Goal: Transaction & Acquisition: Purchase product/service

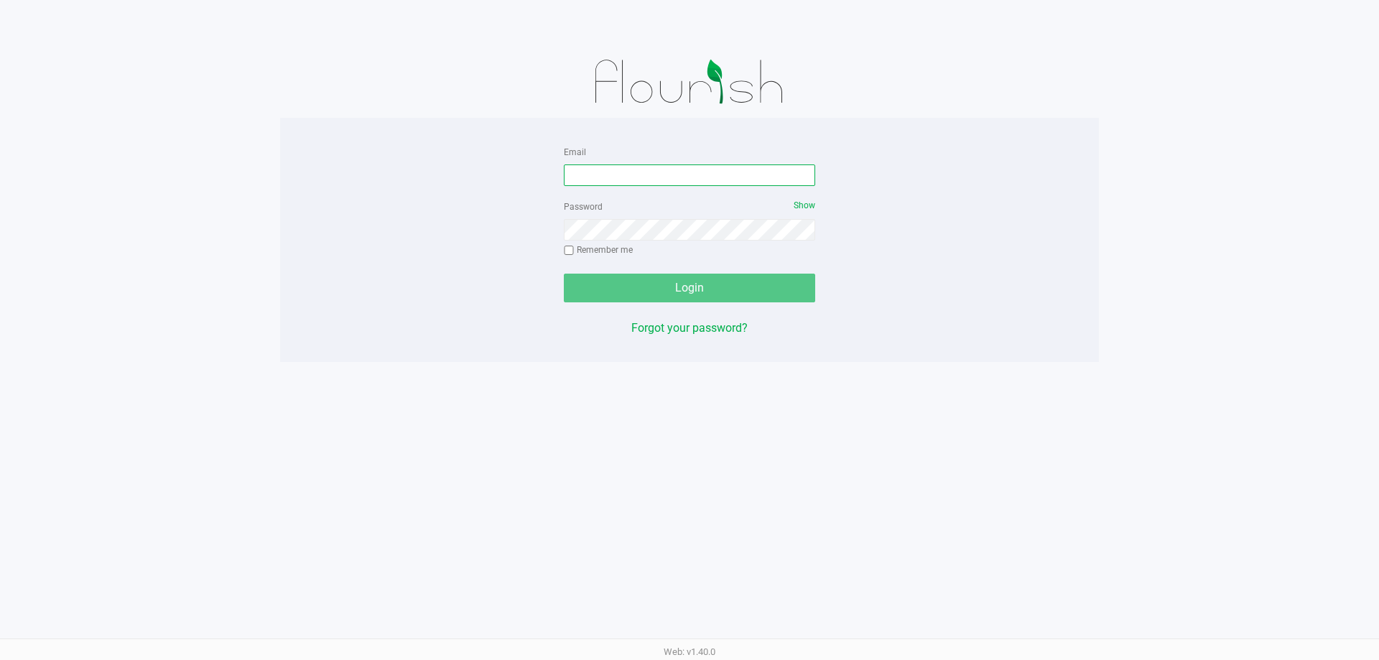
click at [705, 167] on input "Email" at bounding box center [689, 175] width 251 height 22
type input "[EMAIL_ADDRESS][DOMAIN_NAME]"
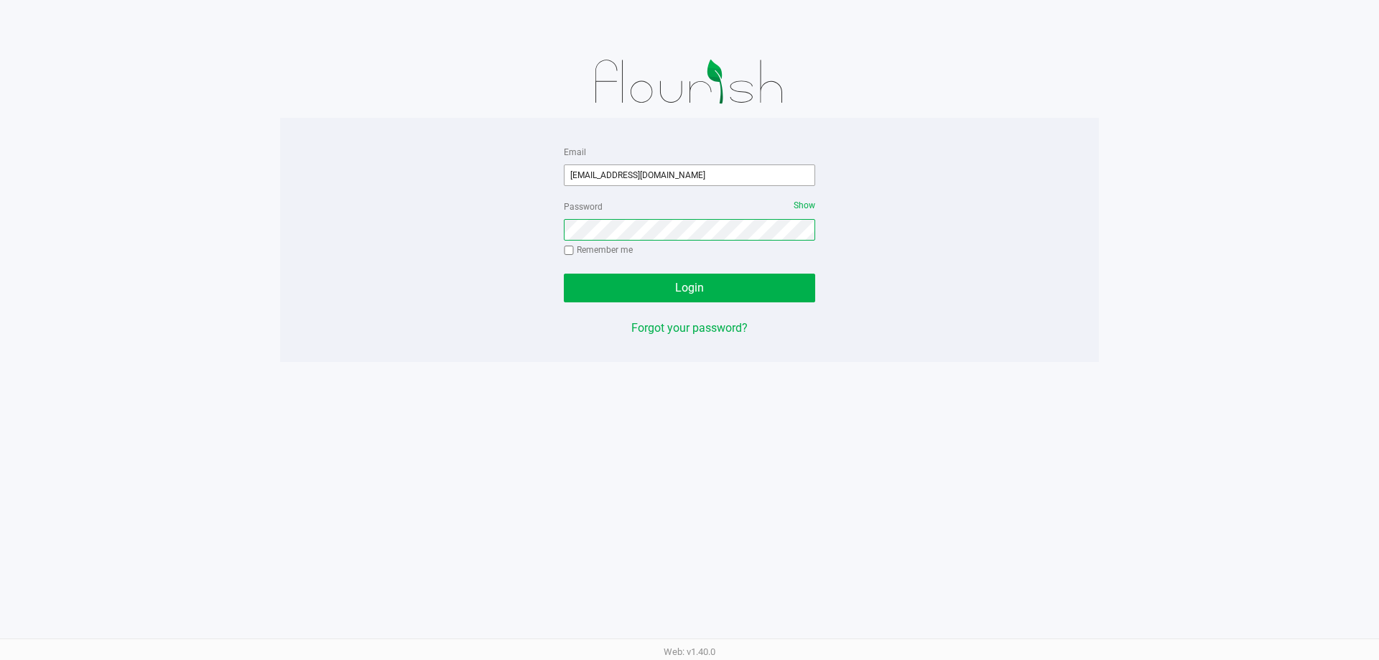
click at [564, 274] on button "Login" at bounding box center [689, 288] width 251 height 29
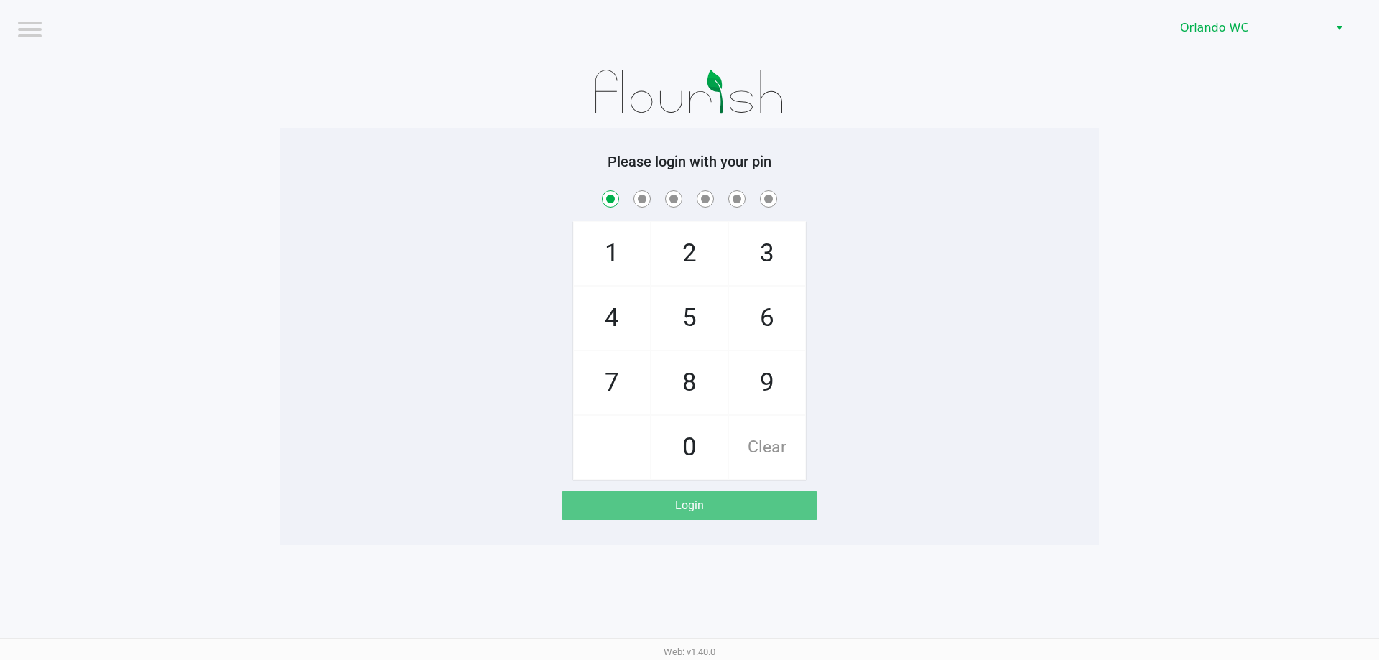
checkbox input "true"
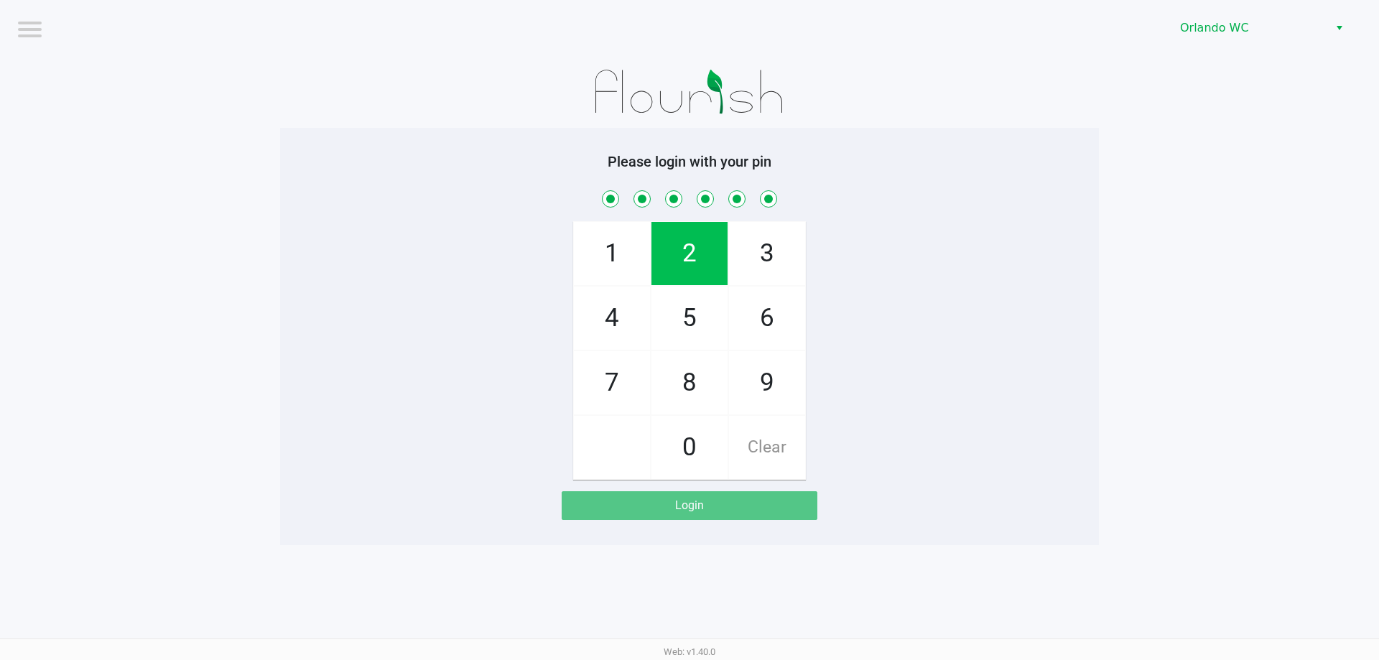
checkbox input "true"
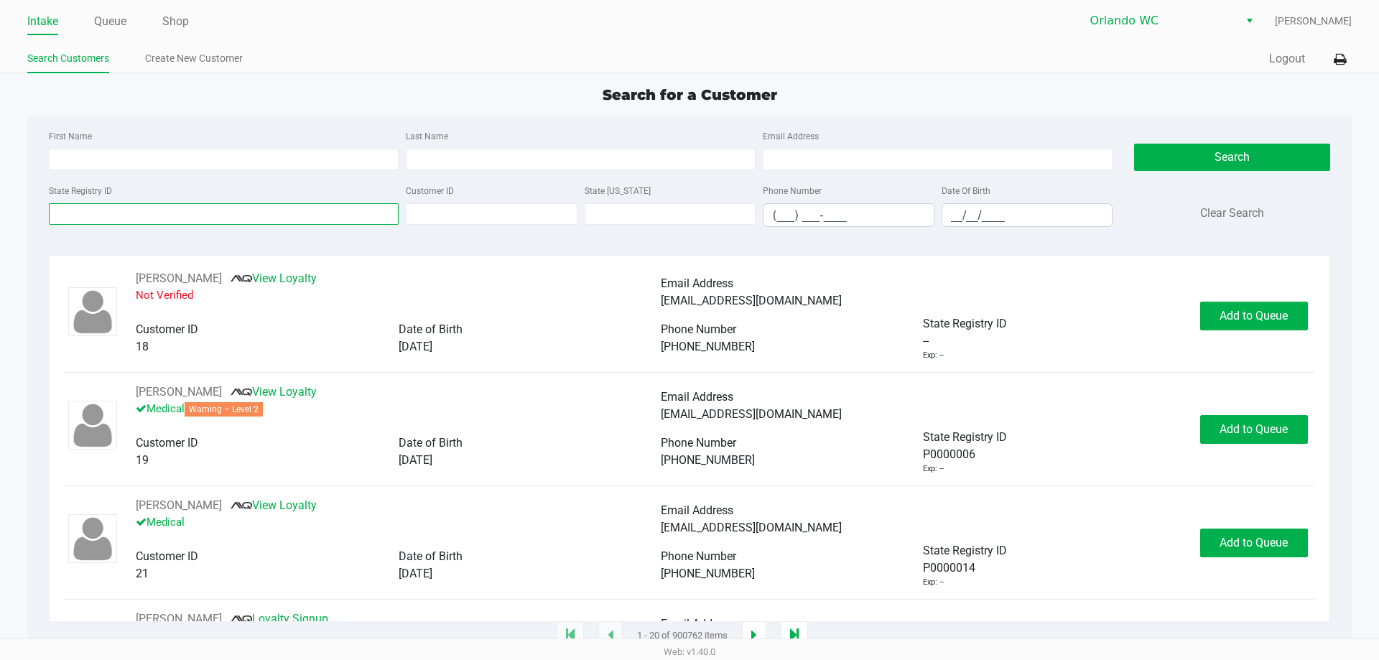
click at [98, 206] on input "State Registry ID" at bounding box center [224, 214] width 350 height 22
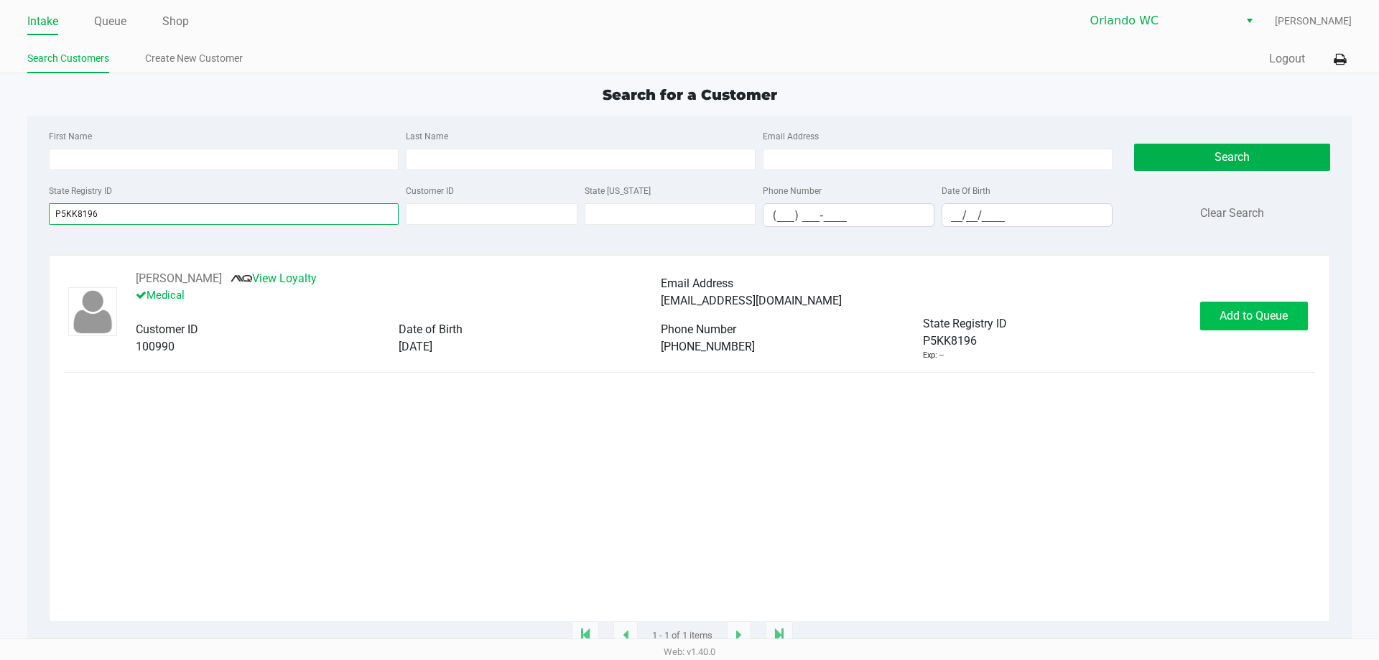
type input "P5KK8196"
click at [1247, 321] on span "Add to Queue" at bounding box center [1253, 316] width 68 height 14
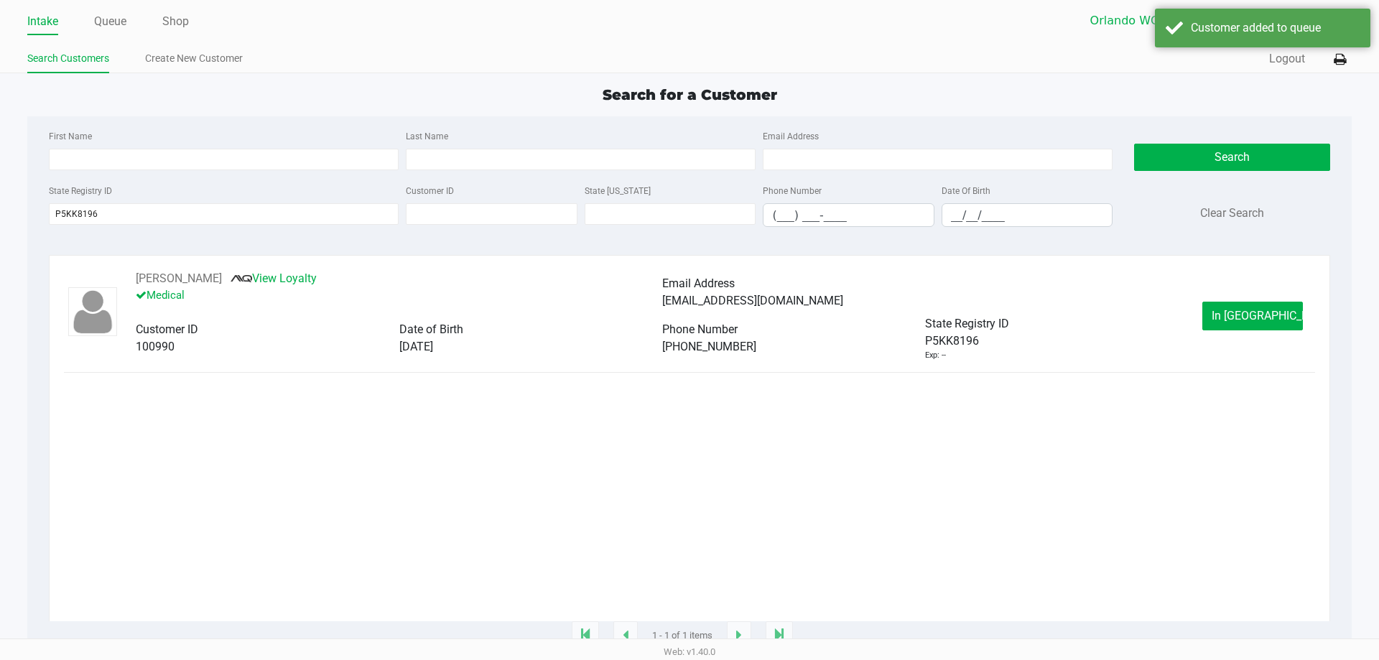
click at [1247, 332] on div "[PERSON_NAME] View Loyalty Medical Email Address [EMAIL_ADDRESS][DOMAIN_NAME] C…" at bounding box center [689, 315] width 1250 height 91
click at [1246, 317] on span "In [GEOGRAPHIC_DATA]" at bounding box center [1271, 316] width 121 height 14
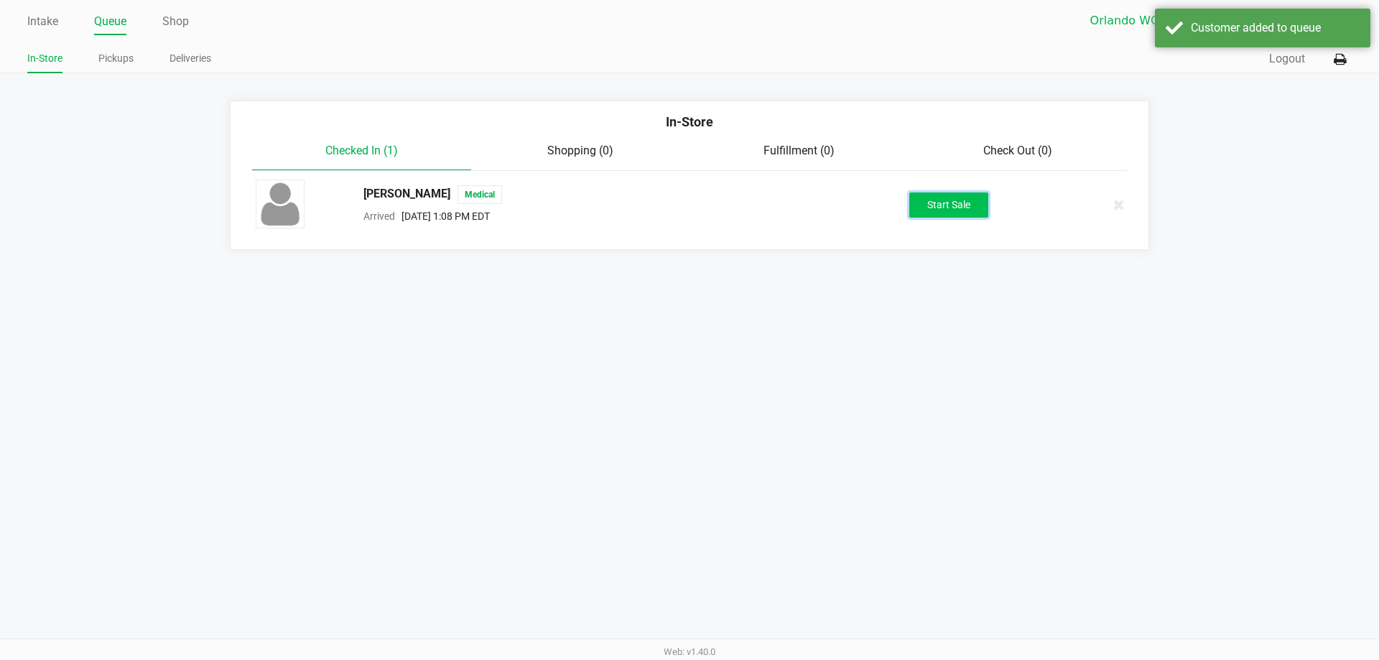
click at [968, 215] on button "Start Sale" at bounding box center [948, 204] width 79 height 25
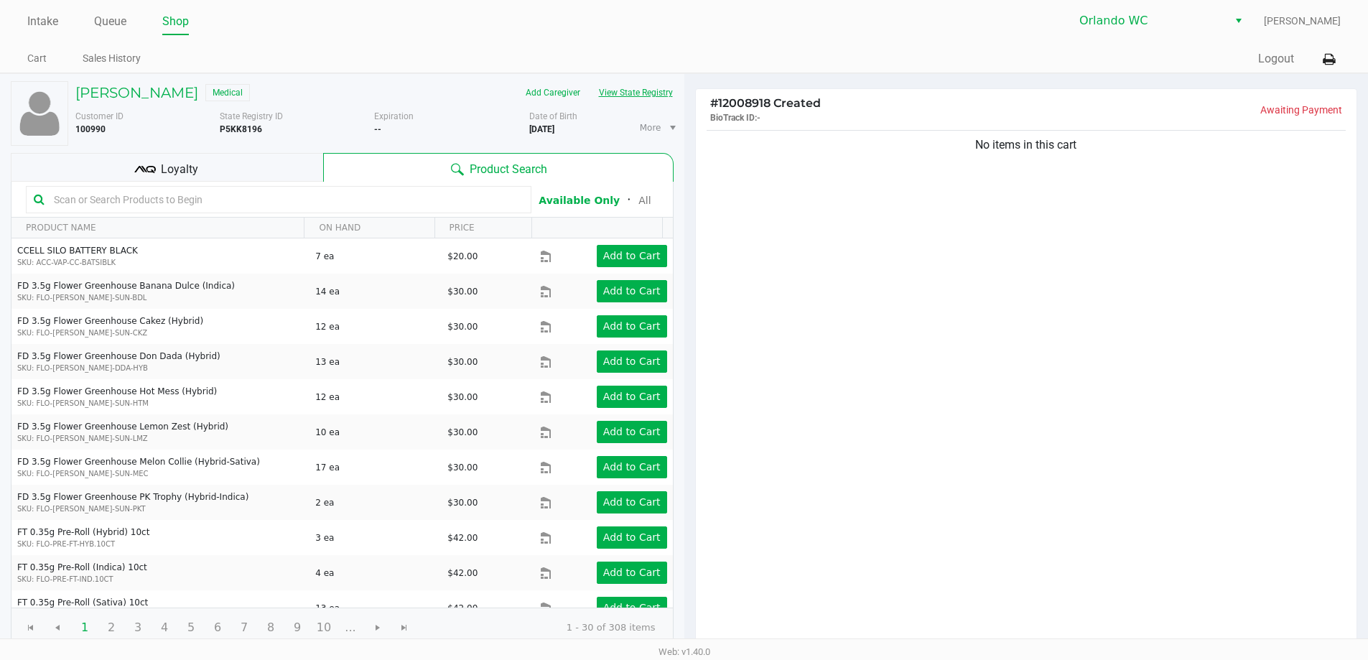
click at [605, 91] on button "View State Registry" at bounding box center [632, 92] width 84 height 23
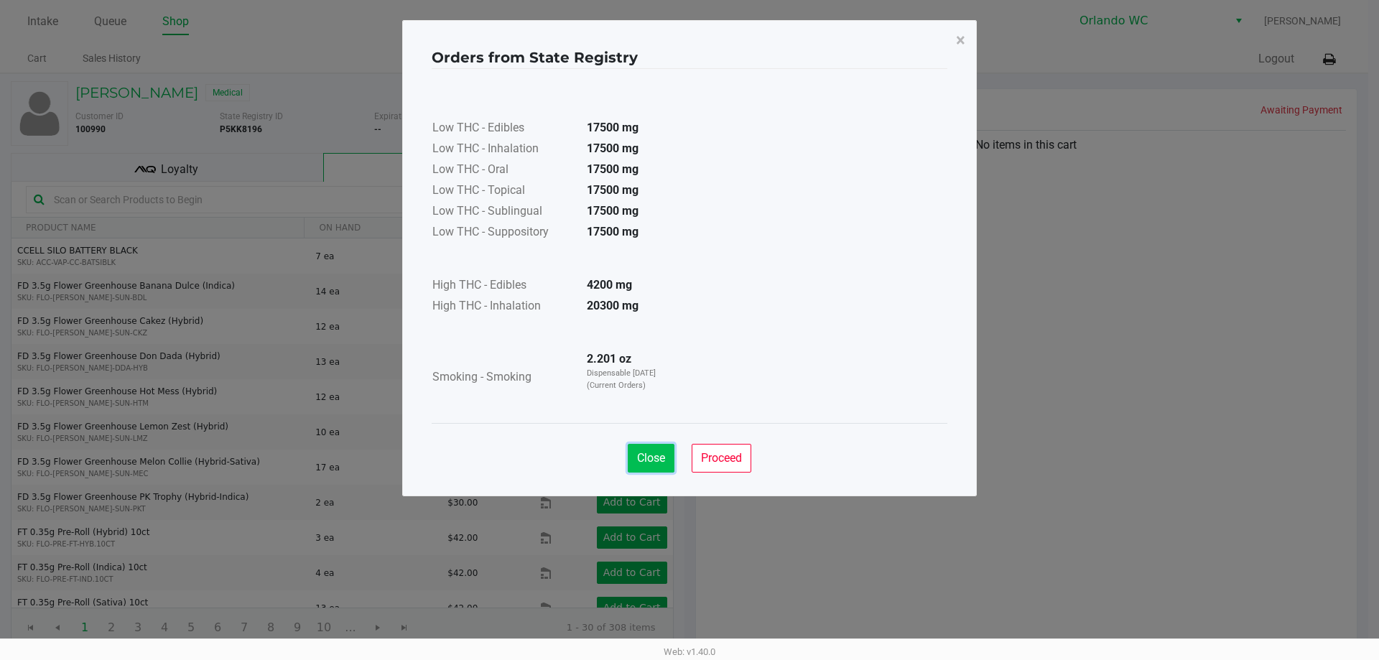
click at [664, 457] on span "Close" at bounding box center [651, 458] width 28 height 14
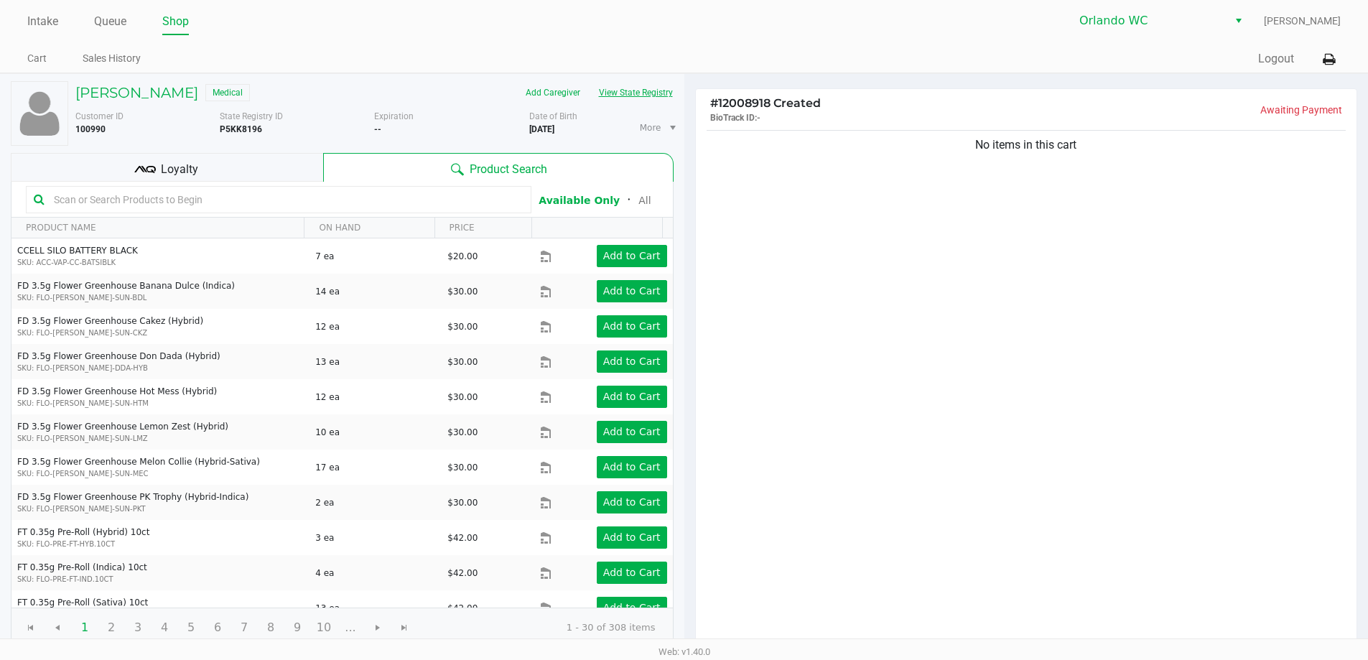
click at [636, 98] on button "View State Registry" at bounding box center [632, 92] width 84 height 23
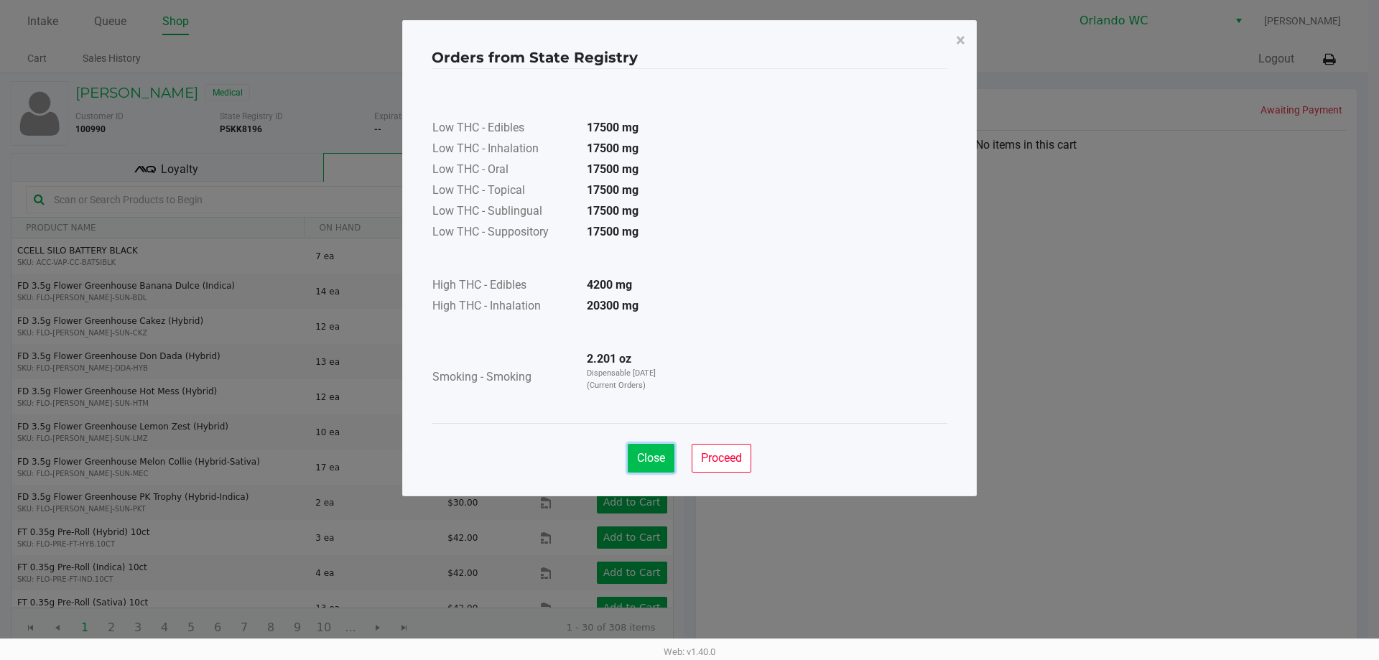
click at [657, 445] on button "Close" at bounding box center [651, 458] width 47 height 29
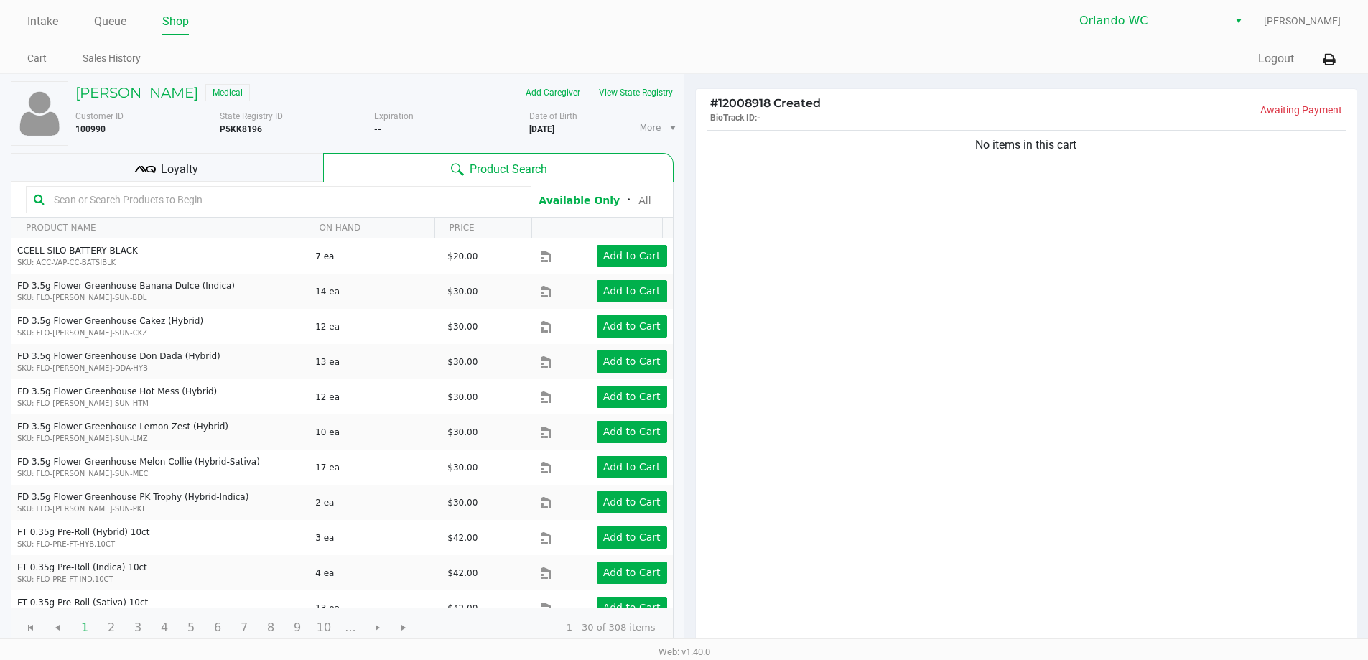
click at [304, 209] on input "text" at bounding box center [285, 200] width 475 height 22
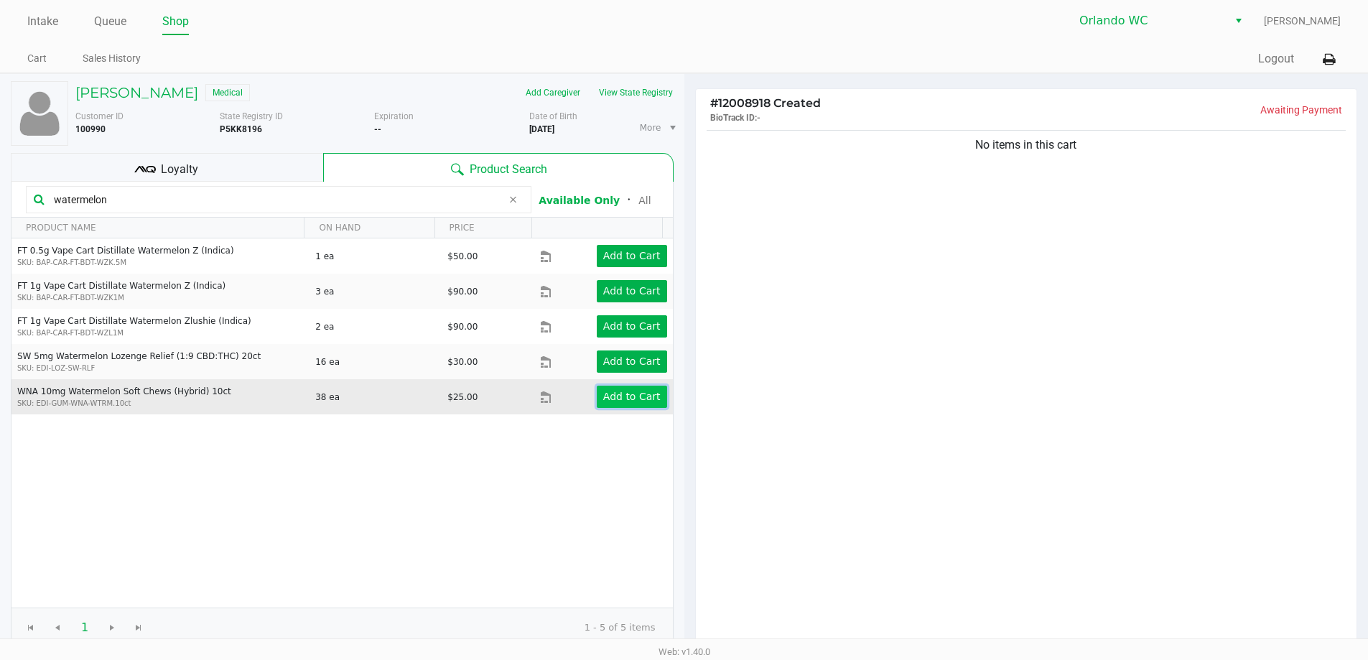
click at [635, 404] on button "Add to Cart" at bounding box center [632, 397] width 70 height 22
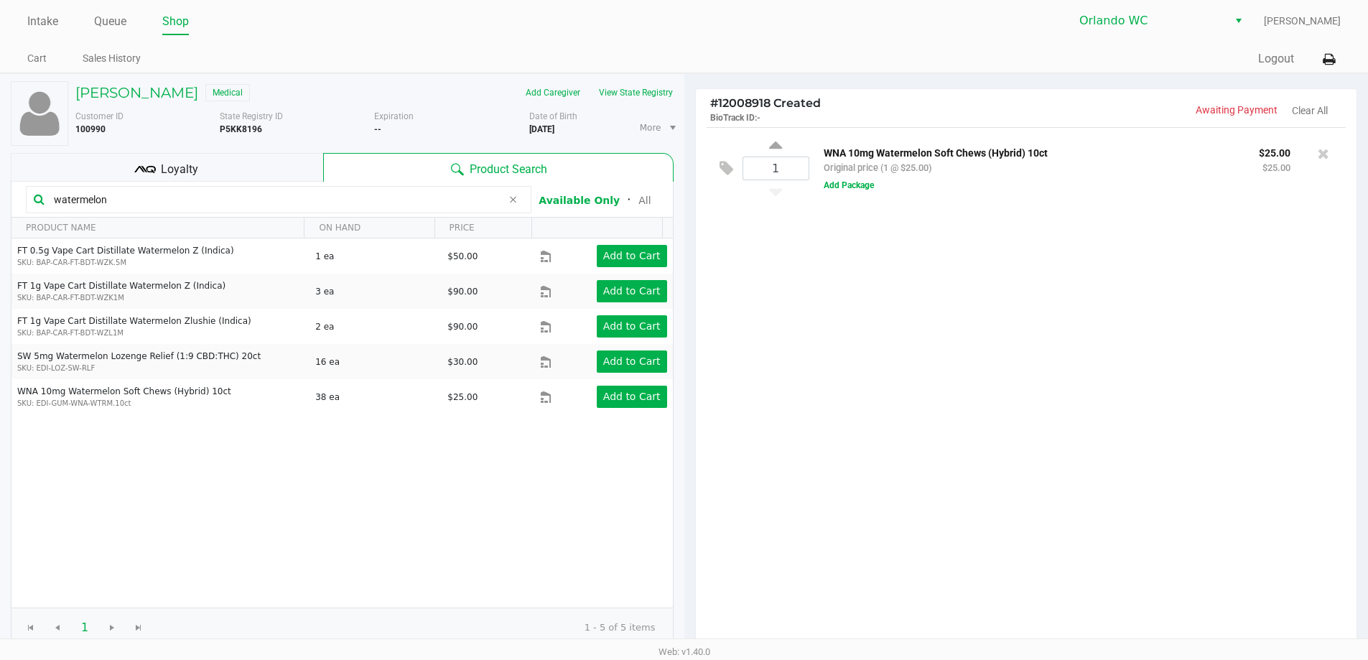
click at [128, 205] on input "watermelon" at bounding box center [275, 200] width 454 height 22
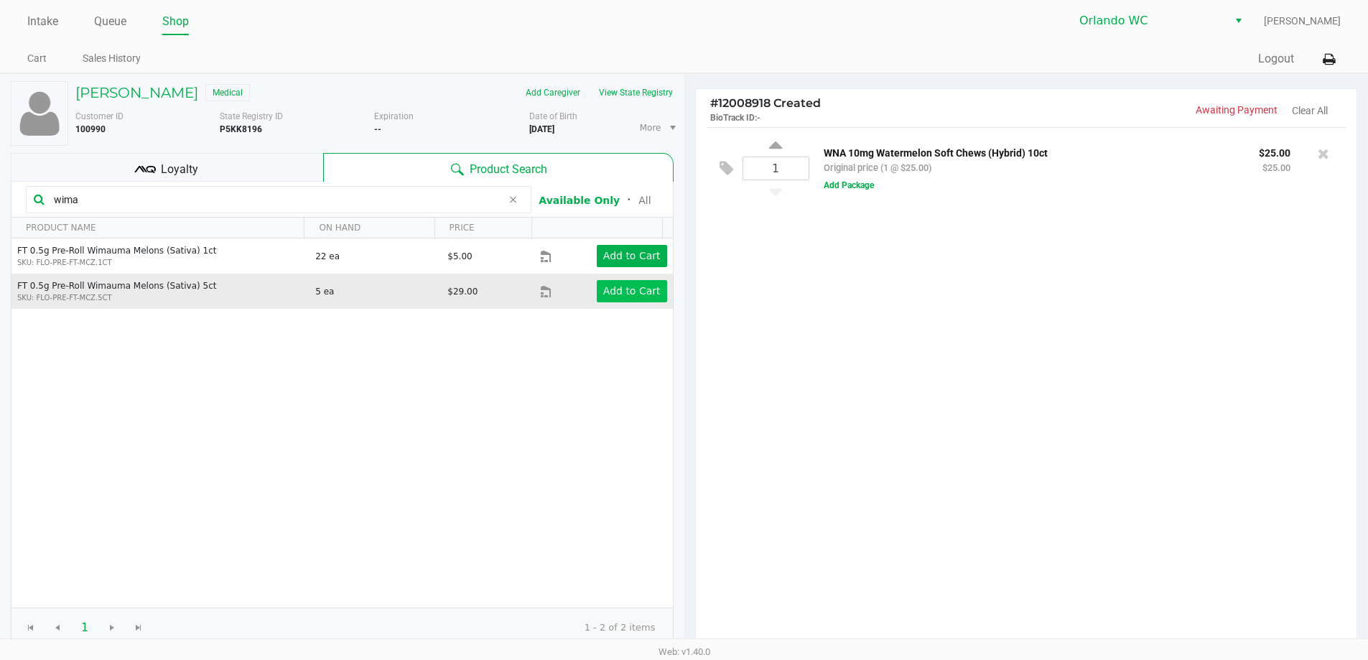
type input "wima"
click at [630, 289] on app-button-loader "Add to Cart" at bounding box center [631, 290] width 57 height 11
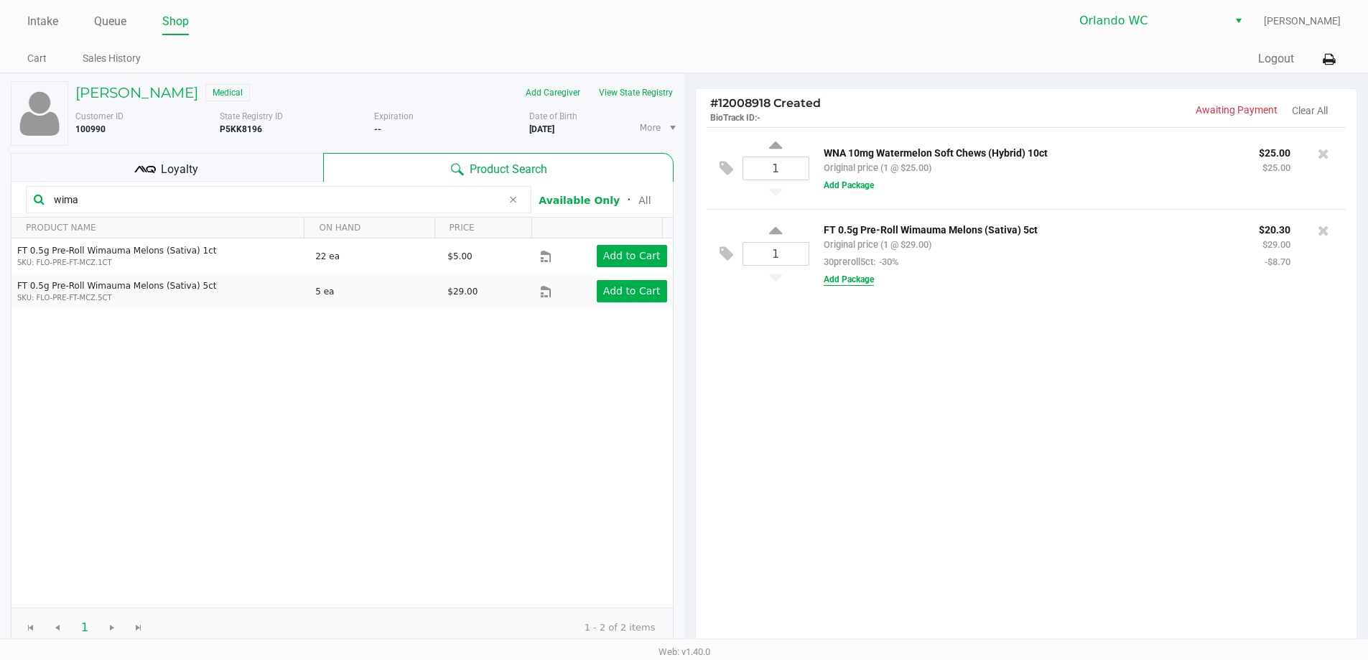
click at [858, 282] on button "Add Package" at bounding box center [849, 279] width 50 height 13
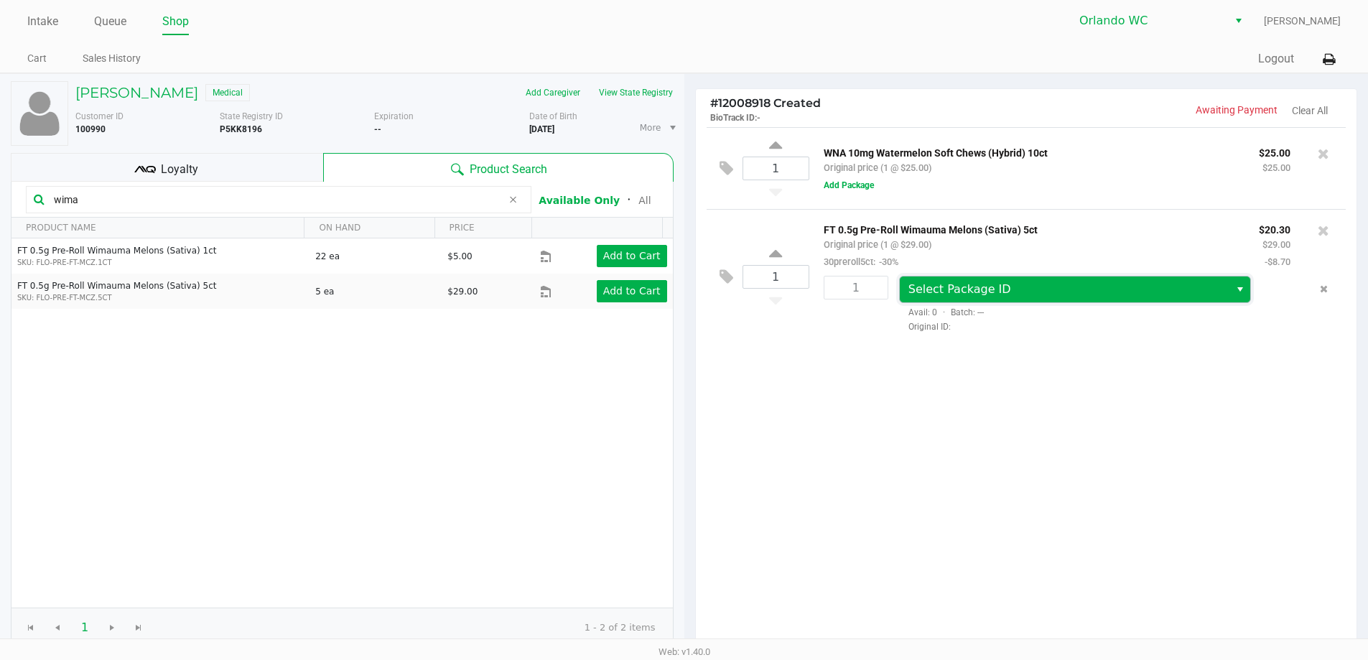
click at [1005, 290] on span "Select Package ID" at bounding box center [1064, 289] width 313 height 17
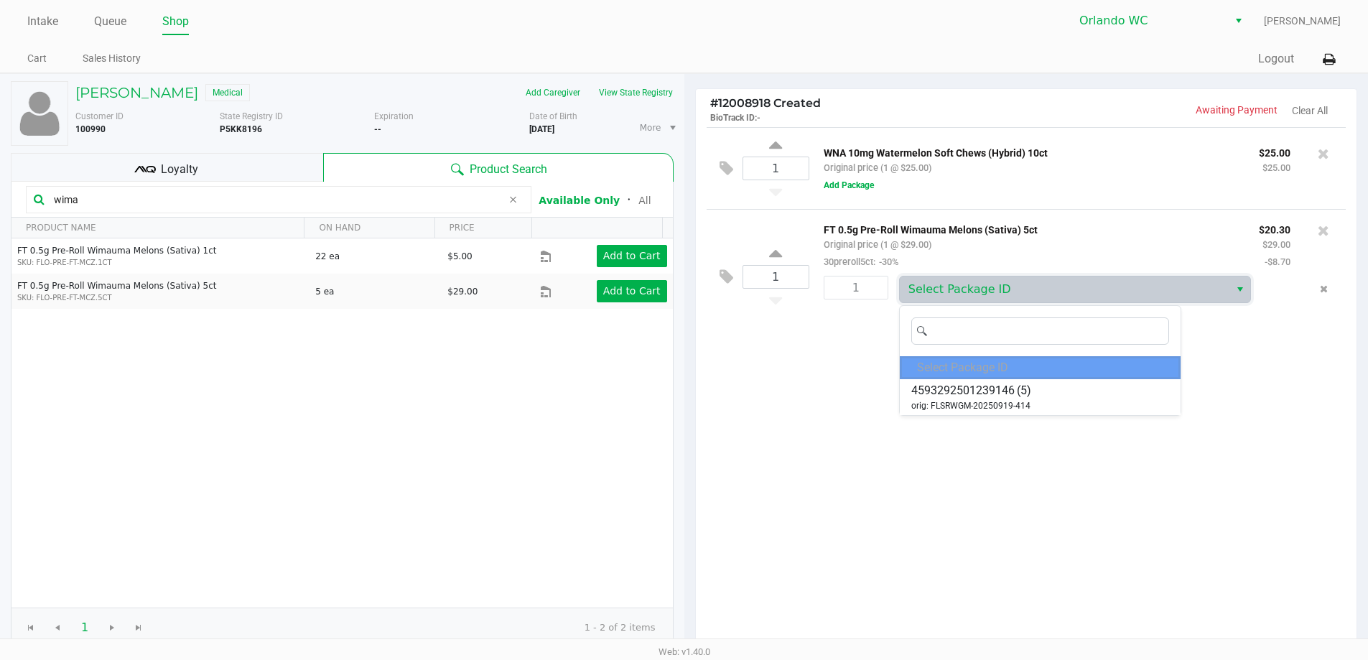
click at [1089, 439] on div "1 WNA 10mg Watermelon Soft Chews (Hybrid) 10ct Original price (1 @ $25.00) $25.…" at bounding box center [1026, 387] width 661 height 521
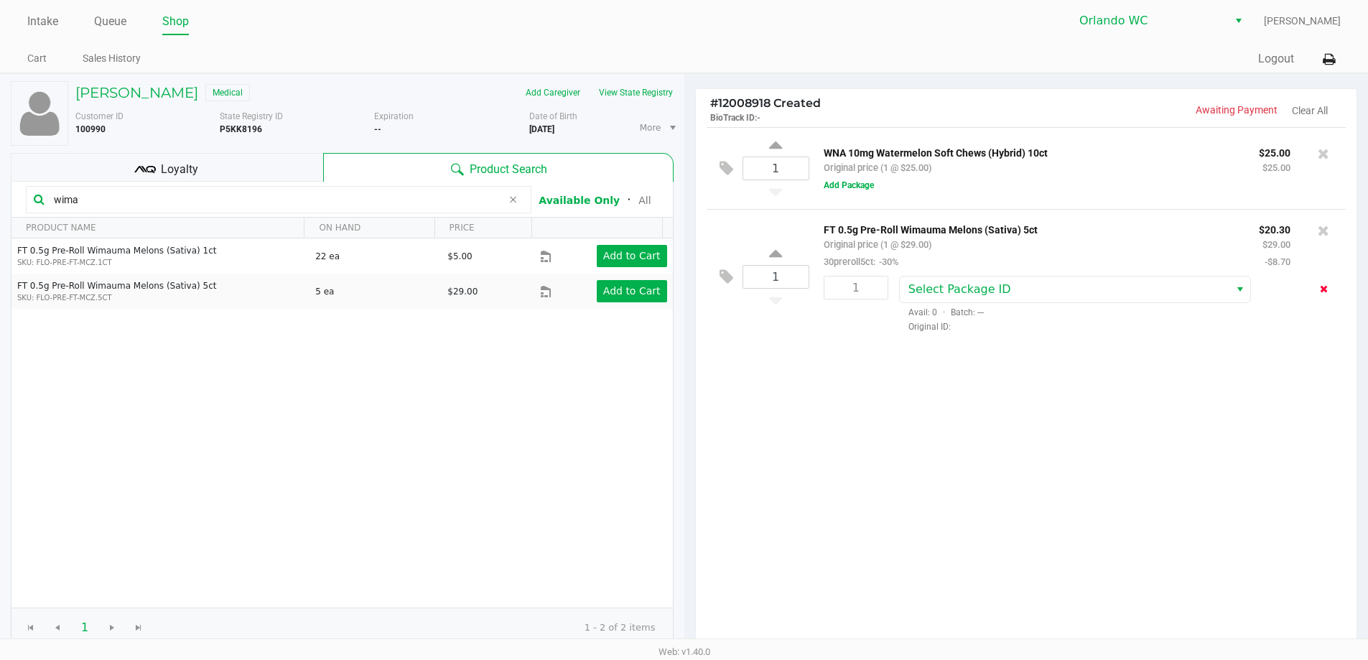
click at [1323, 289] on icon "Remove the package from the orderLine" at bounding box center [1324, 289] width 8 height 10
click at [902, 427] on div "1 WNA 10mg Watermelon Soft Chews (Hybrid) 10ct Original price (1 @ $25.00) $25.…" at bounding box center [1026, 387] width 661 height 521
click at [942, 482] on div "1 WNA 10mg Watermelon Soft Chews (Hybrid) 10ct Original price (1 @ $25.00) $25.…" at bounding box center [1026, 387] width 661 height 521
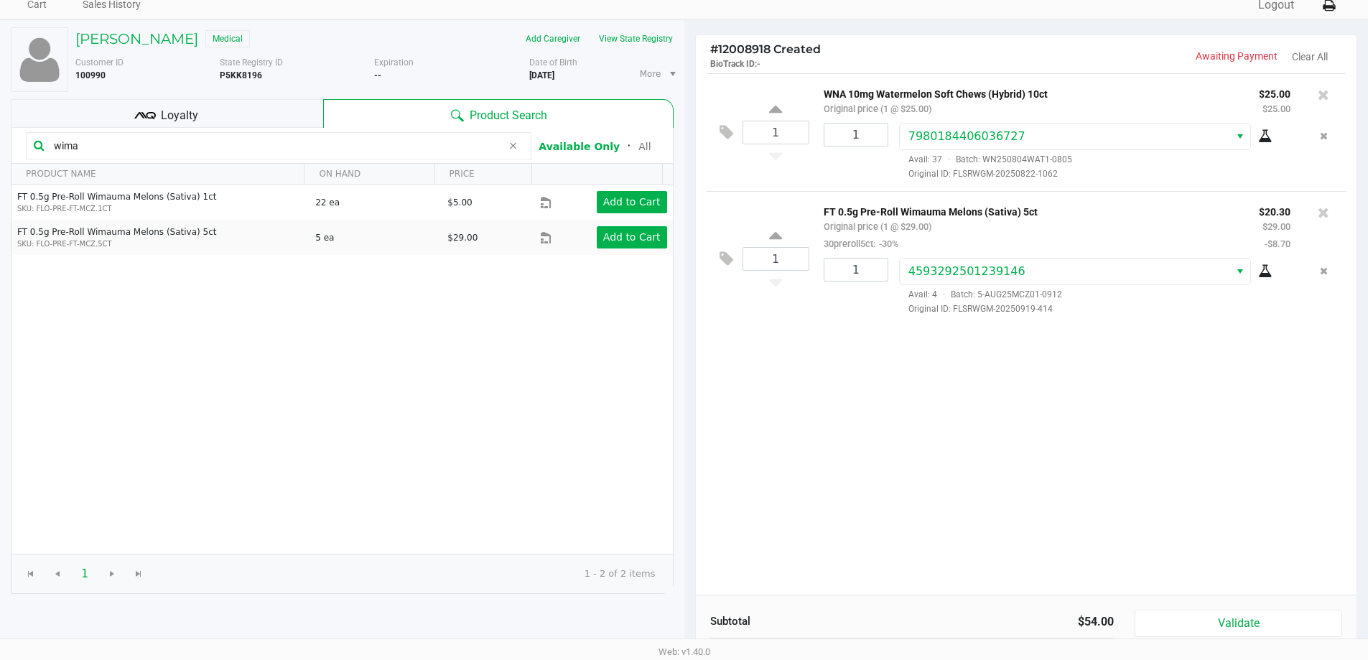
scroll to position [147, 0]
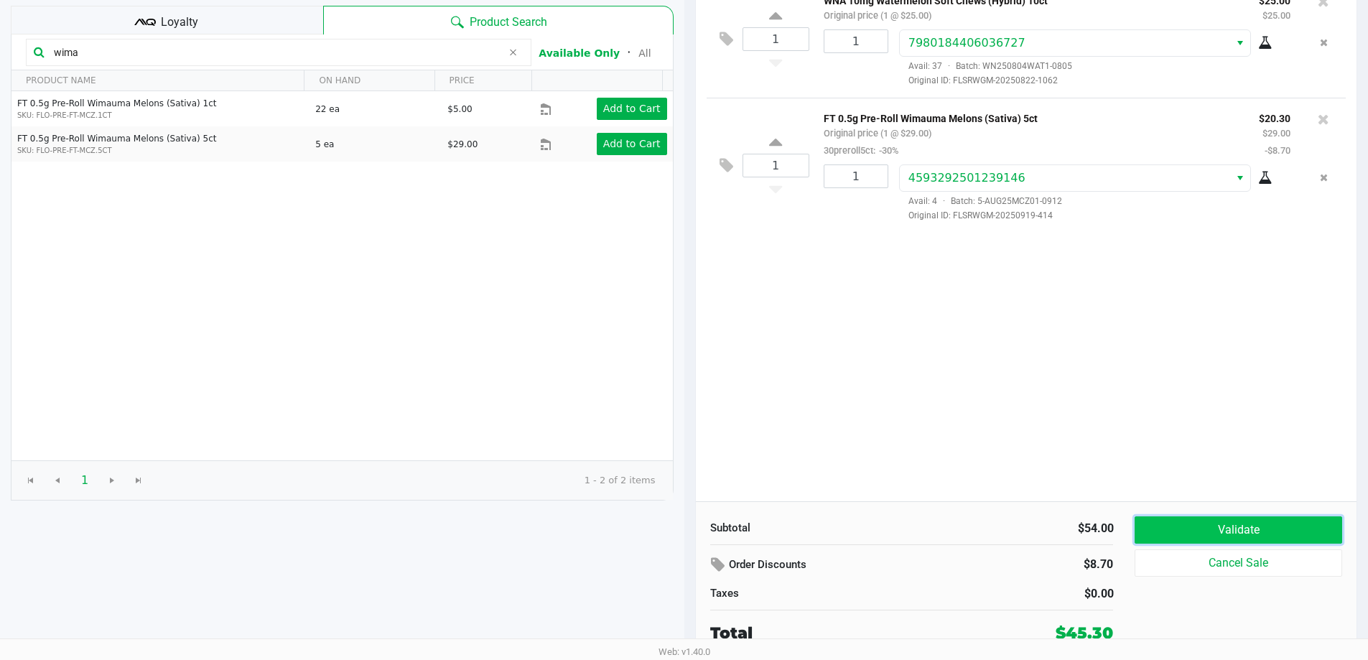
click at [1293, 530] on button "Validate" at bounding box center [1238, 529] width 207 height 27
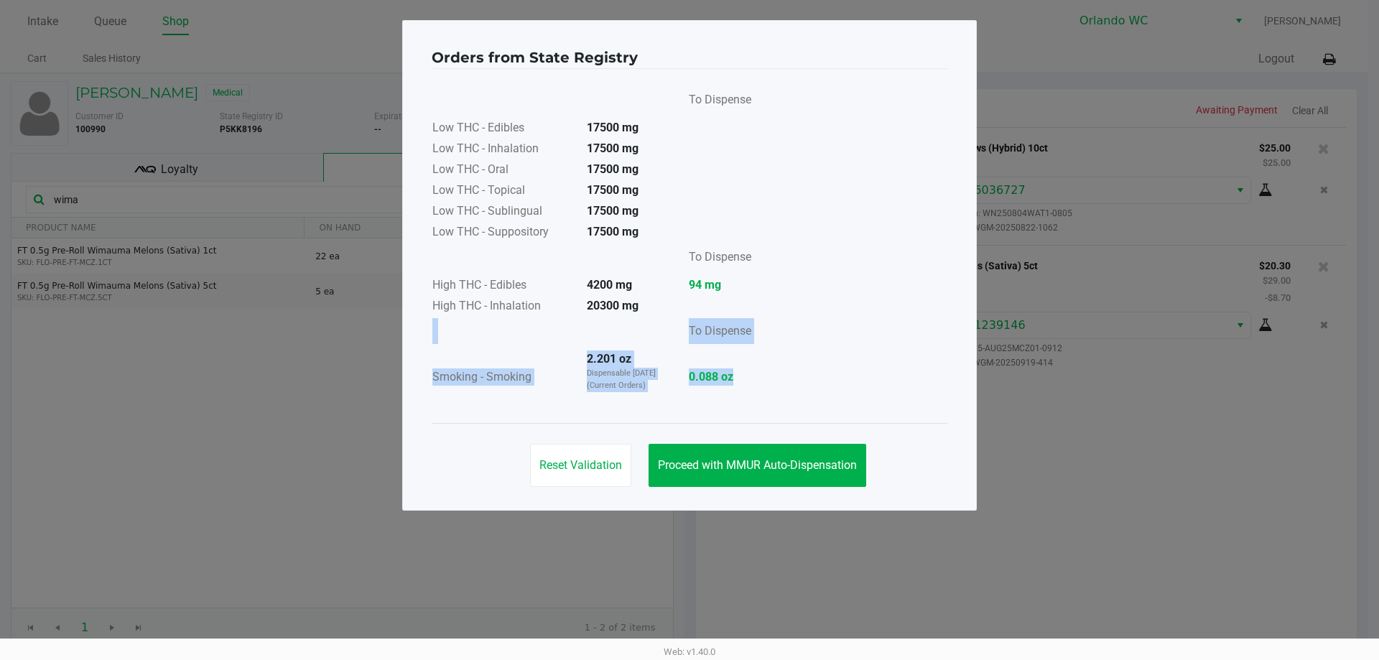
drag, startPoint x: 762, startPoint y: 419, endPoint x: 764, endPoint y: 488, distance: 68.3
click at [764, 474] on app-state-registry "Orders from State Registry To Dispense Low THC - Edibles 17500 mg Low THC - Inh…" at bounding box center [690, 265] width 516 height 460
click at [757, 463] on span "Proceed with MMUR Auto-Dispensation" at bounding box center [757, 465] width 199 height 14
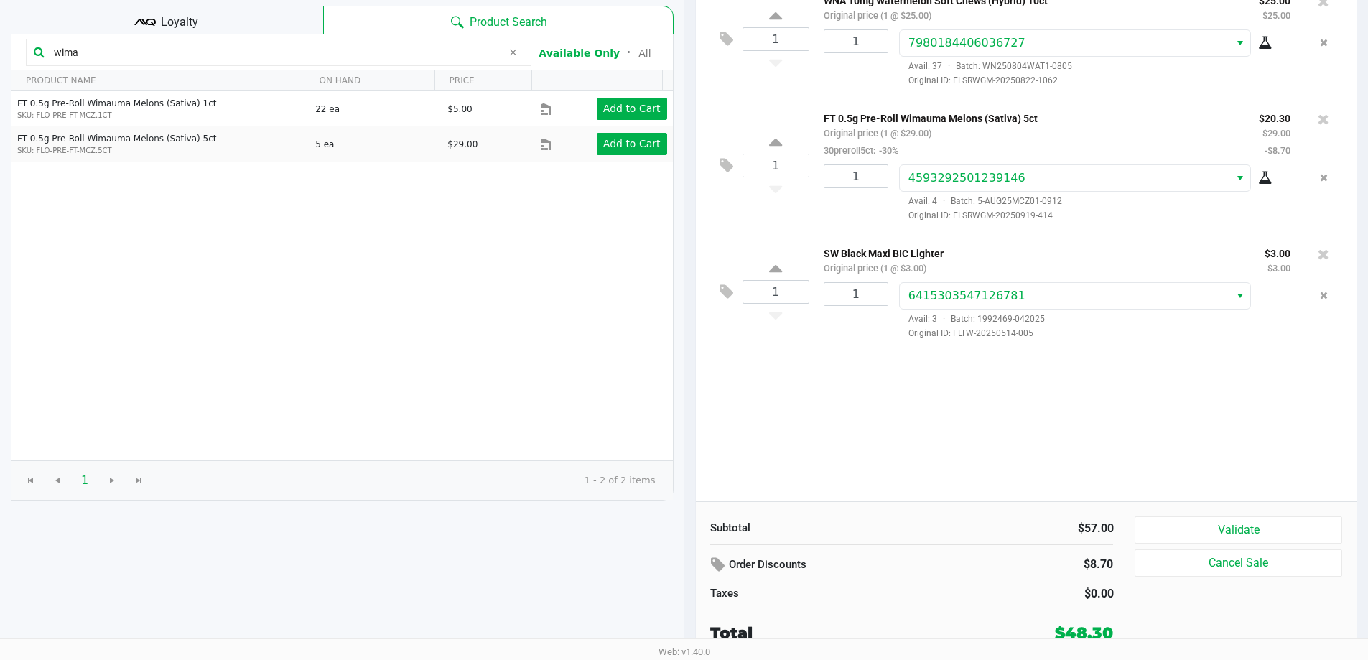
scroll to position [147, 0]
click at [1254, 531] on button "Validate" at bounding box center [1238, 529] width 207 height 27
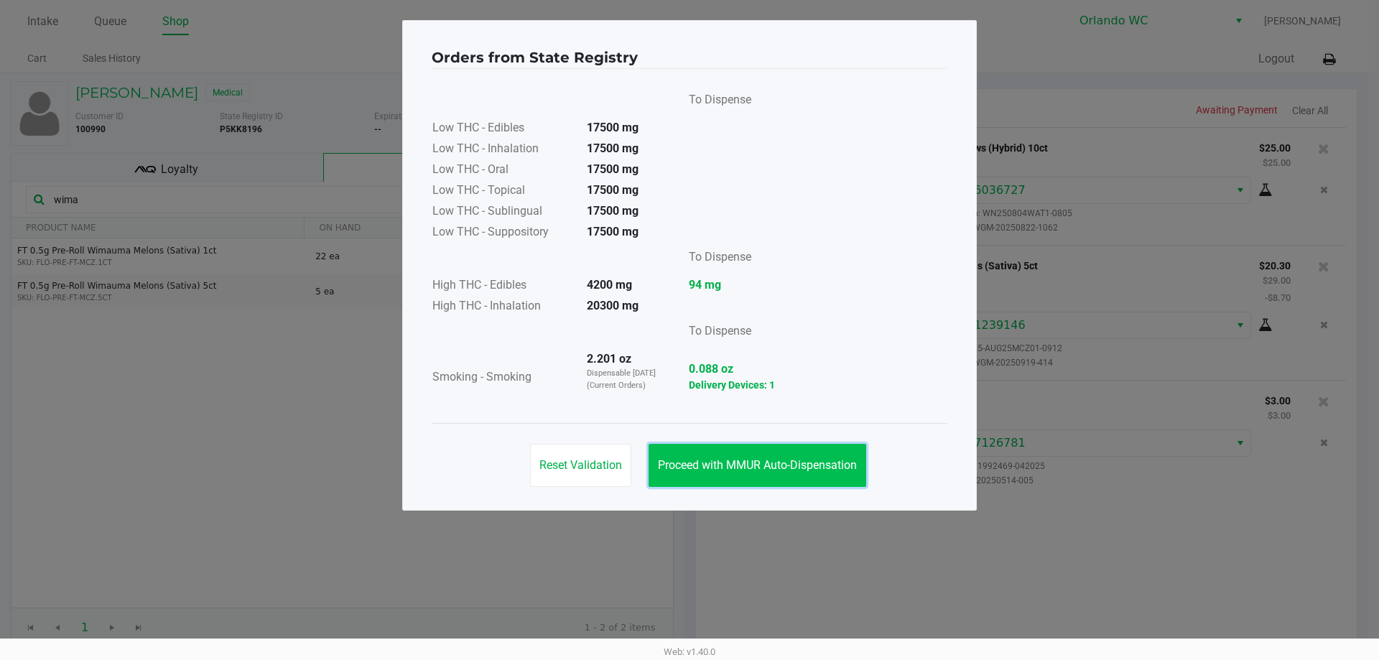
click at [813, 457] on button "Proceed with MMUR Auto-Dispensation" at bounding box center [757, 465] width 218 height 43
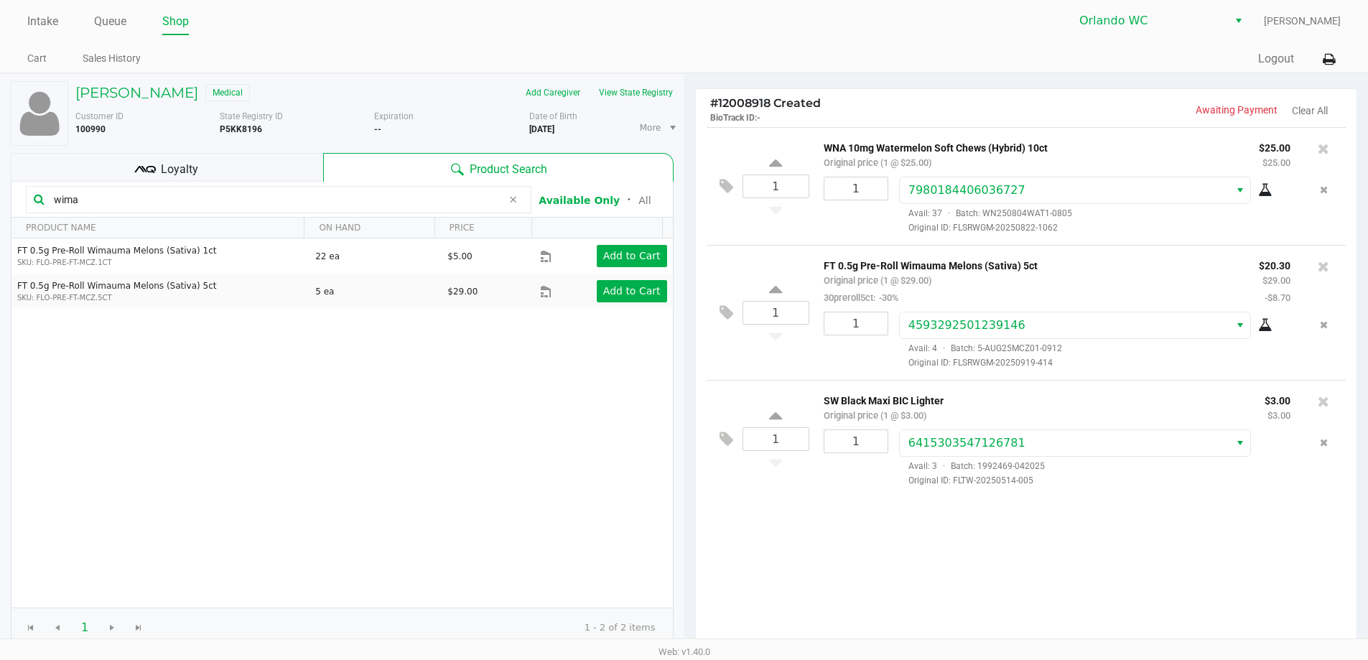
click at [206, 152] on div "[PERSON_NAME] Medical Add Caregiver View State Registry Customer ID 100990 Stat…" at bounding box center [342, 364] width 663 height 581
click at [206, 163] on div "Loyalty" at bounding box center [167, 167] width 312 height 29
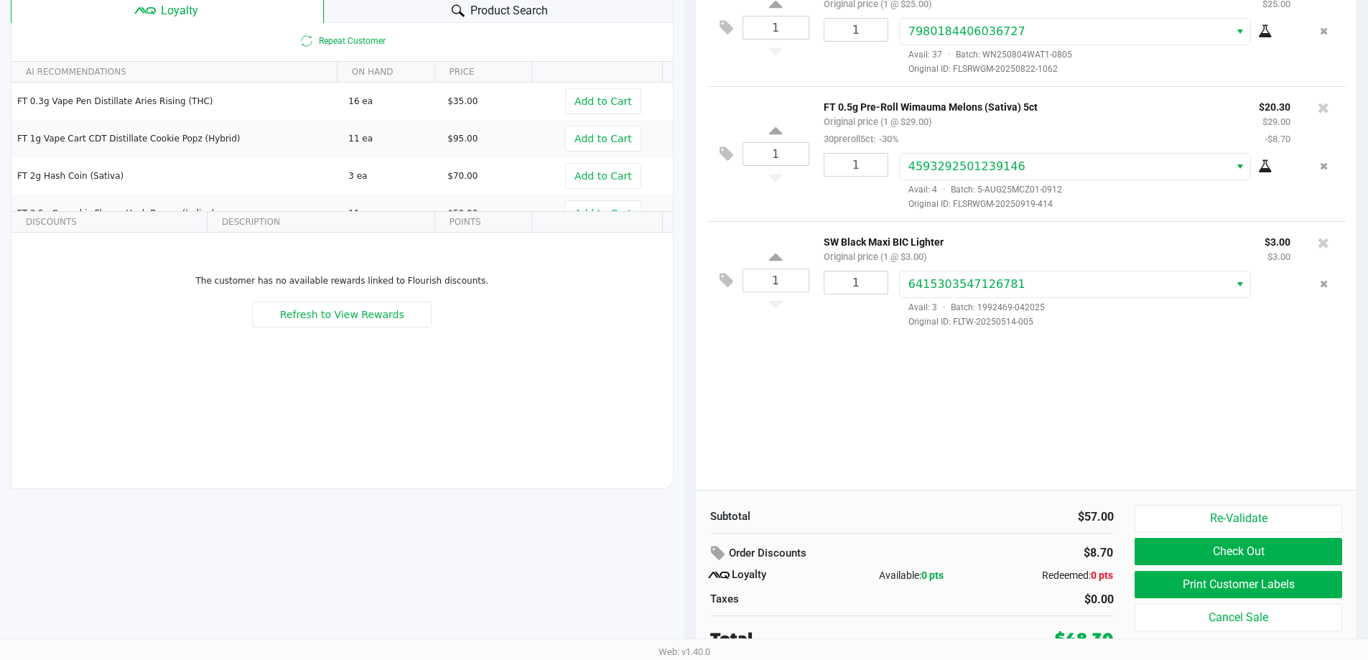
scroll to position [164, 0]
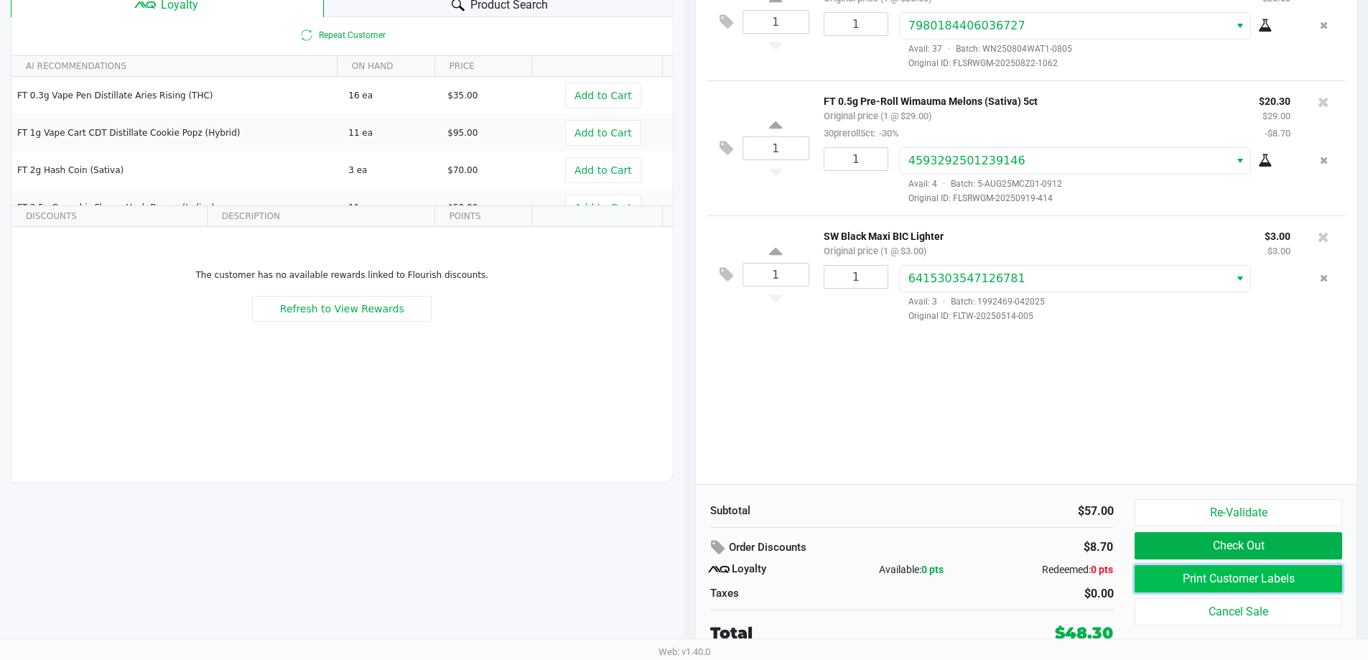
click at [1211, 576] on button "Print Customer Labels" at bounding box center [1238, 578] width 207 height 27
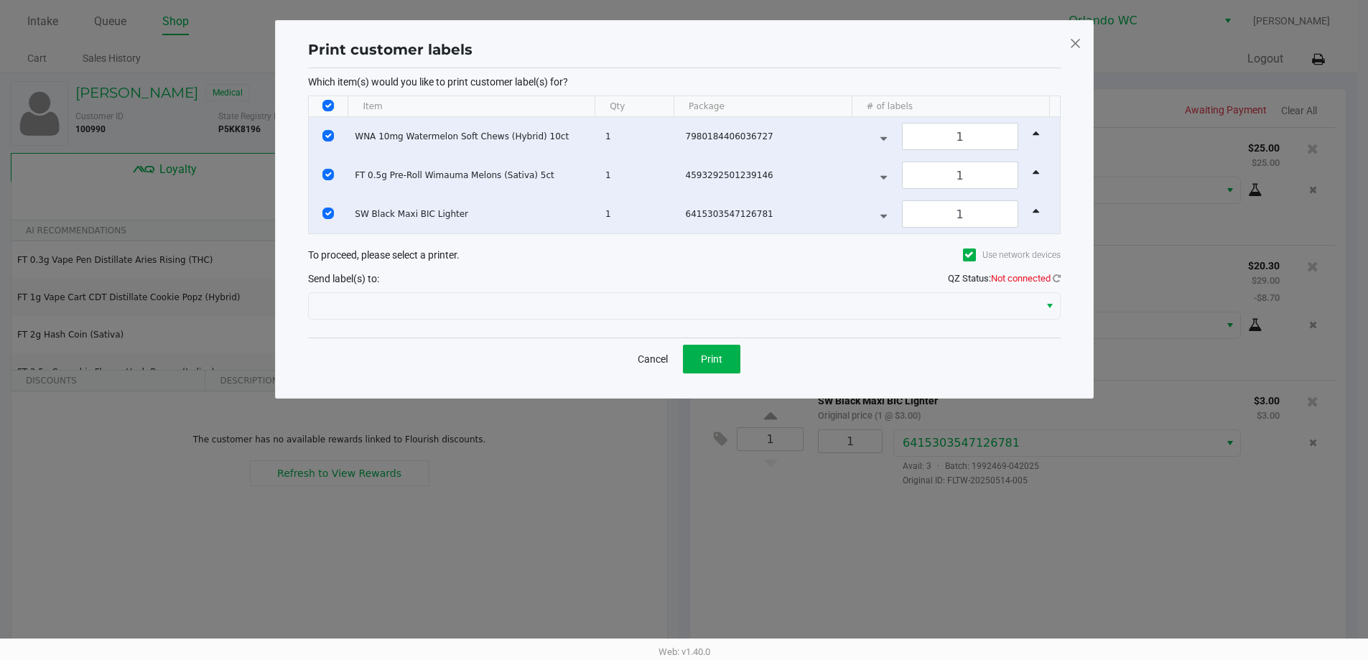
scroll to position [0, 0]
click at [1058, 278] on icon at bounding box center [1062, 278] width 8 height 9
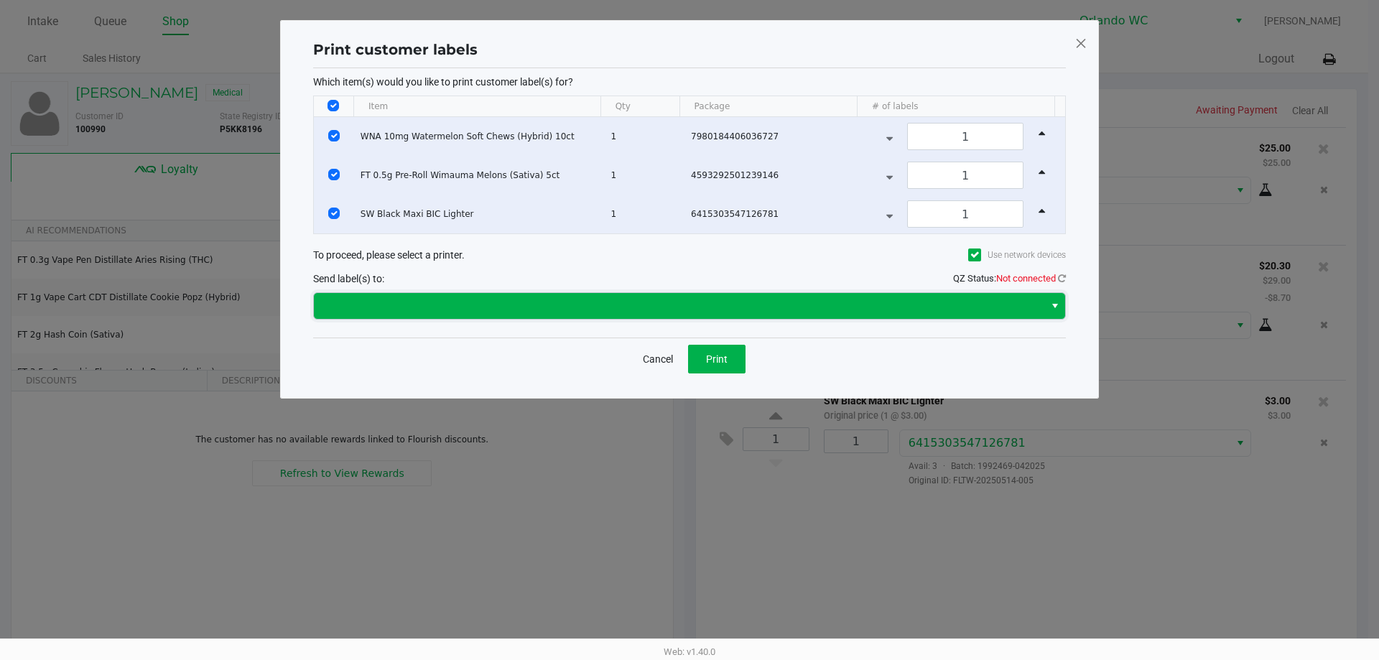
click at [1000, 297] on span at bounding box center [678, 305] width 713 height 17
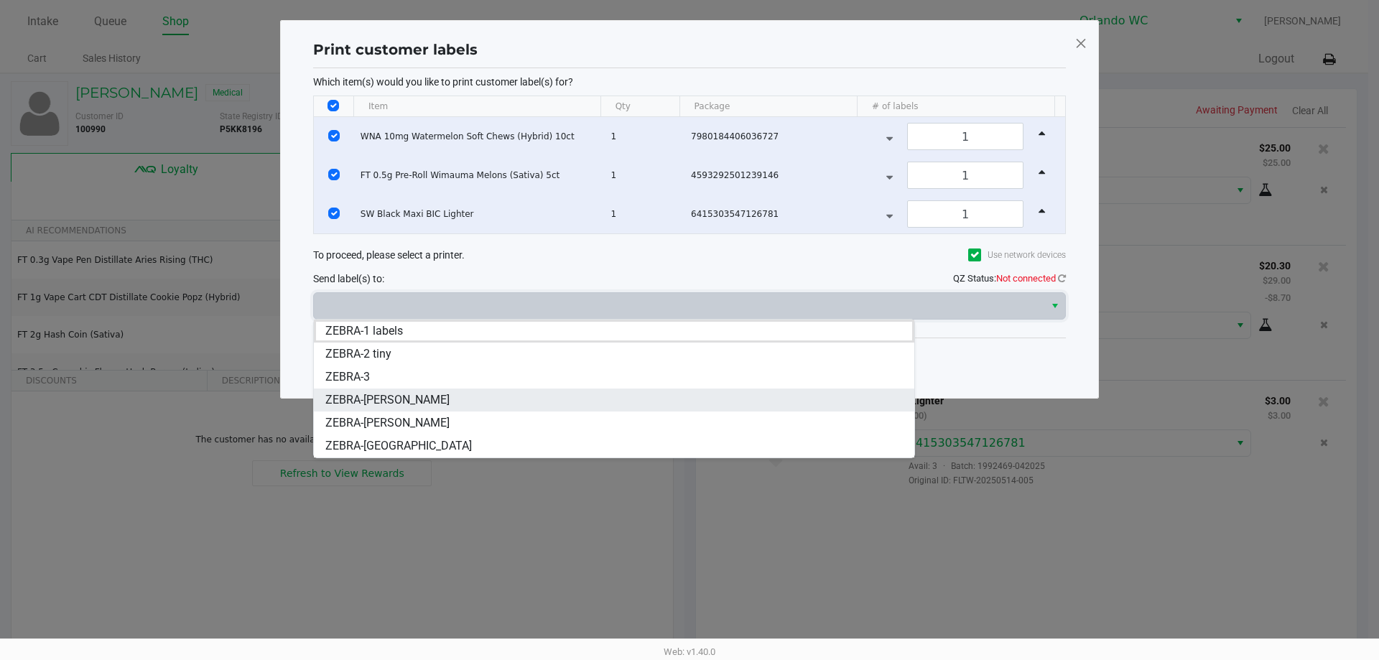
click at [447, 406] on span "ZEBRA-[PERSON_NAME]" at bounding box center [387, 399] width 124 height 17
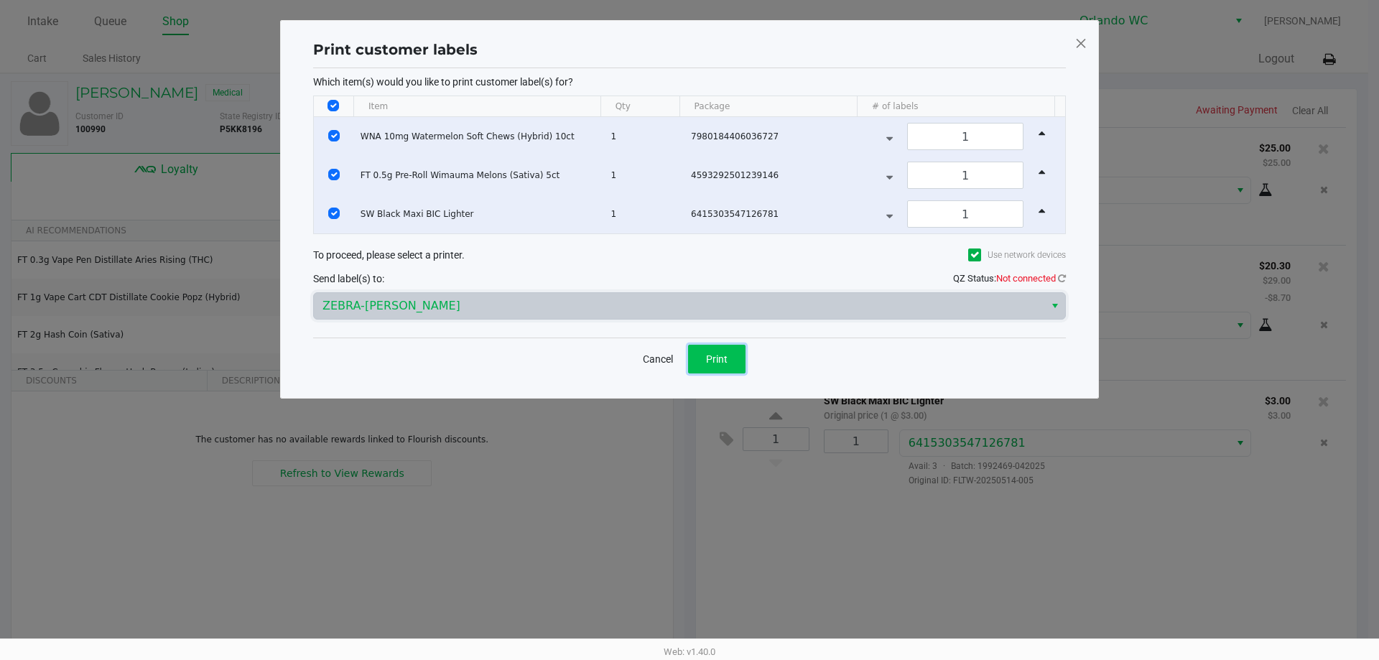
click at [726, 363] on span "Print" at bounding box center [717, 358] width 22 height 11
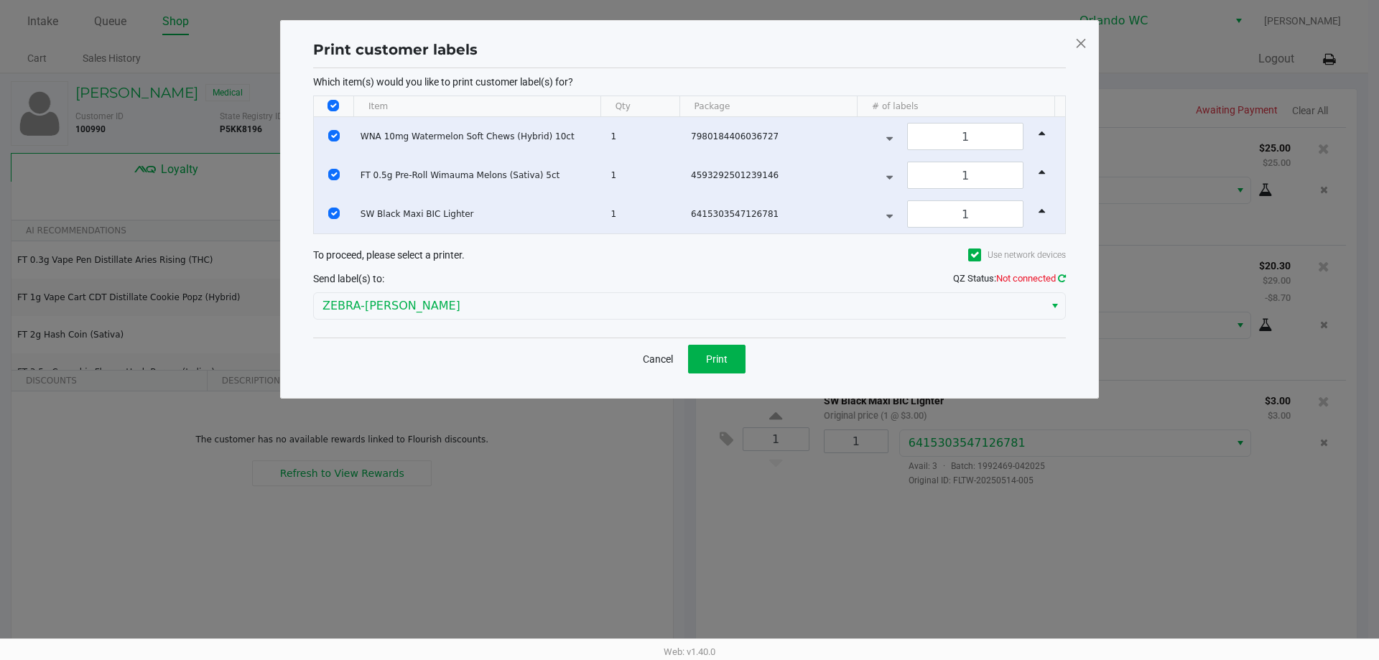
click at [1061, 277] on icon at bounding box center [1062, 278] width 8 height 9
click at [726, 348] on button "Print" at bounding box center [716, 359] width 57 height 29
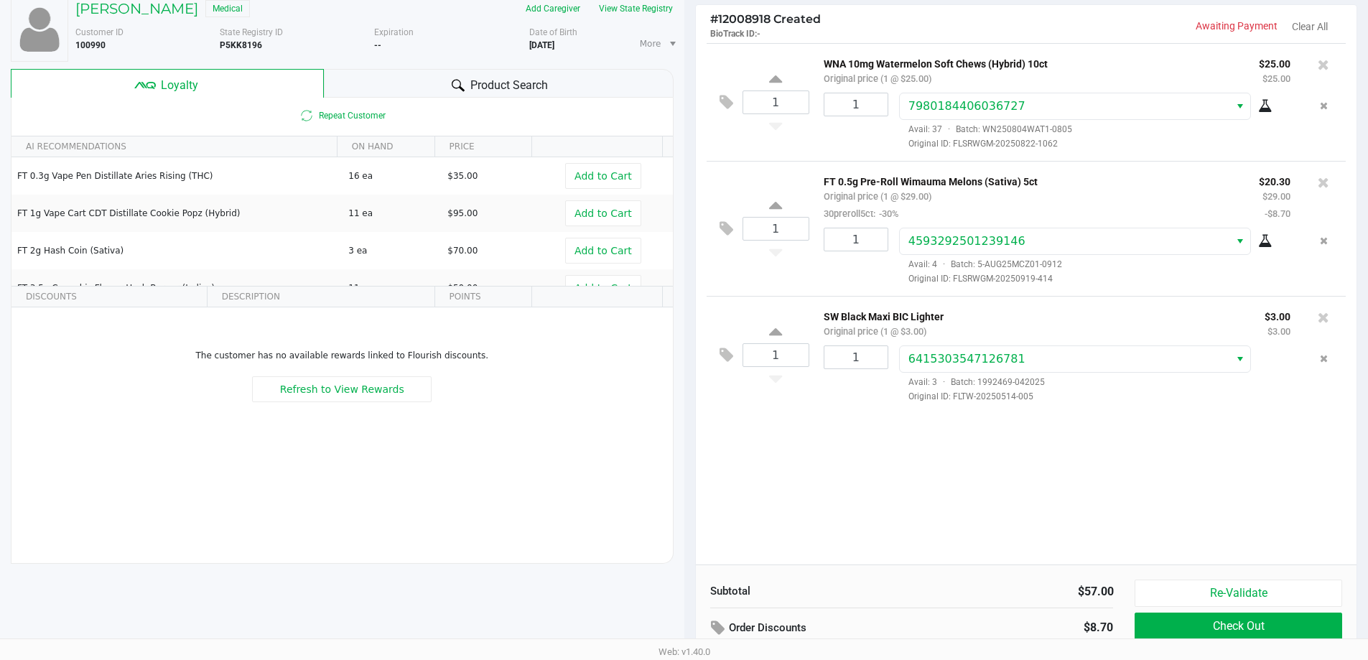
scroll to position [164, 0]
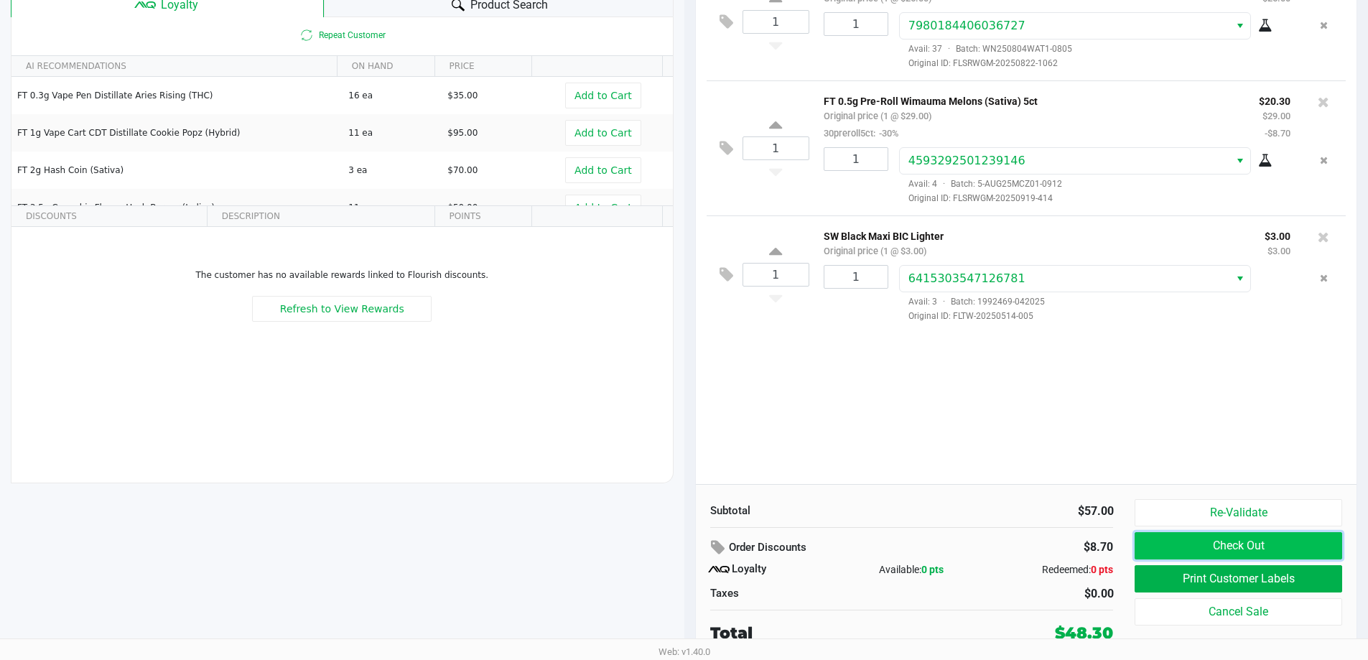
click at [1226, 543] on button "Check Out" at bounding box center [1238, 545] width 207 height 27
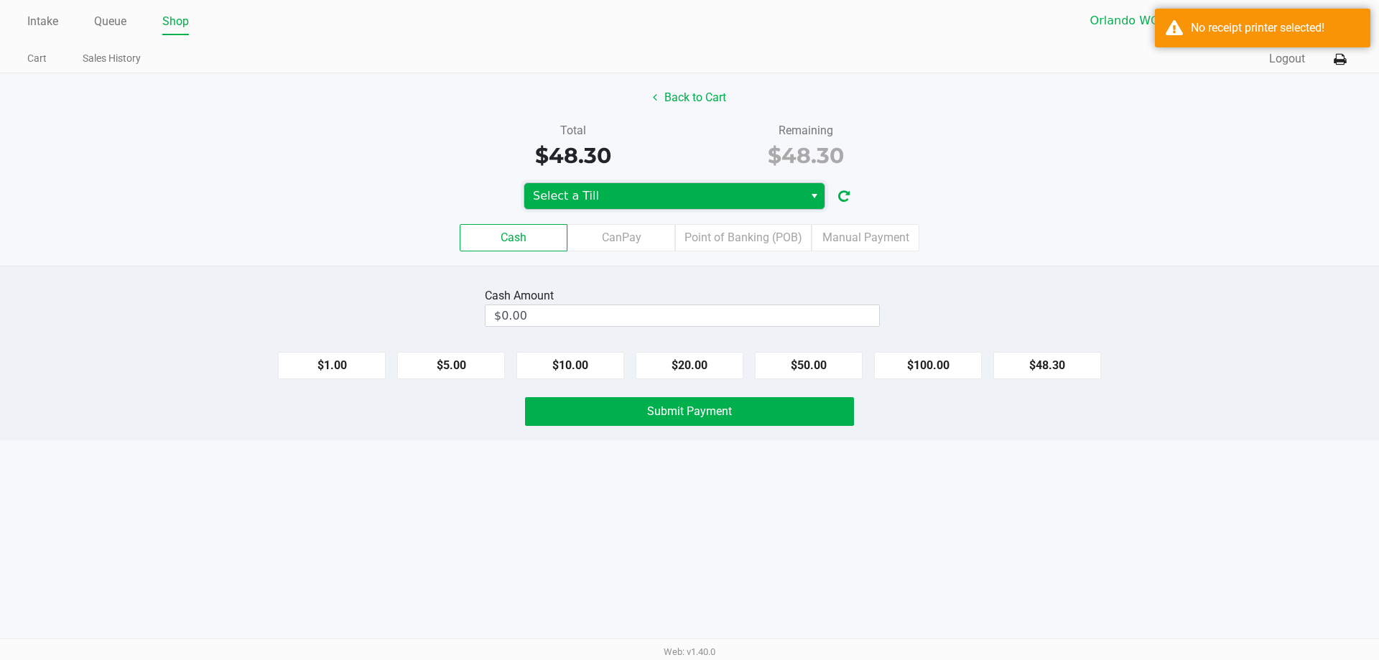
click at [739, 194] on span "Select a Till" at bounding box center [664, 195] width 262 height 17
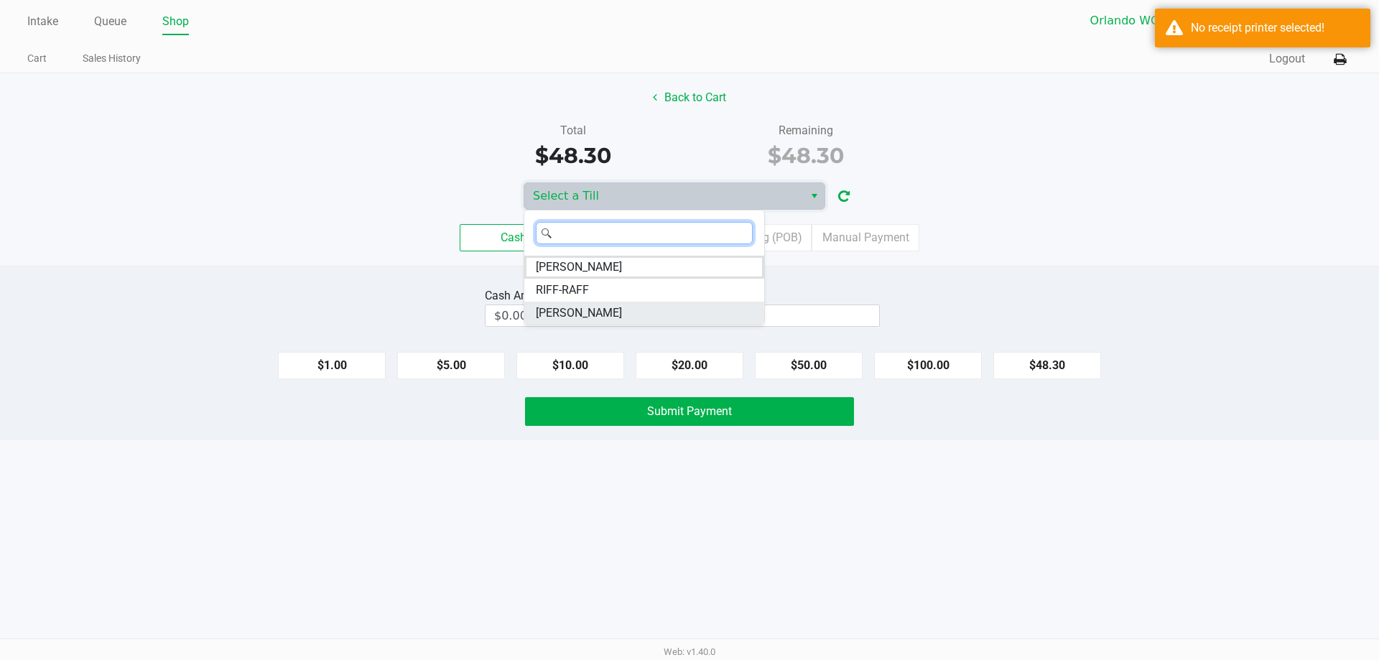
click at [644, 308] on li "[PERSON_NAME]" at bounding box center [644, 313] width 240 height 23
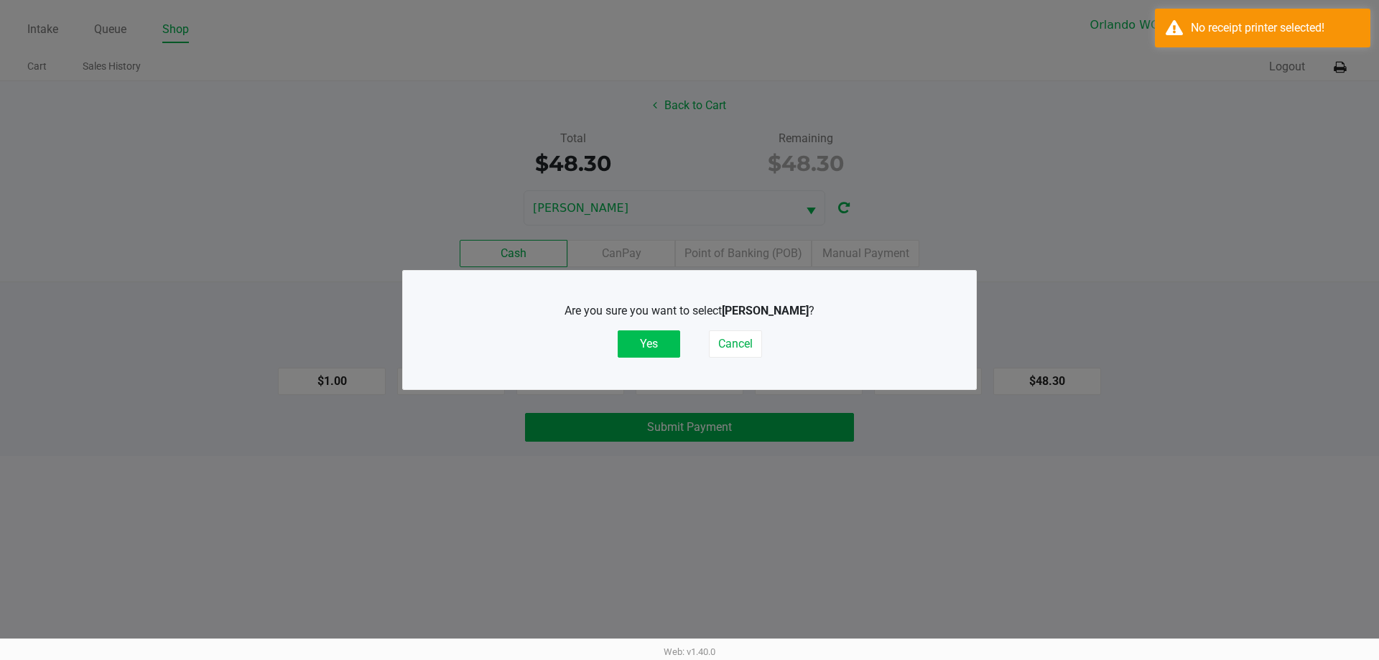
click at [659, 336] on button "Yes" at bounding box center [649, 343] width 62 height 27
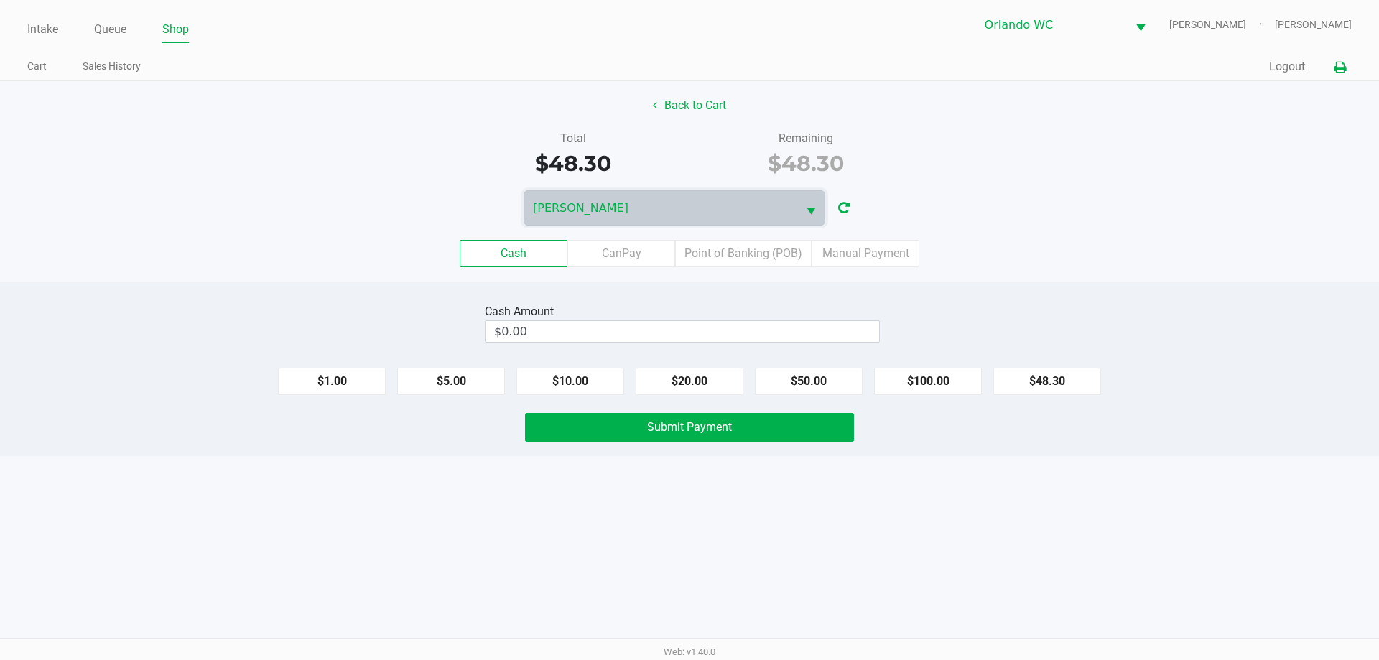
click at [1341, 65] on icon at bounding box center [1340, 67] width 12 height 10
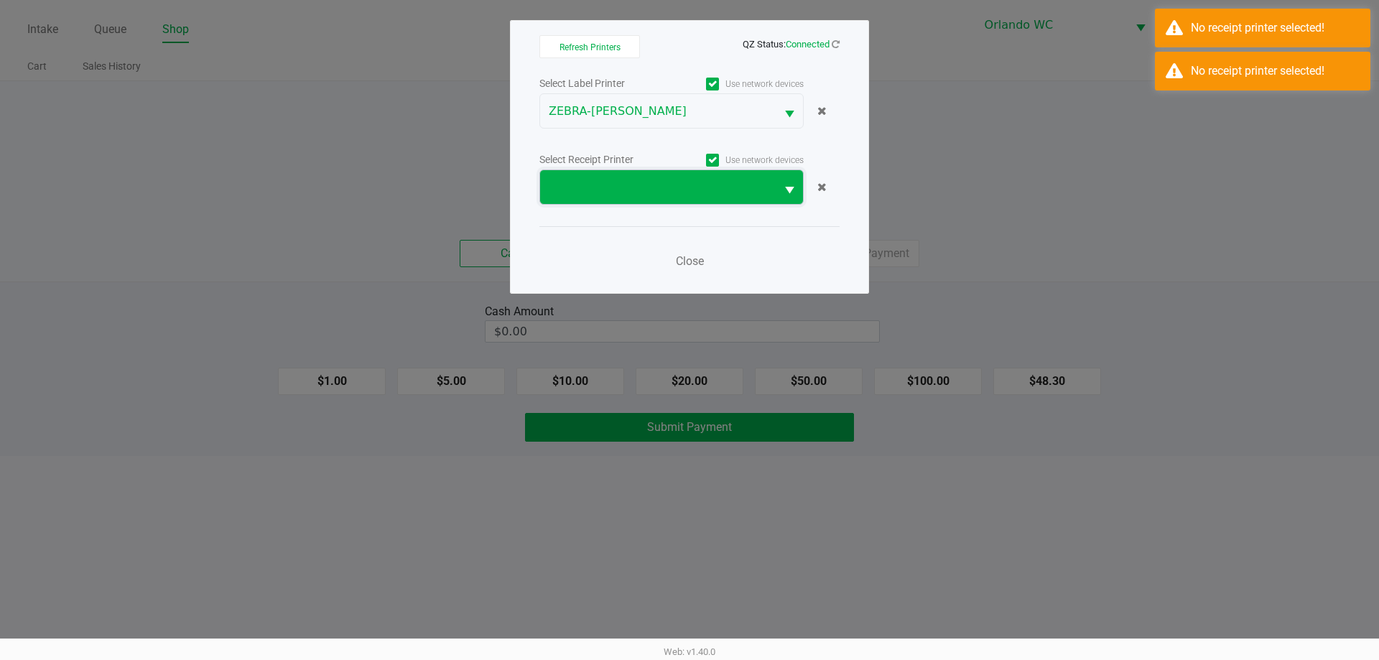
click at [730, 191] on span at bounding box center [658, 187] width 218 height 17
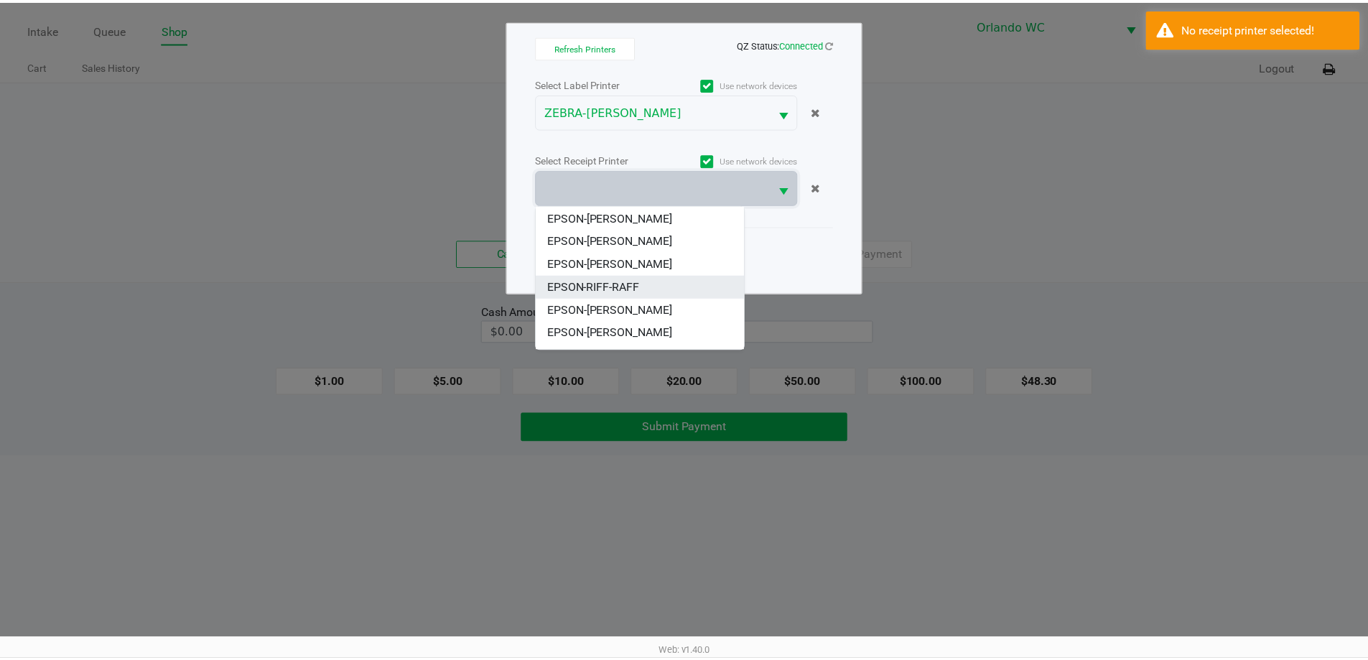
scroll to position [63, 0]
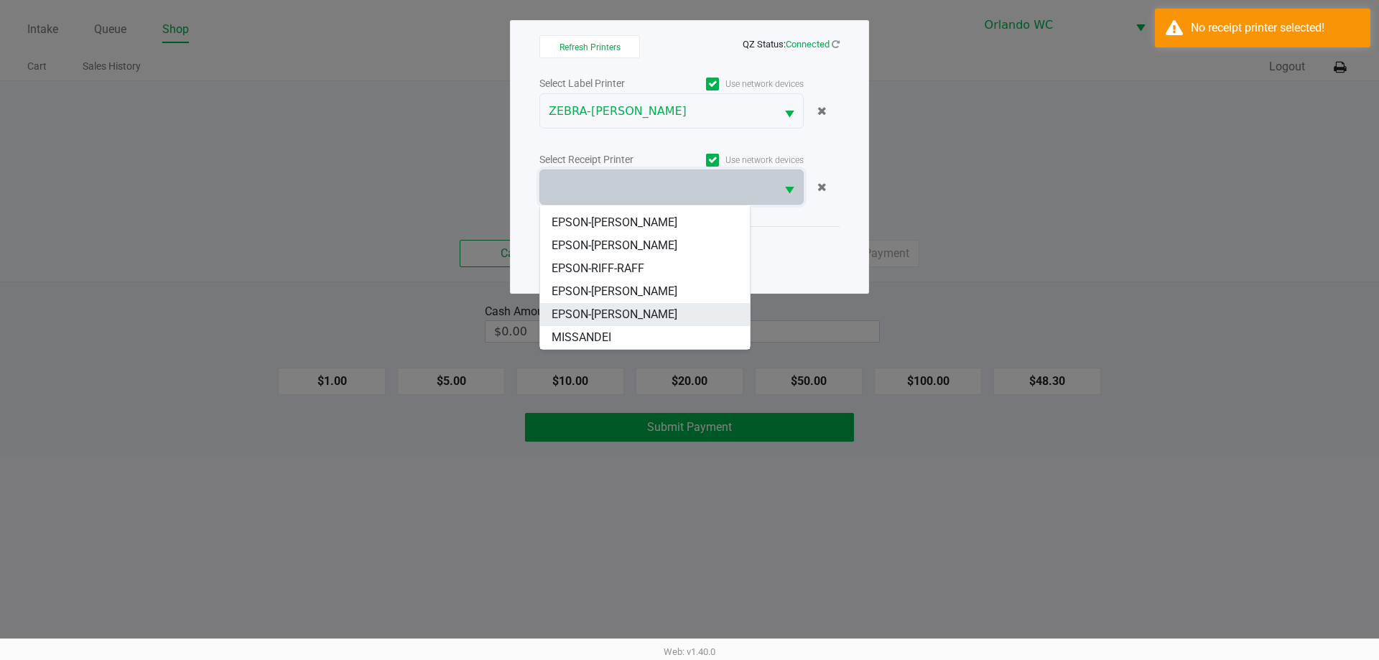
click at [696, 313] on li "EPSON-[PERSON_NAME]" at bounding box center [645, 314] width 210 height 23
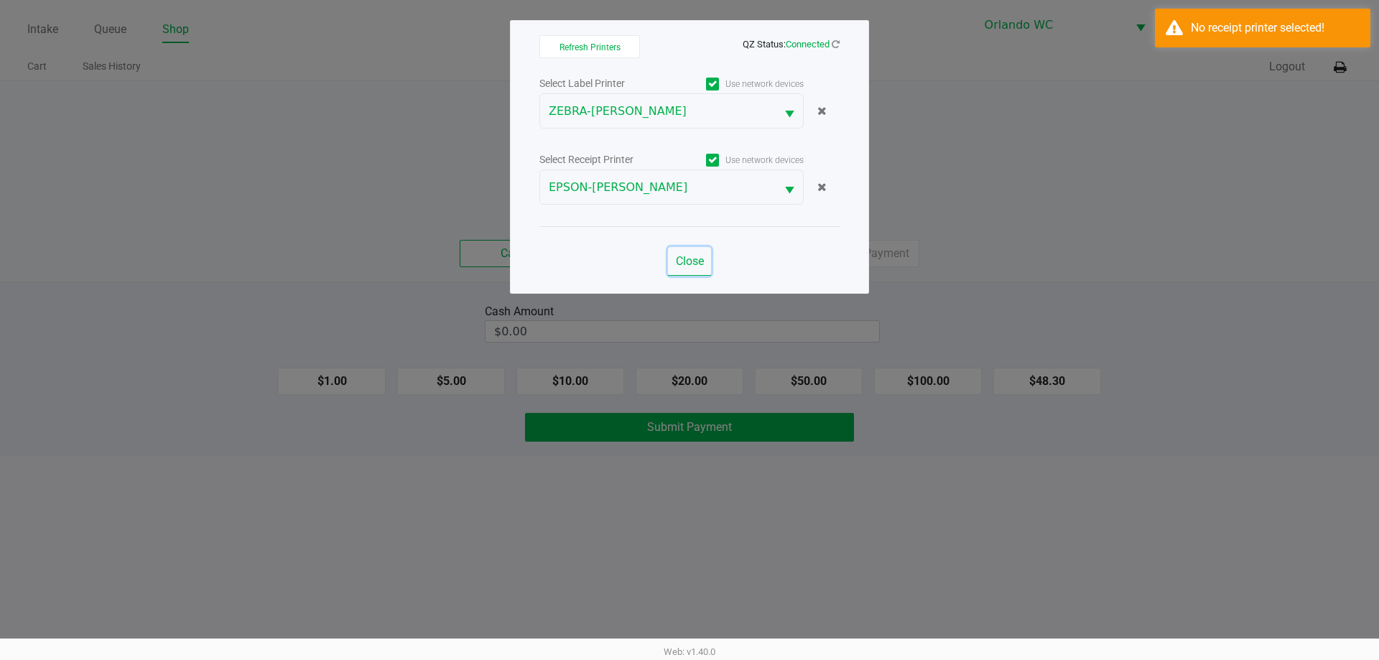
click at [697, 260] on span "Close" at bounding box center [690, 261] width 28 height 14
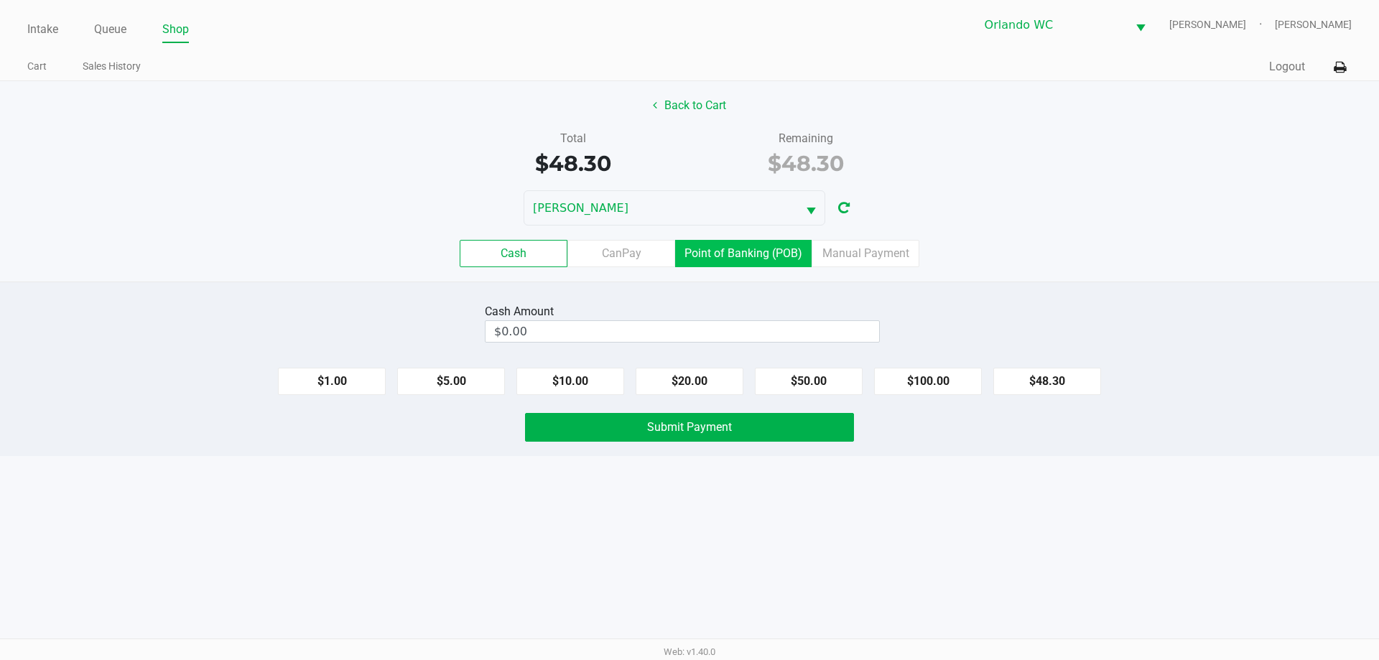
click at [763, 250] on label "Point of Banking (POB)" at bounding box center [743, 253] width 136 height 27
click at [0, 0] on 7 "Point of Banking (POB)" at bounding box center [0, 0] width 0 height 0
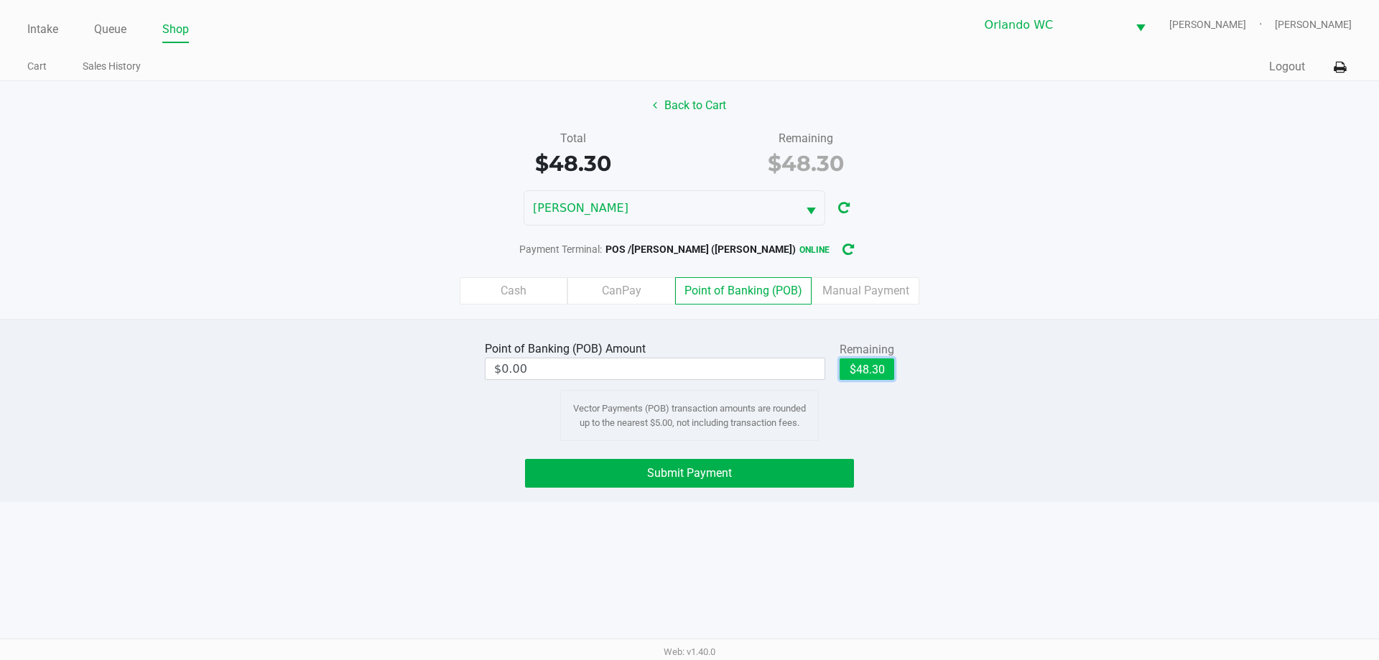
click at [876, 374] on button "$48.30" at bounding box center [866, 369] width 55 height 22
type input "$48.30"
click at [758, 474] on button "Submit Payment" at bounding box center [689, 473] width 329 height 29
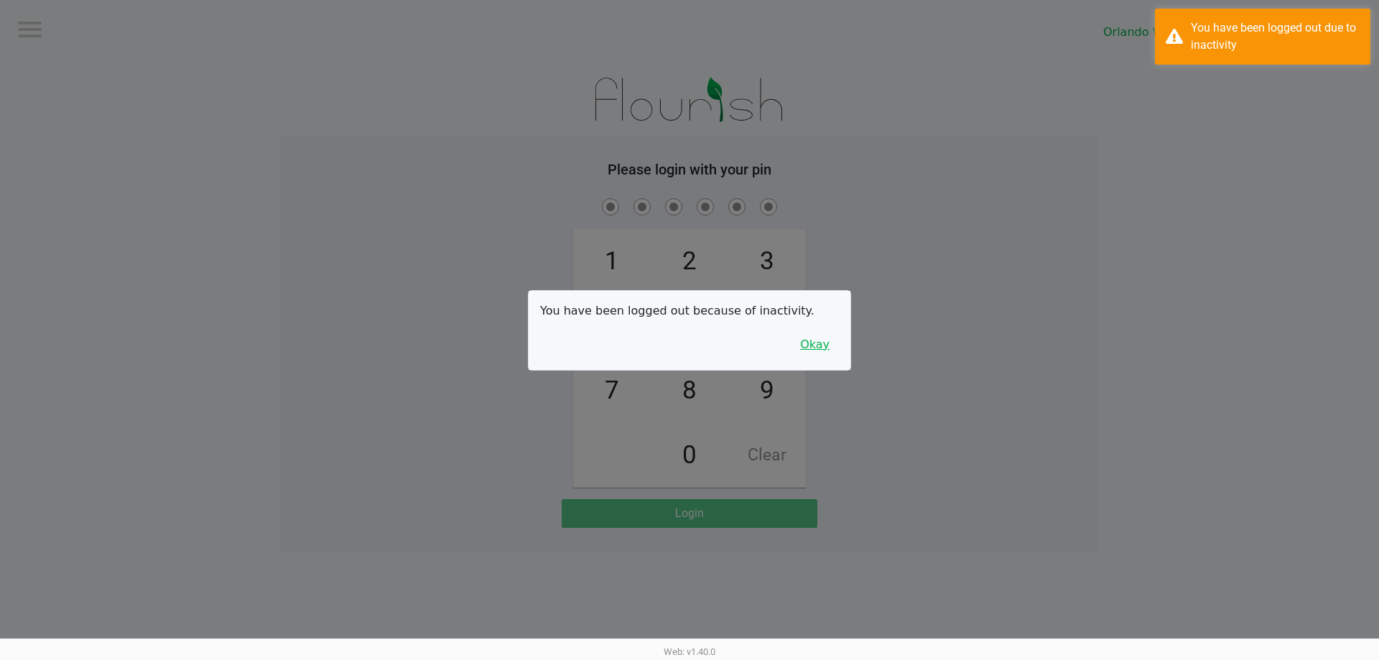
click at [829, 344] on button "Okay" at bounding box center [815, 344] width 48 height 27
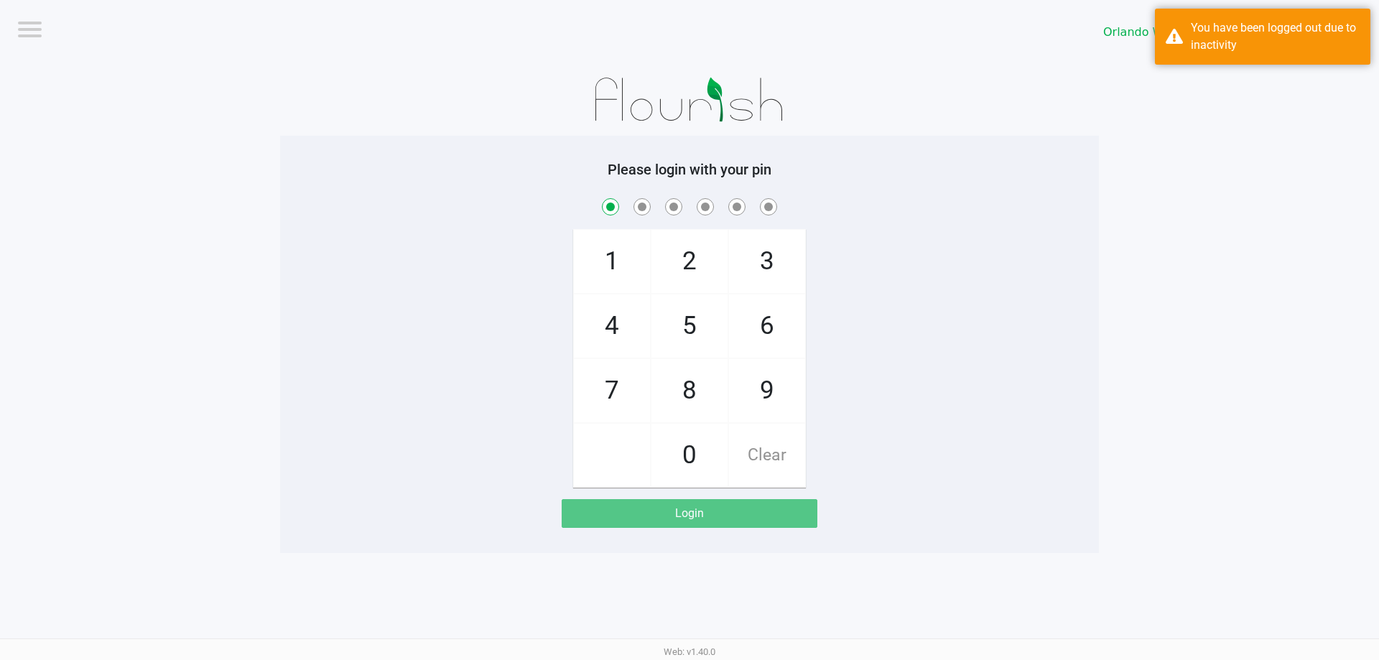
checkbox input "true"
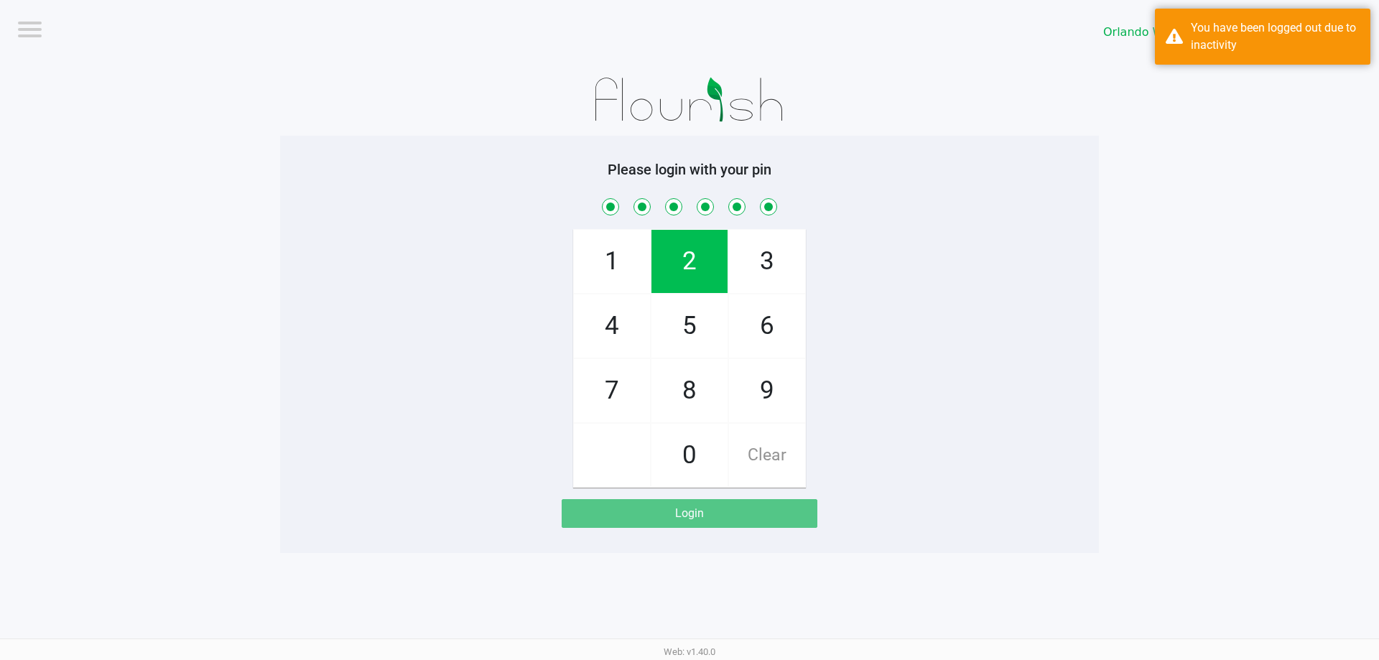
checkbox input "true"
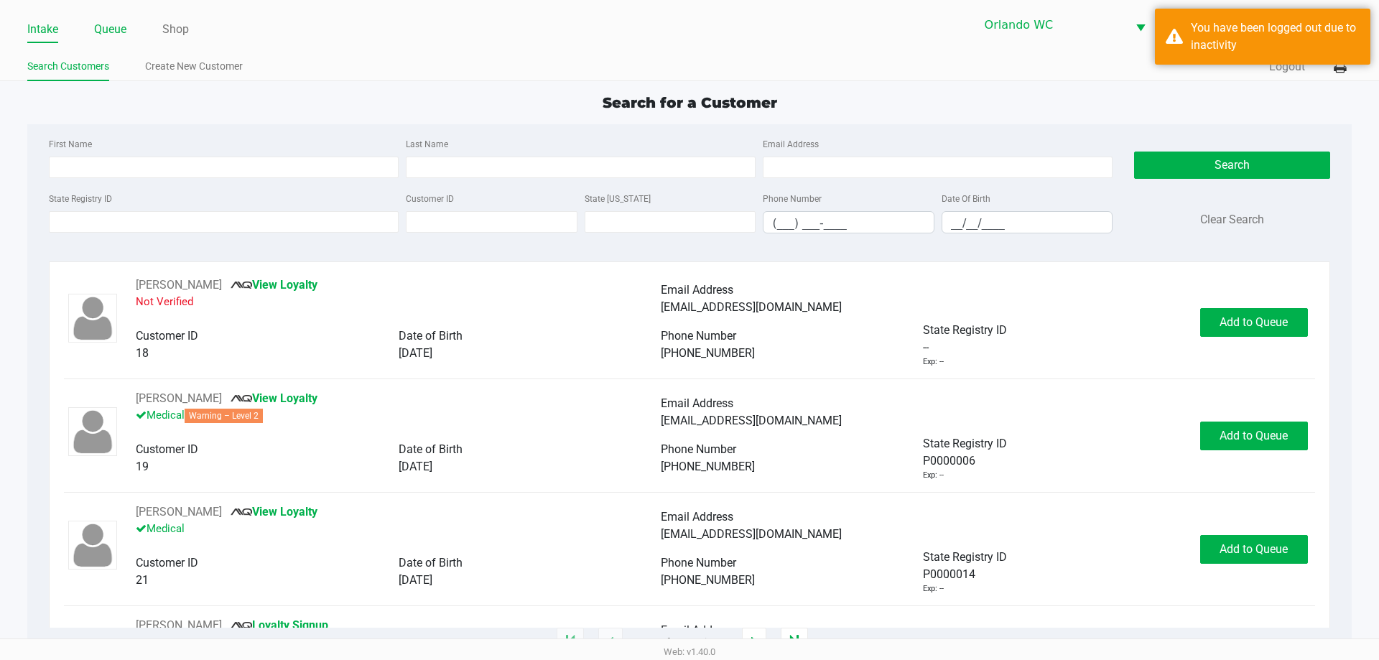
click at [104, 30] on link "Queue" at bounding box center [110, 29] width 32 height 20
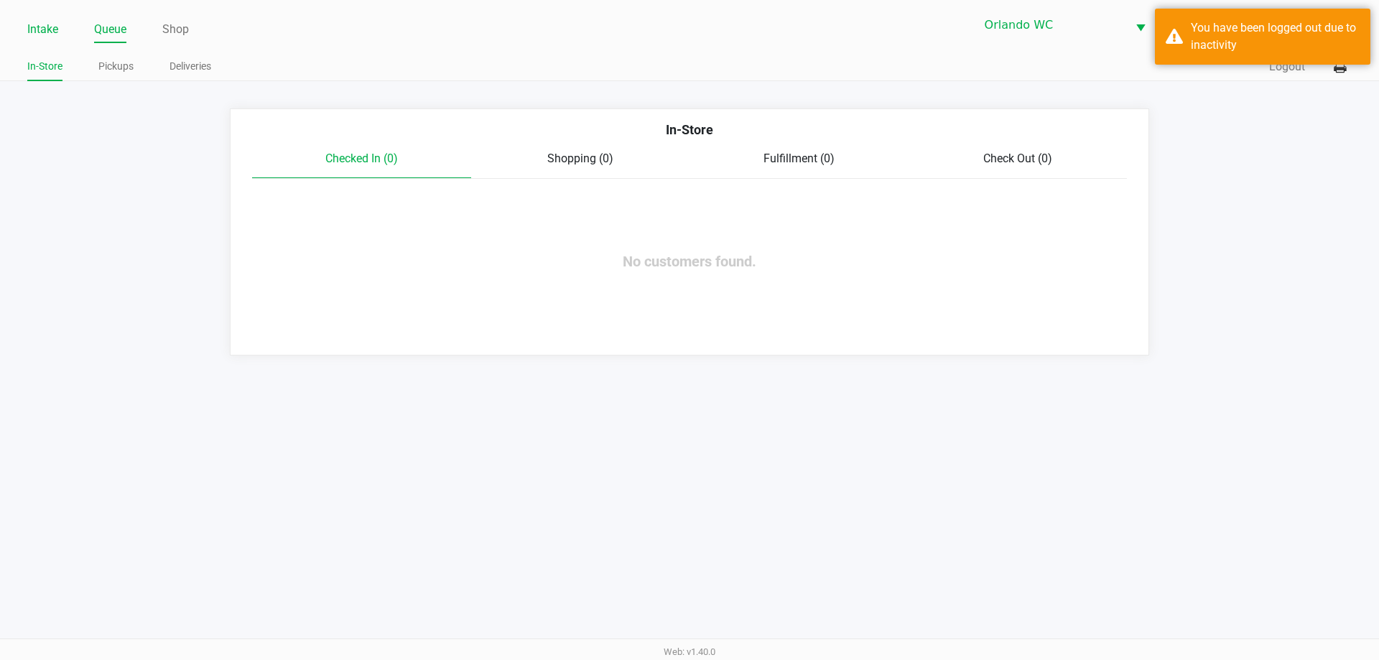
click at [52, 28] on link "Intake" at bounding box center [42, 29] width 31 height 20
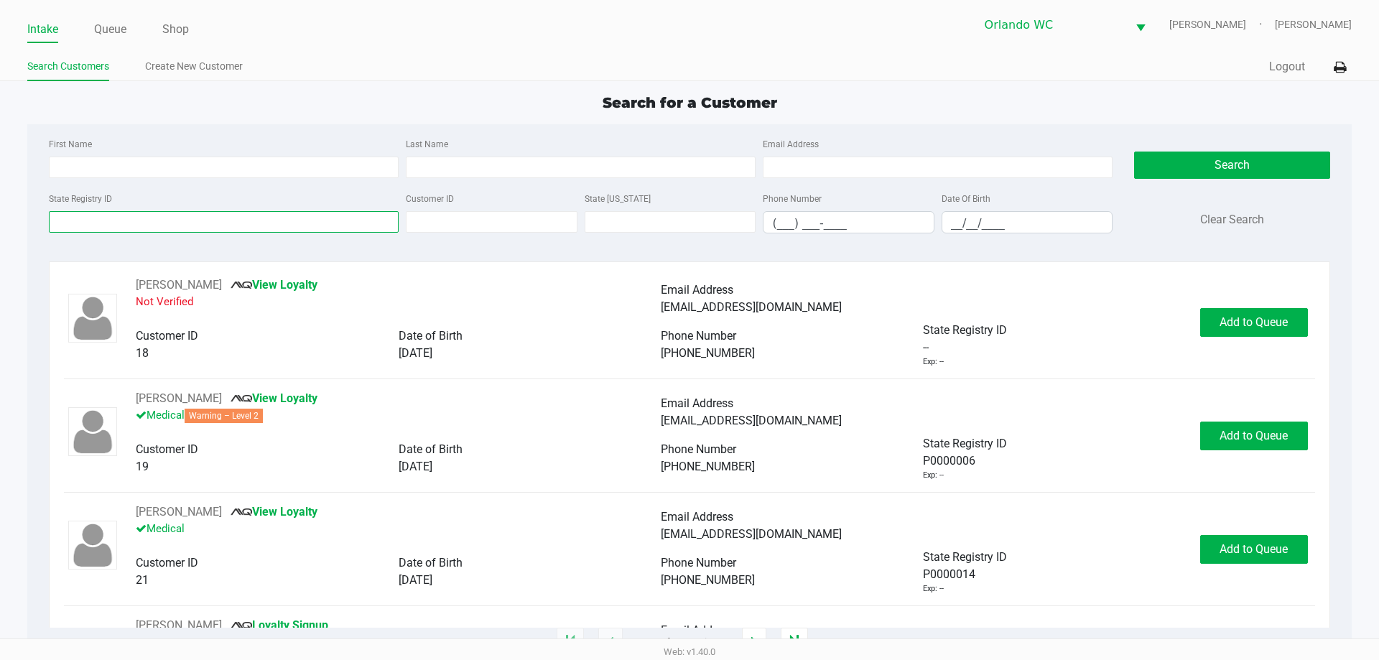
click at [155, 220] on input "State Registry ID" at bounding box center [224, 222] width 350 height 22
click at [155, 164] on input "First Name" at bounding box center [224, 168] width 350 height 22
type input "trent"
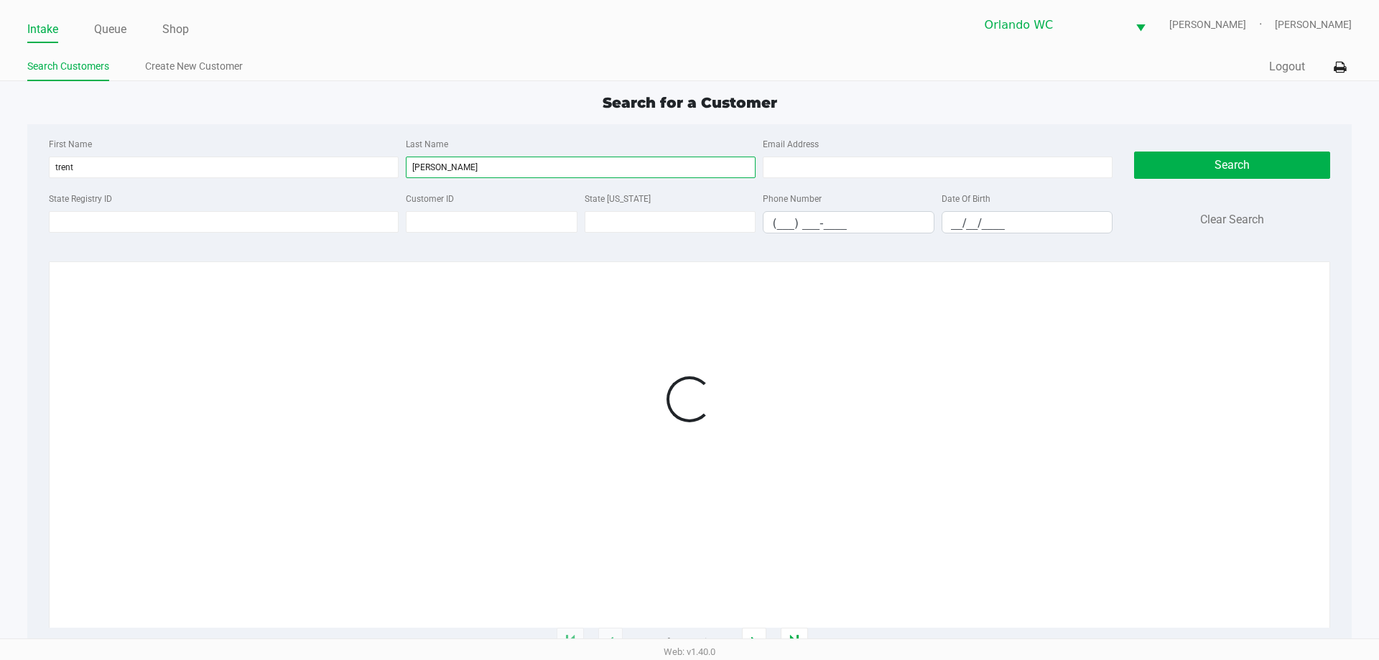
type input "[PERSON_NAME]"
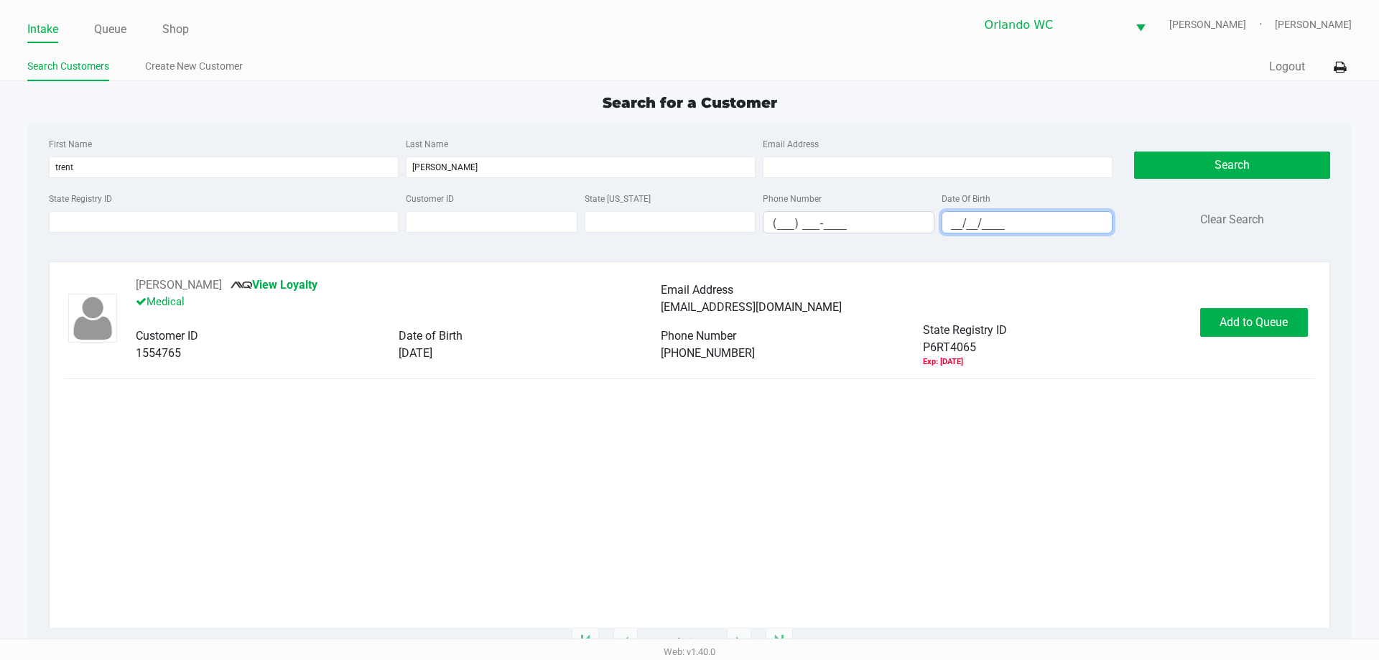
click at [954, 224] on input "__/__/____" at bounding box center [1027, 223] width 170 height 22
click at [1275, 330] on button "Add to Queue" at bounding box center [1254, 322] width 108 height 29
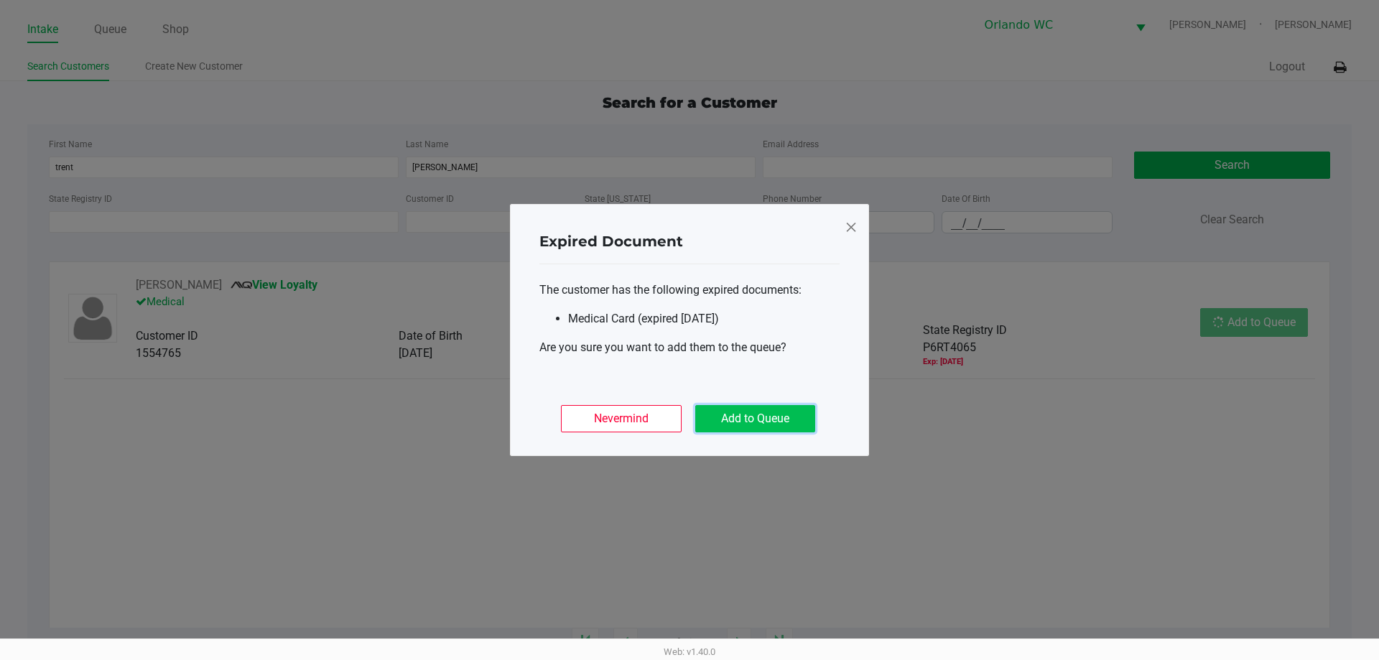
click at [755, 406] on button "Add to Queue" at bounding box center [755, 418] width 120 height 27
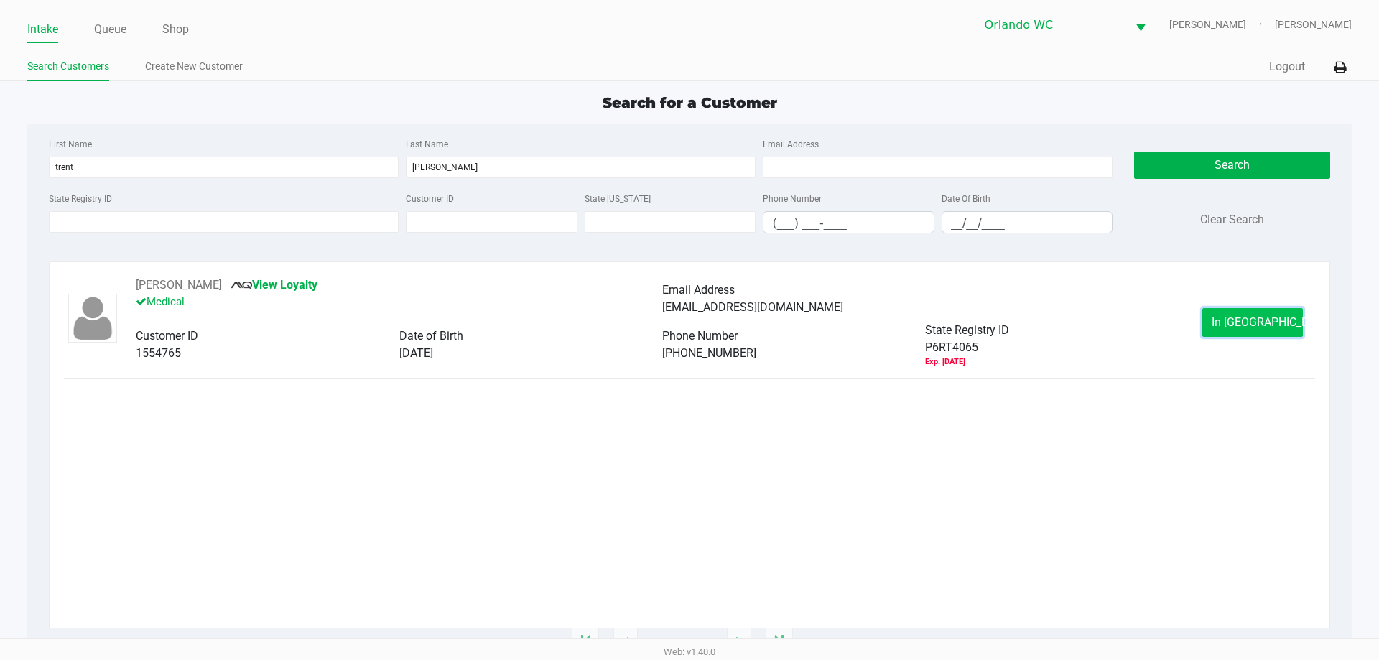
click at [1257, 317] on span "In [GEOGRAPHIC_DATA]" at bounding box center [1271, 322] width 121 height 14
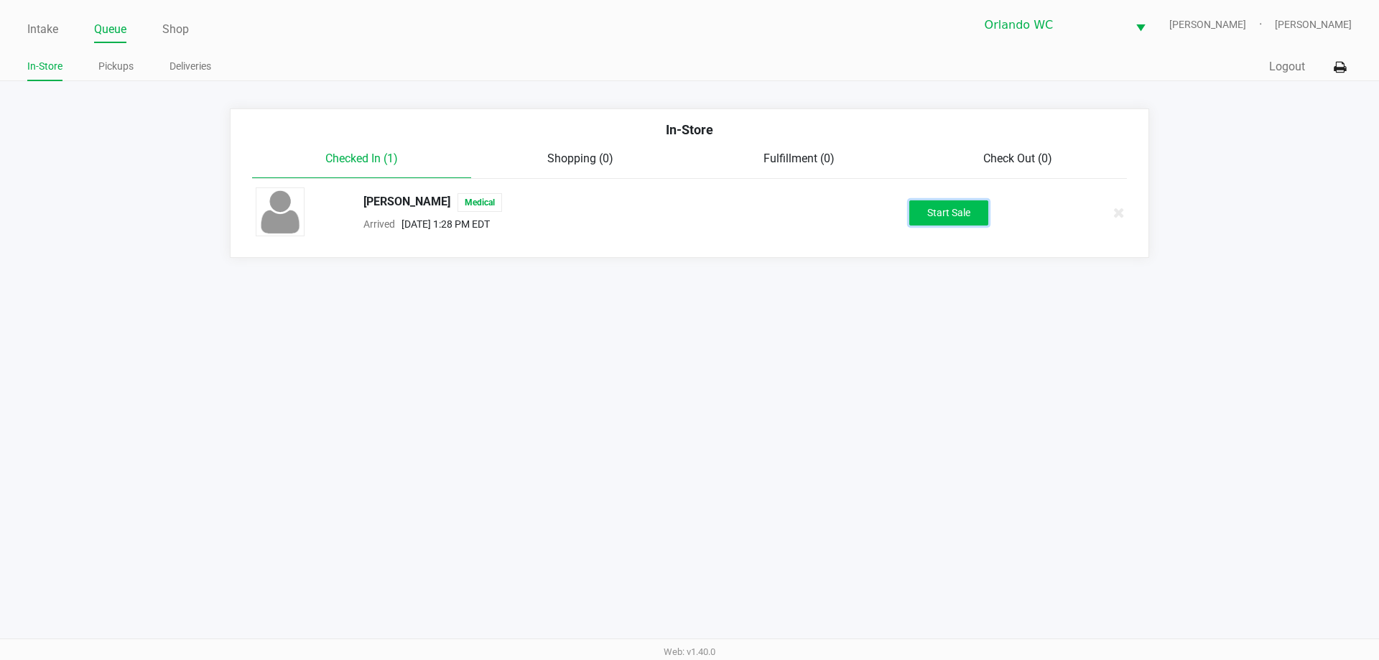
click at [923, 211] on button "Start Sale" at bounding box center [948, 212] width 79 height 25
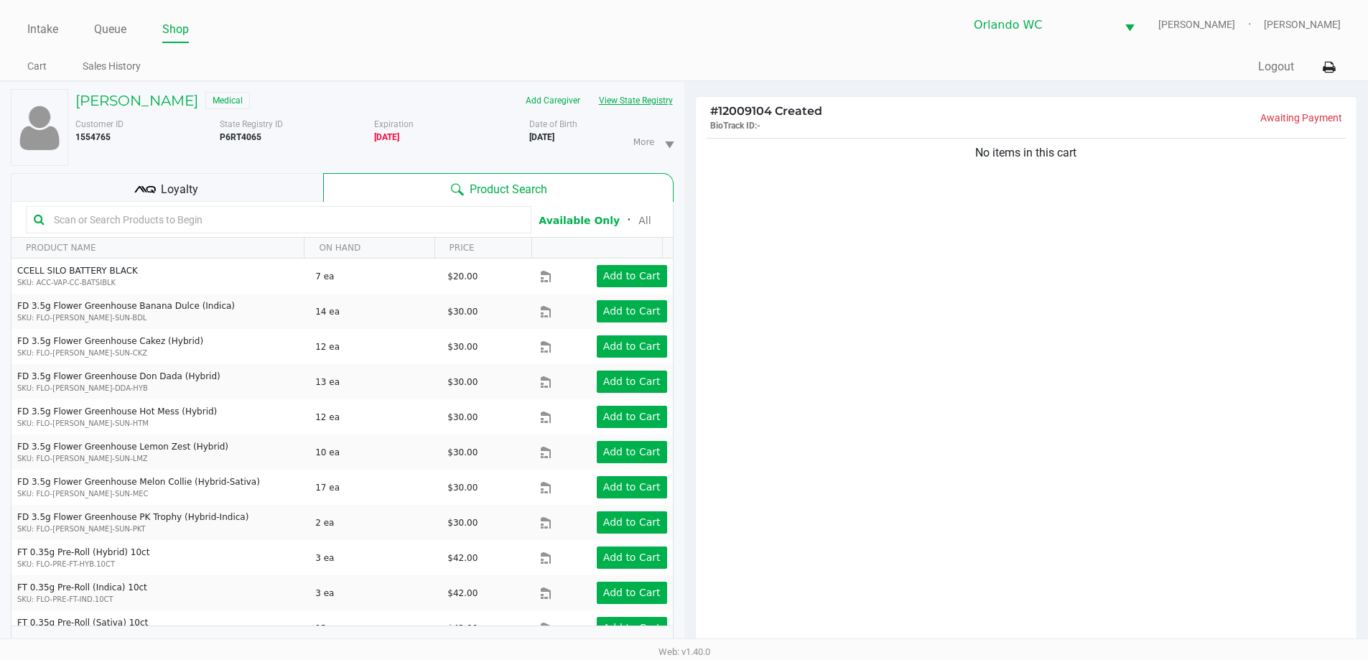
click at [661, 106] on button "View State Registry" at bounding box center [632, 100] width 84 height 23
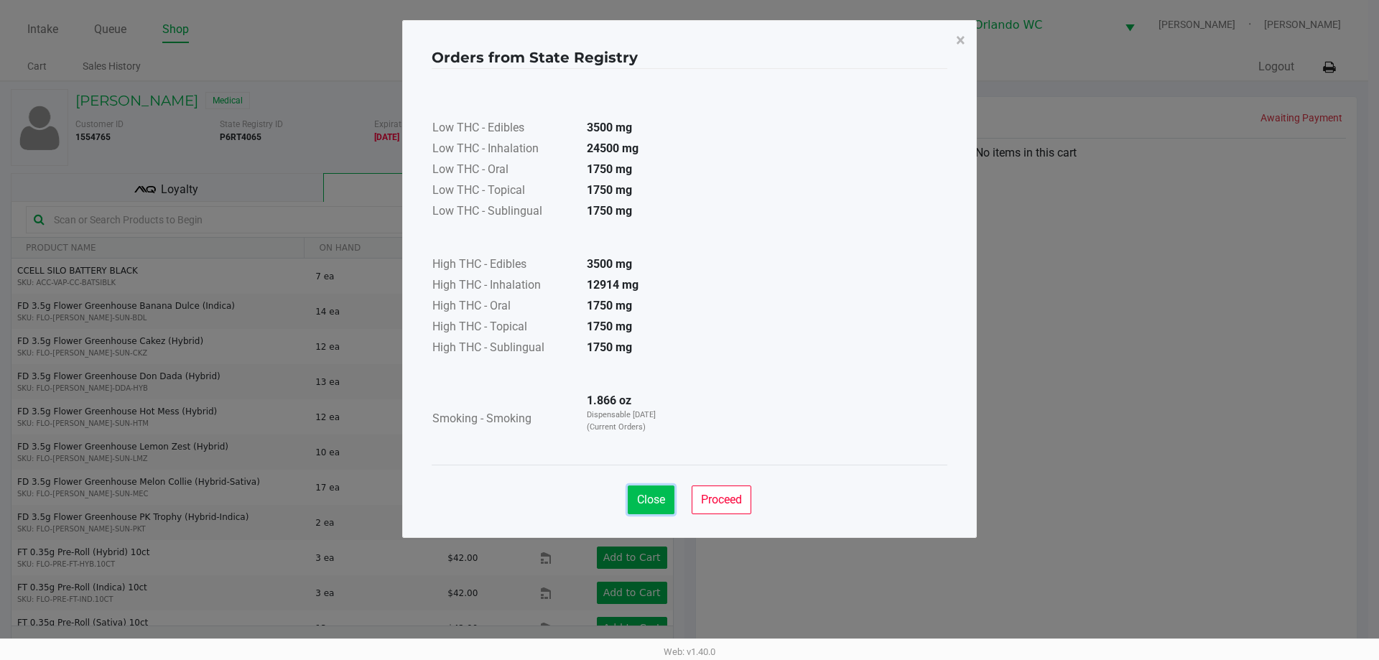
click at [649, 489] on button "Close" at bounding box center [651, 499] width 47 height 29
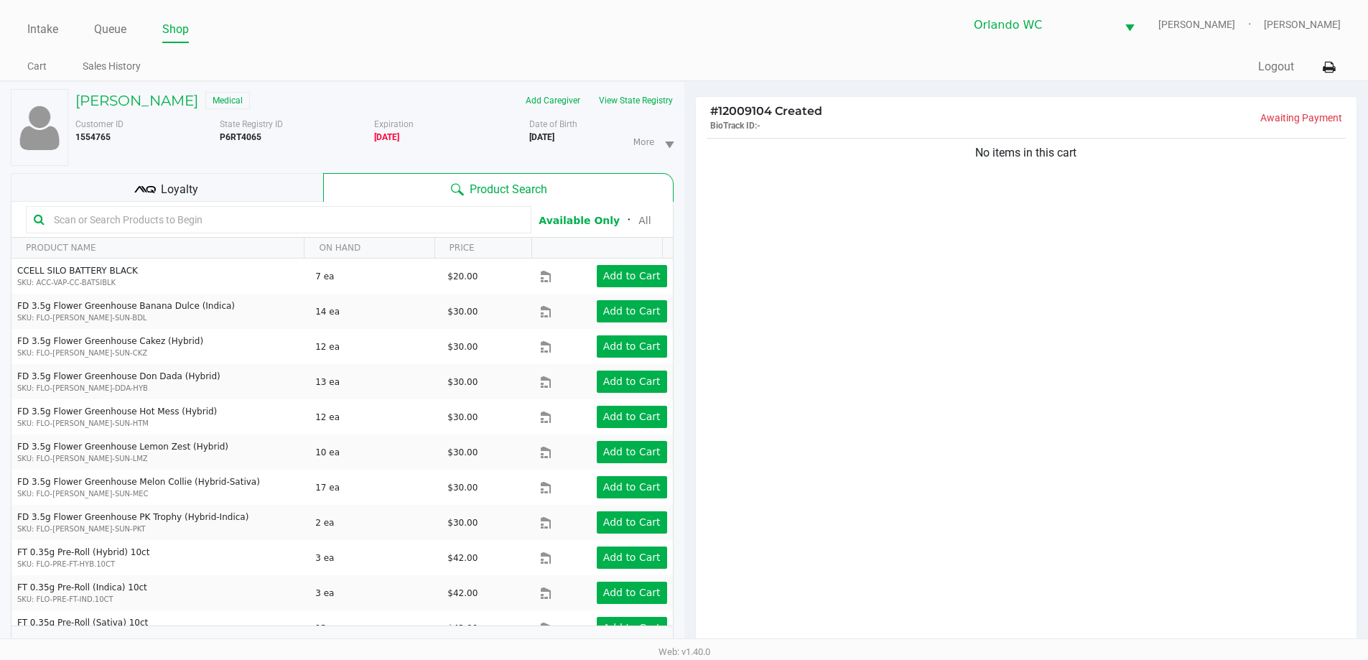
click at [247, 223] on input "text" at bounding box center [285, 220] width 475 height 22
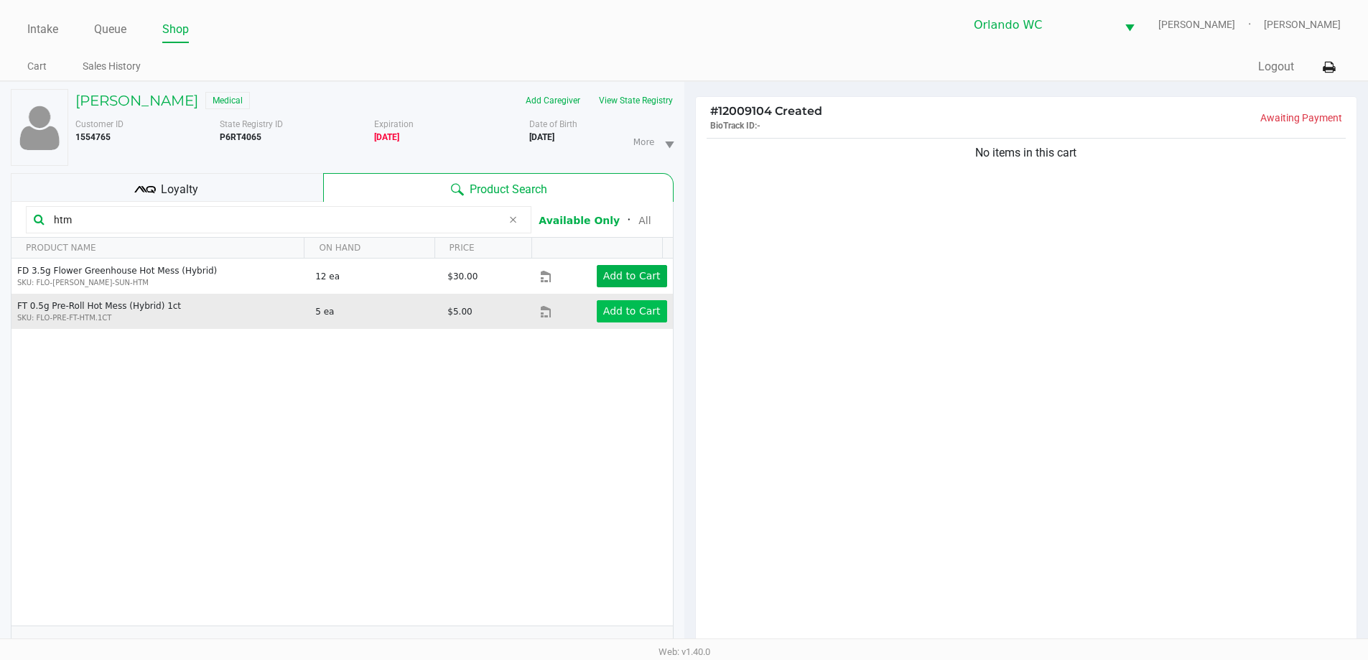
type input "htm"
click at [629, 315] on app-button-loader "Add to Cart" at bounding box center [631, 310] width 57 height 11
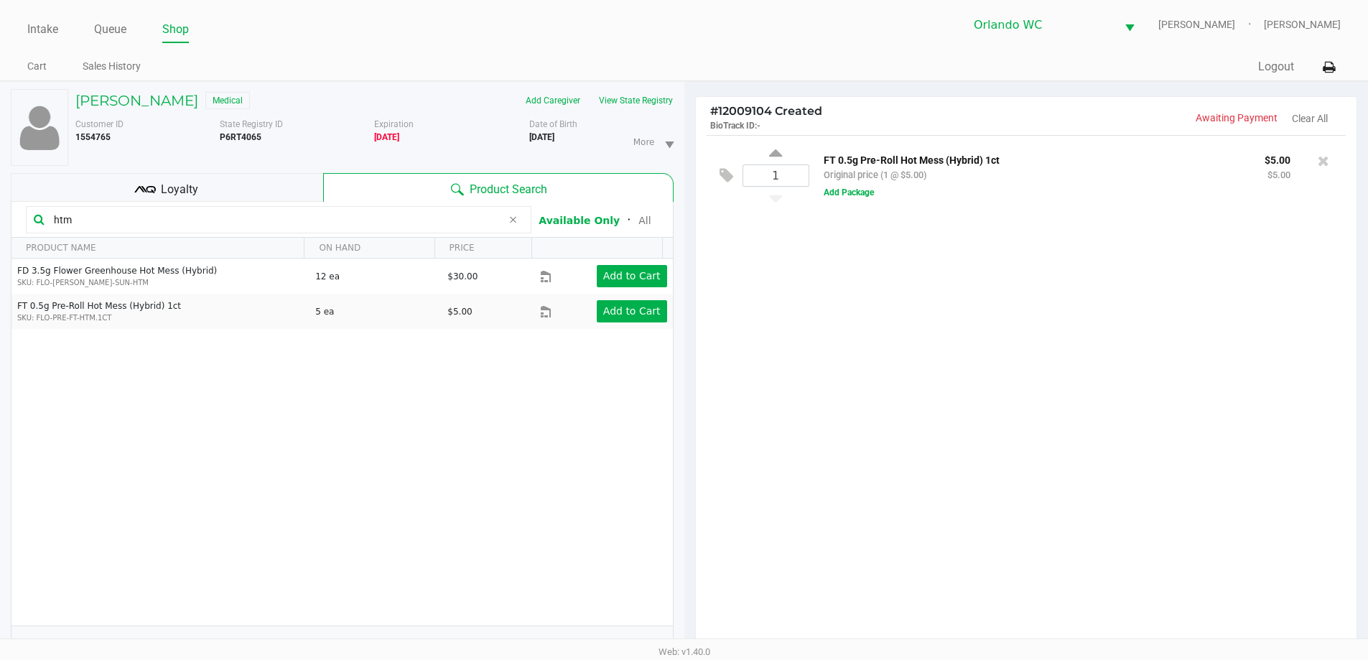
click at [270, 194] on div "Loyalty" at bounding box center [167, 187] width 312 height 29
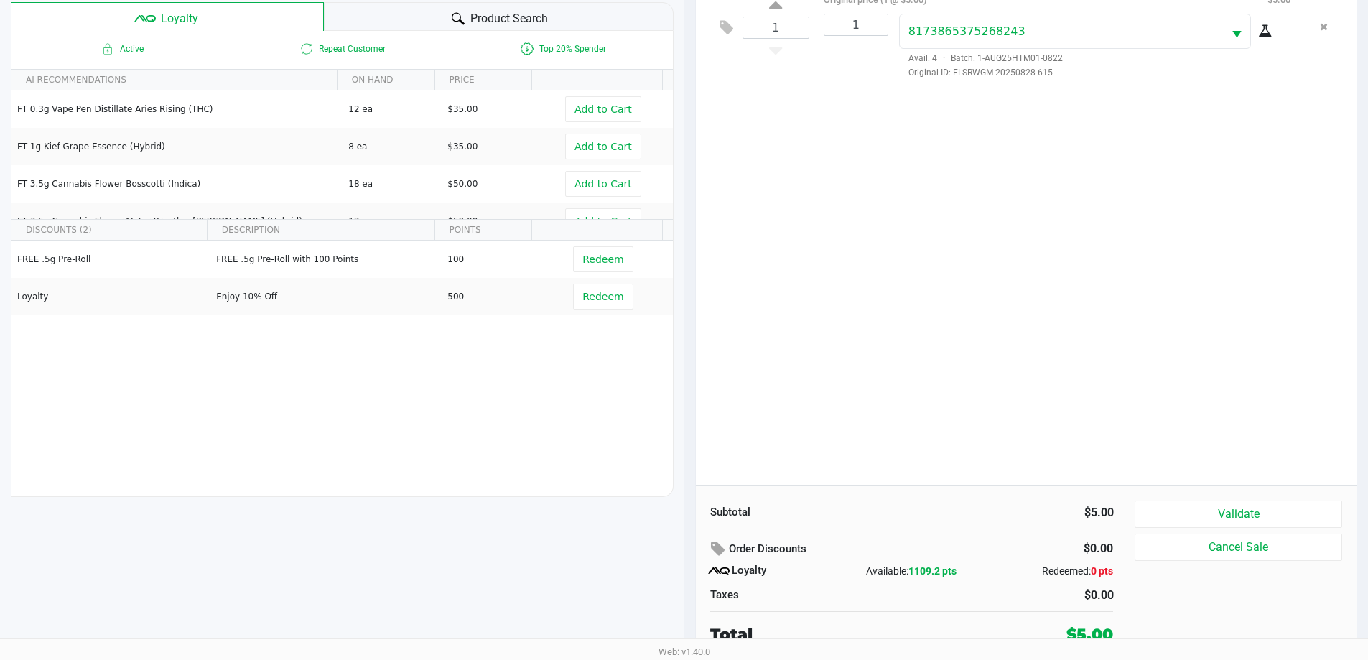
scroll to position [172, 0]
click at [1250, 513] on button "Validate" at bounding box center [1238, 512] width 207 height 27
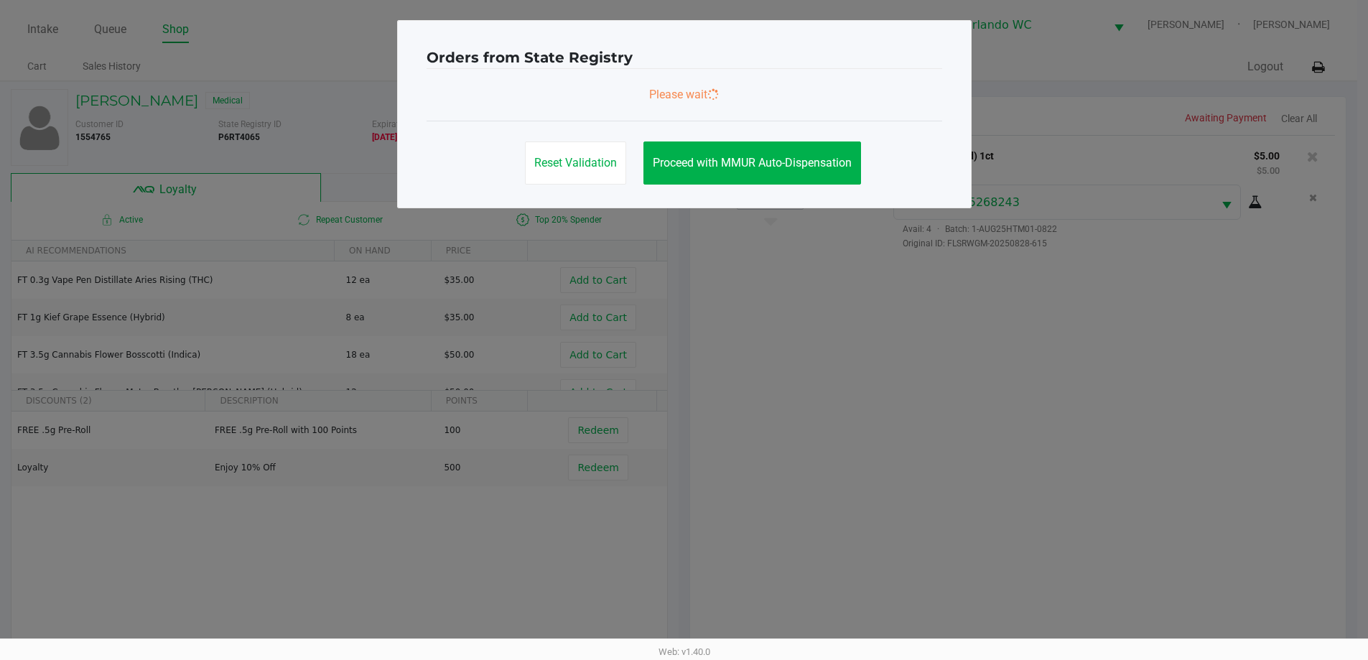
scroll to position [0, 0]
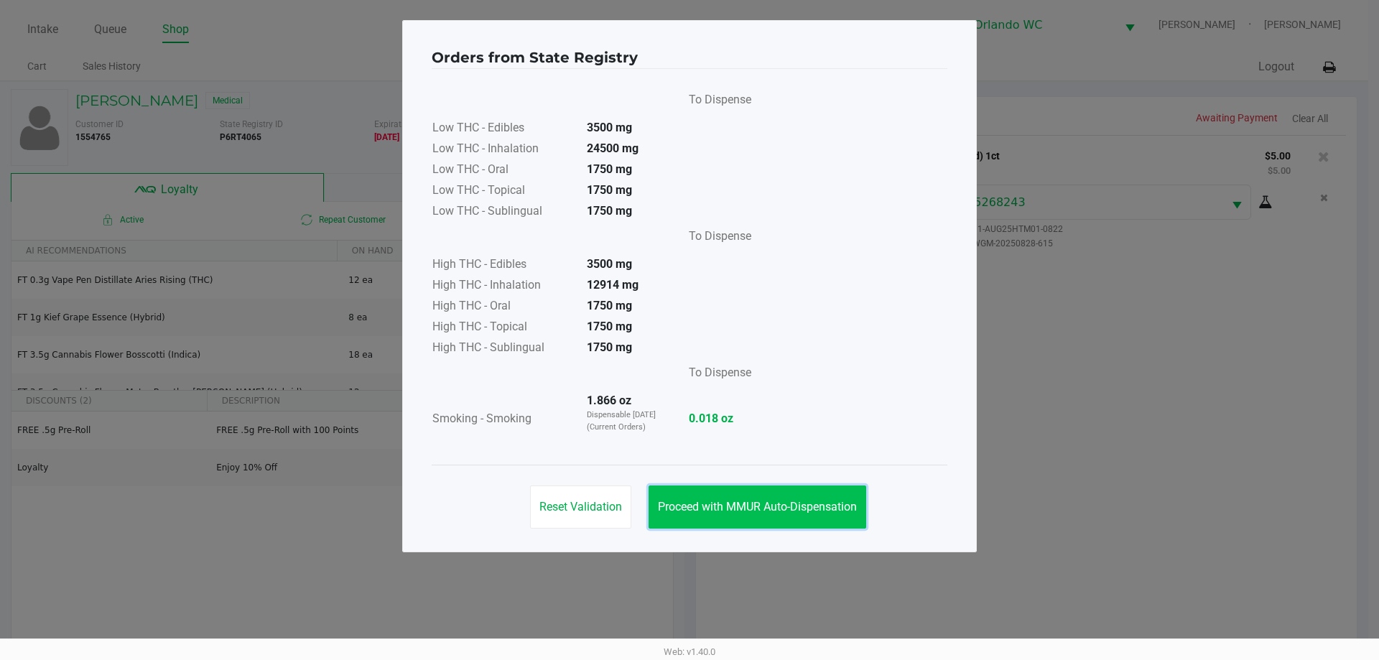
click at [839, 511] on span "Proceed with MMUR Auto-Dispensation" at bounding box center [757, 507] width 199 height 14
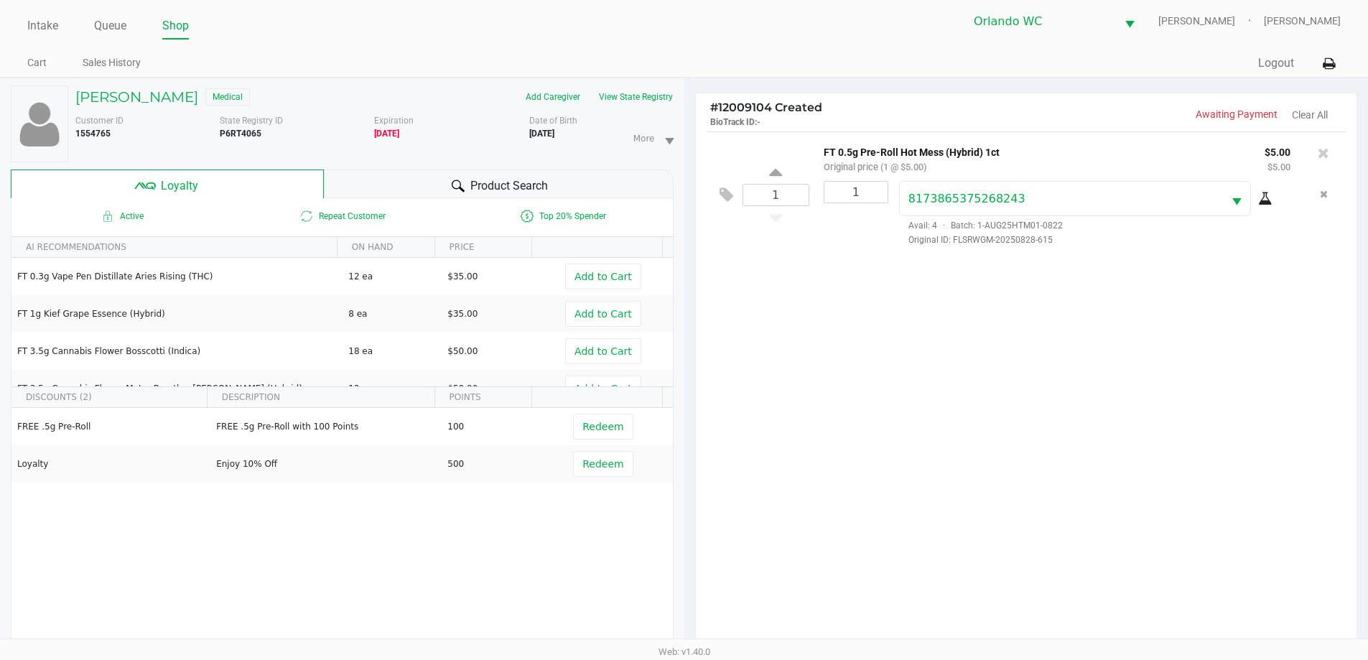
scroll to position [172, 0]
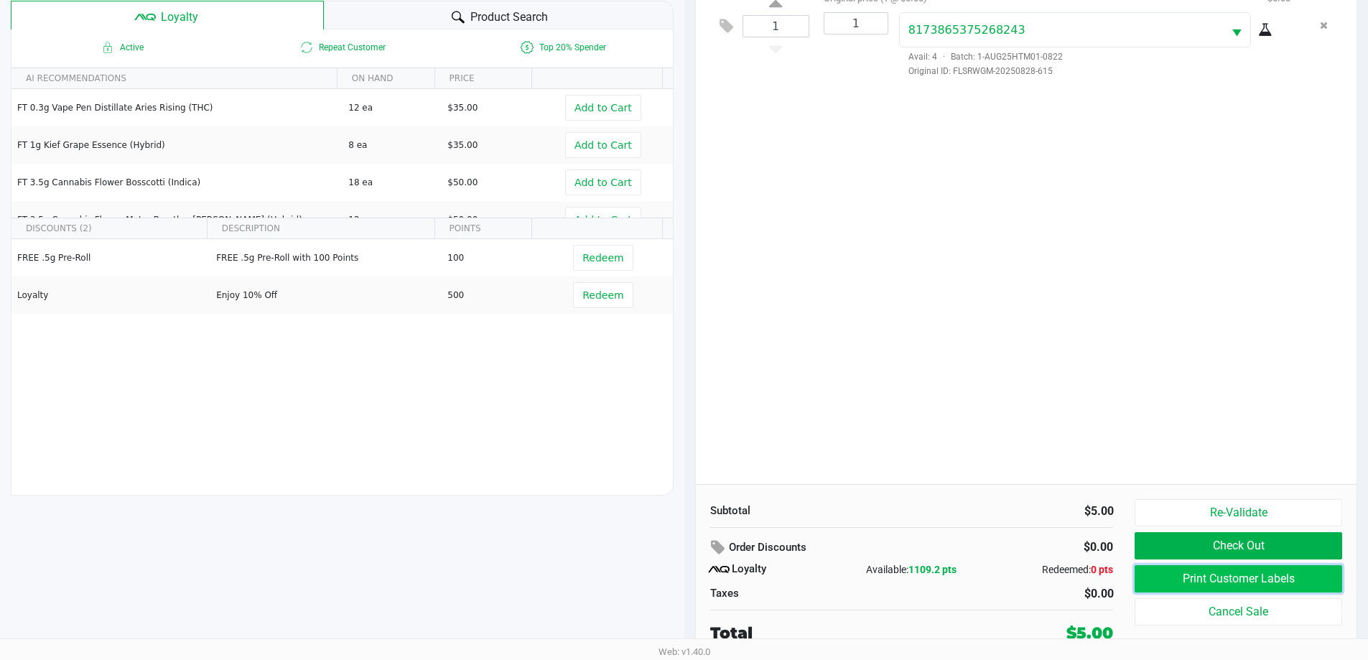
click at [1202, 582] on button "Print Customer Labels" at bounding box center [1238, 578] width 207 height 27
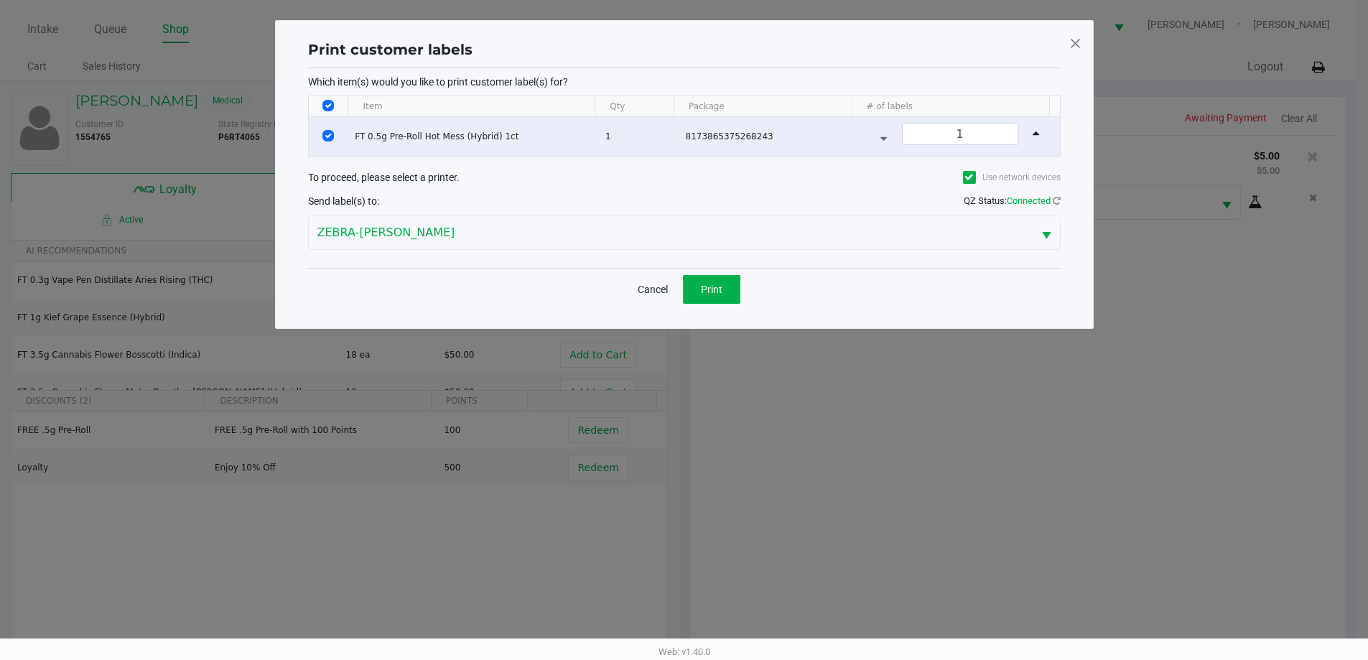
scroll to position [0, 0]
click at [721, 287] on span "Print" at bounding box center [717, 289] width 22 height 11
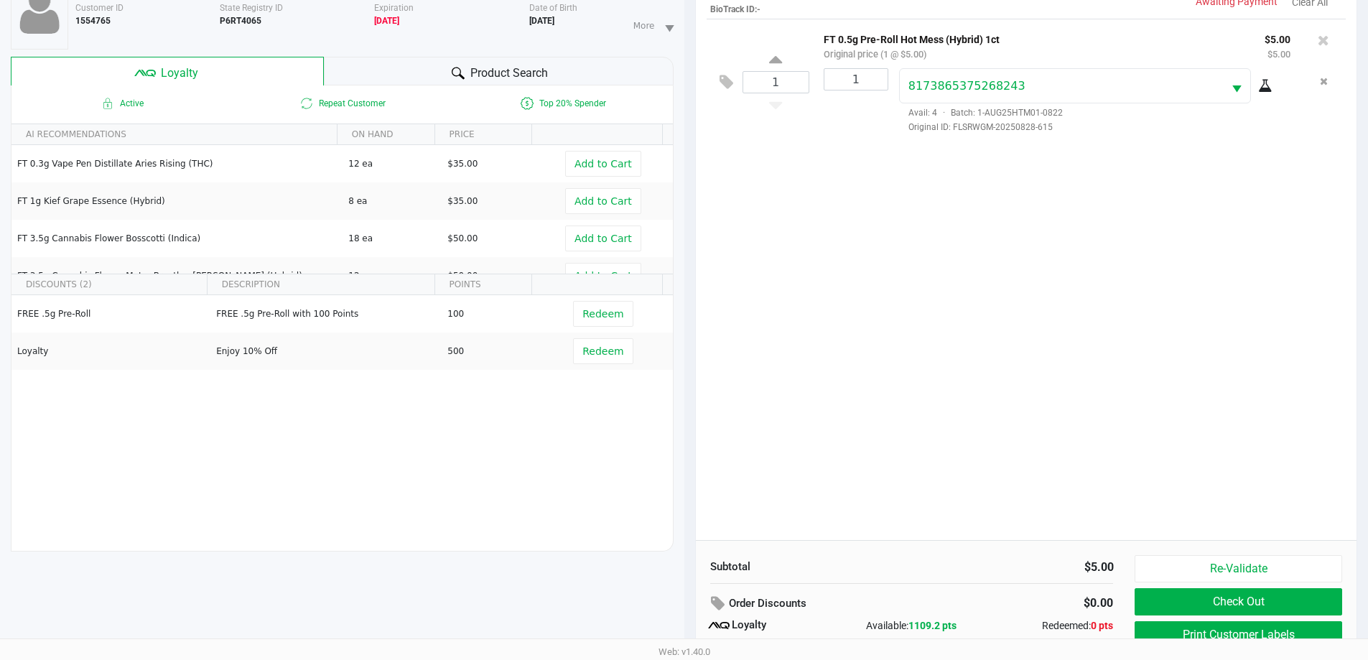
scroll to position [172, 0]
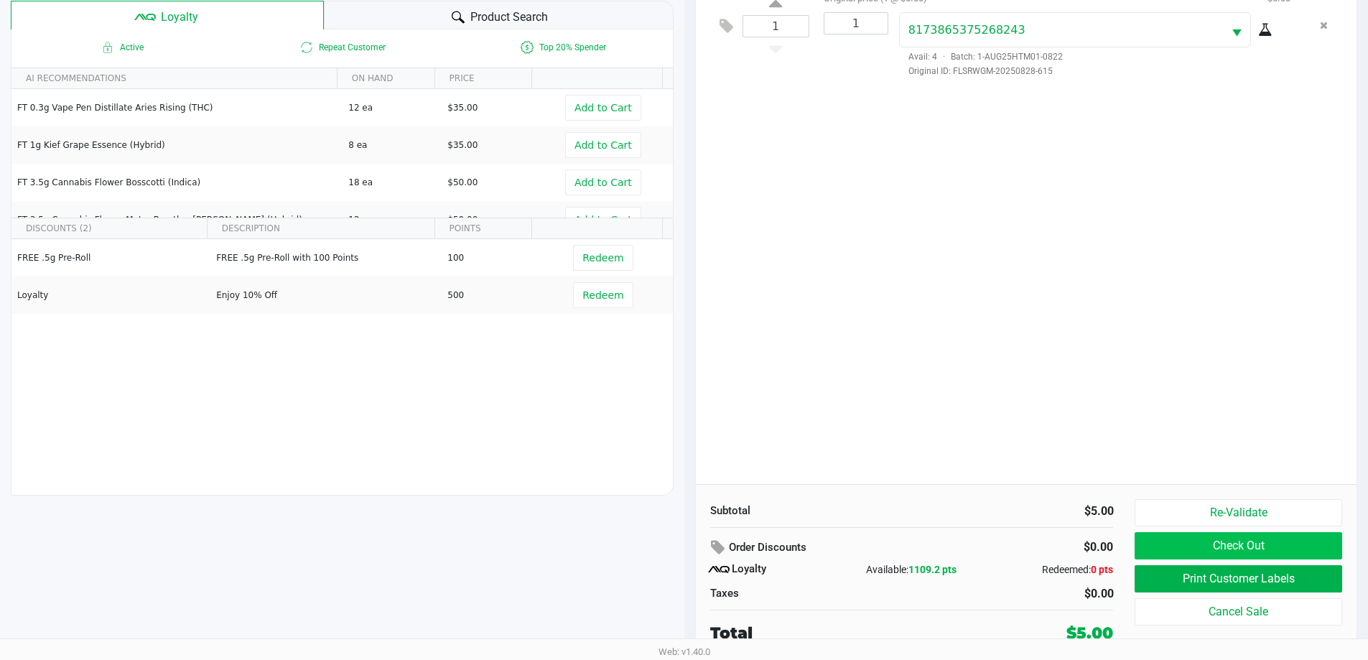
click at [1269, 544] on button "Check Out" at bounding box center [1238, 545] width 207 height 27
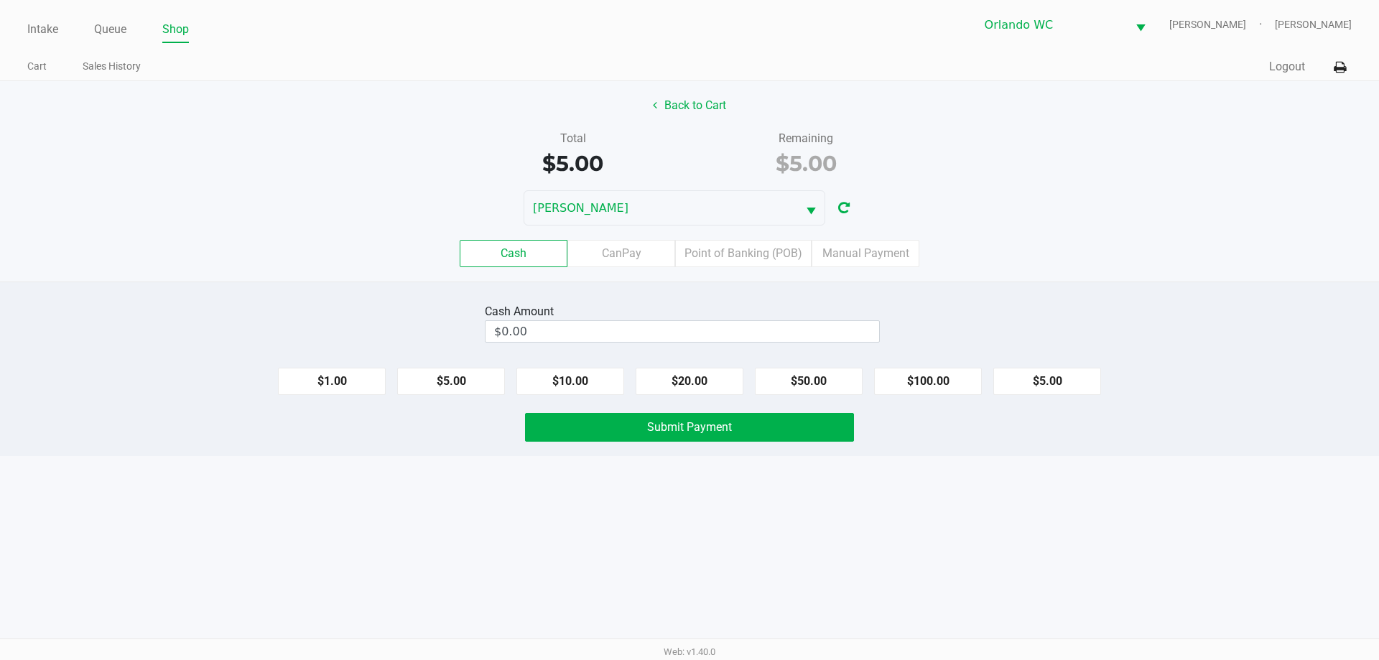
click at [1076, 378] on button "$5.00" at bounding box center [1047, 381] width 108 height 27
type input "$5.00"
click at [1076, 378] on button "$5.00" at bounding box center [1047, 381] width 108 height 27
click at [699, 437] on button "Submit Payment" at bounding box center [689, 427] width 329 height 29
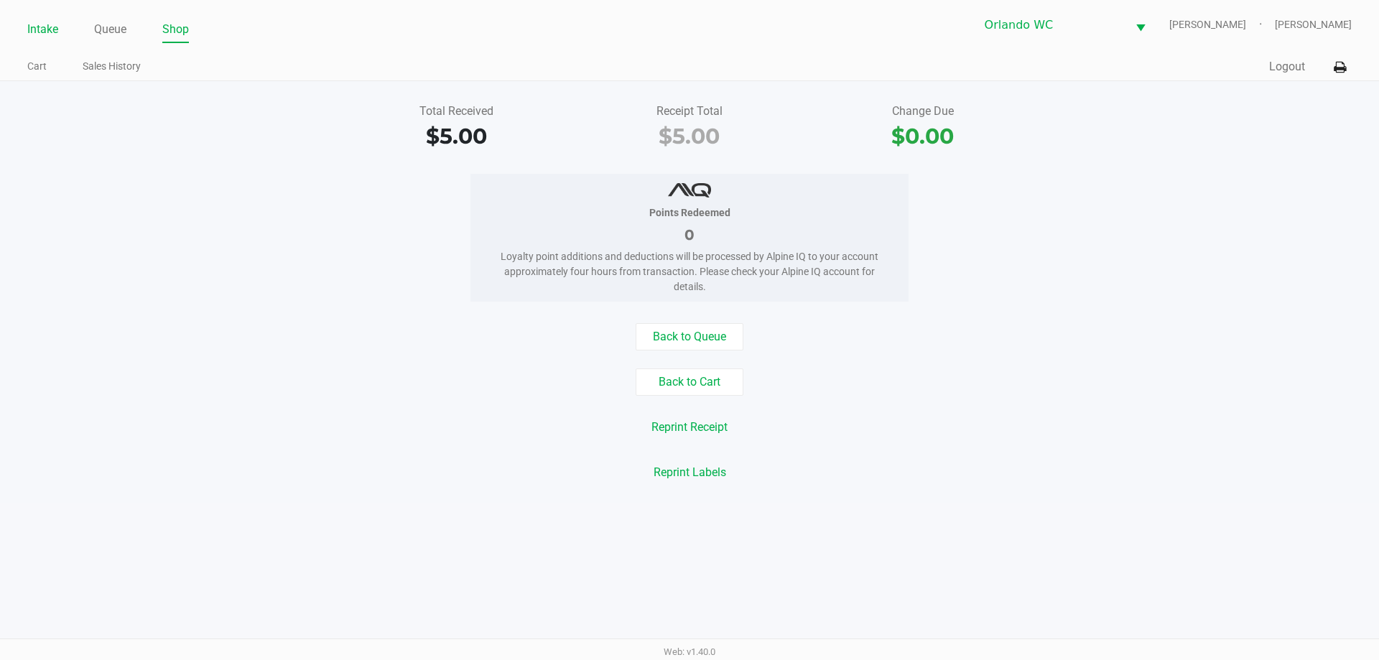
click at [47, 28] on link "Intake" at bounding box center [42, 29] width 31 height 20
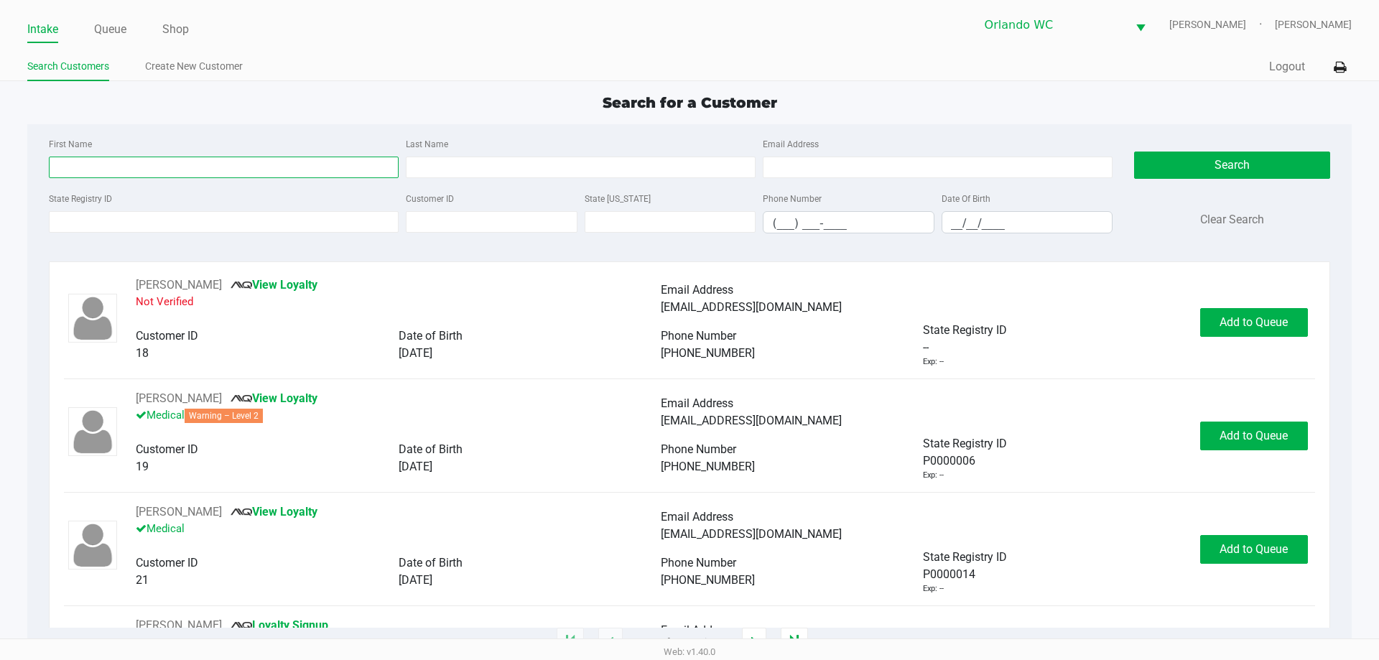
click at [179, 174] on input "First Name" at bounding box center [224, 168] width 350 height 22
type input "jenu"
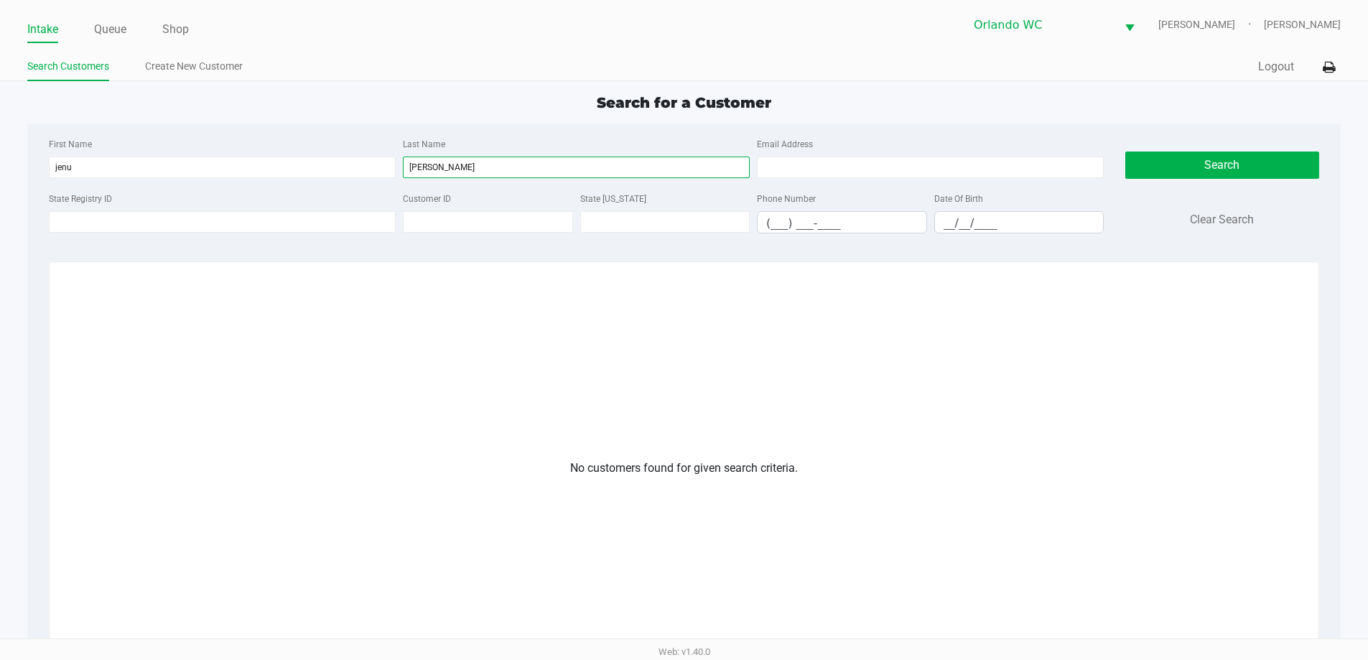
type input "[PERSON_NAME]"
click at [232, 67] on link "Create New Customer" at bounding box center [194, 66] width 98 height 18
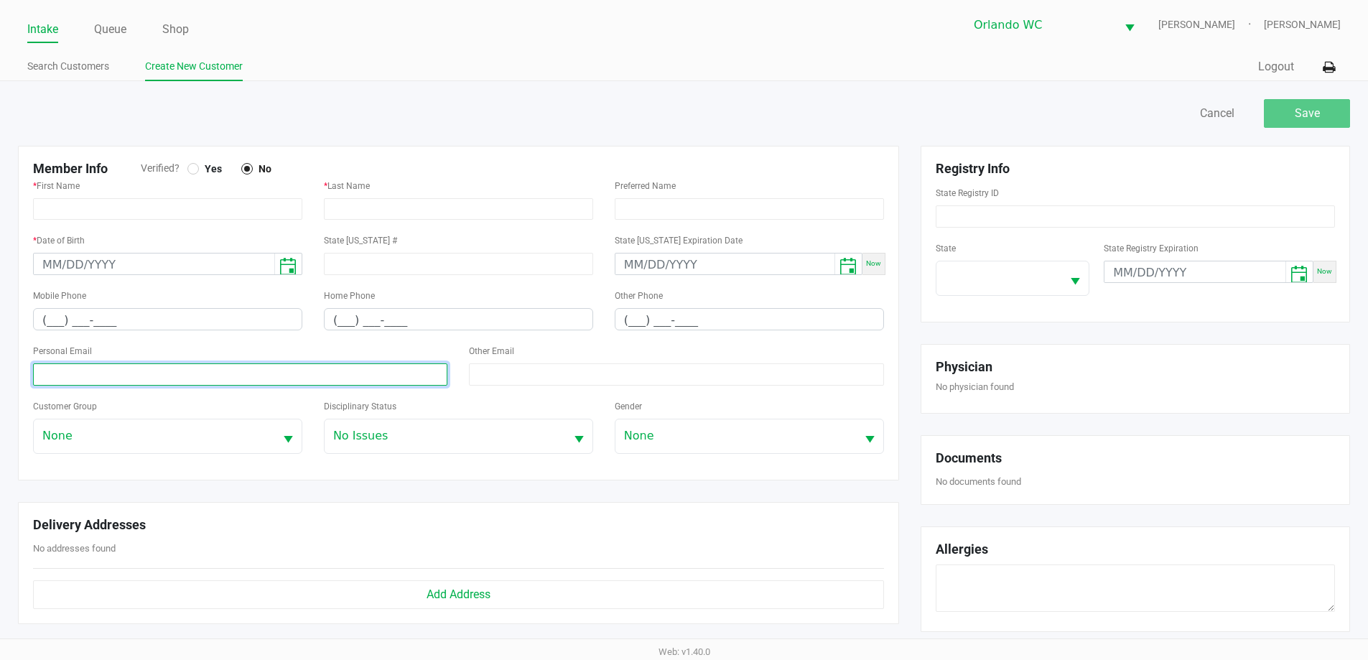
click at [88, 375] on input at bounding box center [240, 374] width 414 height 22
paste input "[EMAIL_ADDRESS][DOMAIN_NAME]"
type input "[EMAIL_ADDRESS][DOMAIN_NAME]"
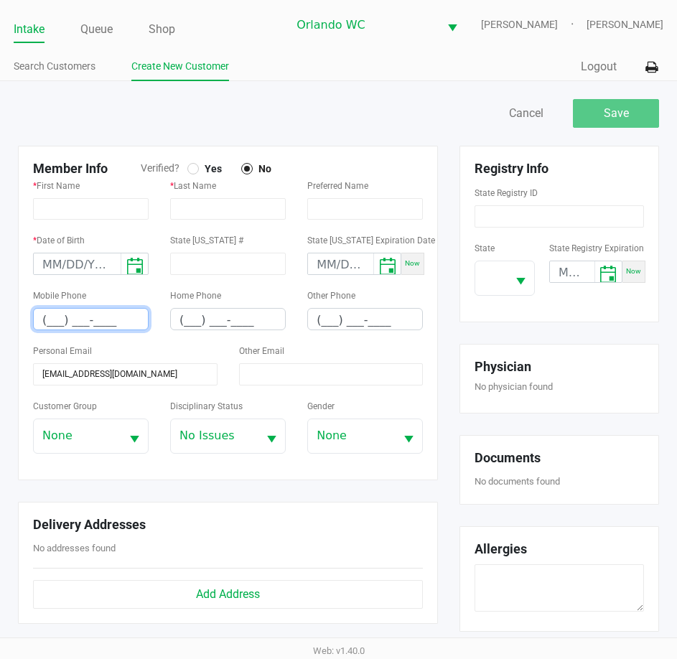
click at [45, 331] on input "(___) ___-____" at bounding box center [91, 320] width 114 height 22
paste input "314) 243-8891"
type input "[PHONE_NUMBER]"
click at [45, 272] on input "month/day/year" at bounding box center [77, 264] width 87 height 22
paste input
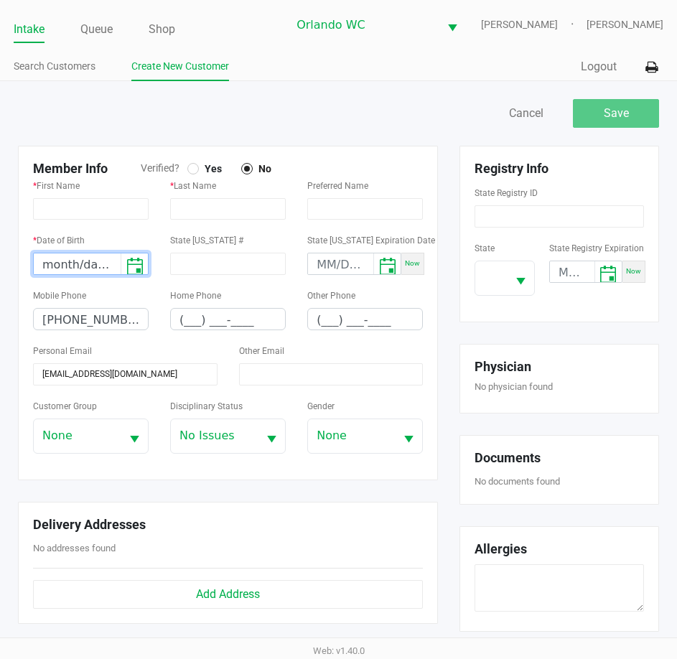
click at [48, 276] on input "month/day/year" at bounding box center [77, 264] width 87 height 22
type input "[DATE]"
click at [146, 302] on div "Mobile Phone [PHONE_NUMBER]" at bounding box center [91, 309] width 116 height 44
click at [73, 217] on input "text" at bounding box center [91, 209] width 116 height 22
paste input "JENU"
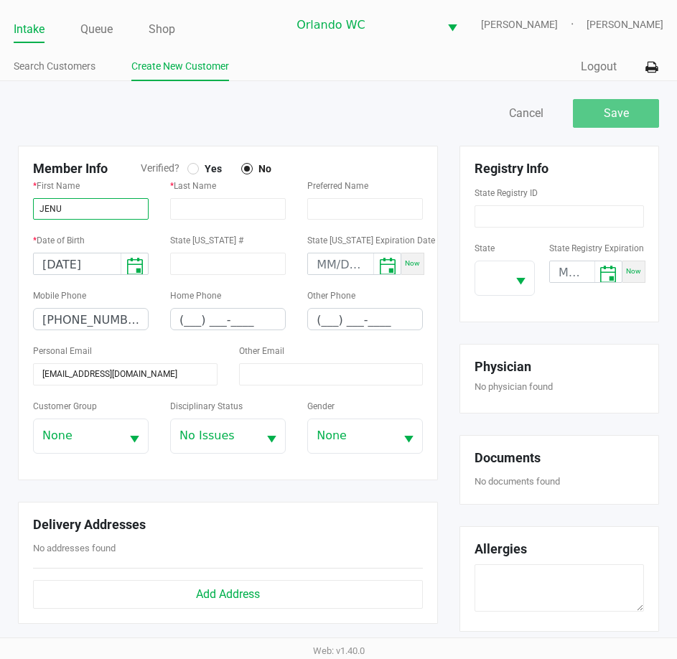
type input "JENU"
click at [236, 220] on input "text" at bounding box center [228, 209] width 116 height 22
paste input "[PERSON_NAME]"
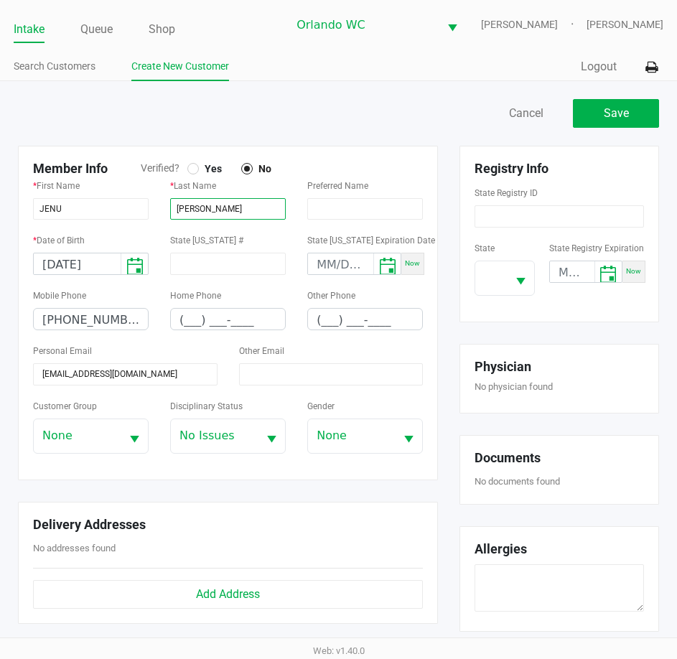
type input "[PERSON_NAME]"
click at [206, 175] on span "Yes" at bounding box center [210, 168] width 23 height 13
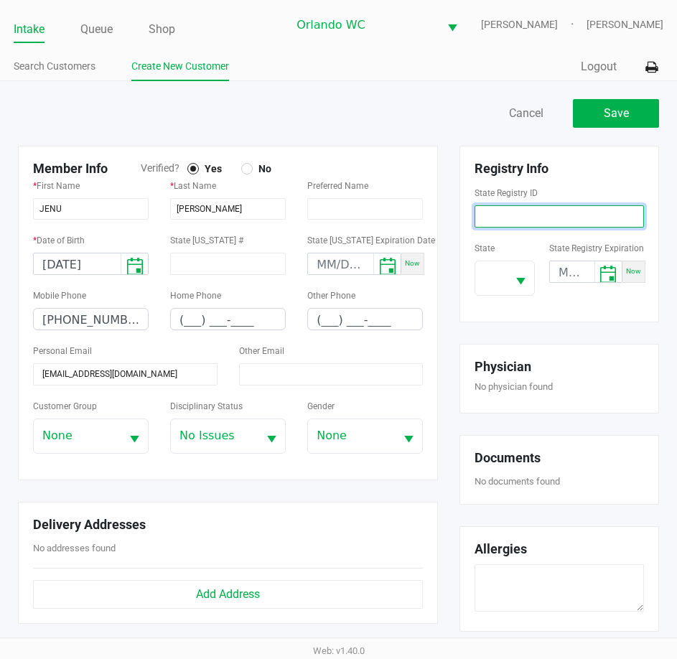
click at [518, 223] on input at bounding box center [559, 216] width 169 height 22
paste input "P2XT9872"
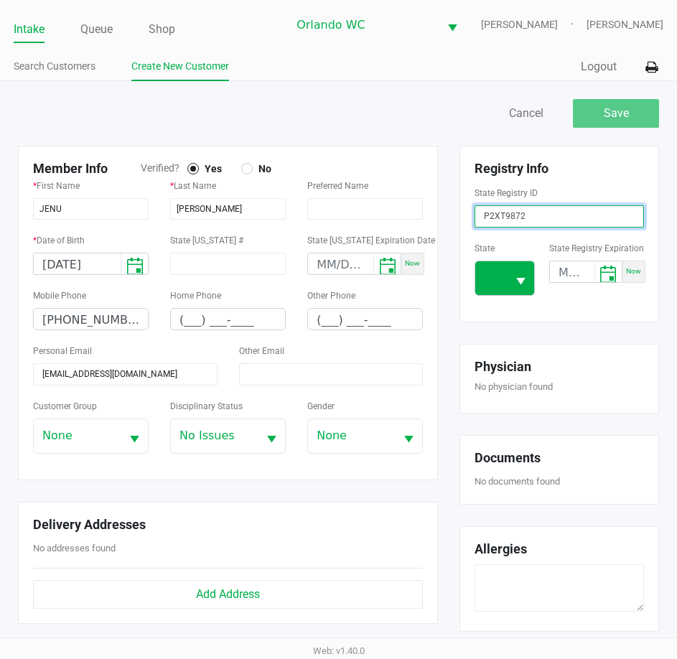
click at [527, 287] on span "Select" at bounding box center [521, 282] width 18 height 18
type input "P2XT9872"
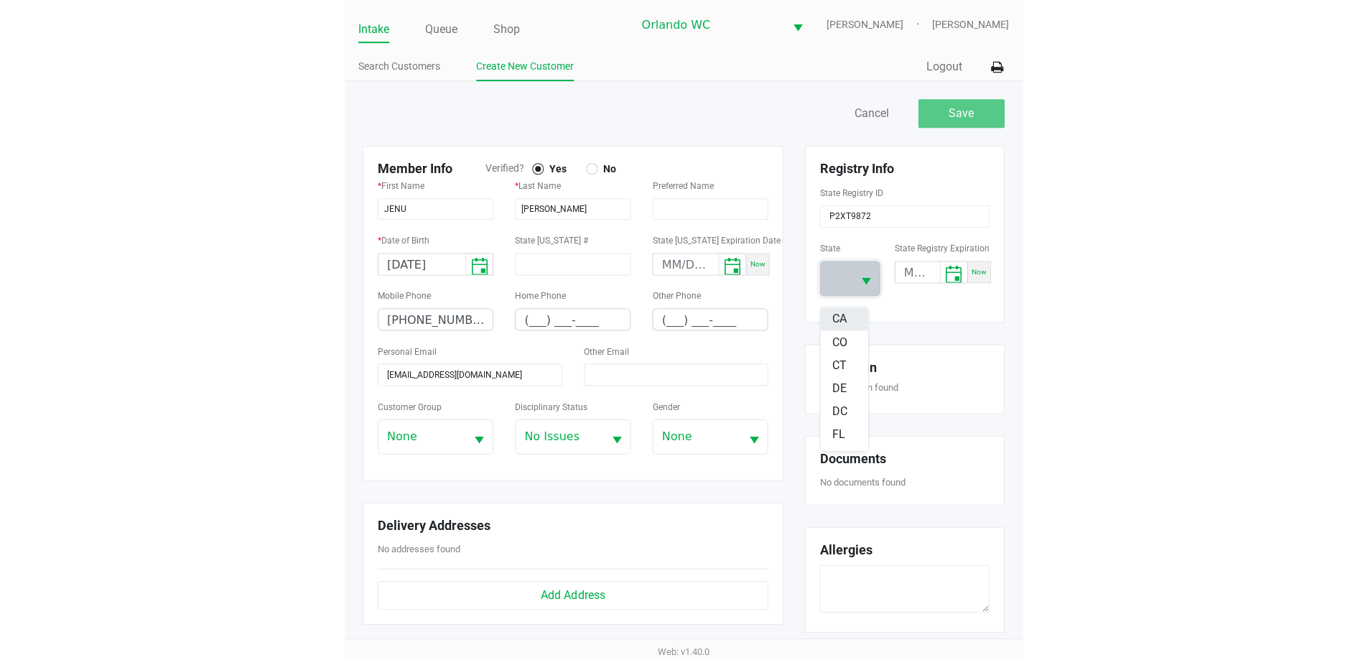
scroll to position [144, 0]
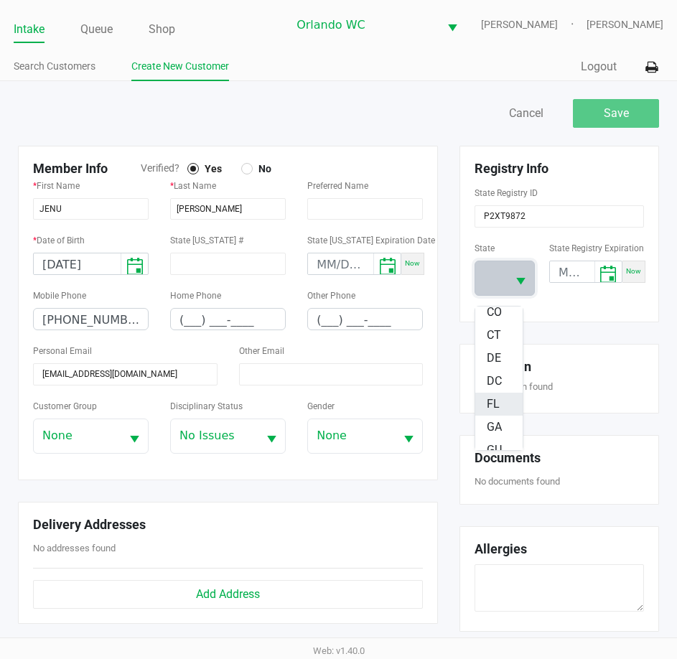
click at [501, 399] on li "FL" at bounding box center [498, 404] width 47 height 23
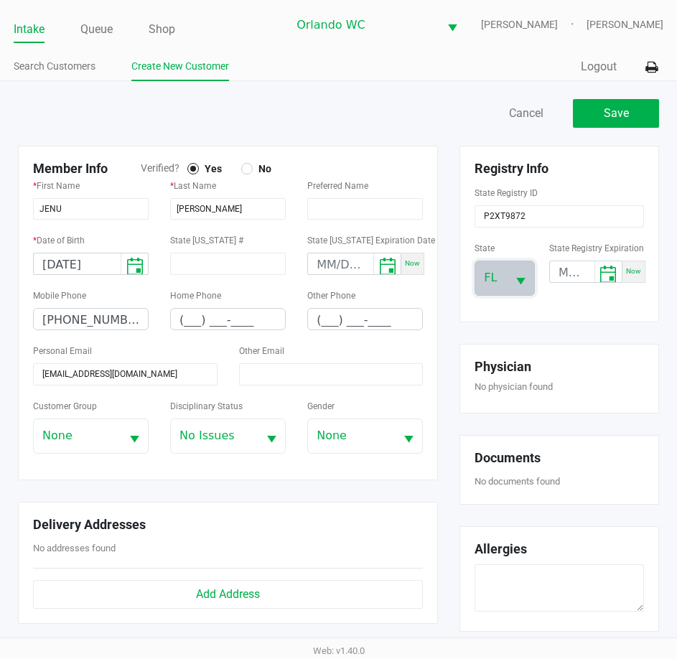
click at [597, 334] on div "Registry Info State Registry ID P2XT9872 State [US_STATE] State Registry Expira…" at bounding box center [559, 400] width 221 height 508
click at [636, 125] on button "Save" at bounding box center [616, 113] width 86 height 29
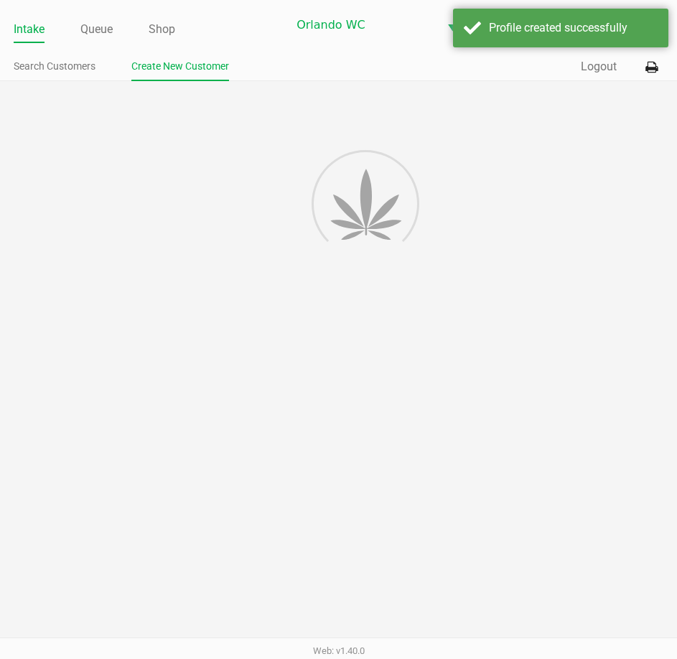
type input "---"
type input "( __) ___-____"
type input "---"
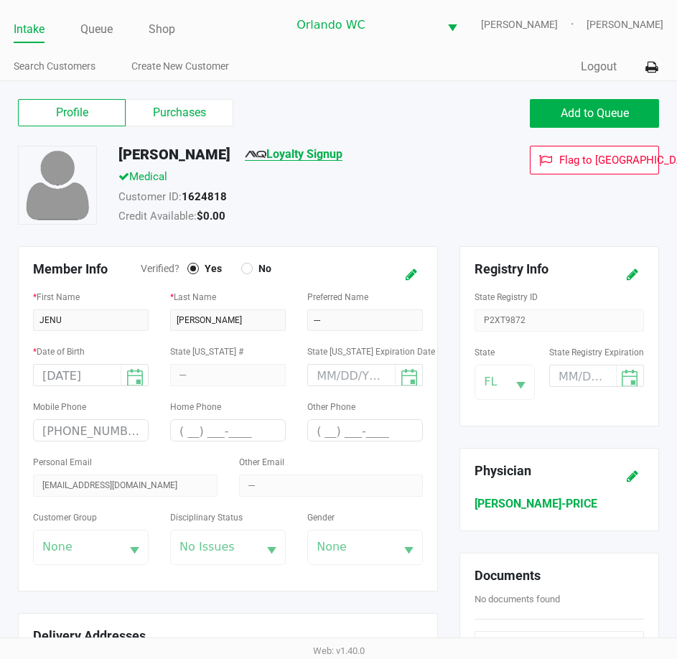
click at [287, 161] on link "Loyalty Signup" at bounding box center [294, 154] width 98 height 14
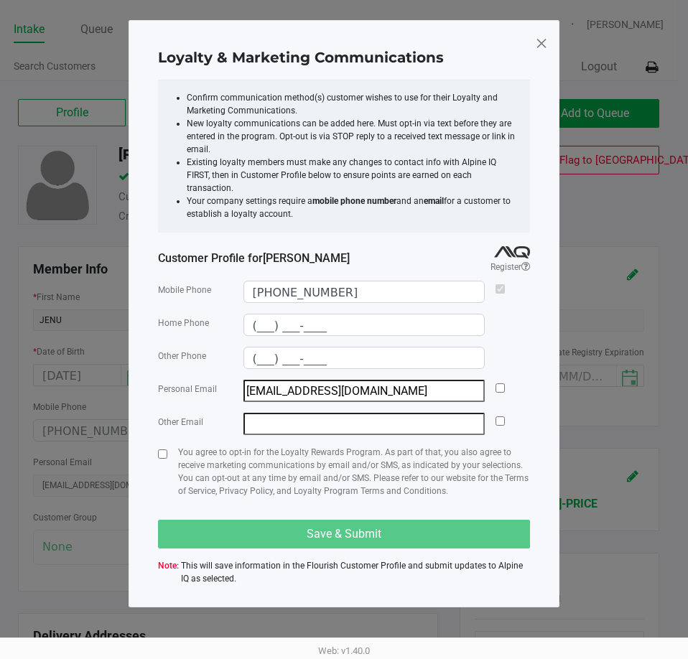
click at [503, 380] on div at bounding box center [499, 391] width 9 height 22
click at [498, 383] on input "checkbox" at bounding box center [499, 387] width 9 height 9
checkbox input "true"
click at [159, 450] on input "checkbox" at bounding box center [162, 454] width 9 height 9
checkbox input "true"
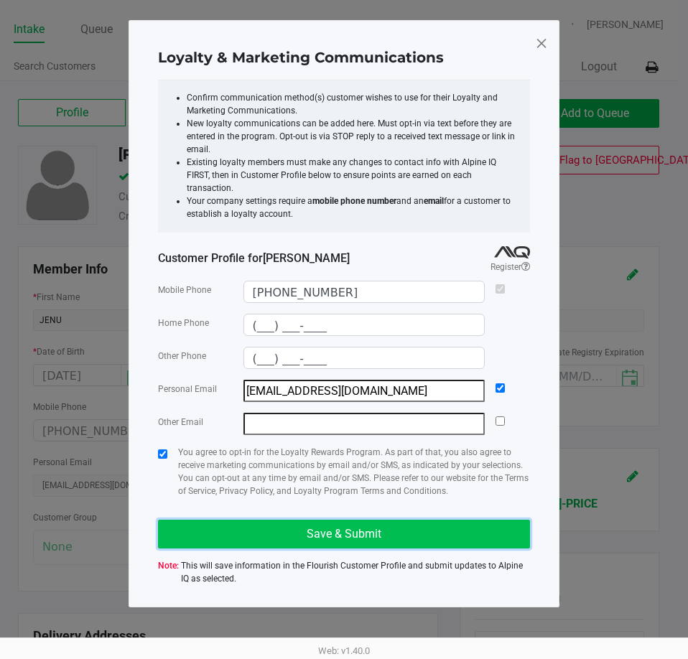
click at [306, 531] on button "Save & Submit" at bounding box center [344, 534] width 372 height 29
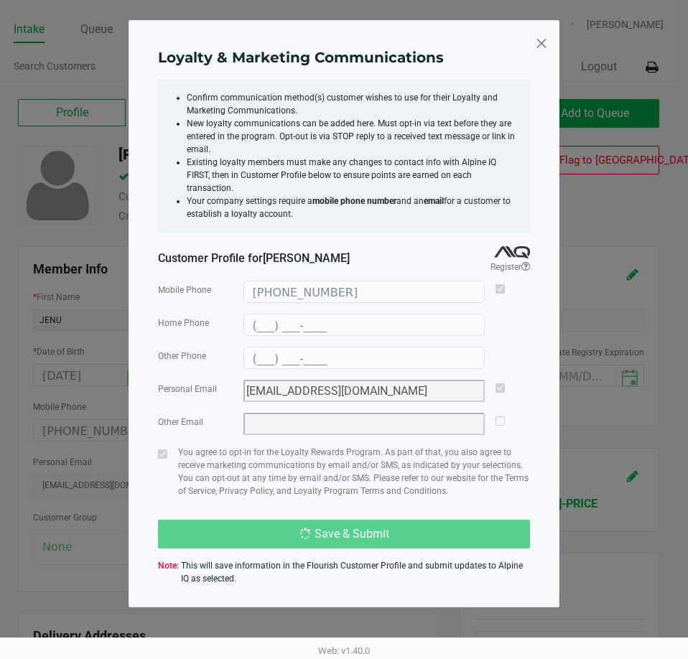
type input "(___) ___-____"
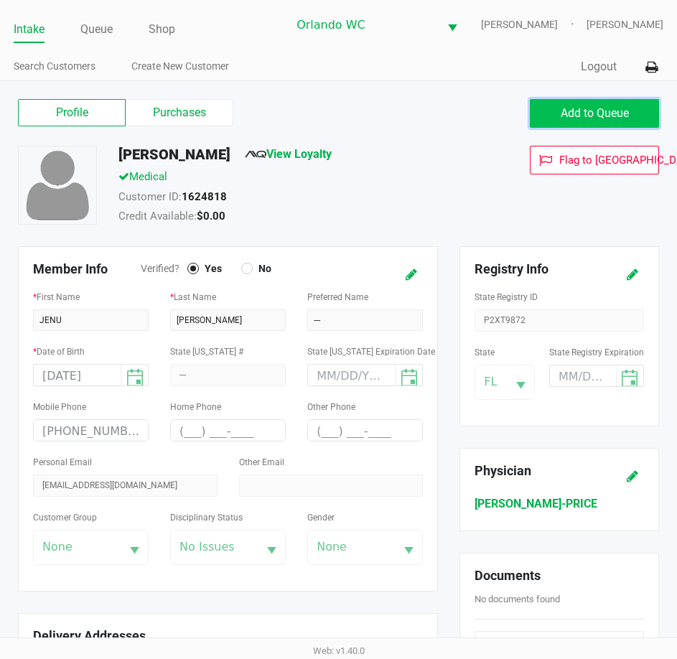
click at [614, 128] on button "Add to Queue" at bounding box center [594, 113] width 129 height 29
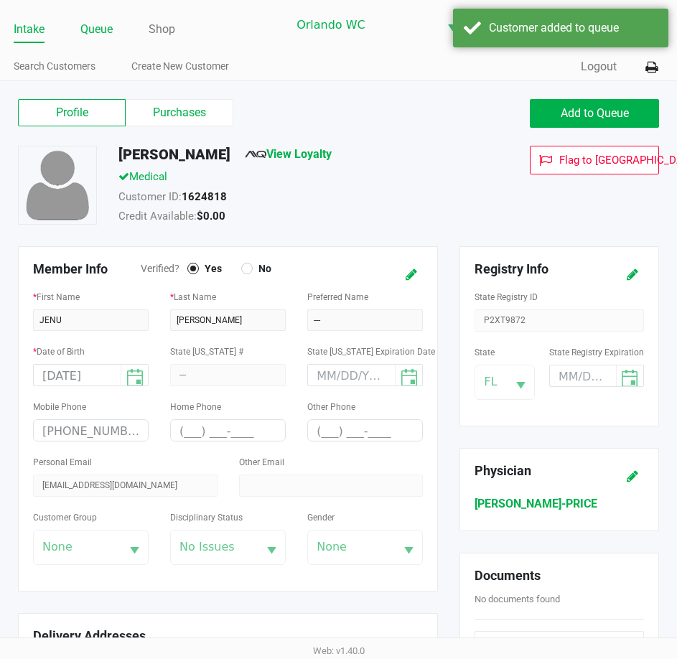
click at [93, 38] on link "Queue" at bounding box center [96, 29] width 32 height 20
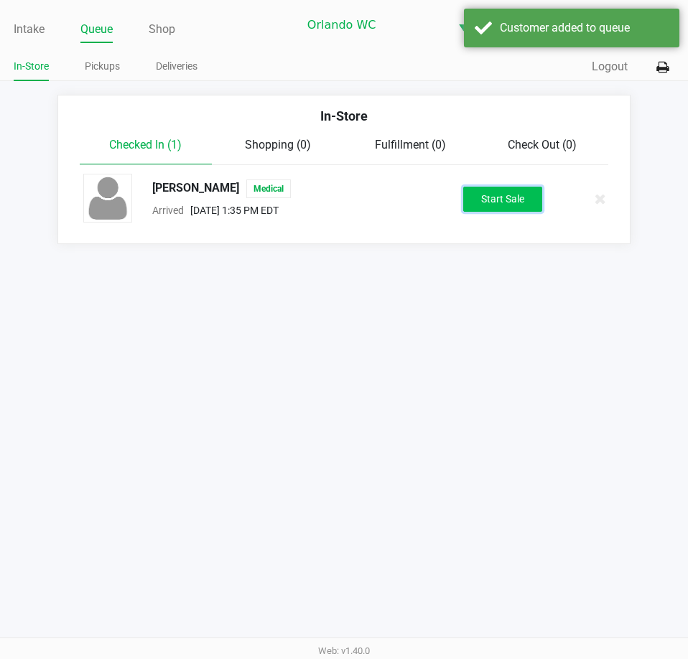
click at [490, 212] on button "Start Sale" at bounding box center [502, 199] width 79 height 25
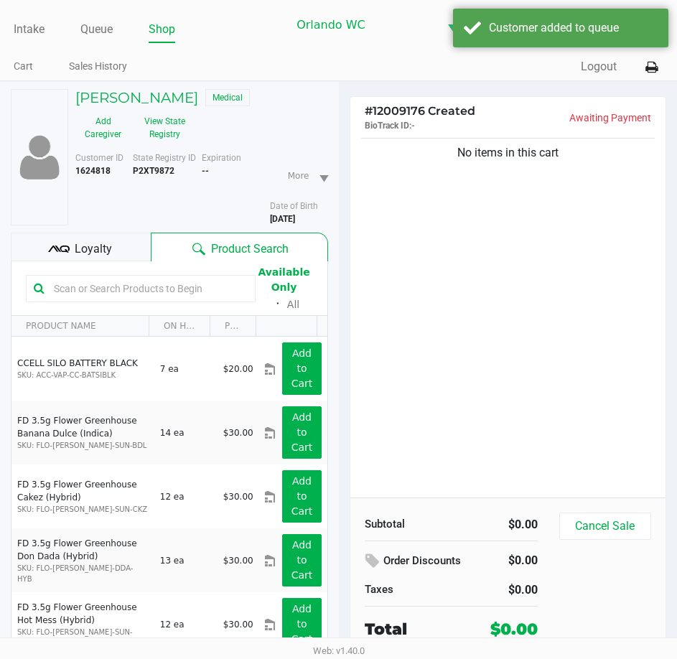
click at [169, 297] on input "text" at bounding box center [148, 289] width 200 height 22
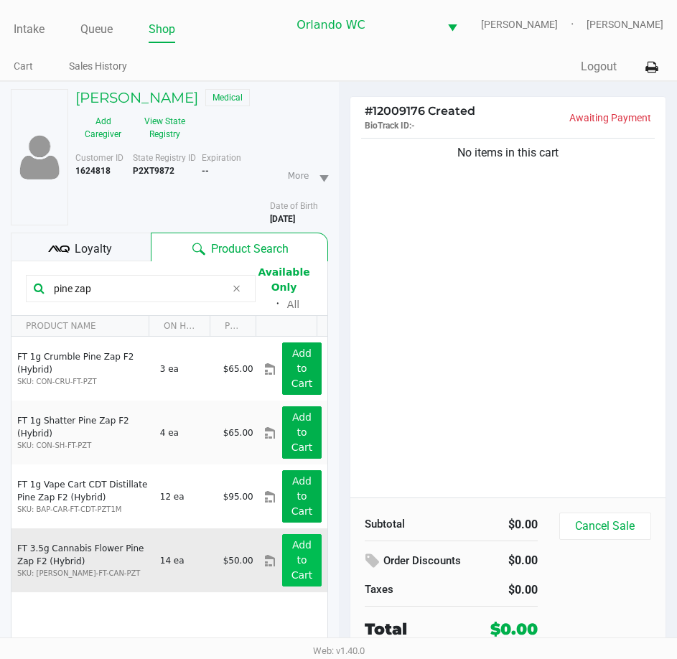
type input "pine zap"
click at [302, 573] on button "Add to Cart" at bounding box center [301, 560] width 39 height 52
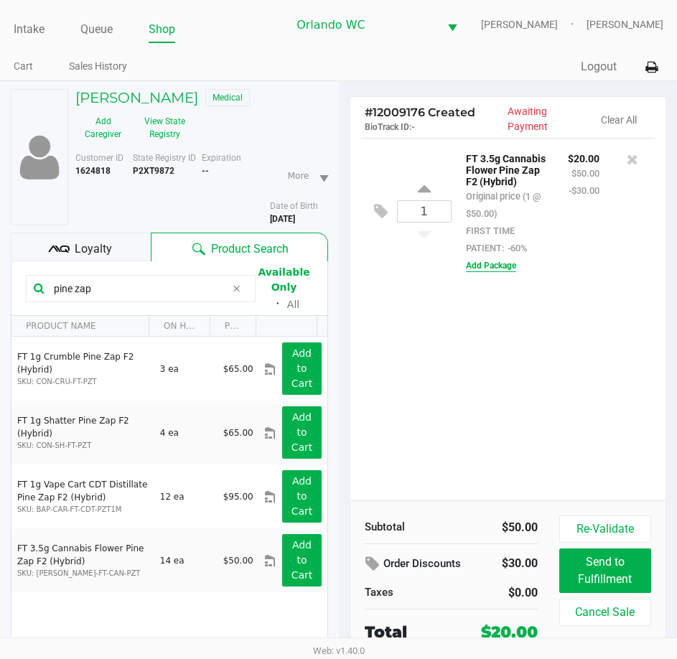
click at [495, 272] on button "Add Package" at bounding box center [491, 265] width 50 height 13
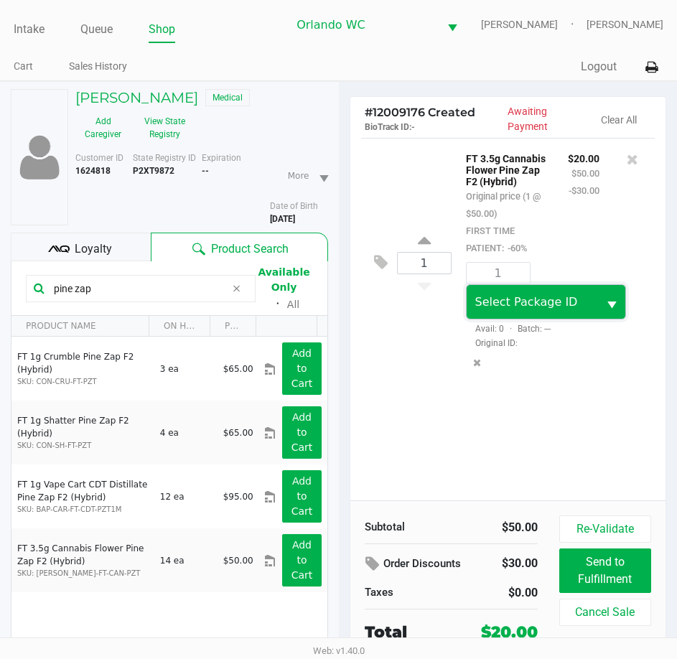
drag, startPoint x: 501, startPoint y: 298, endPoint x: 503, endPoint y: 307, distance: 8.9
click at [501, 299] on span "Select Package ID" at bounding box center [533, 302] width 132 height 34
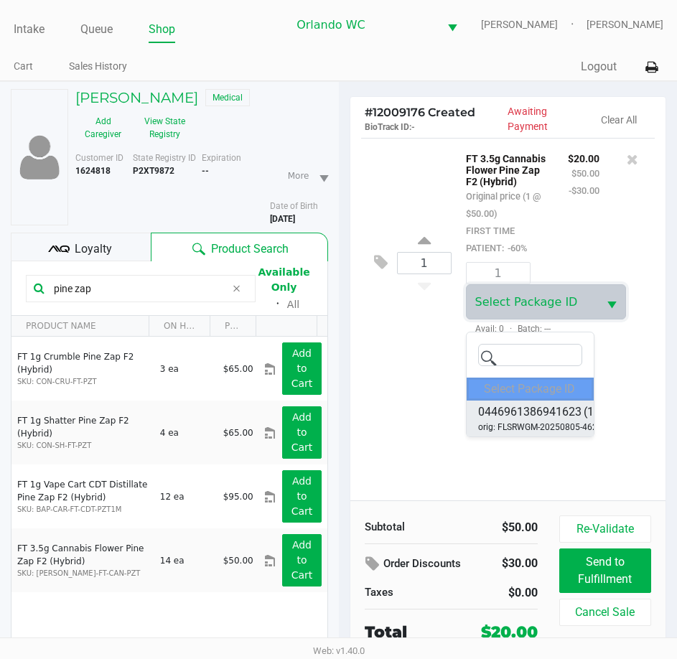
click at [539, 419] on span "0446961386941623" at bounding box center [529, 412] width 103 height 17
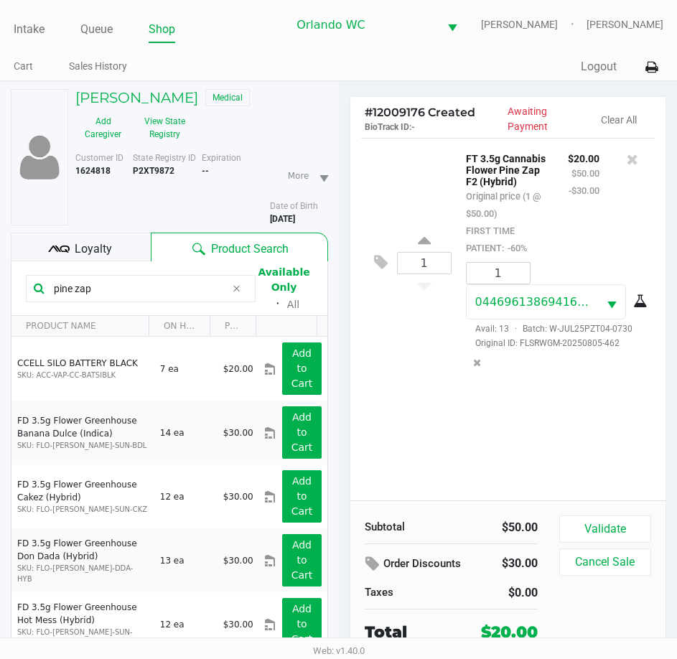
click at [641, 307] on icon at bounding box center [640, 301] width 14 height 11
click at [150, 296] on input "pine zap" at bounding box center [137, 289] width 178 height 22
click at [146, 299] on input "pine zap" at bounding box center [137, 289] width 178 height 22
click at [145, 299] on input "pine zap" at bounding box center [137, 289] width 178 height 22
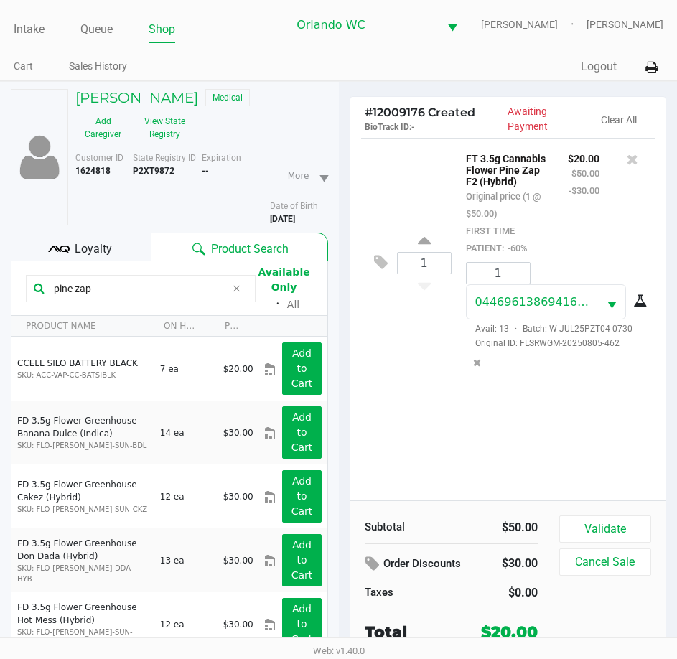
click at [145, 299] on input "pine zap" at bounding box center [137, 289] width 178 height 22
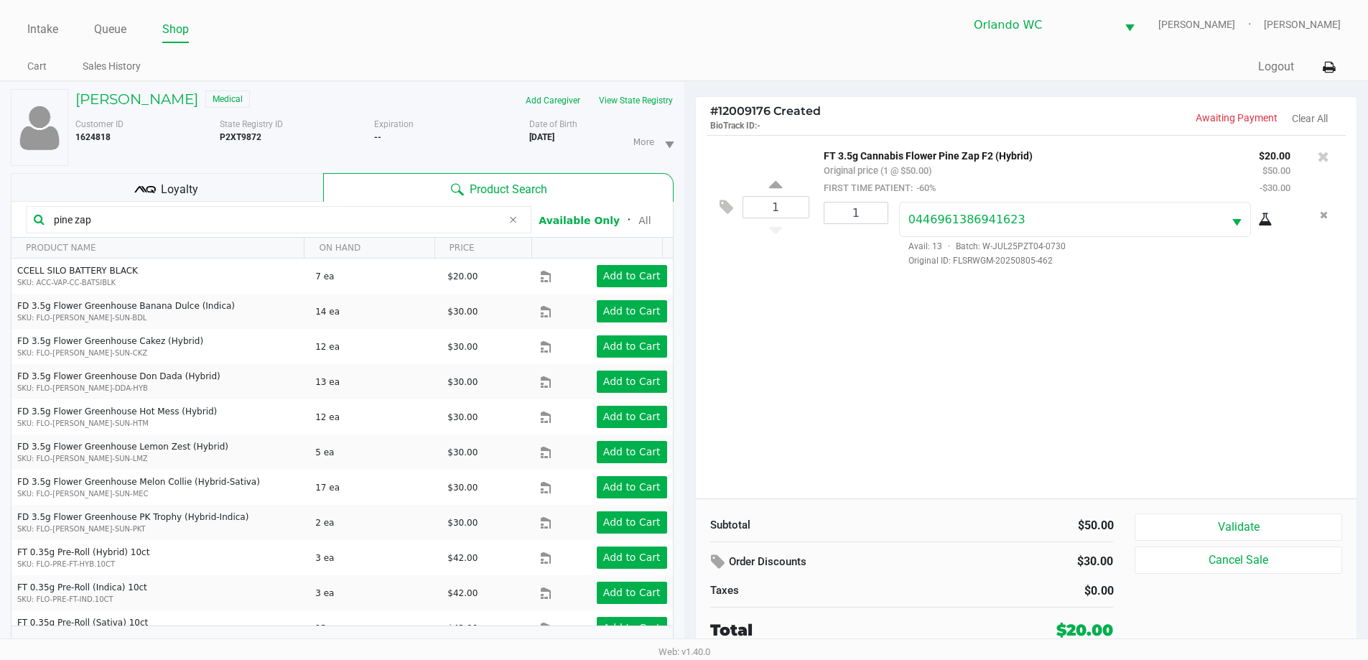
click at [1015, 411] on div "1 FT 3.5g Cannabis Flower Pine Zap F2 (Hybrid) Original price (1 @ $50.00) FIRS…" at bounding box center [1026, 316] width 661 height 363
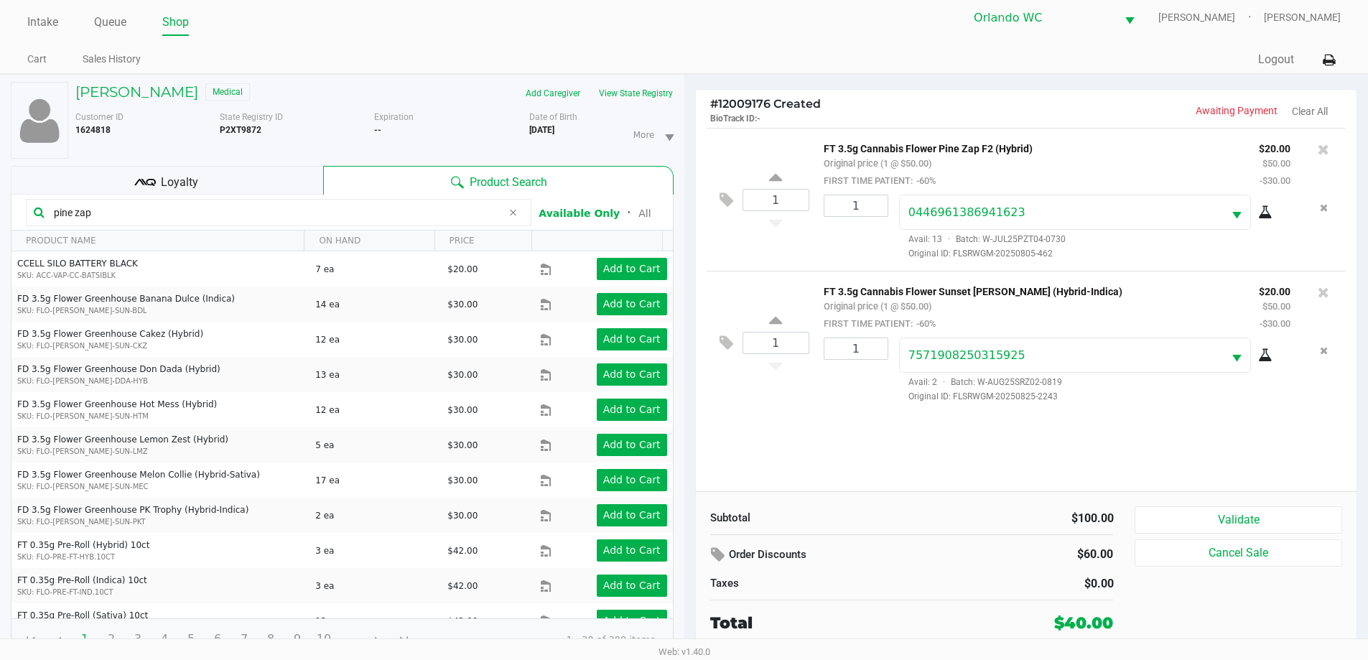
scroll to position [15, 0]
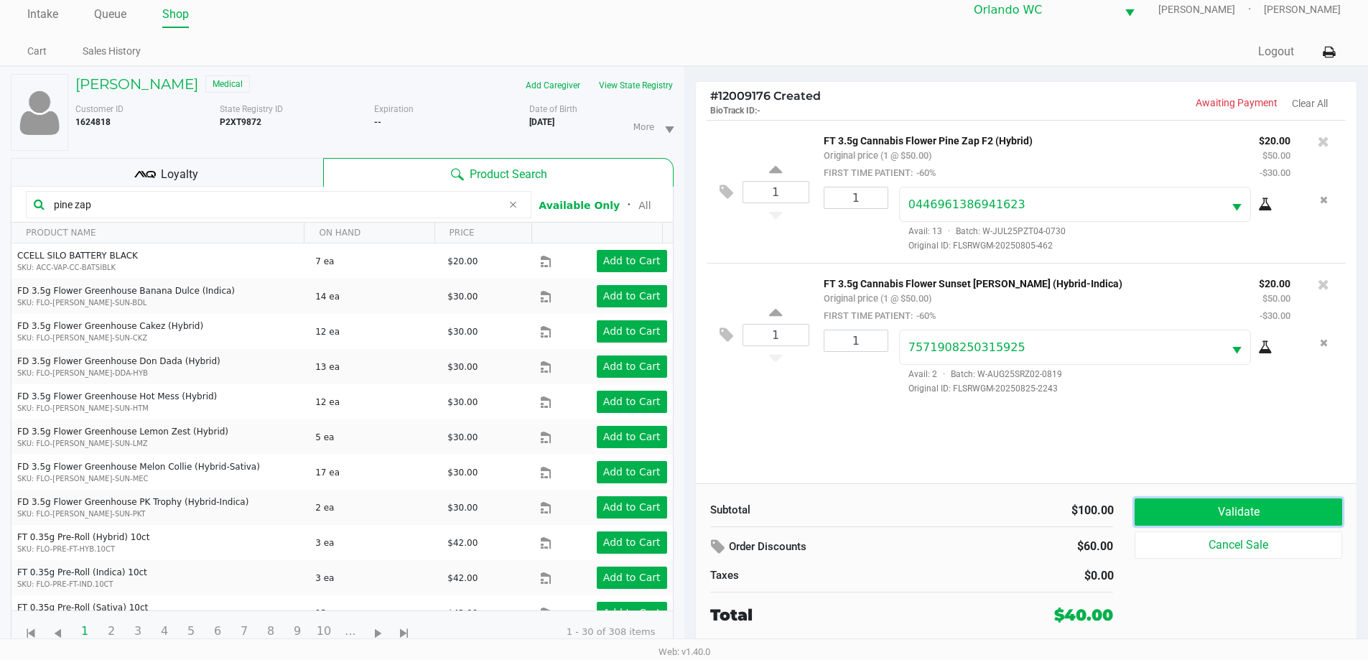
click at [1253, 511] on button "Validate" at bounding box center [1238, 511] width 207 height 27
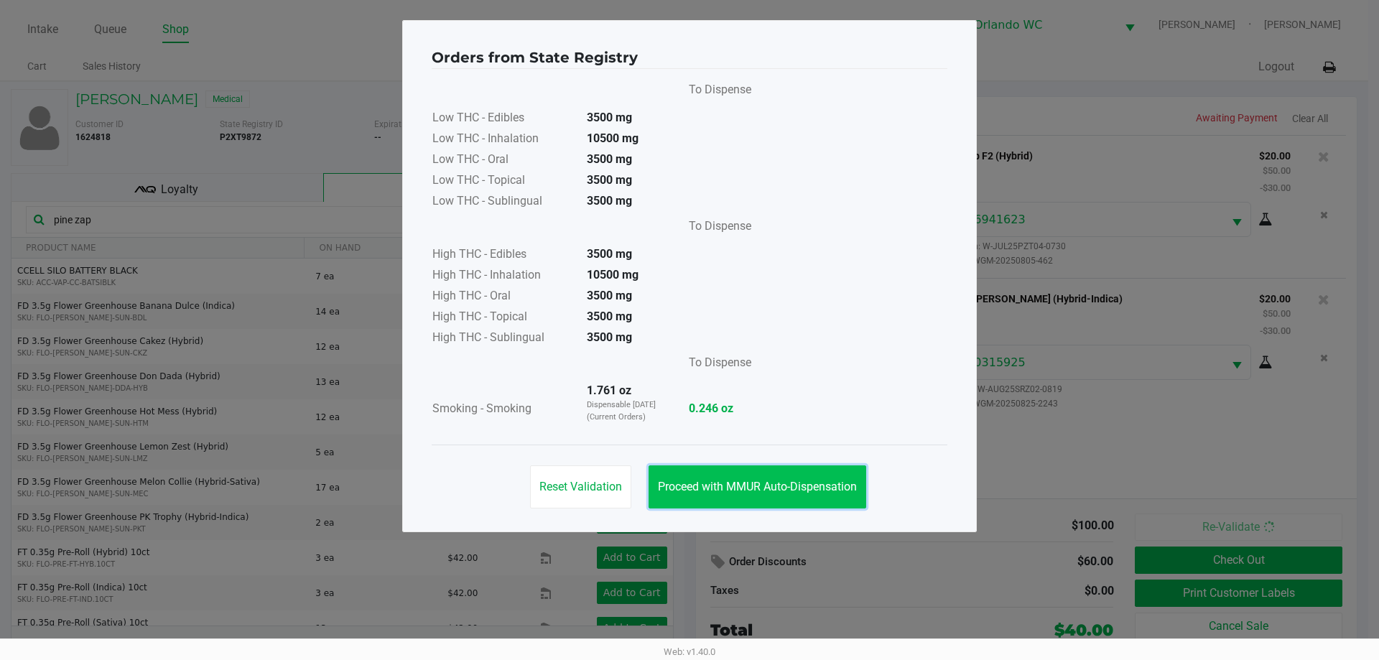
click at [807, 482] on span "Proceed with MMUR Auto-Dispensation" at bounding box center [757, 487] width 199 height 14
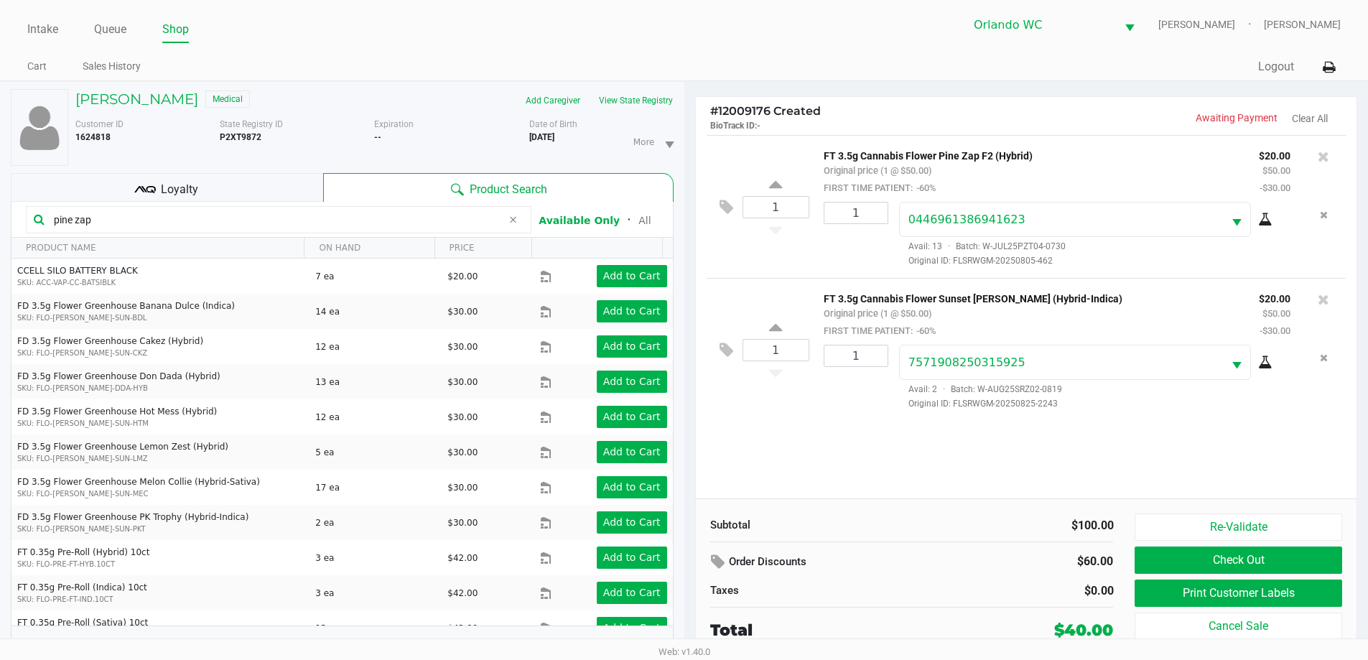
click at [204, 194] on div "Loyalty" at bounding box center [167, 187] width 312 height 29
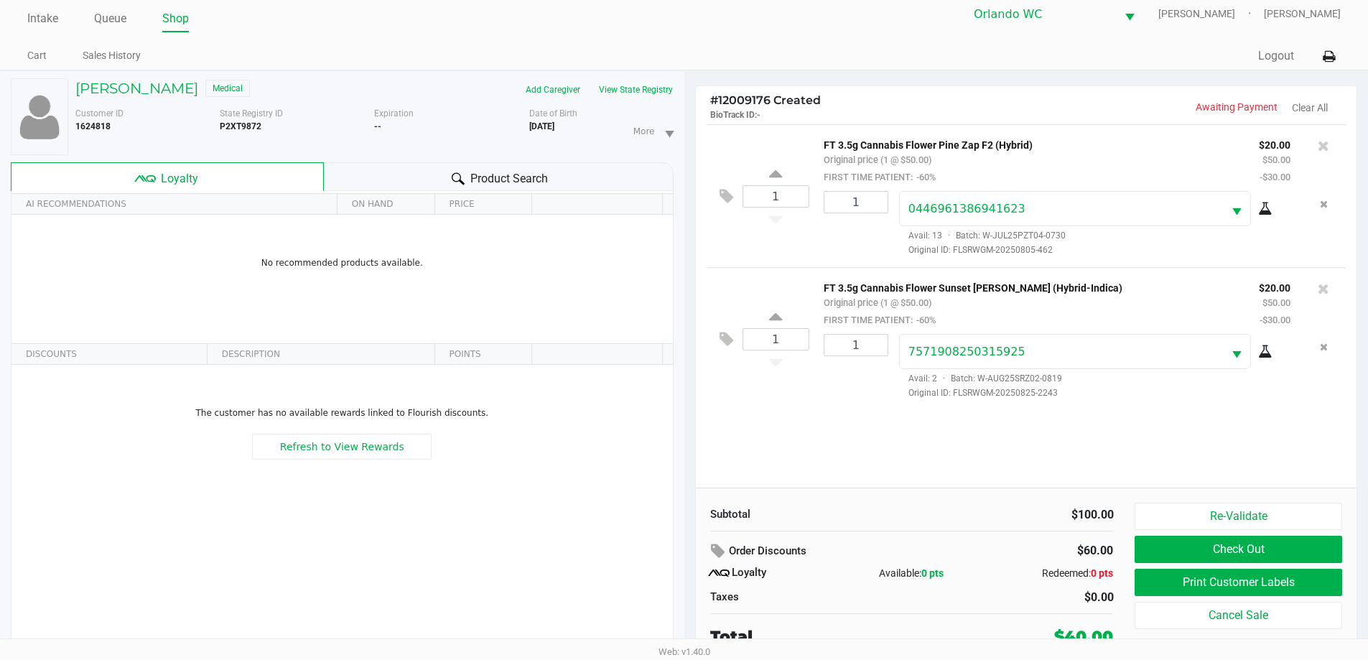
scroll to position [15, 0]
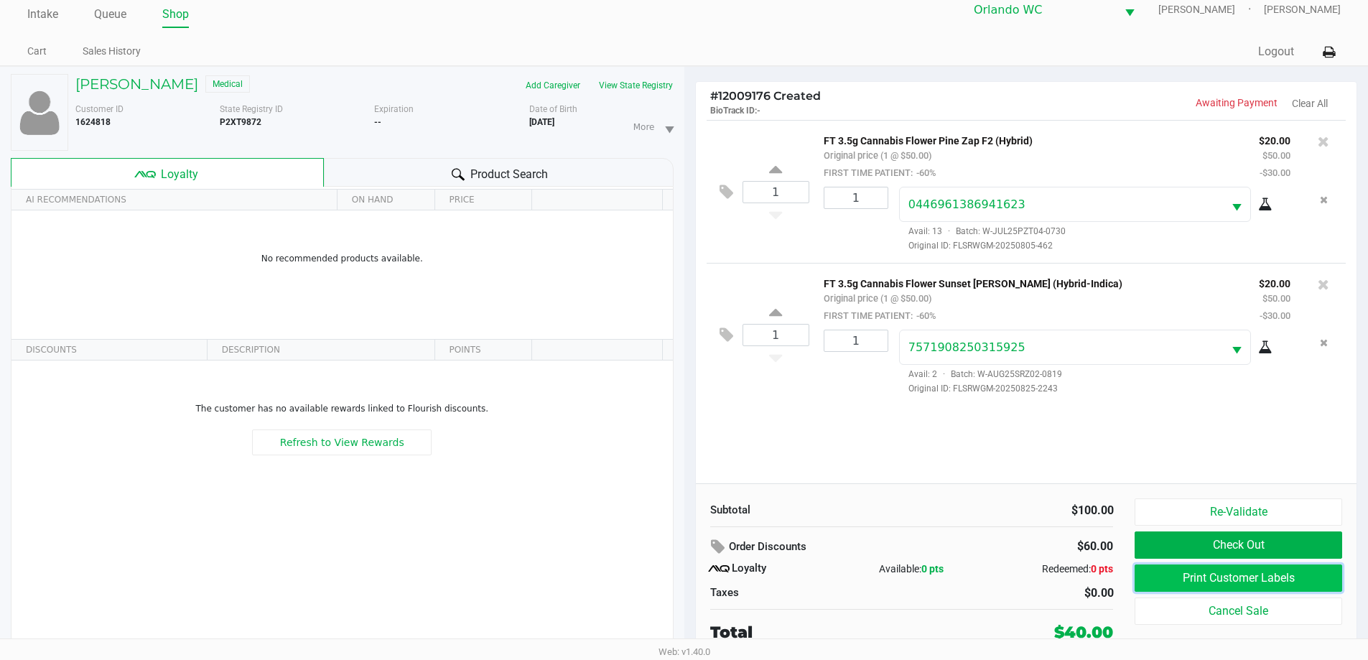
click at [1235, 577] on button "Print Customer Labels" at bounding box center [1238, 577] width 207 height 27
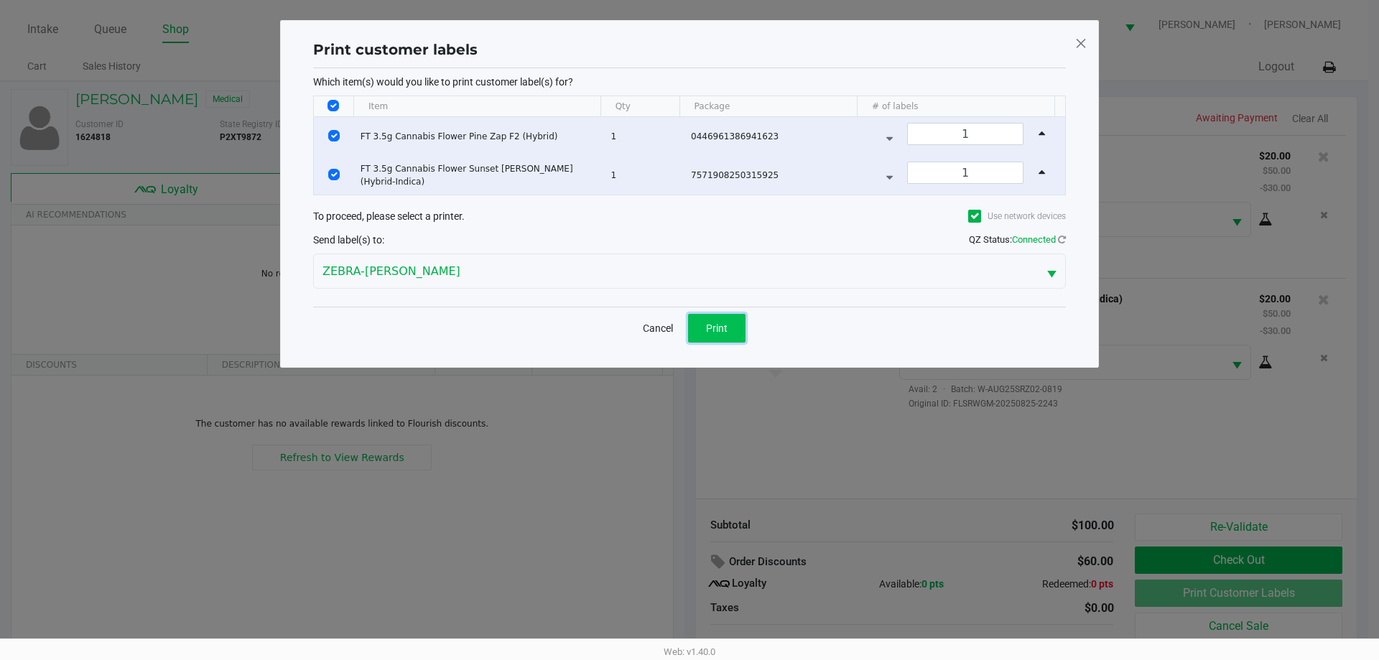
click at [723, 323] on span "Print" at bounding box center [717, 327] width 22 height 11
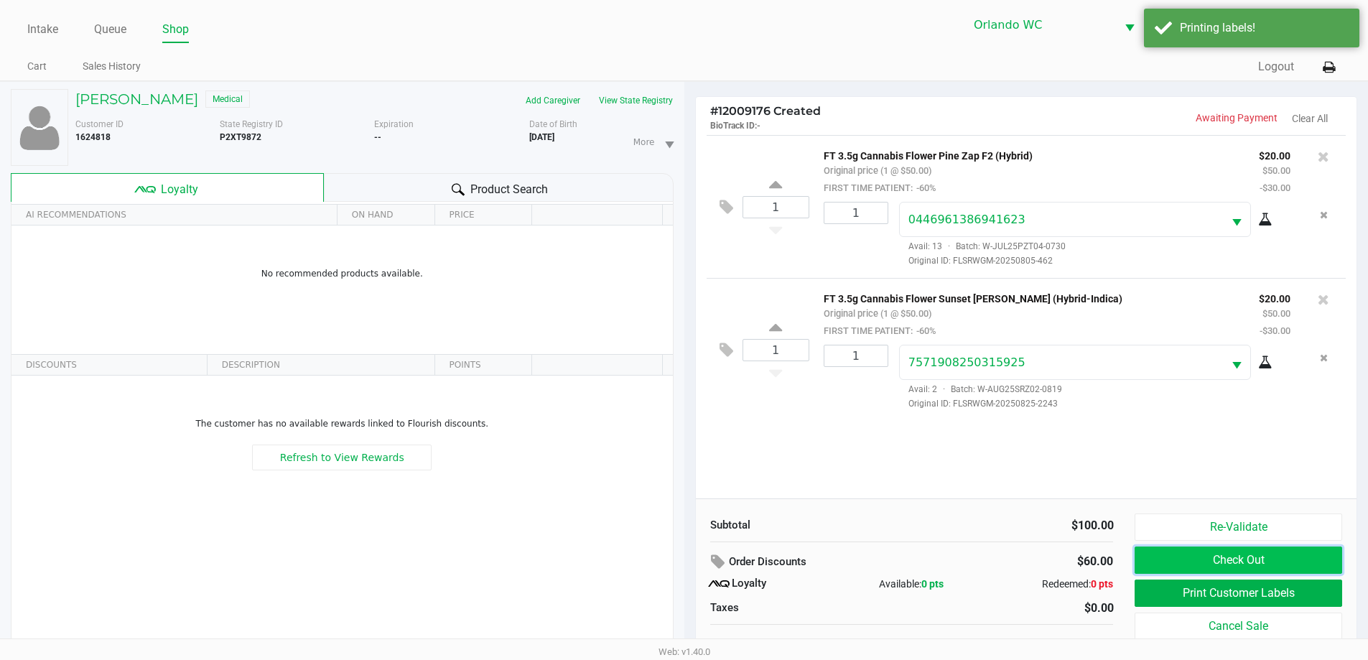
click at [1192, 562] on button "Check Out" at bounding box center [1238, 559] width 207 height 27
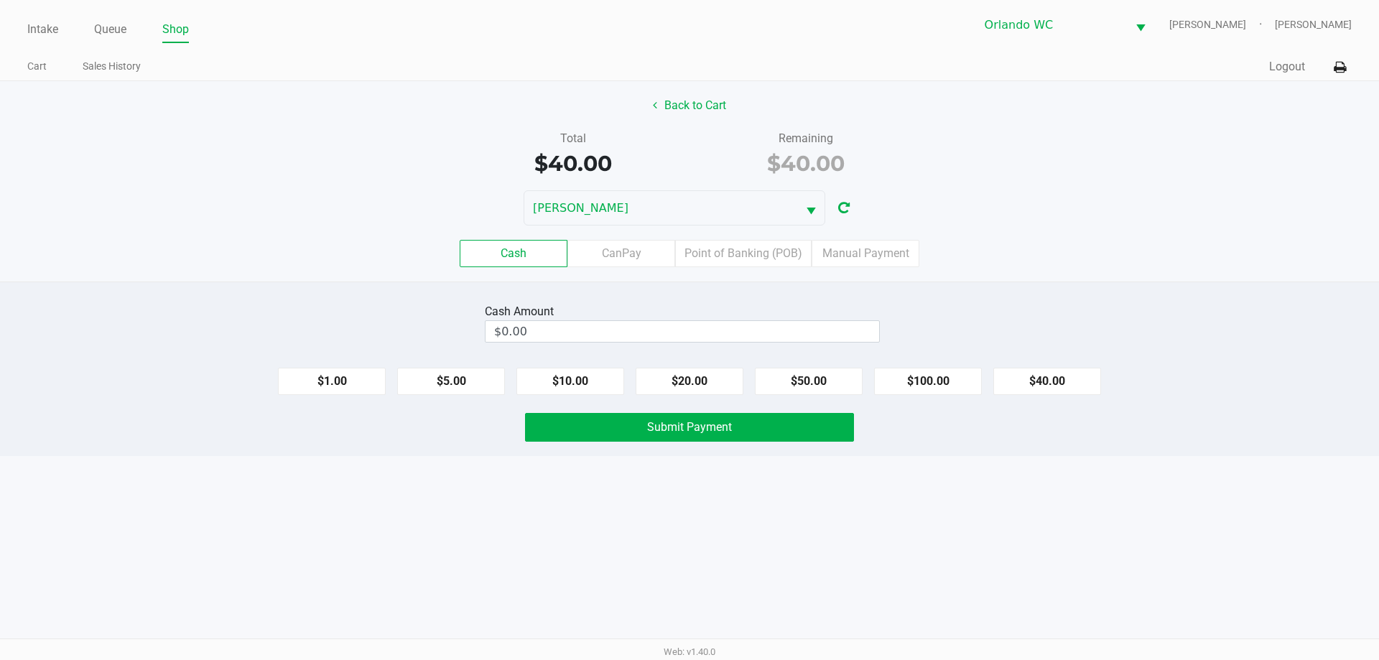
click at [741, 259] on label "Point of Banking (POB)" at bounding box center [743, 253] width 136 height 27
click at [0, 0] on 7 "Point of Banking (POB)" at bounding box center [0, 0] width 0 height 0
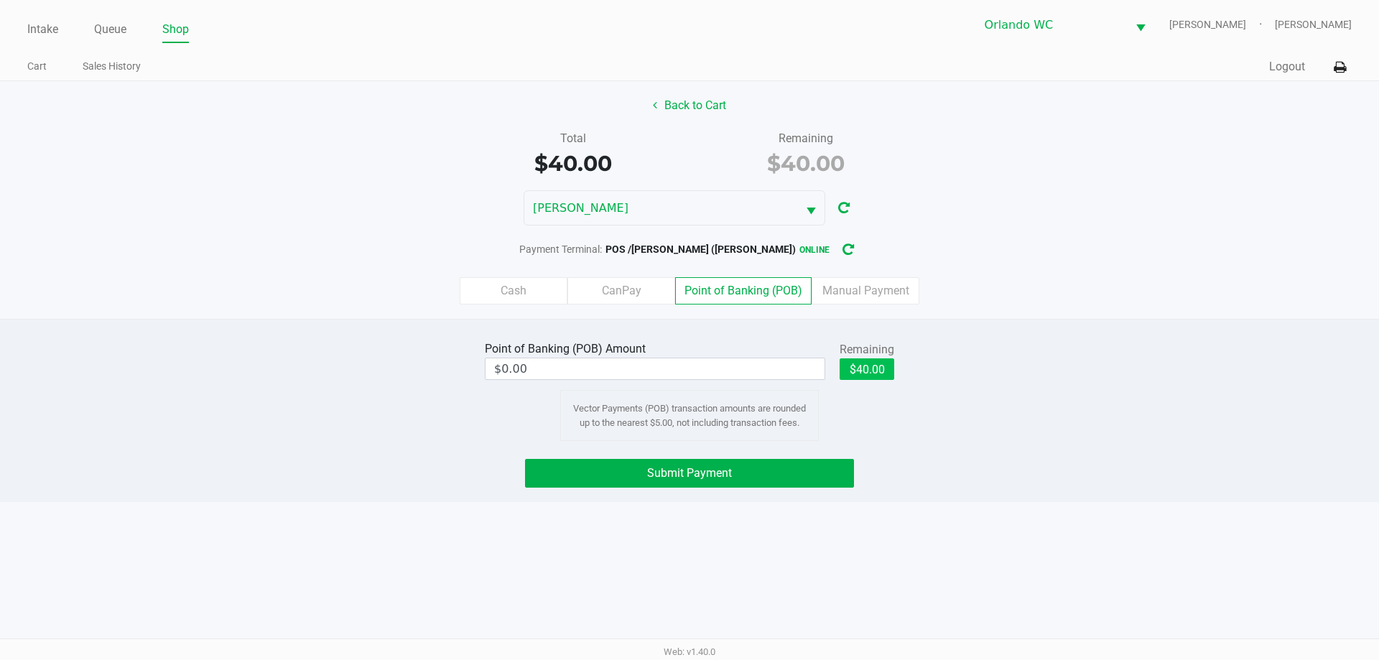
click at [871, 372] on button "$40.00" at bounding box center [866, 369] width 55 height 22
type input "$40.00"
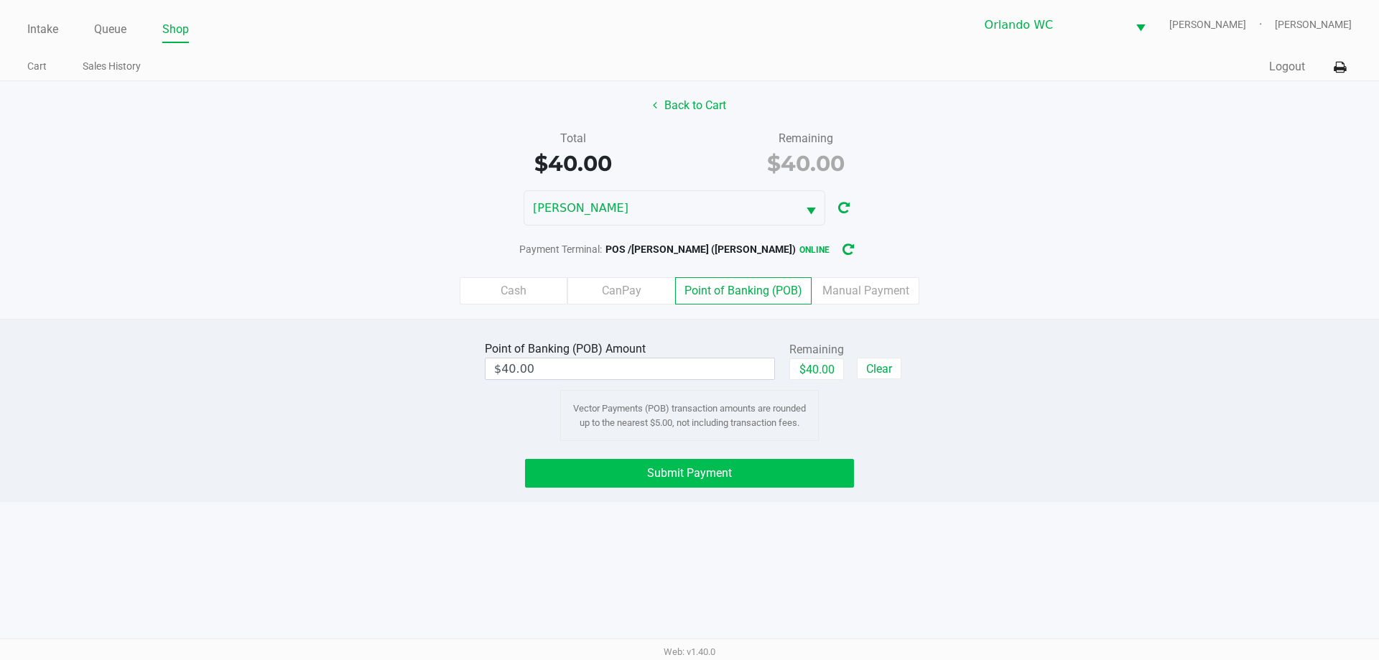
click at [706, 481] on button "Submit Payment" at bounding box center [689, 473] width 329 height 29
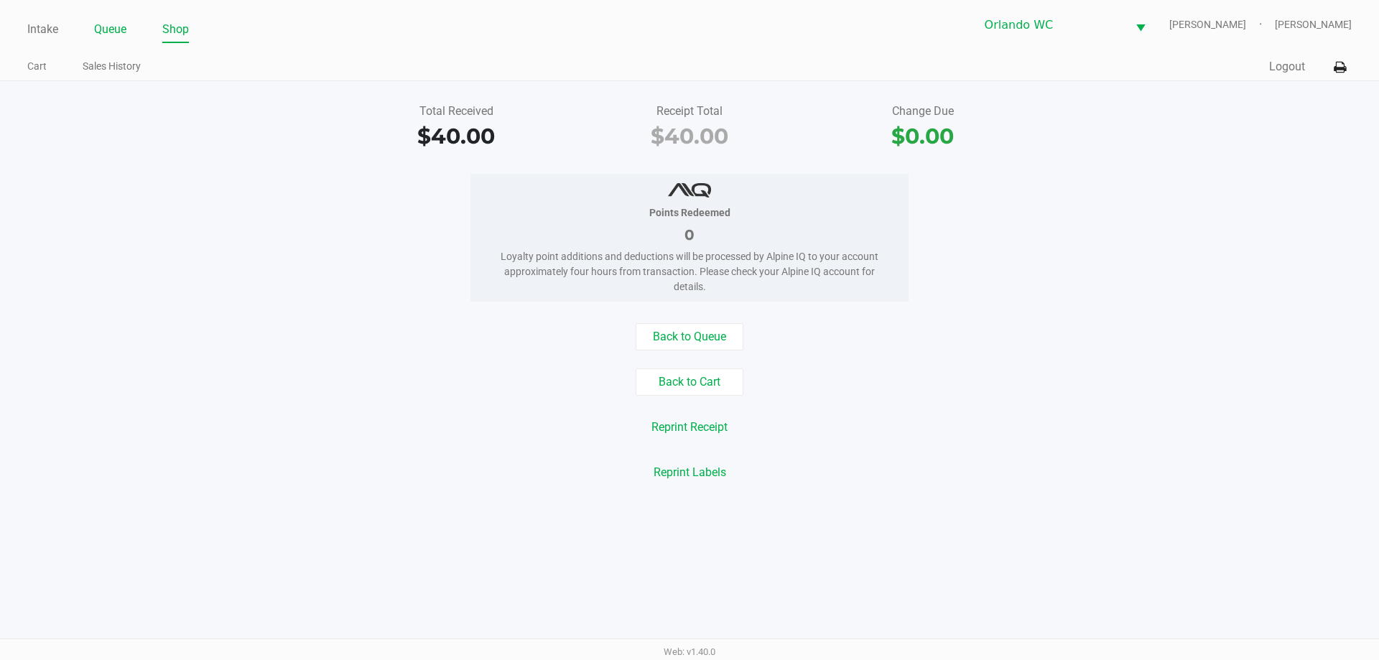
click at [116, 32] on link "Queue" at bounding box center [110, 29] width 32 height 20
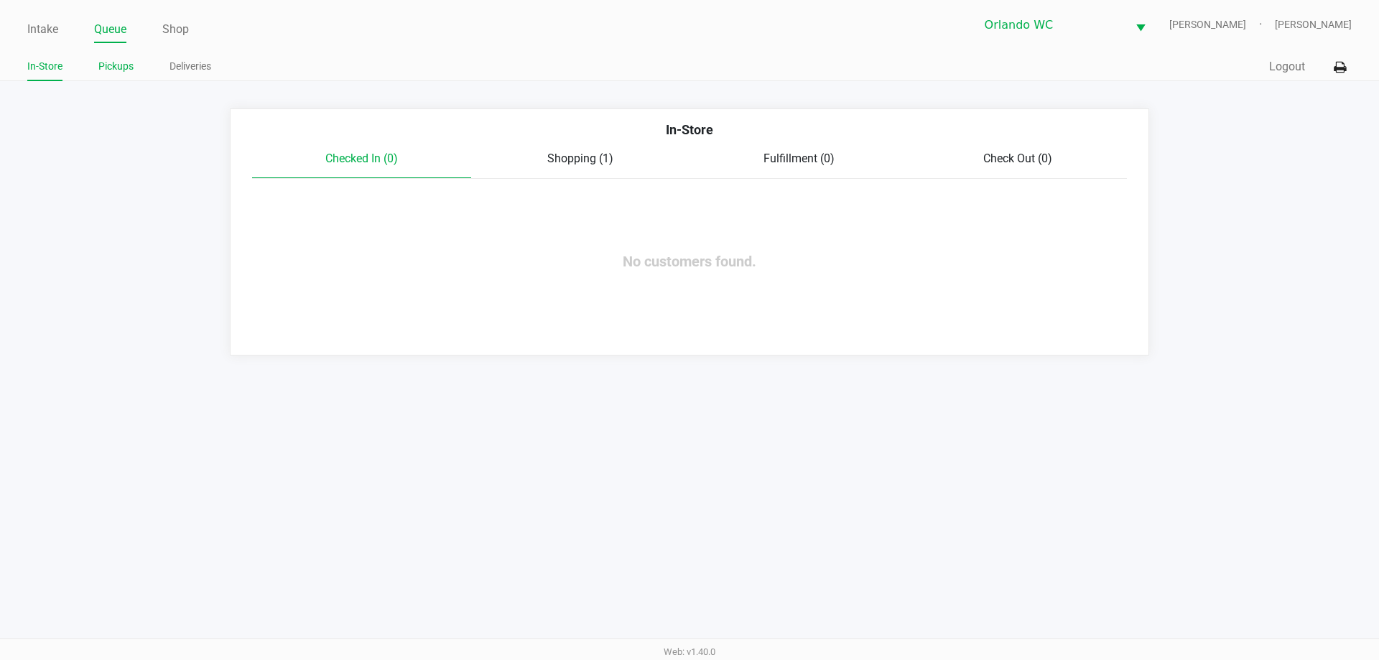
click at [121, 64] on link "Pickups" at bounding box center [115, 66] width 35 height 18
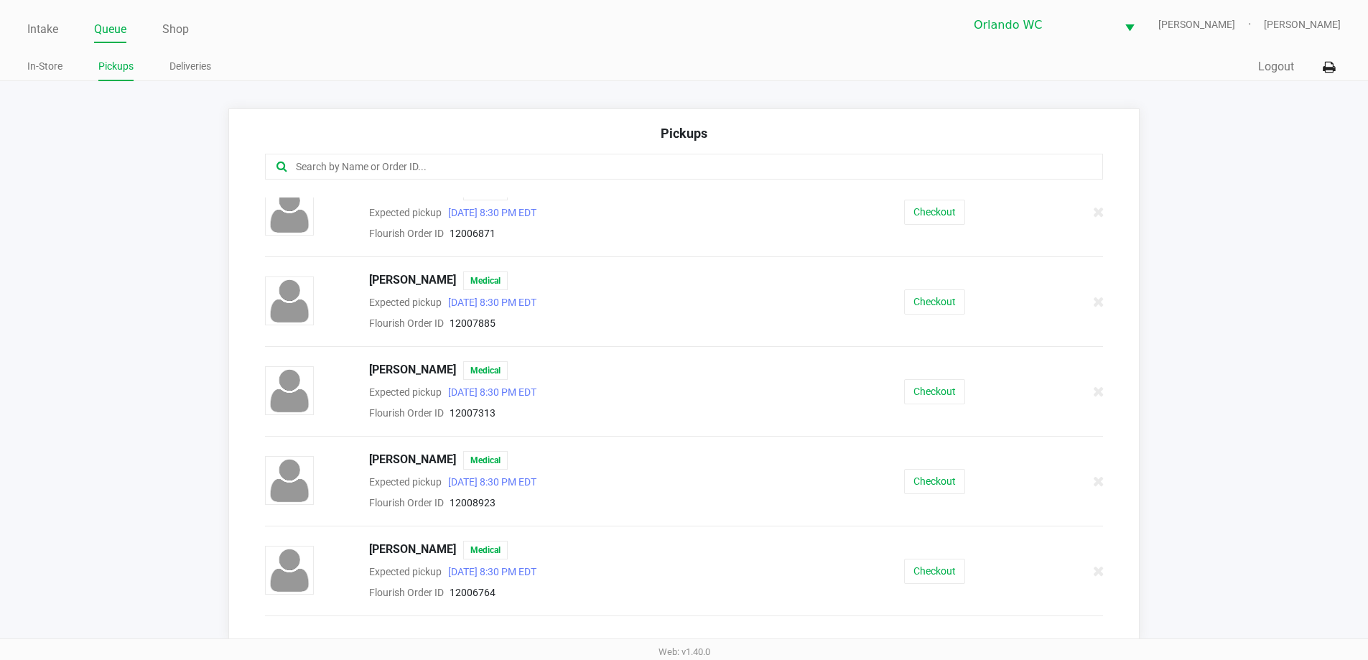
scroll to position [287, 0]
click at [55, 29] on link "Intake" at bounding box center [42, 29] width 31 height 20
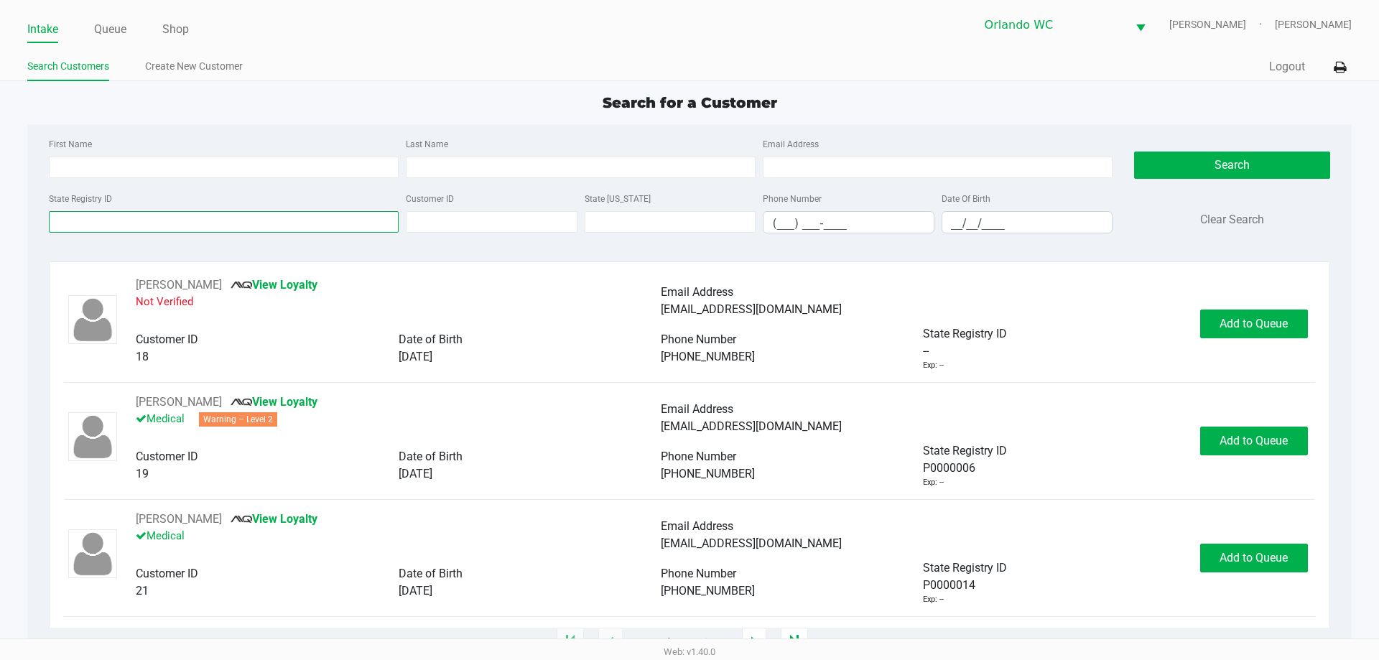
click at [139, 223] on input "State Registry ID" at bounding box center [224, 222] width 350 height 22
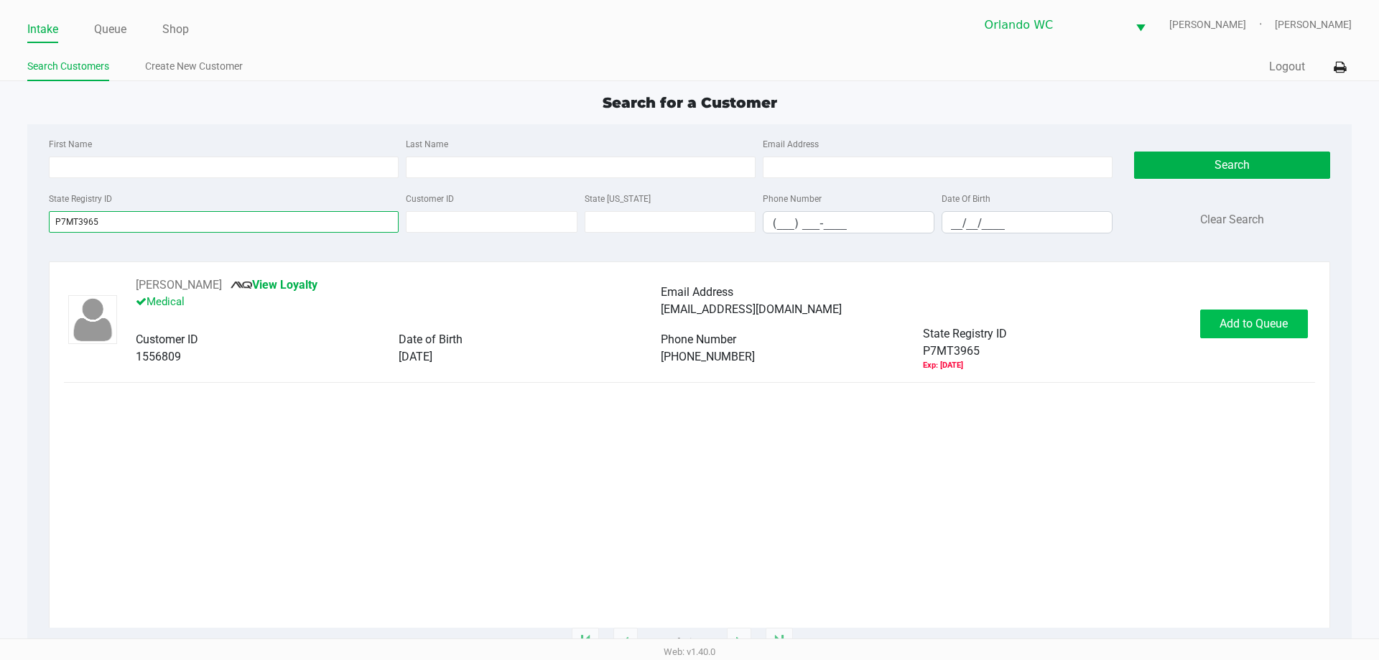
type input "P7MT3965"
click at [1244, 325] on span "Add to Queue" at bounding box center [1253, 324] width 68 height 14
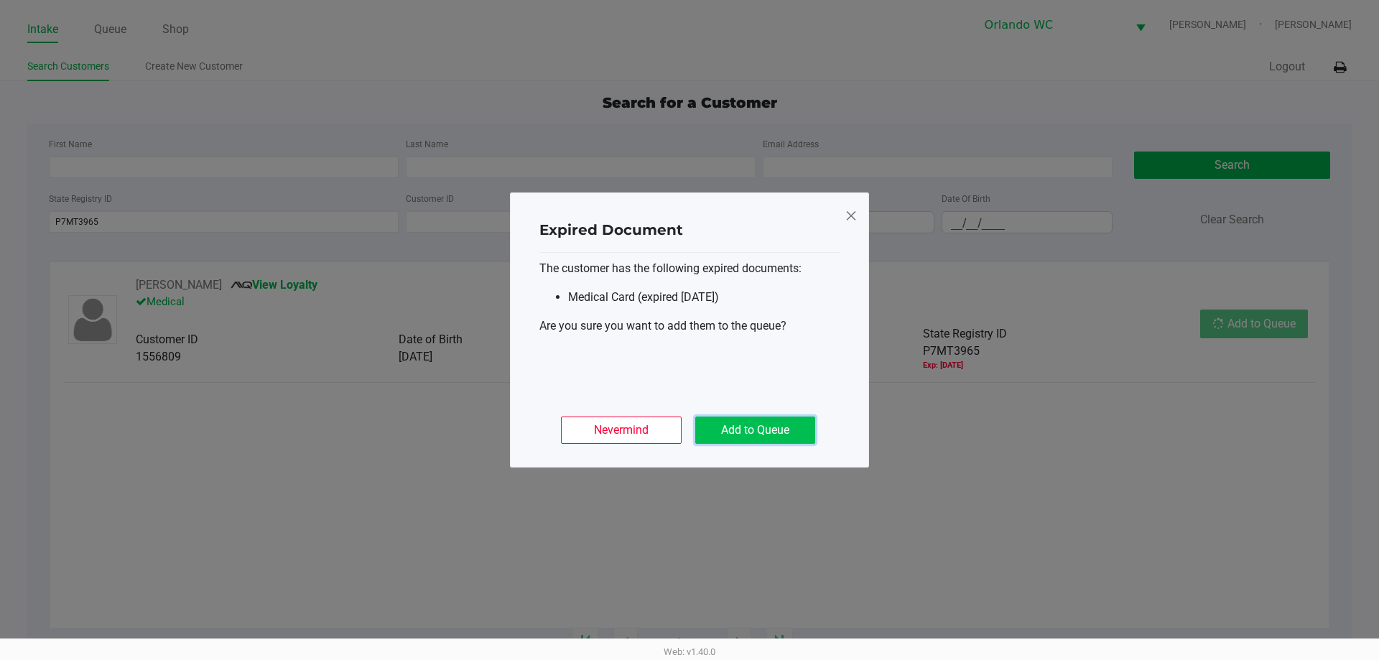
click at [730, 434] on button "Add to Queue" at bounding box center [755, 430] width 120 height 27
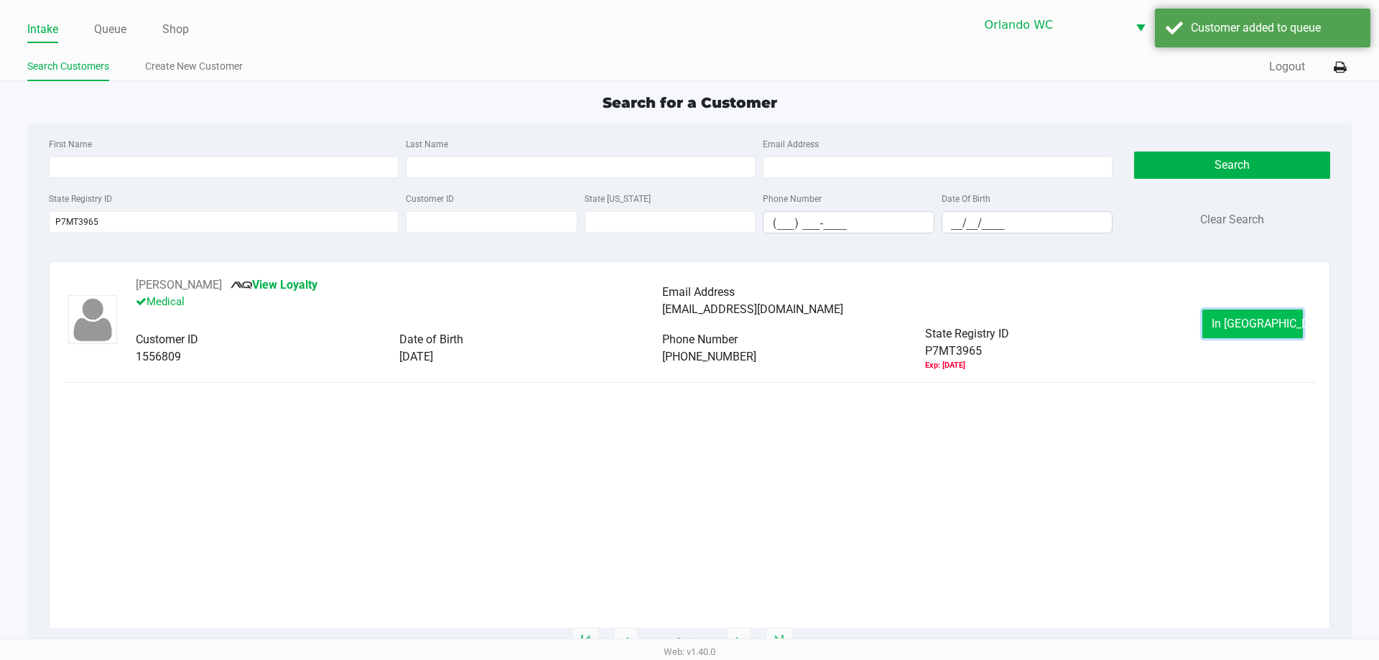
click at [1295, 320] on button "In [GEOGRAPHIC_DATA]" at bounding box center [1252, 324] width 101 height 29
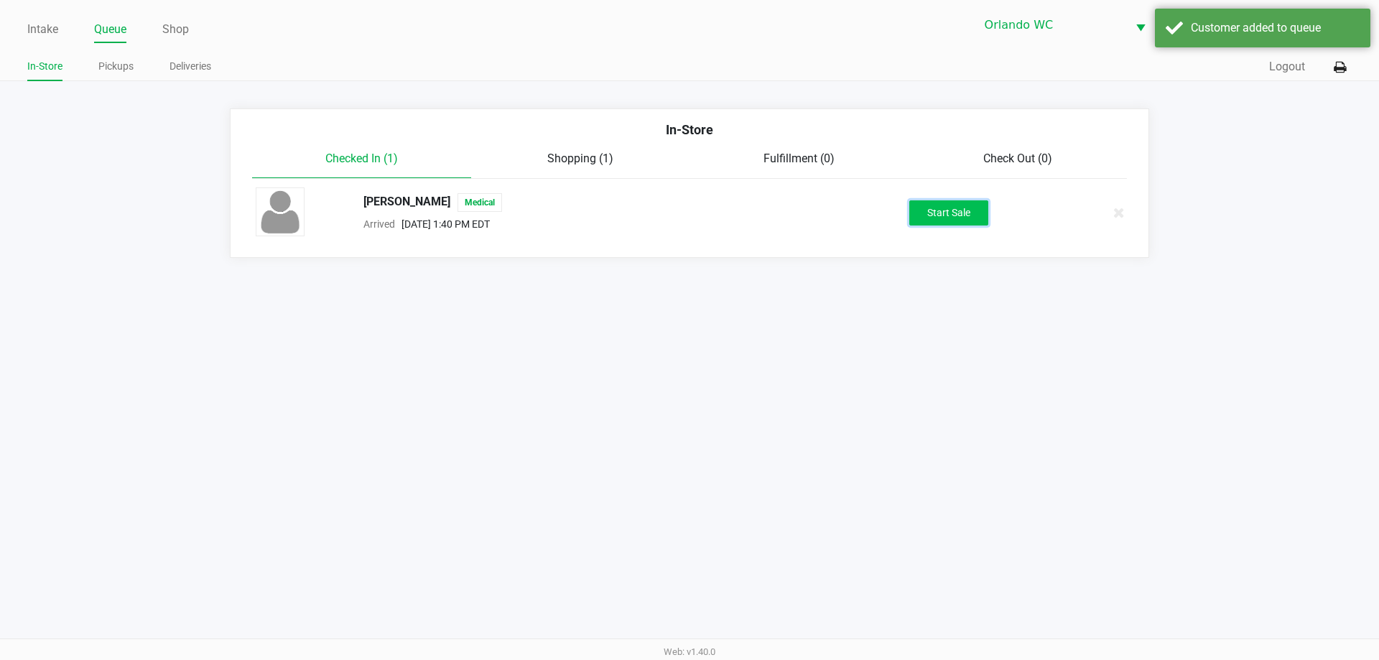
click at [931, 209] on button "Start Sale" at bounding box center [948, 212] width 79 height 25
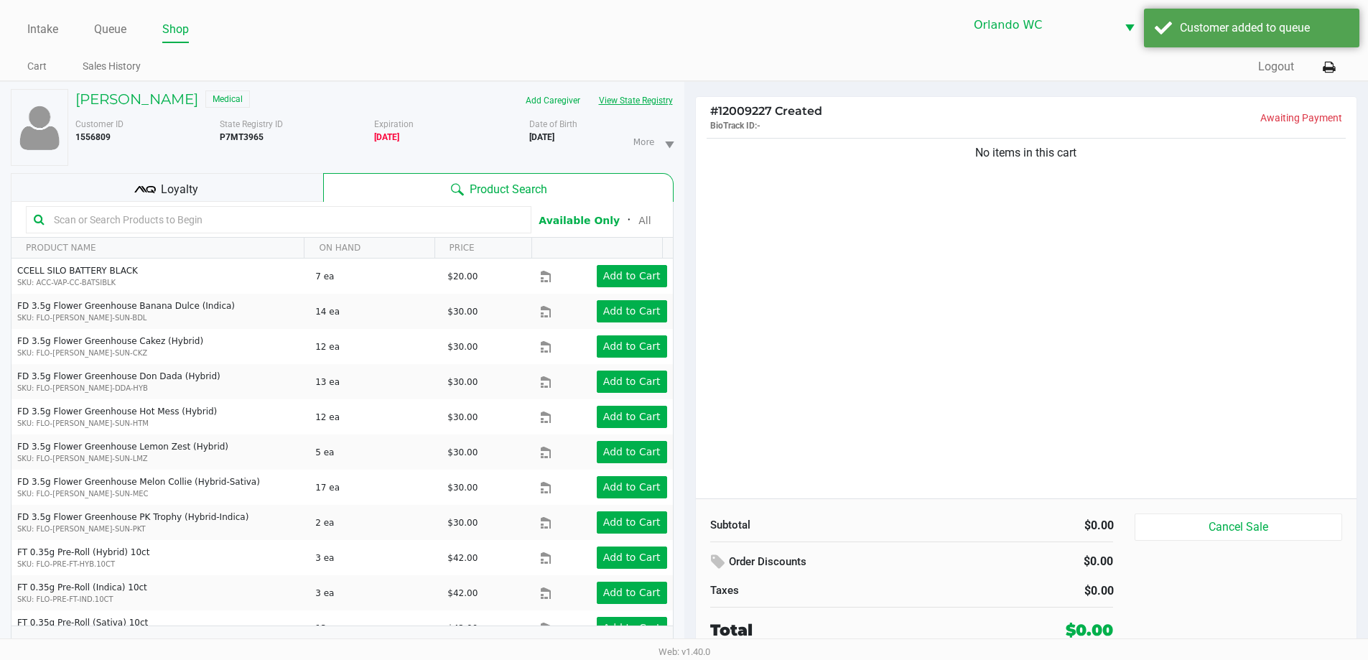
click at [659, 101] on button "View State Registry" at bounding box center [632, 100] width 84 height 23
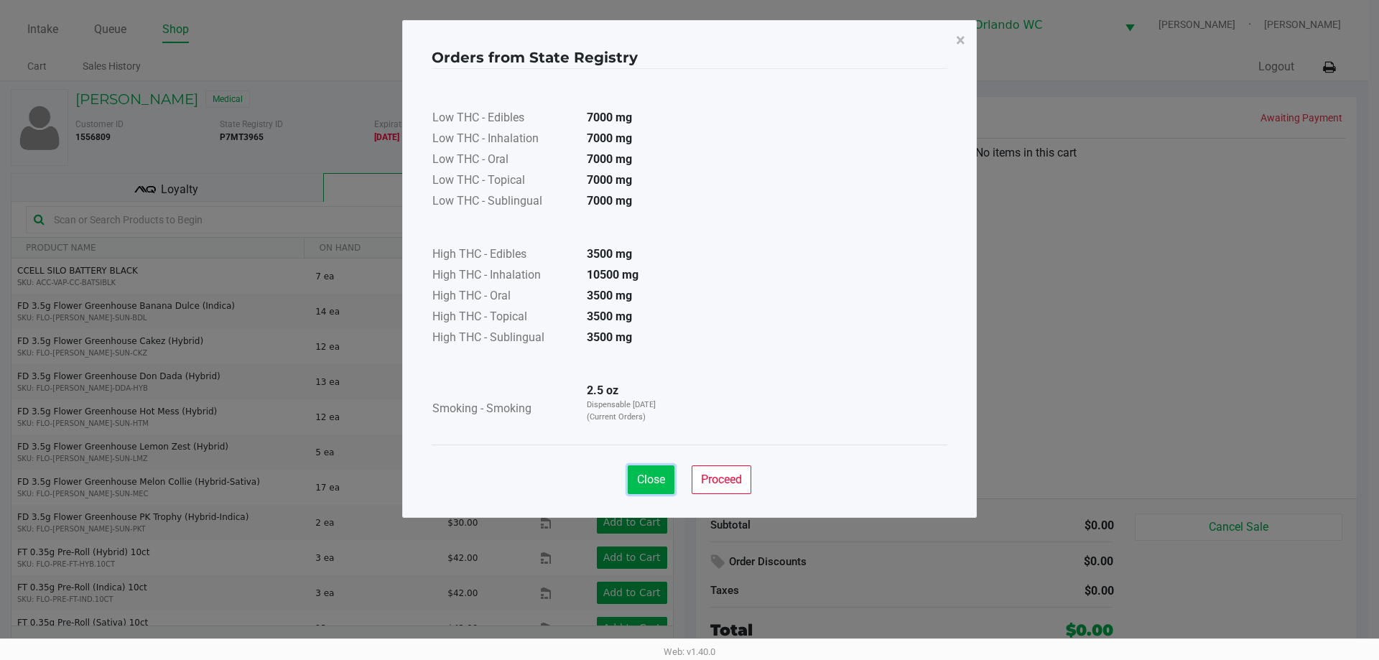
click at [646, 484] on span "Close" at bounding box center [651, 480] width 28 height 14
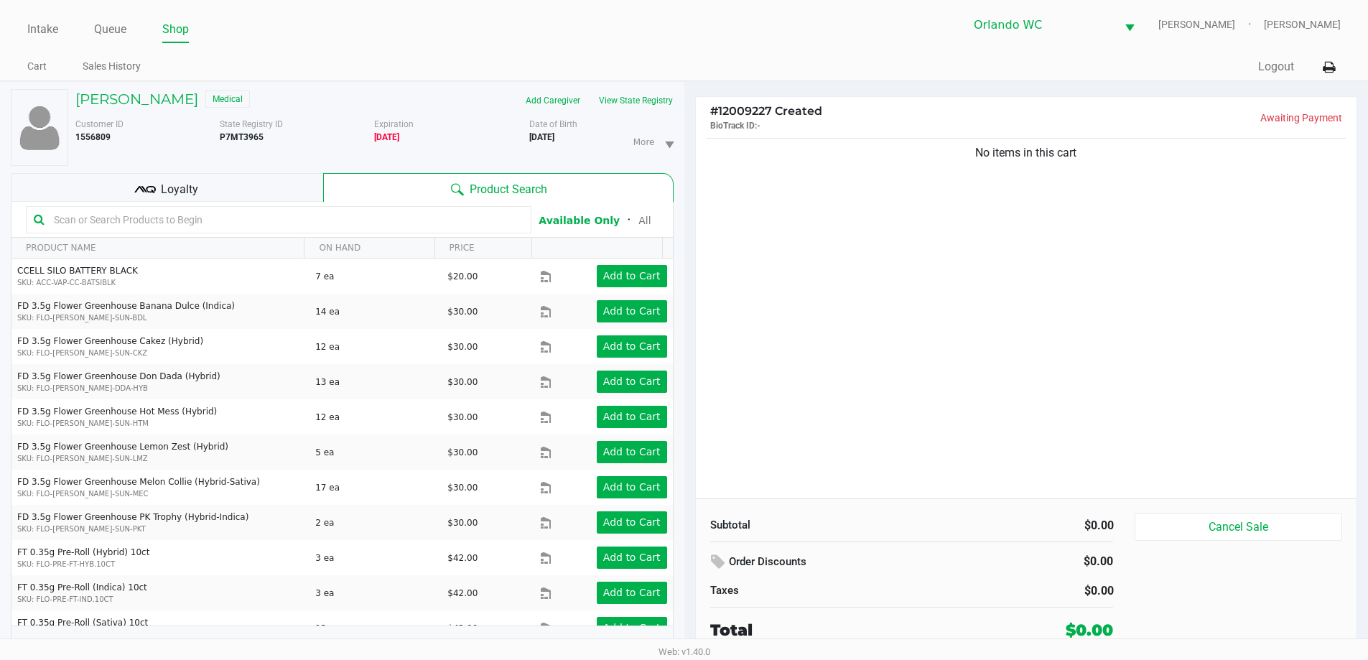
click at [208, 223] on input "text" at bounding box center [285, 220] width 475 height 22
click at [181, 220] on input "text" at bounding box center [285, 220] width 475 height 22
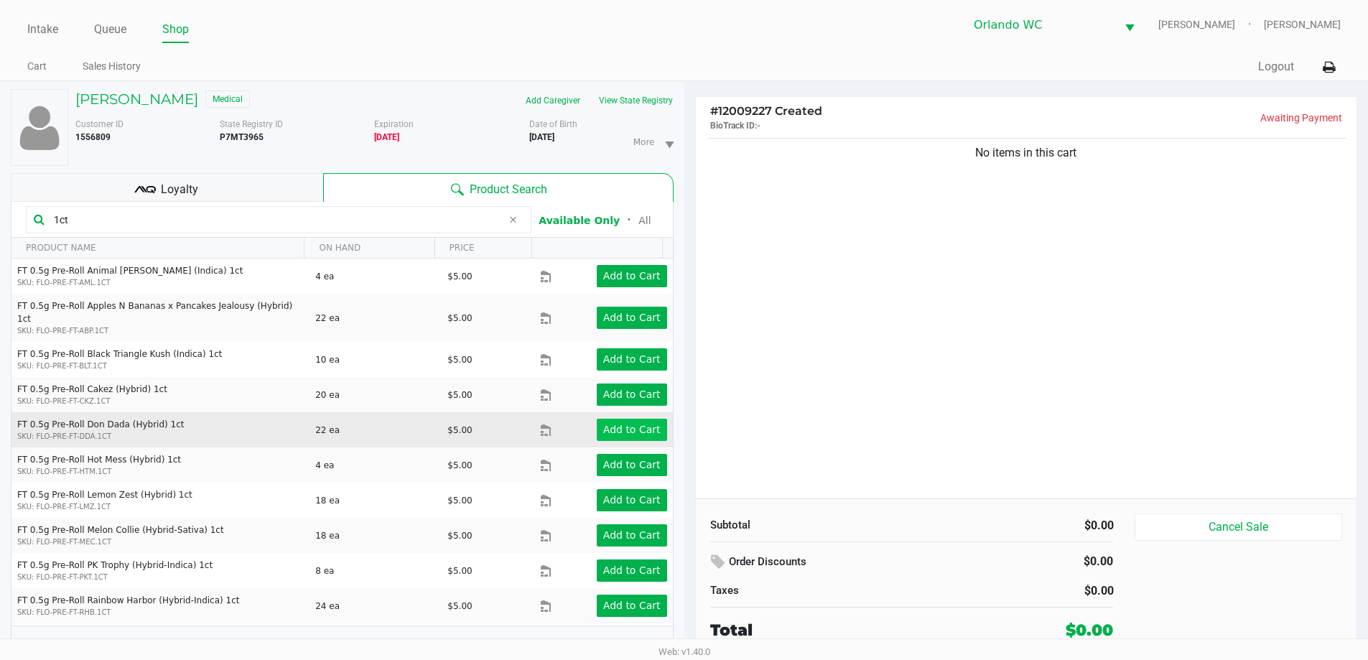
type input "1ct"
click at [623, 424] on app-button-loader "Add to Cart" at bounding box center [631, 429] width 57 height 11
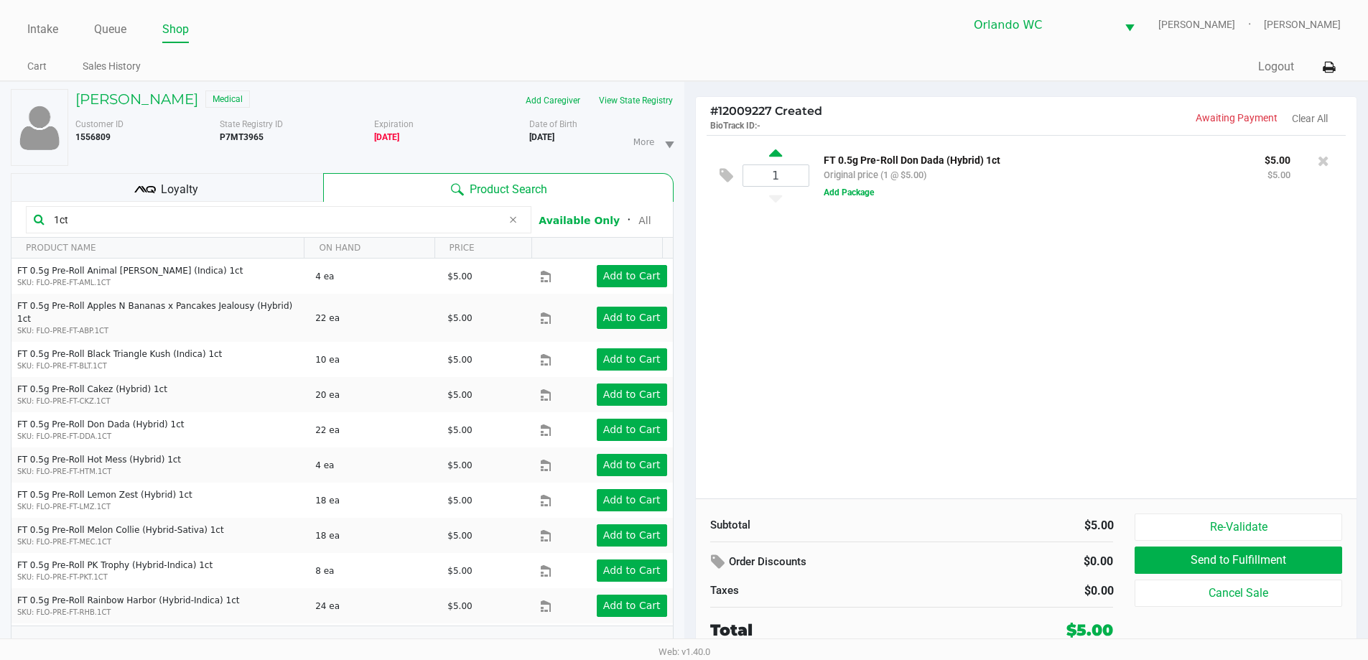
click at [772, 152] on icon at bounding box center [775, 155] width 13 height 18
type input "2"
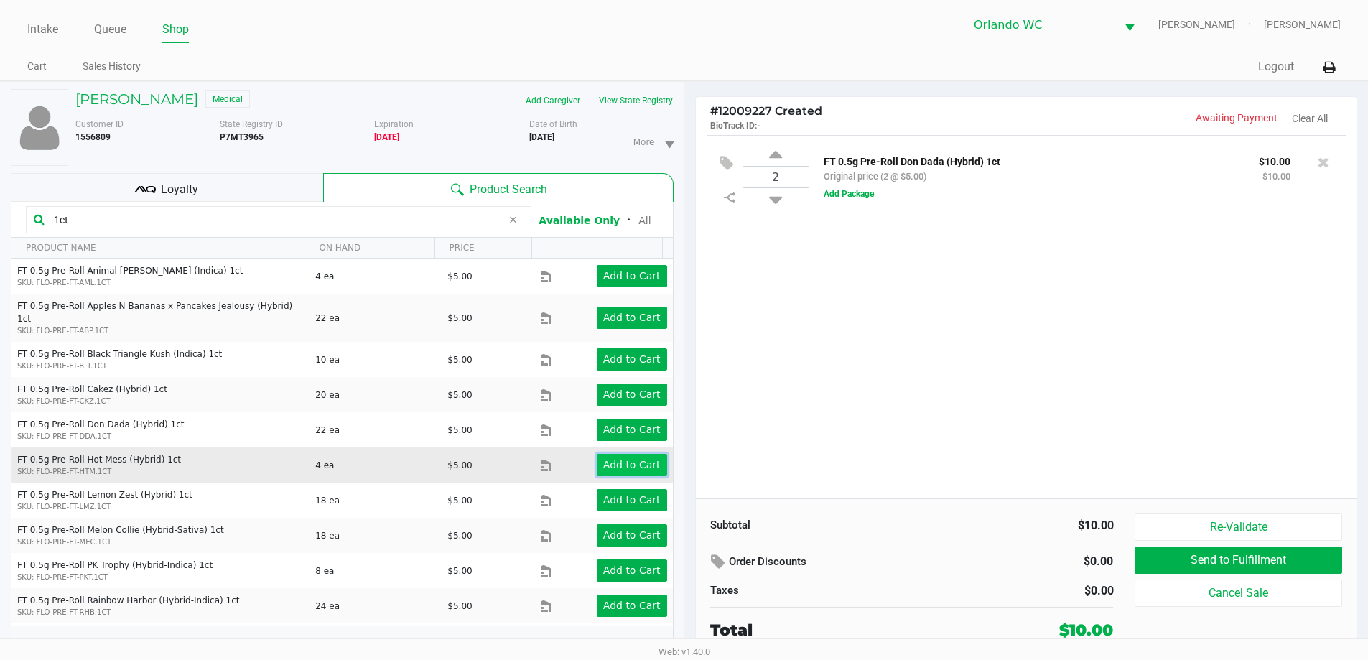
click at [620, 459] on app-button-loader "Add to Cart" at bounding box center [631, 464] width 57 height 11
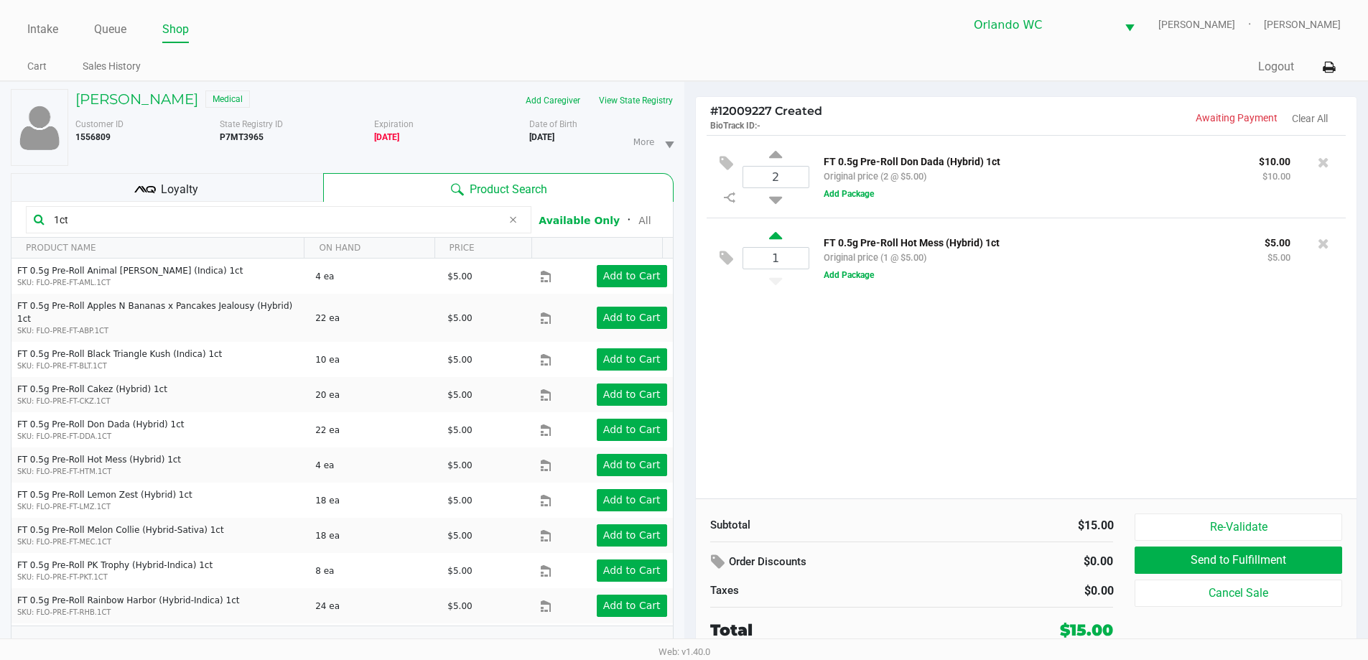
click at [778, 235] on icon at bounding box center [775, 238] width 13 height 18
type input "2"
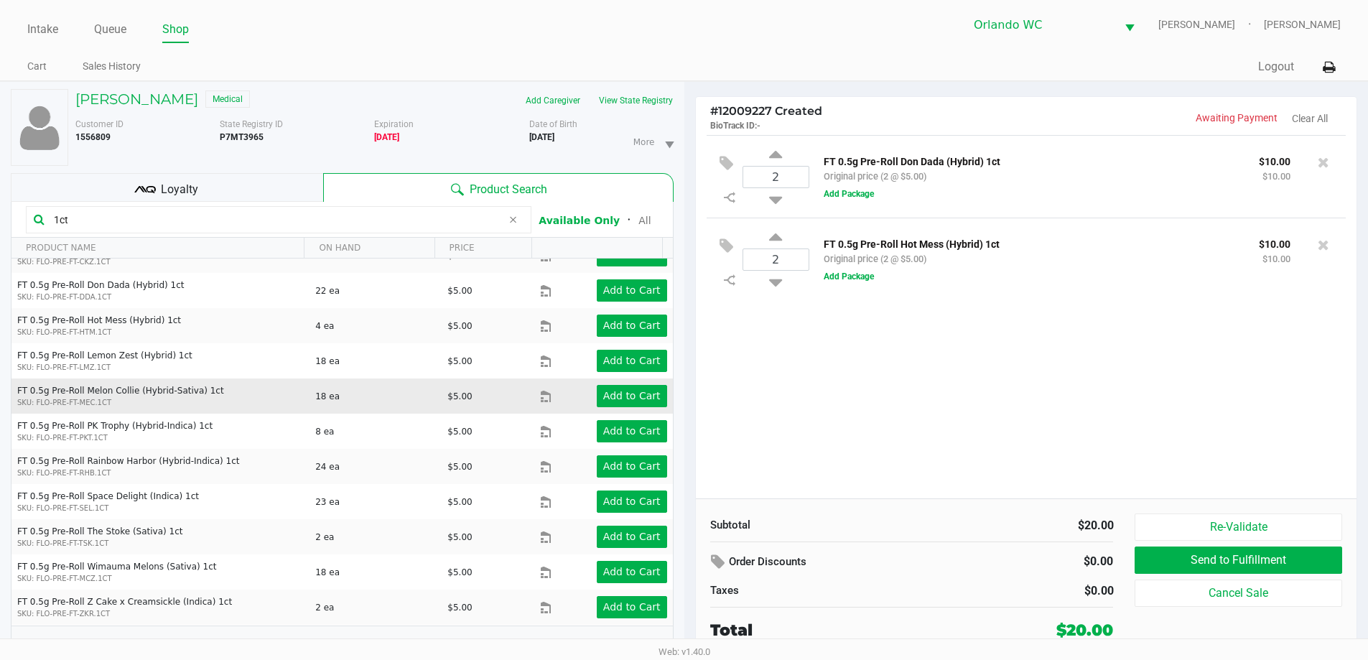
scroll to position [144, 0]
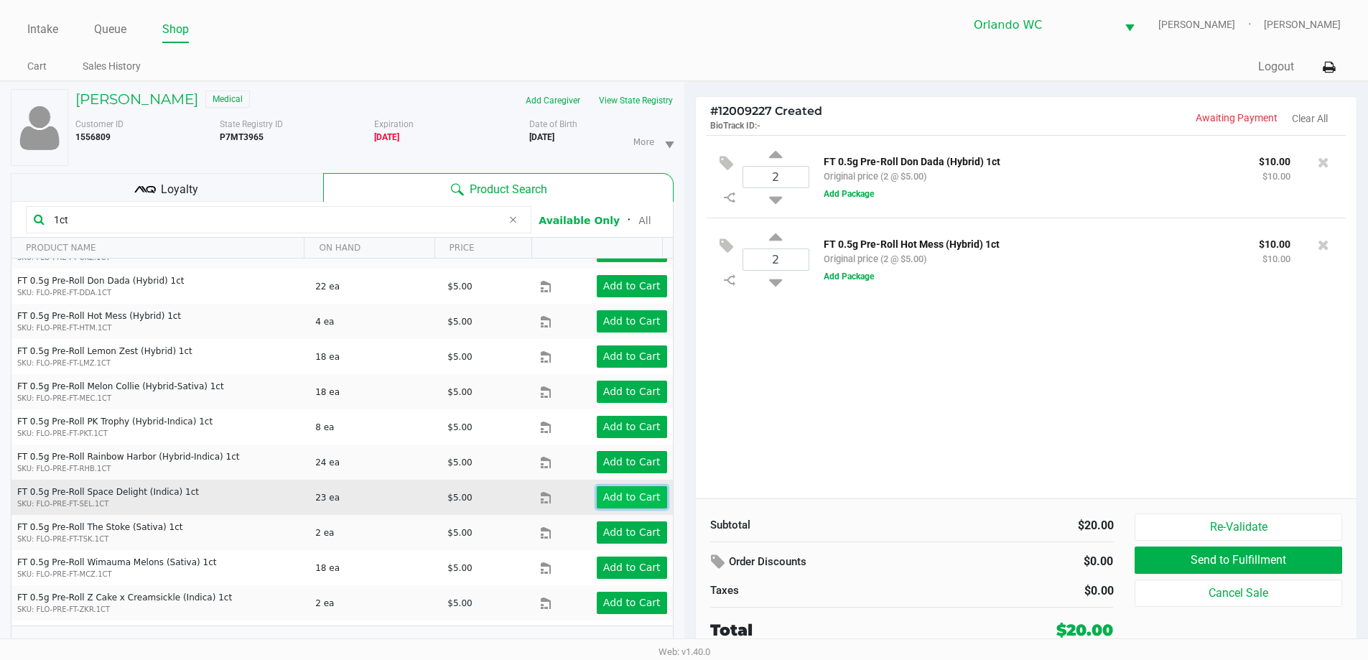
click at [628, 491] on app-button-loader "Add to Cart" at bounding box center [631, 496] width 57 height 11
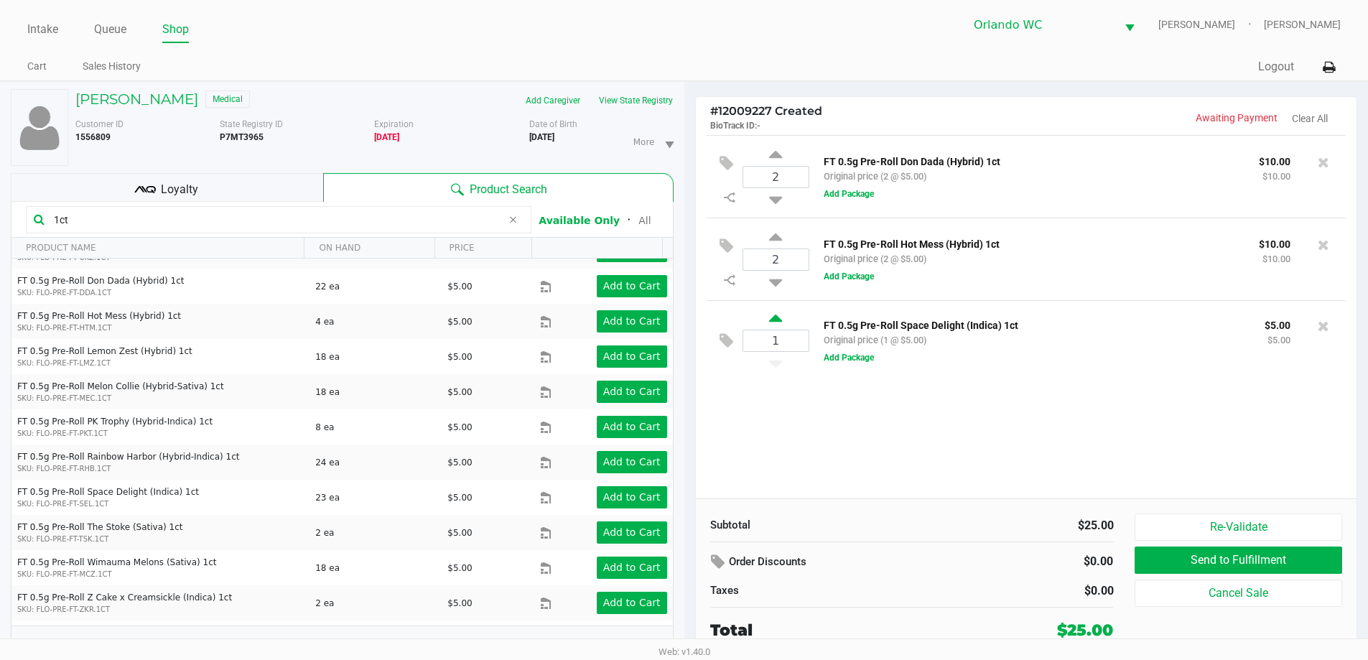
click at [776, 322] on icon at bounding box center [775, 321] width 13 height 18
type input "2"
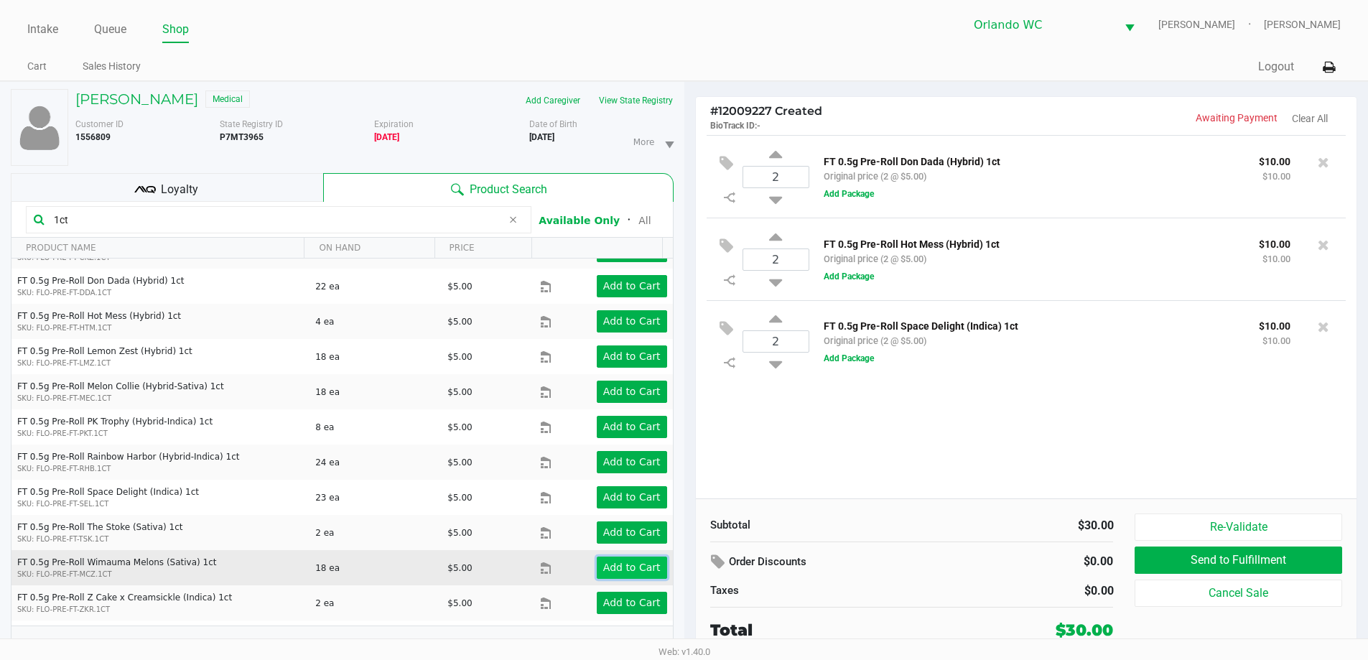
click at [628, 562] on app-button-loader "Add to Cart" at bounding box center [631, 567] width 57 height 11
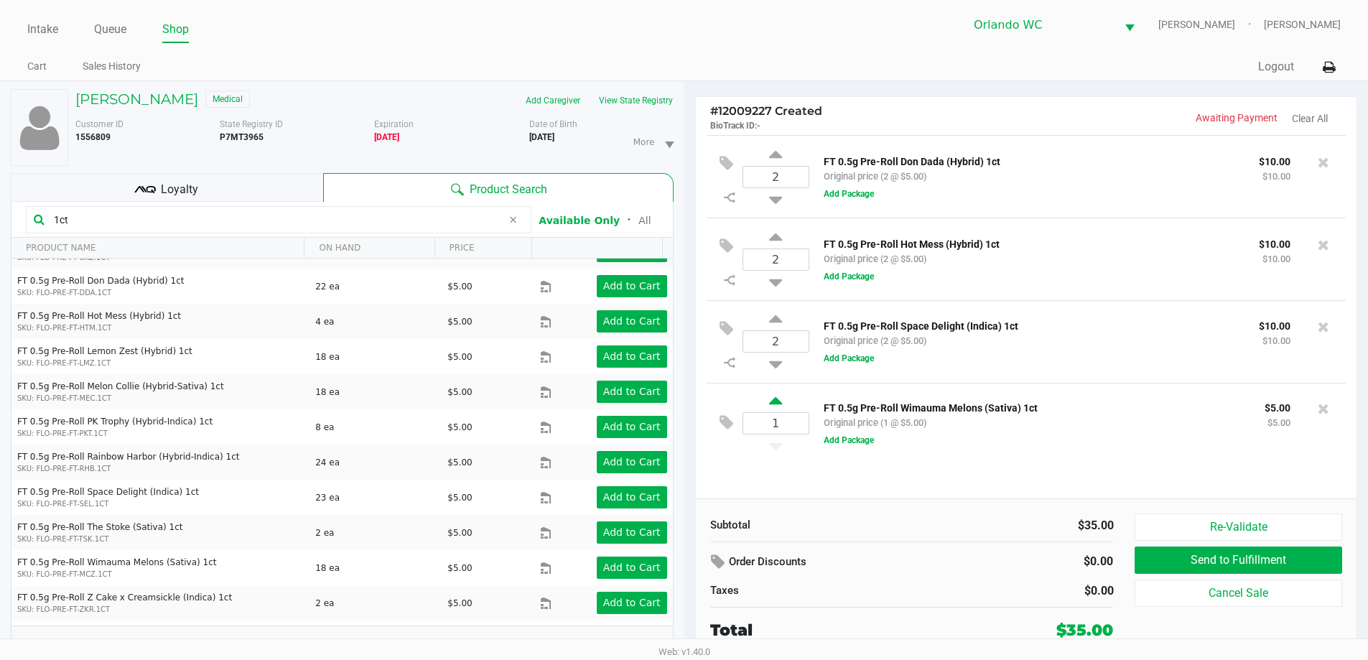
click at [775, 404] on icon at bounding box center [775, 403] width 13 height 18
type input "2"
click at [275, 225] on input "1ct" at bounding box center [275, 220] width 454 height 22
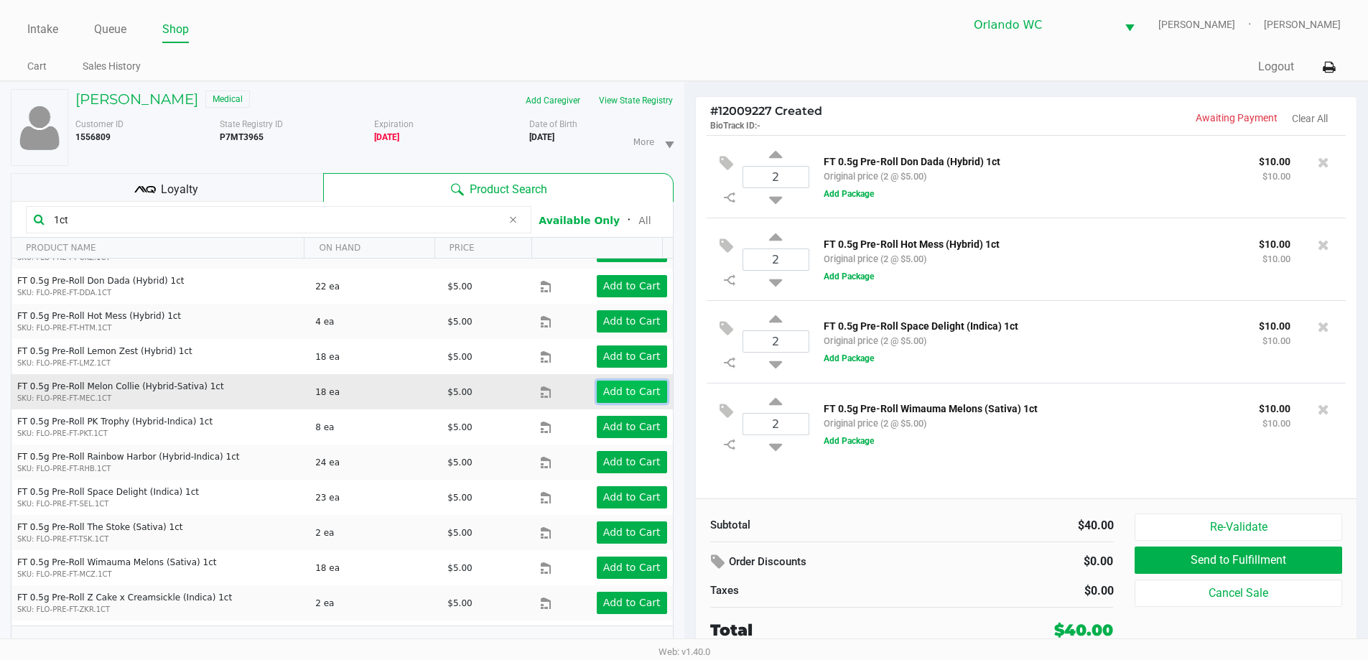
click at [632, 386] on app-button-loader "Add to Cart" at bounding box center [631, 391] width 57 height 11
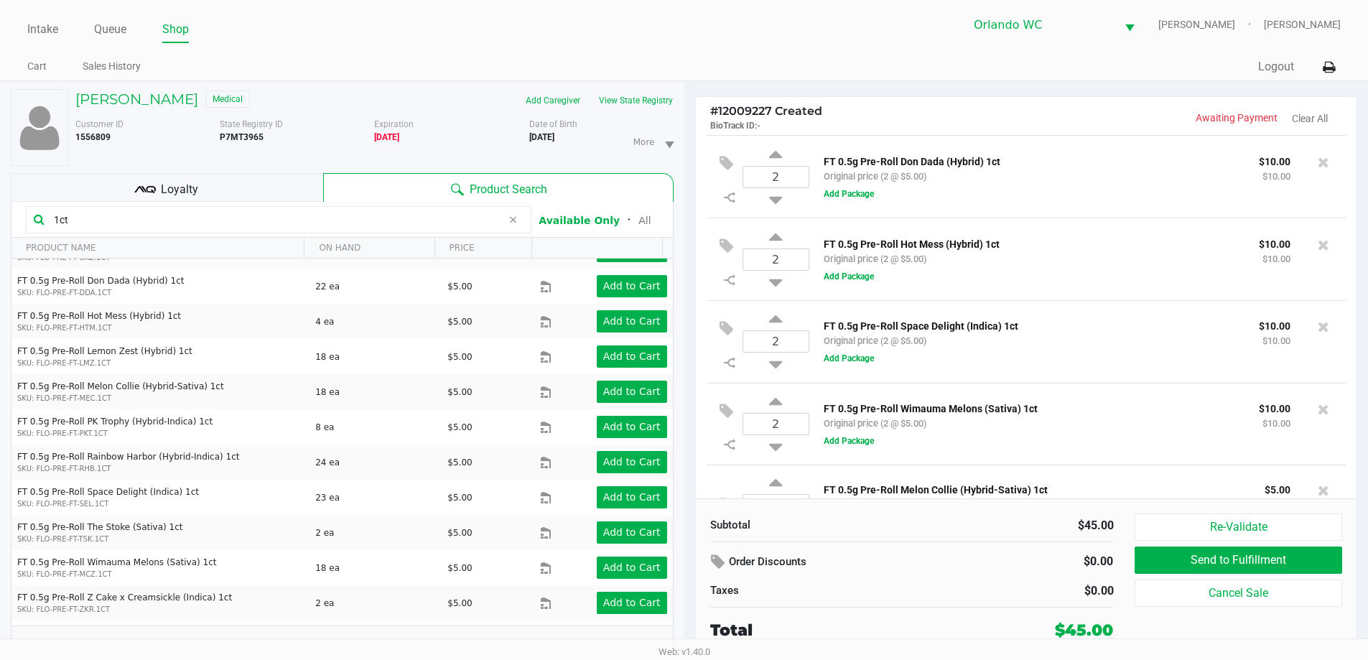
scroll to position [47, 0]
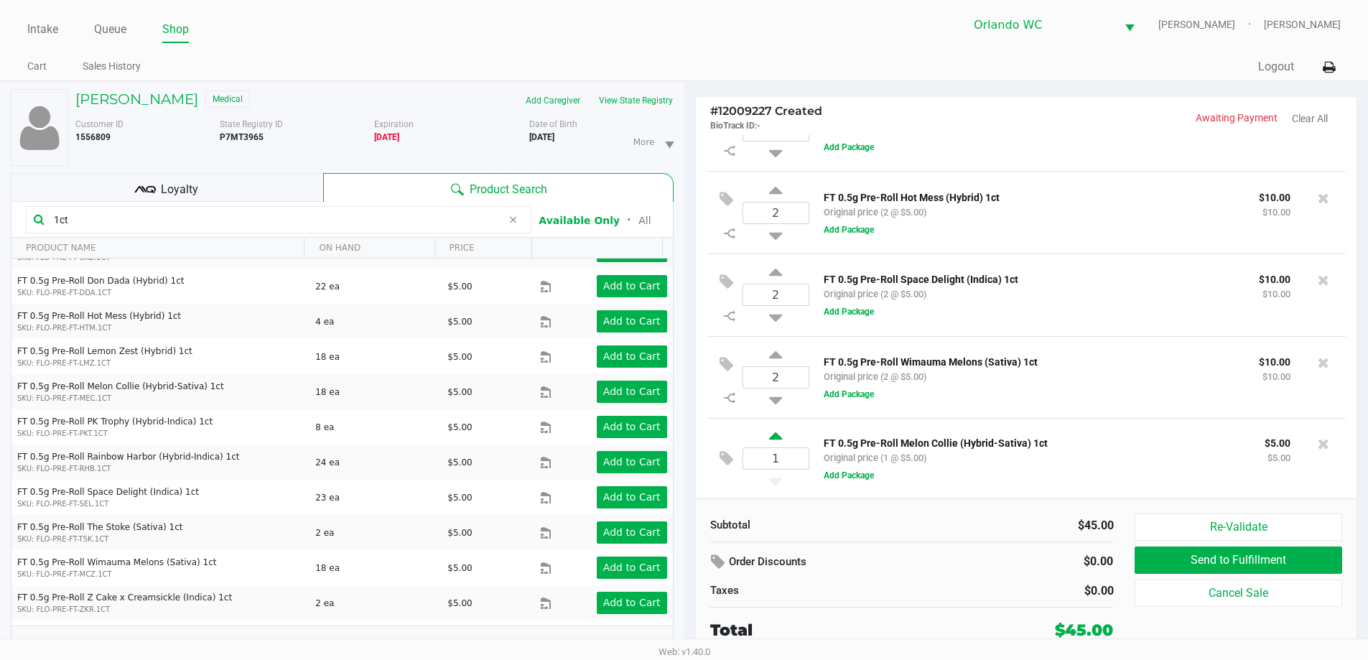
click at [776, 439] on icon at bounding box center [775, 438] width 13 height 18
type input "2"
click at [181, 103] on h5 "[PERSON_NAME]" at bounding box center [136, 98] width 123 height 17
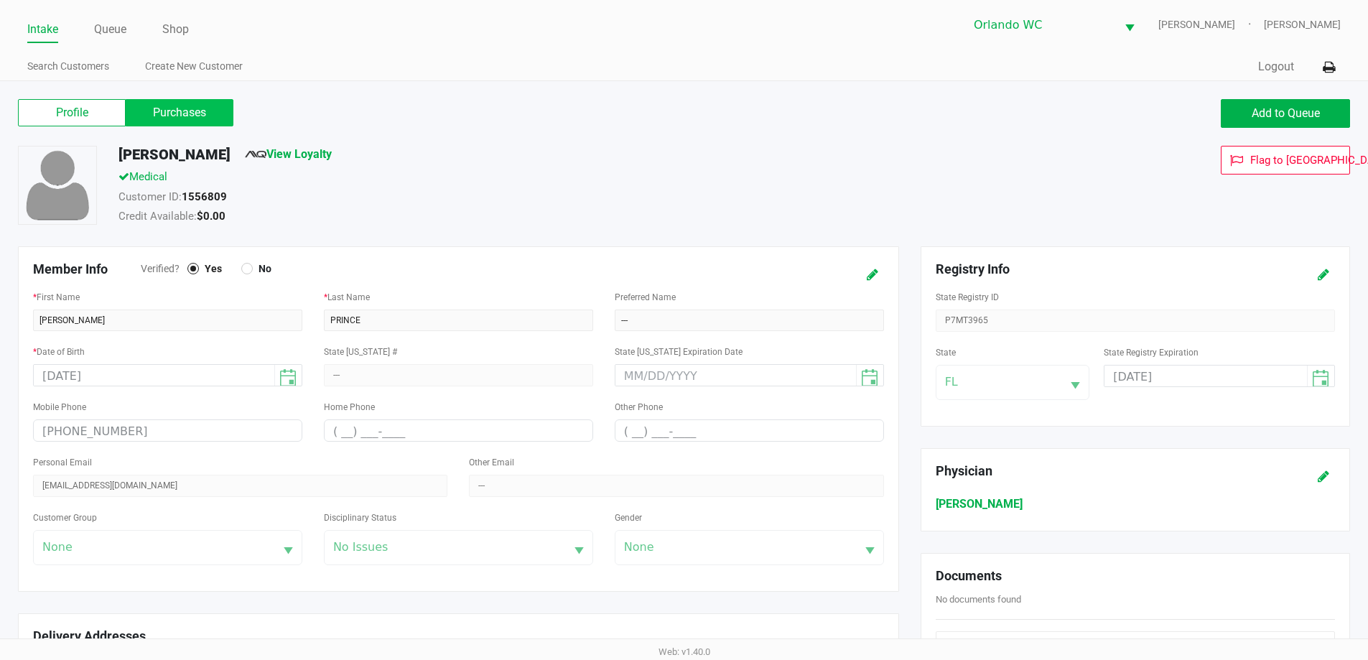
click at [223, 111] on label "Purchases" at bounding box center [180, 112] width 108 height 27
click at [0, 0] on 1 "Purchases" at bounding box center [0, 0] width 0 height 0
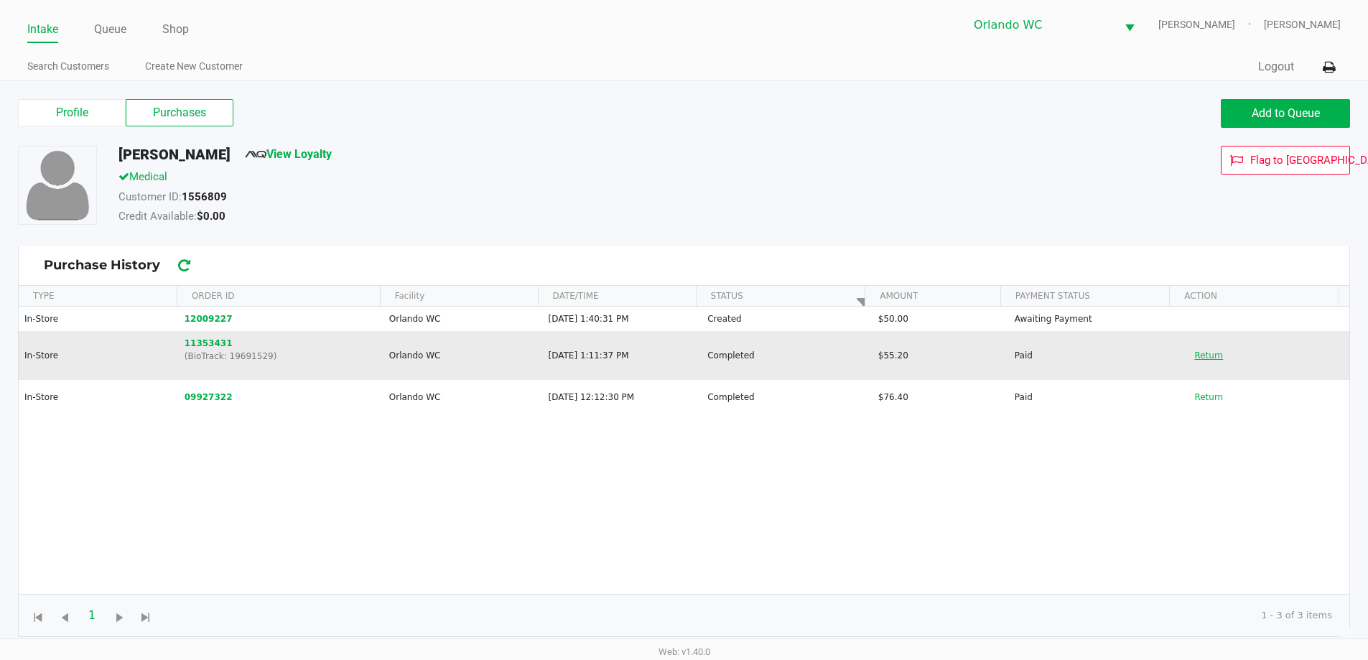
click at [1204, 356] on button "Return" at bounding box center [1208, 355] width 47 height 23
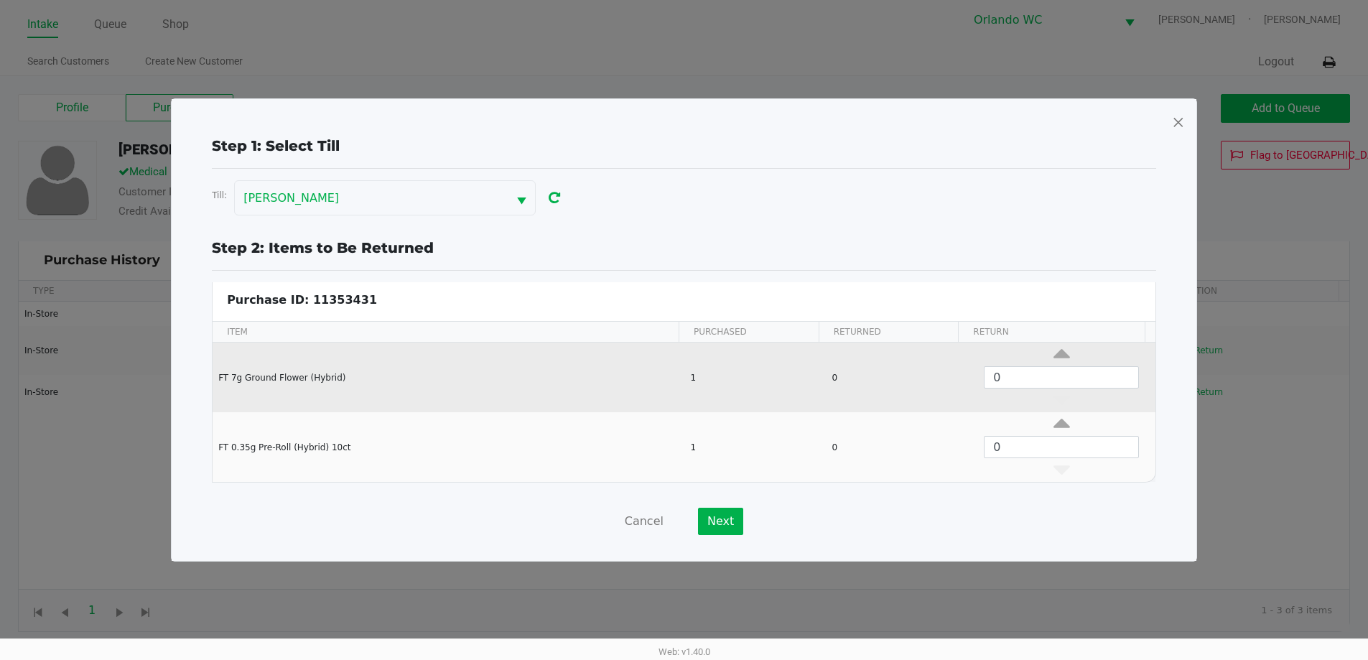
scroll to position [6, 0]
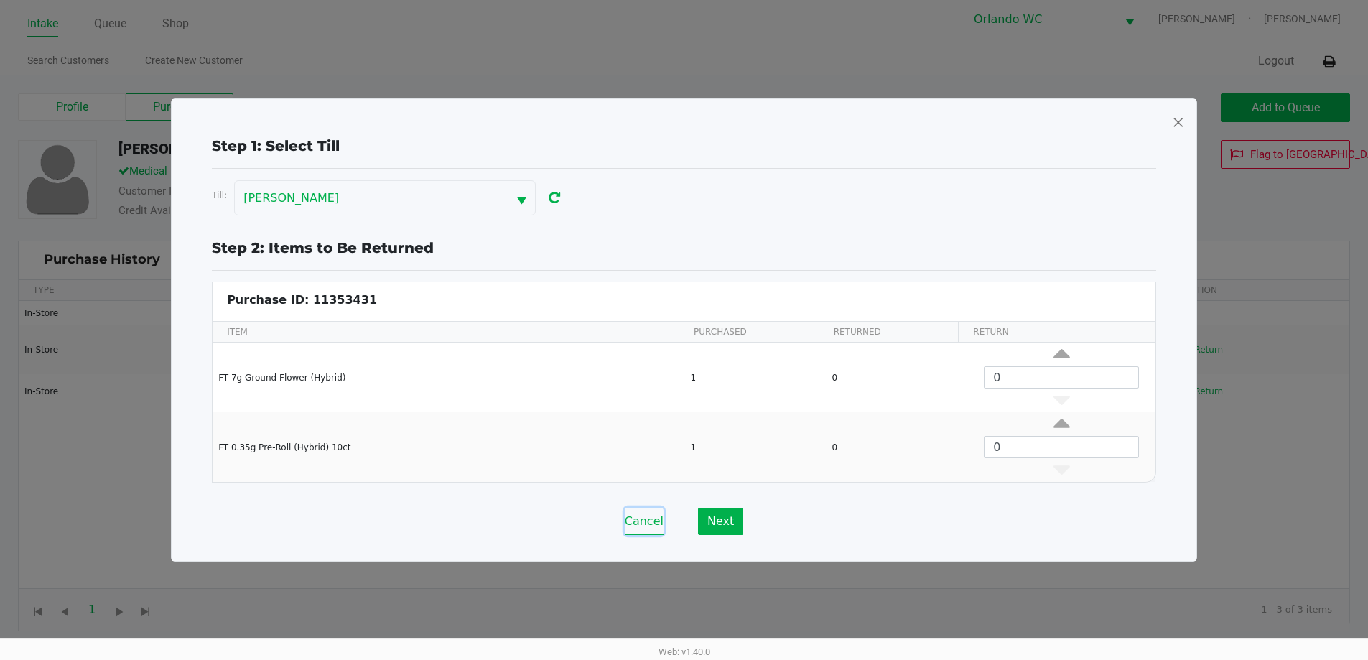
click at [651, 527] on button "Cancel" at bounding box center [644, 521] width 39 height 27
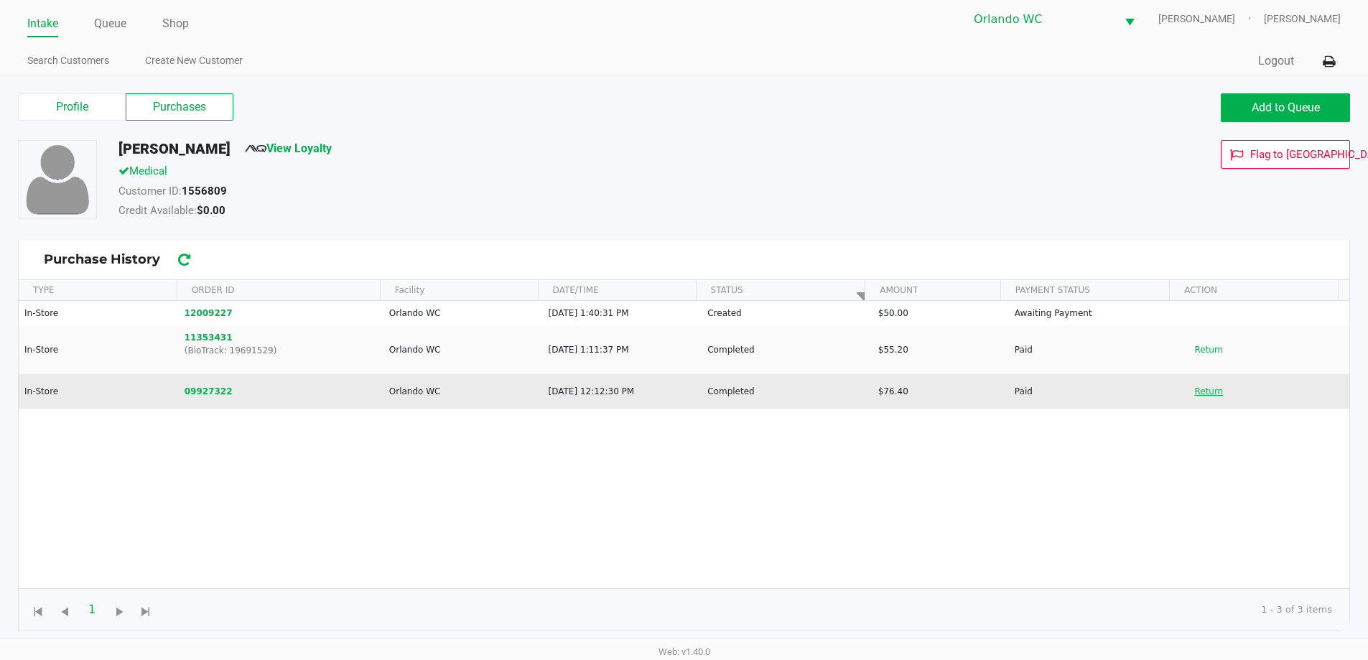
click at [1206, 393] on button "Return" at bounding box center [1208, 391] width 47 height 23
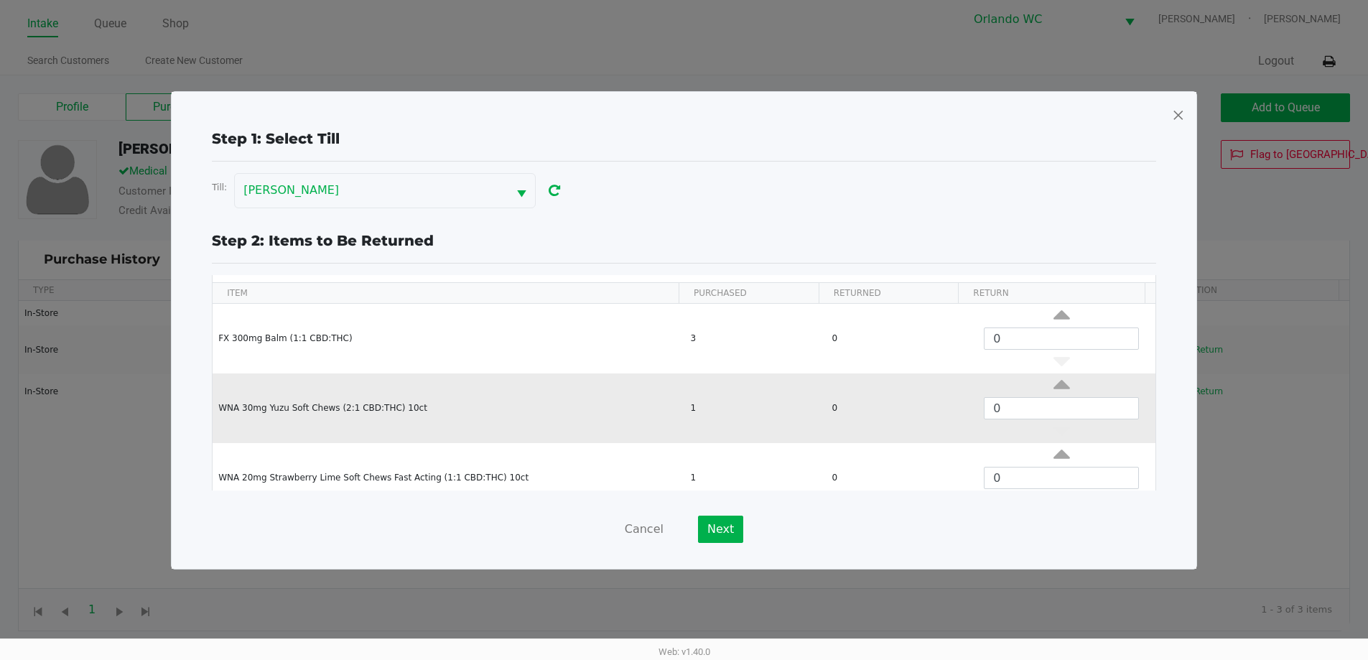
scroll to position [55, 0]
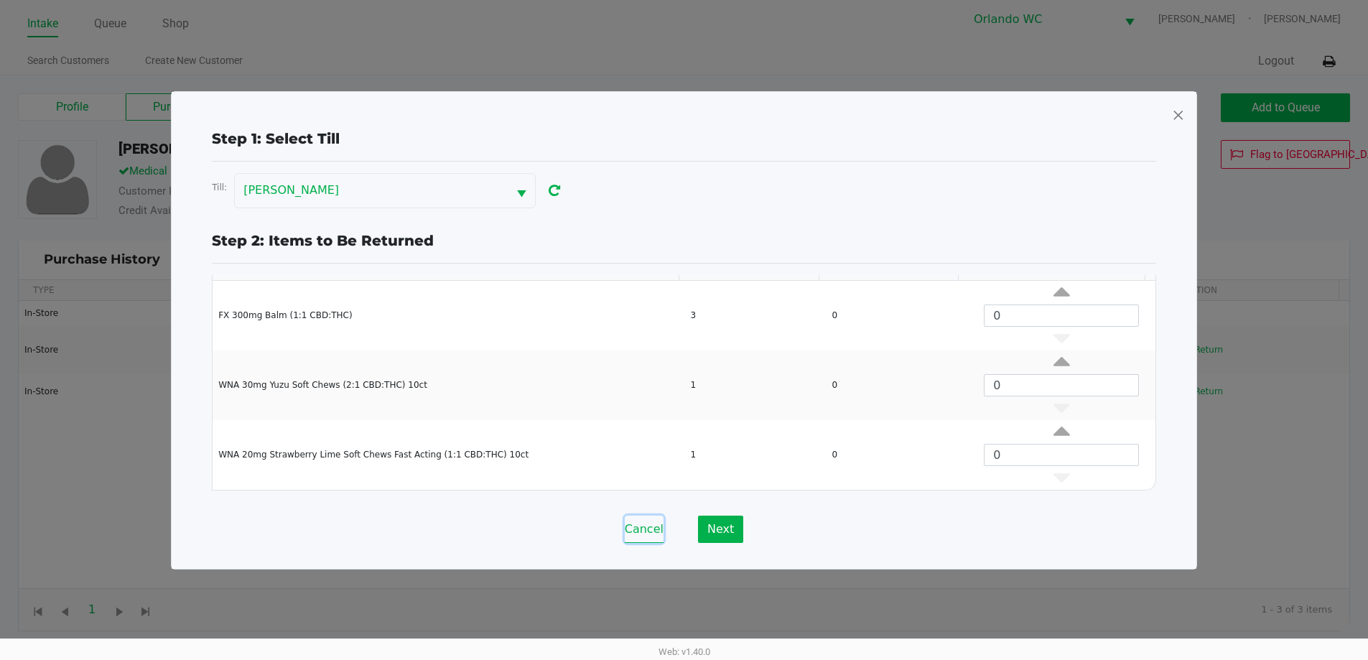
click at [649, 527] on button "Cancel" at bounding box center [644, 529] width 39 height 27
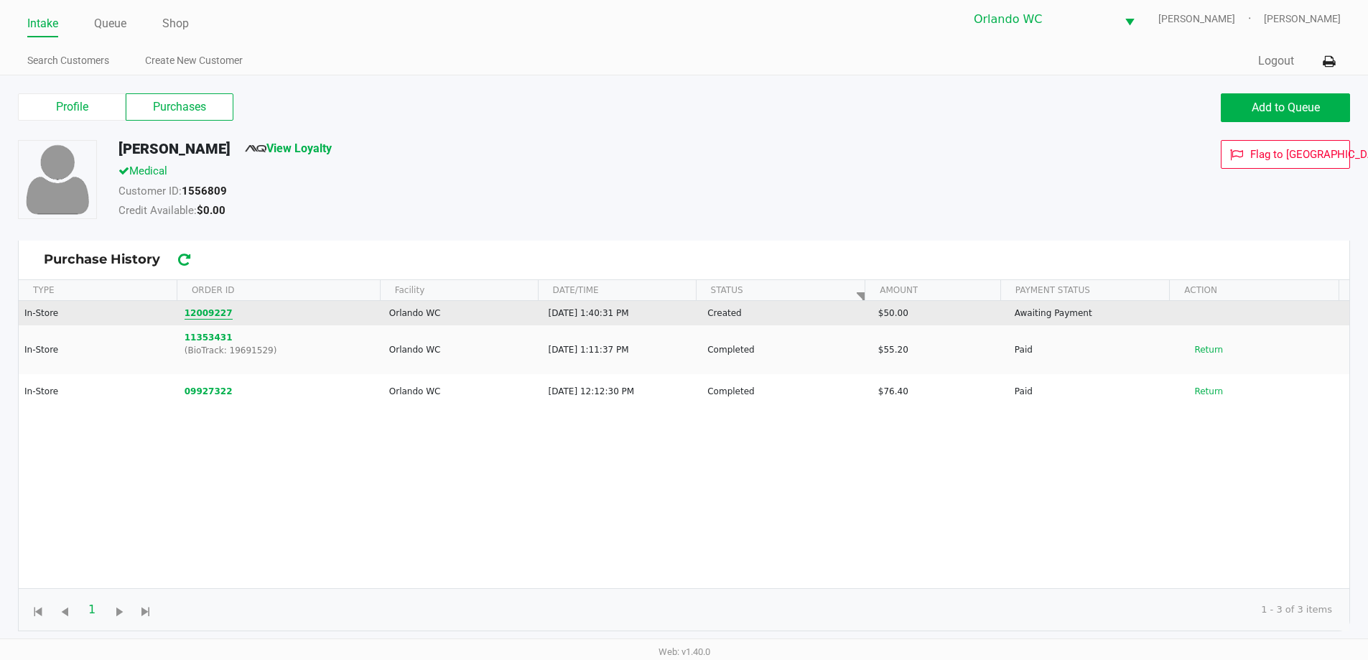
click at [210, 311] on button "12009227" at bounding box center [209, 313] width 48 height 13
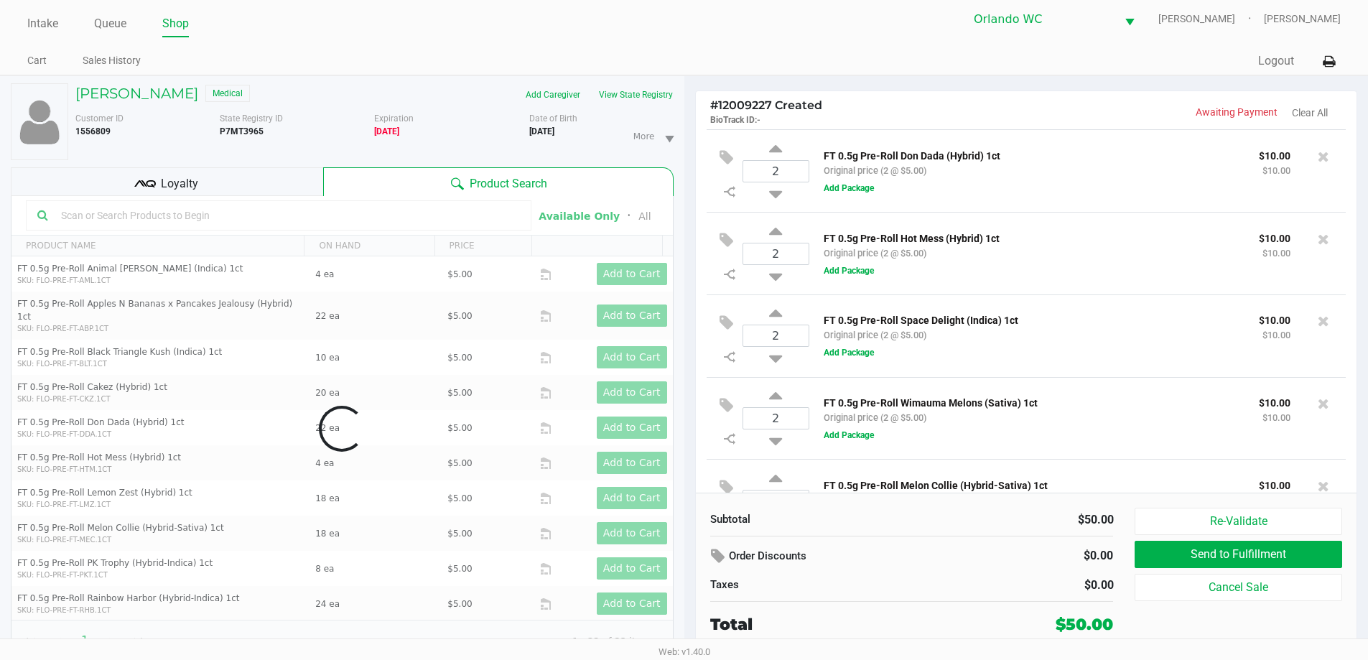
scroll to position [49, 0]
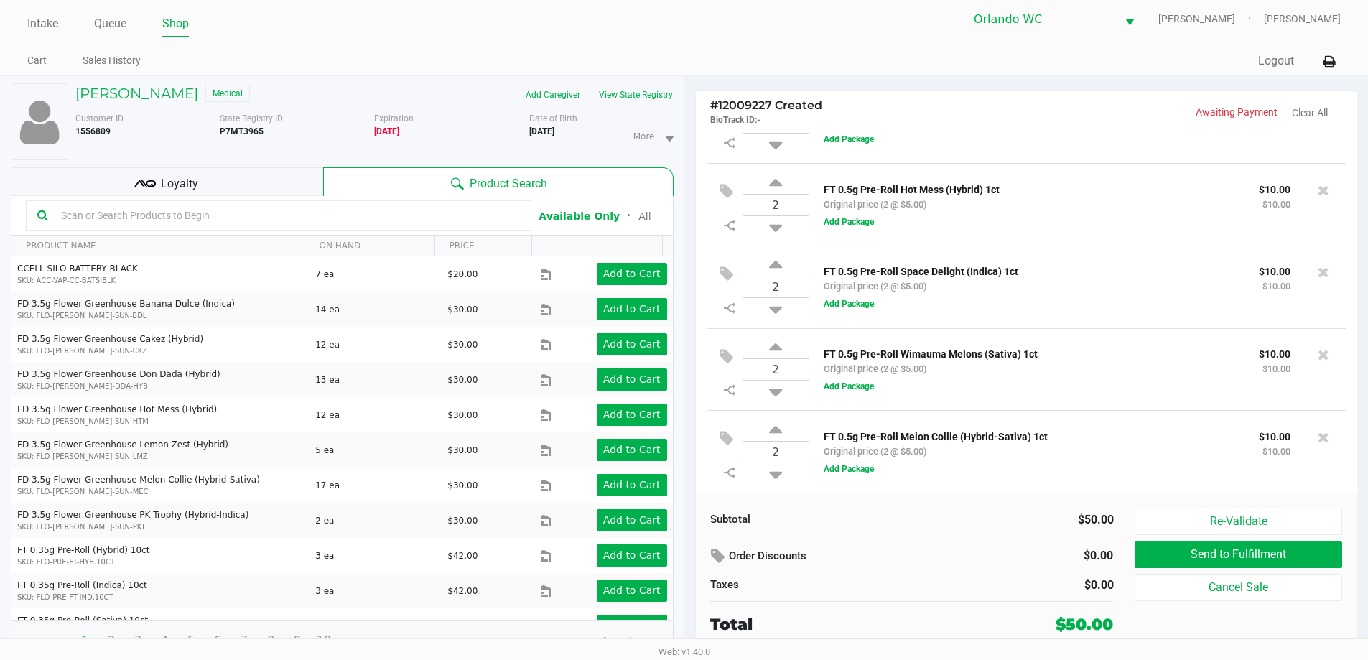
click at [294, 215] on input "text" at bounding box center [287, 216] width 465 height 22
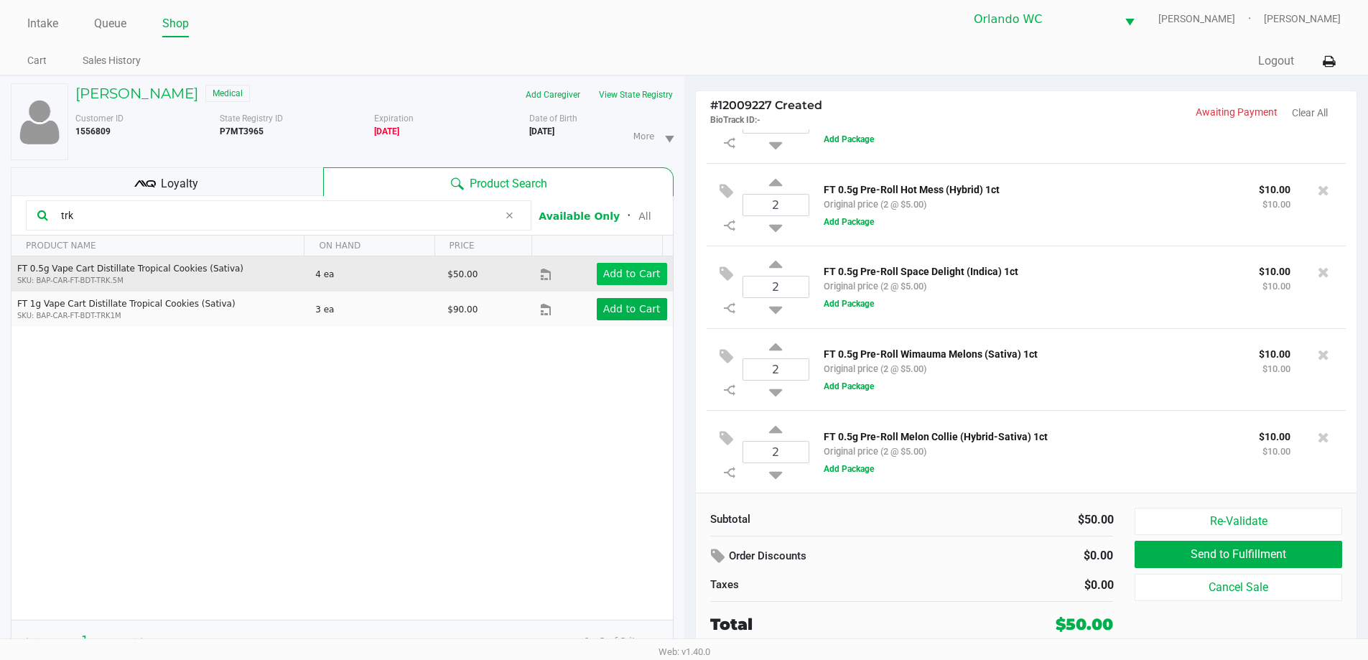
type input "trk"
click at [605, 264] on button "Add to Cart" at bounding box center [632, 274] width 70 height 22
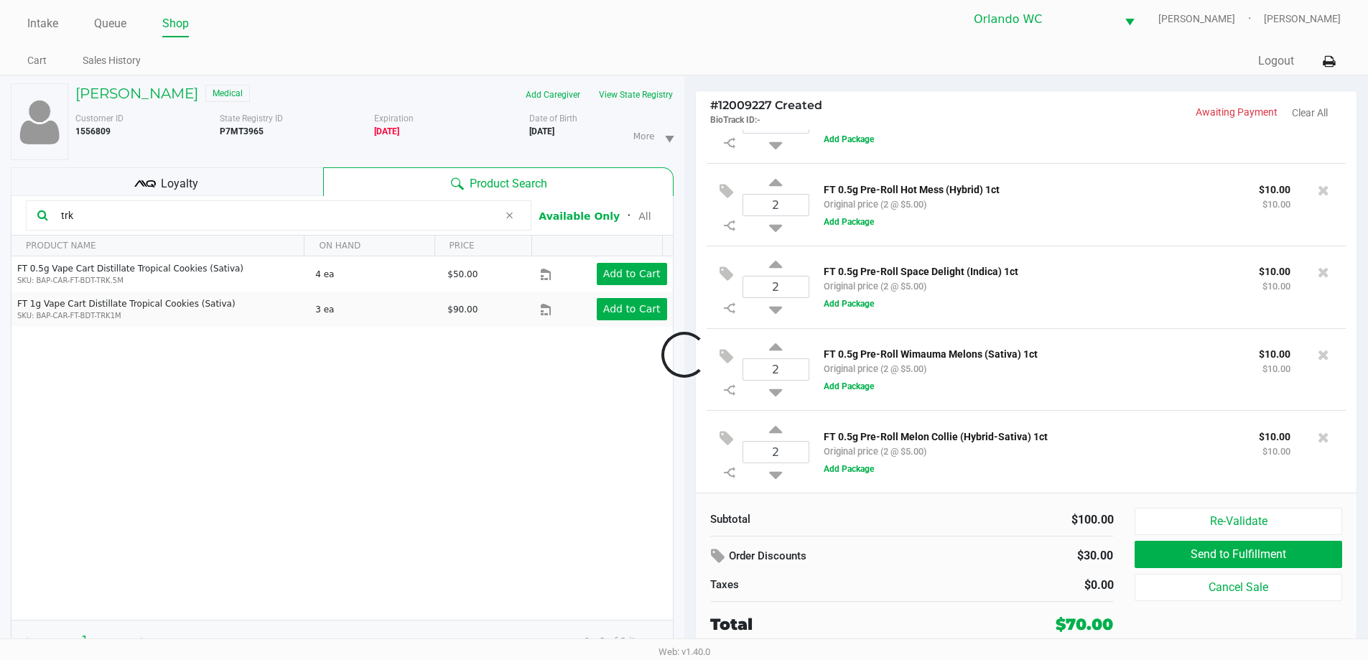
scroll to position [139, 0]
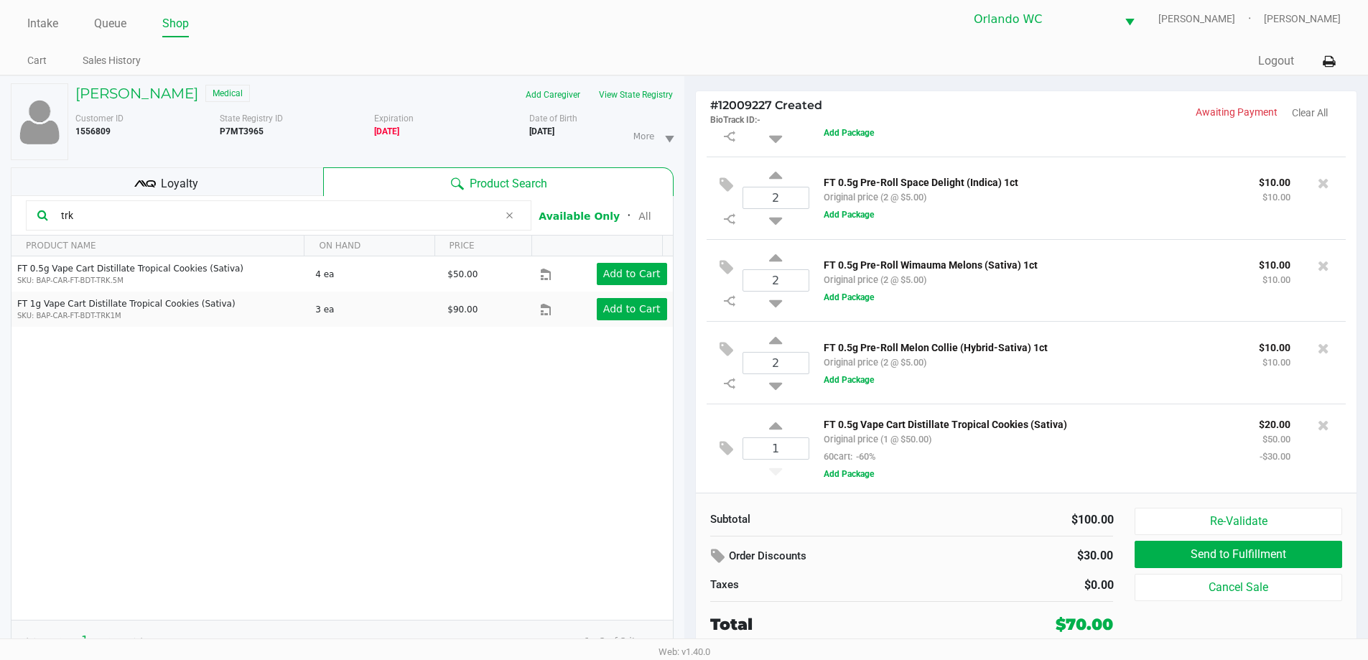
click at [159, 214] on input "trk" at bounding box center [276, 216] width 443 height 22
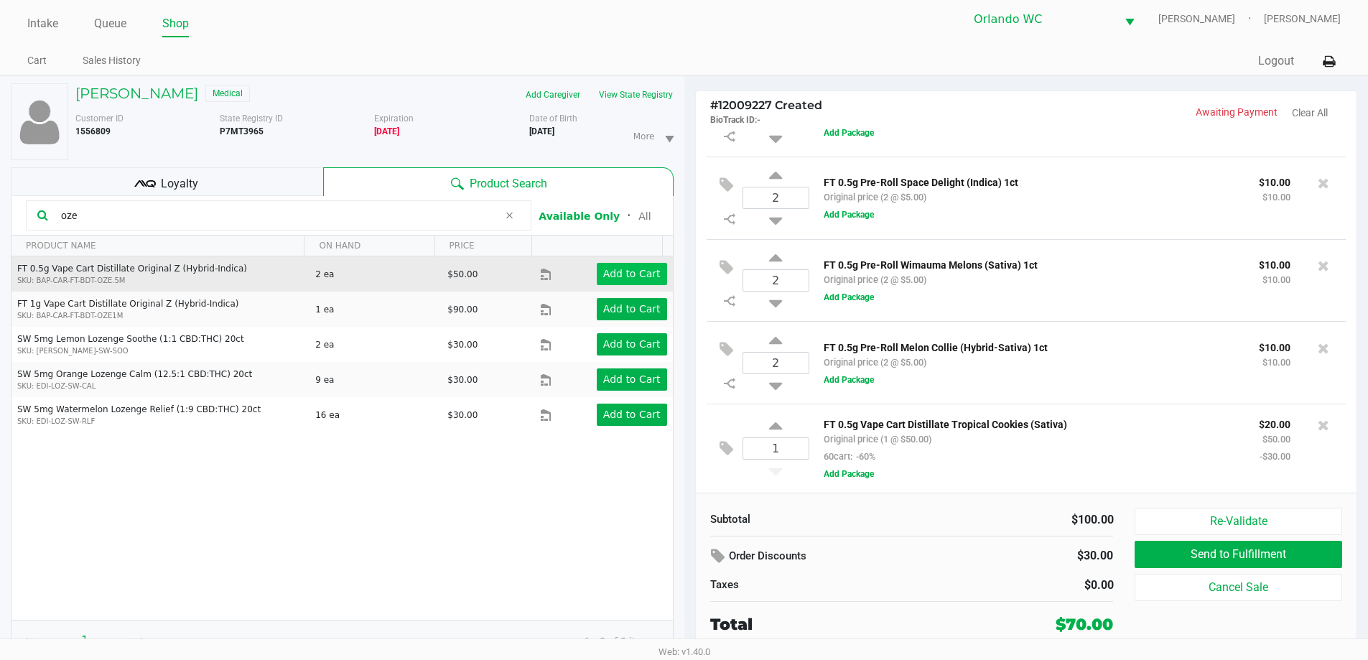
type input "oze"
click at [608, 269] on app-button-loader "Add to Cart" at bounding box center [631, 273] width 57 height 11
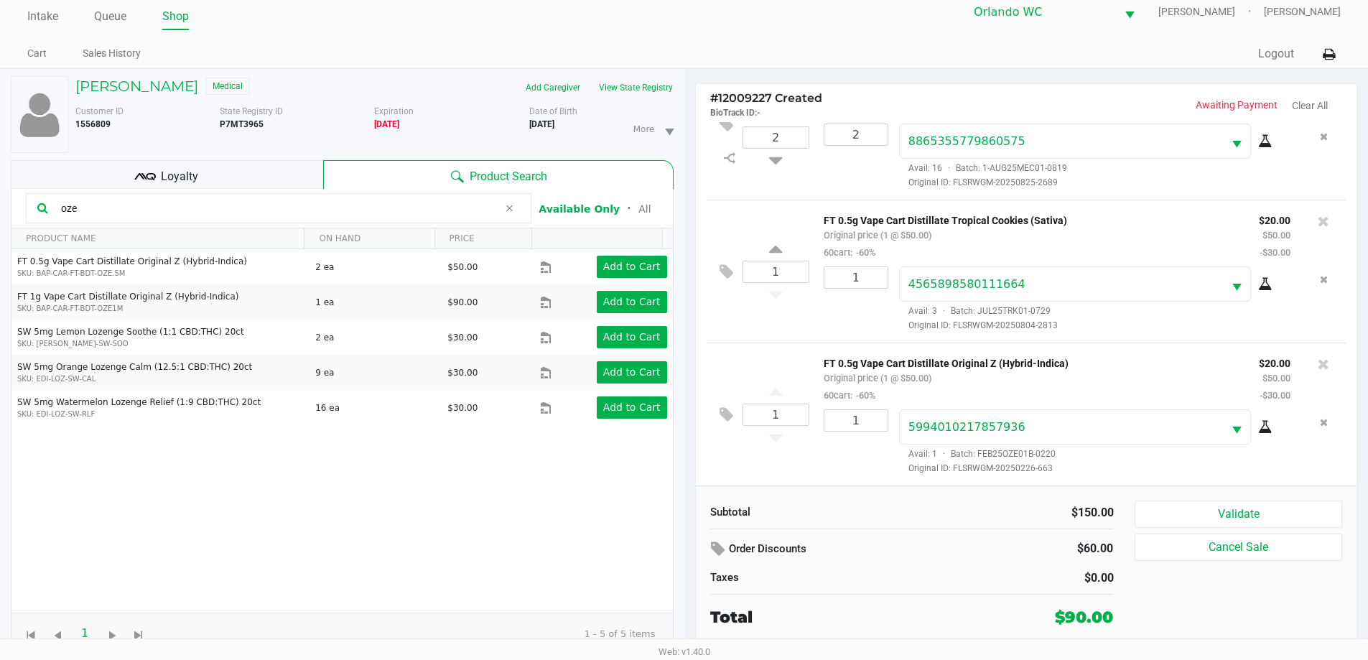
scroll to position [15, 0]
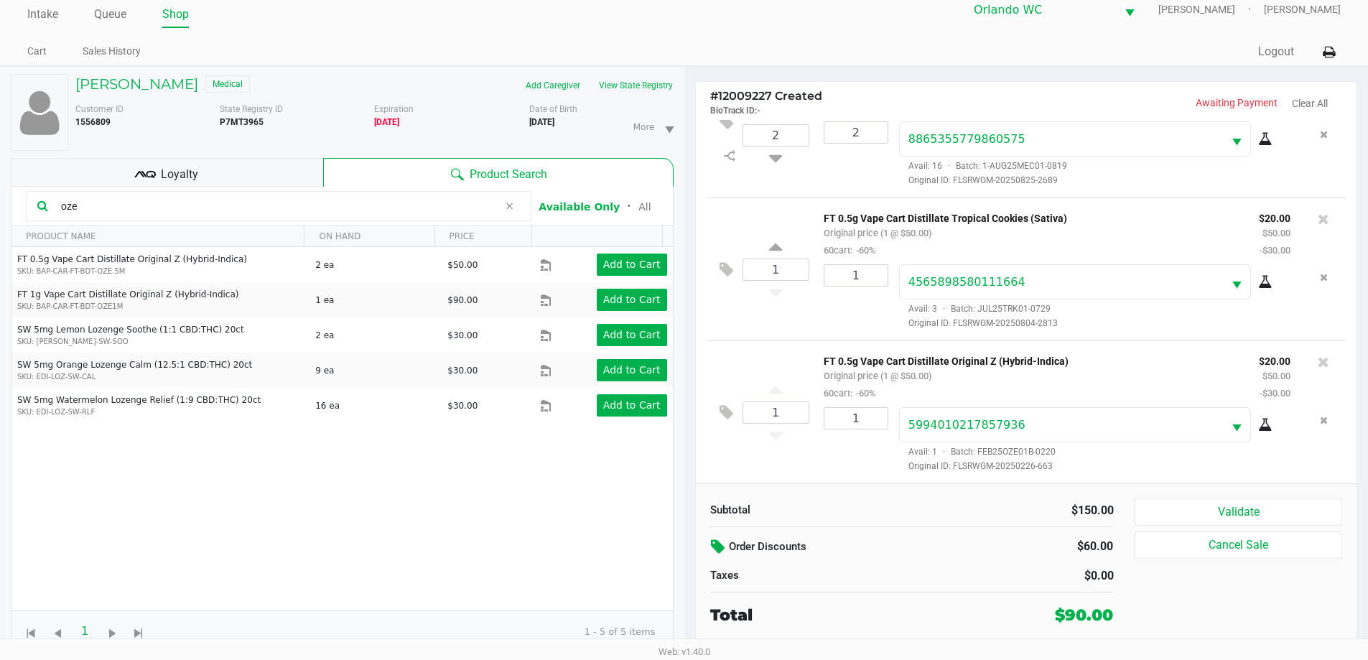
click at [720, 539] on icon at bounding box center [719, 547] width 17 height 17
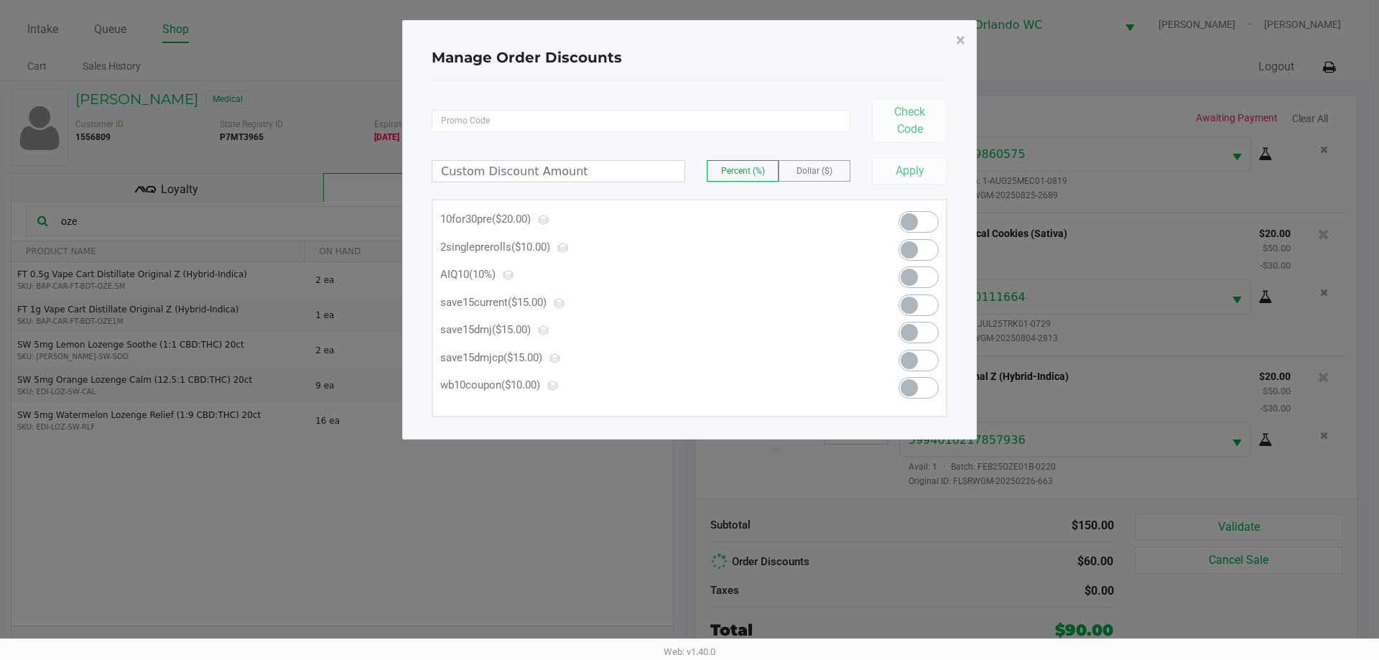
click at [911, 220] on span at bounding box center [909, 221] width 17 height 17
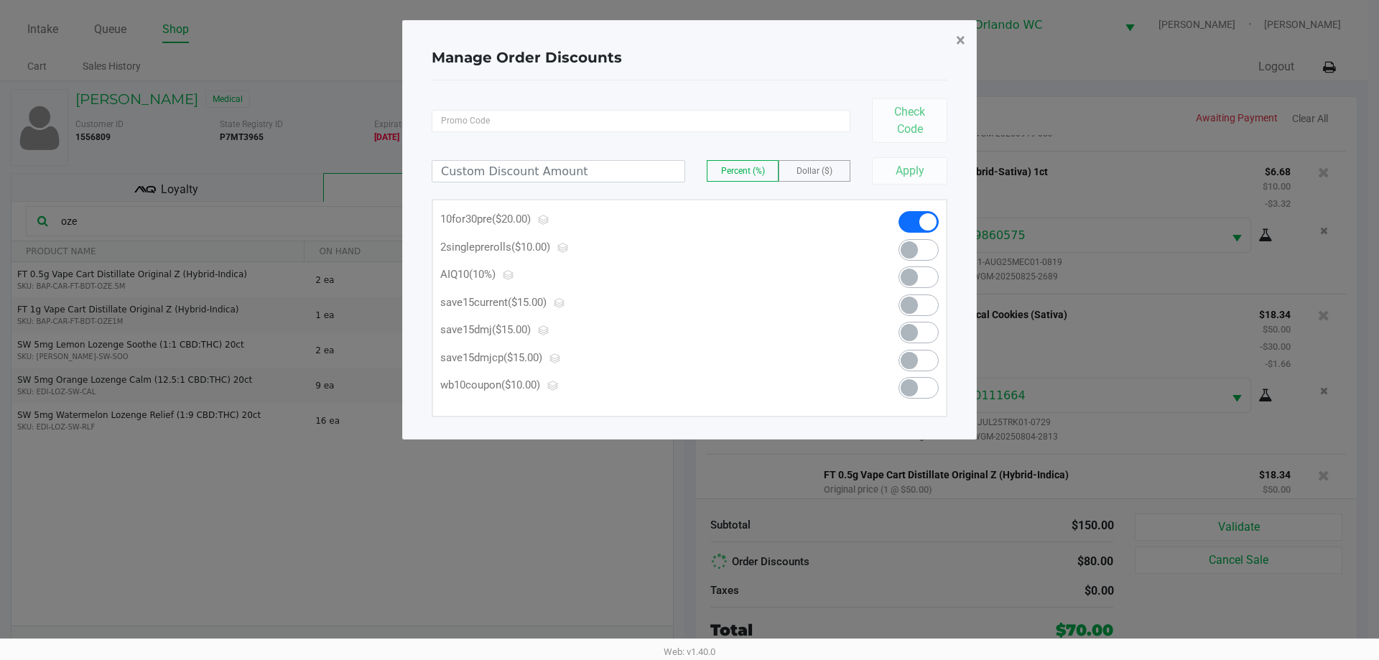
click at [955, 37] on button "×" at bounding box center [960, 40] width 32 height 40
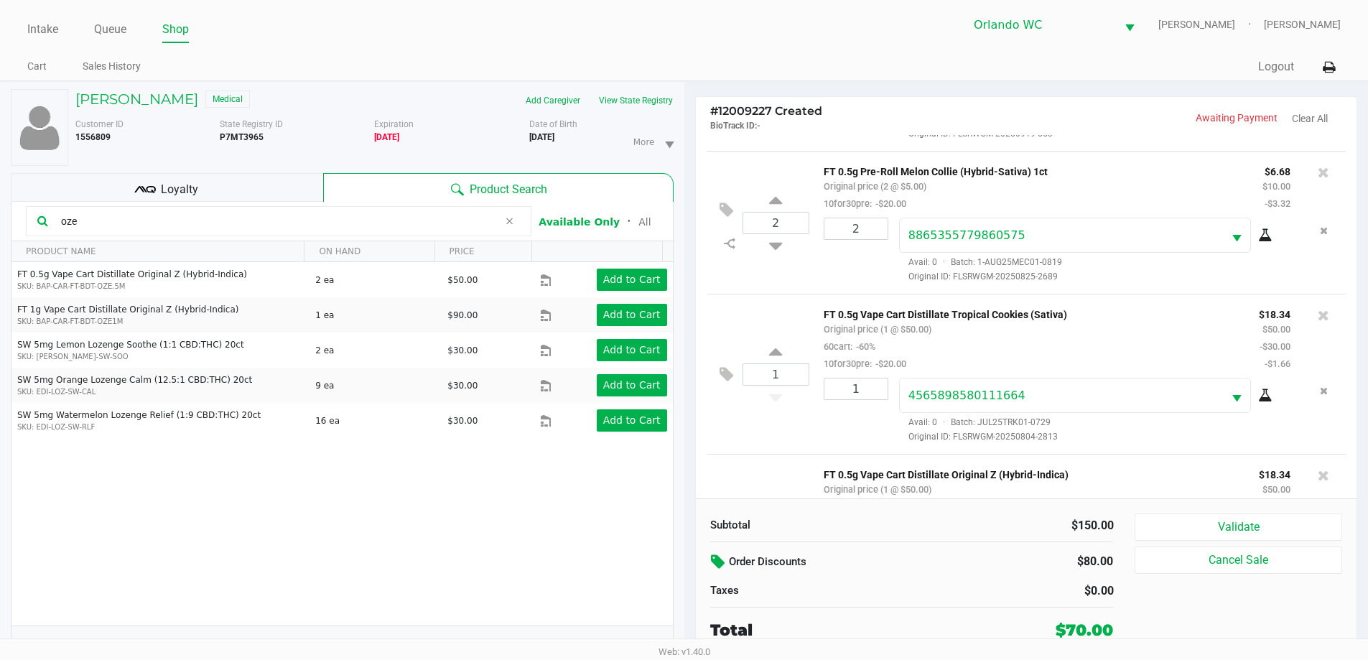
scroll to position [676, 0]
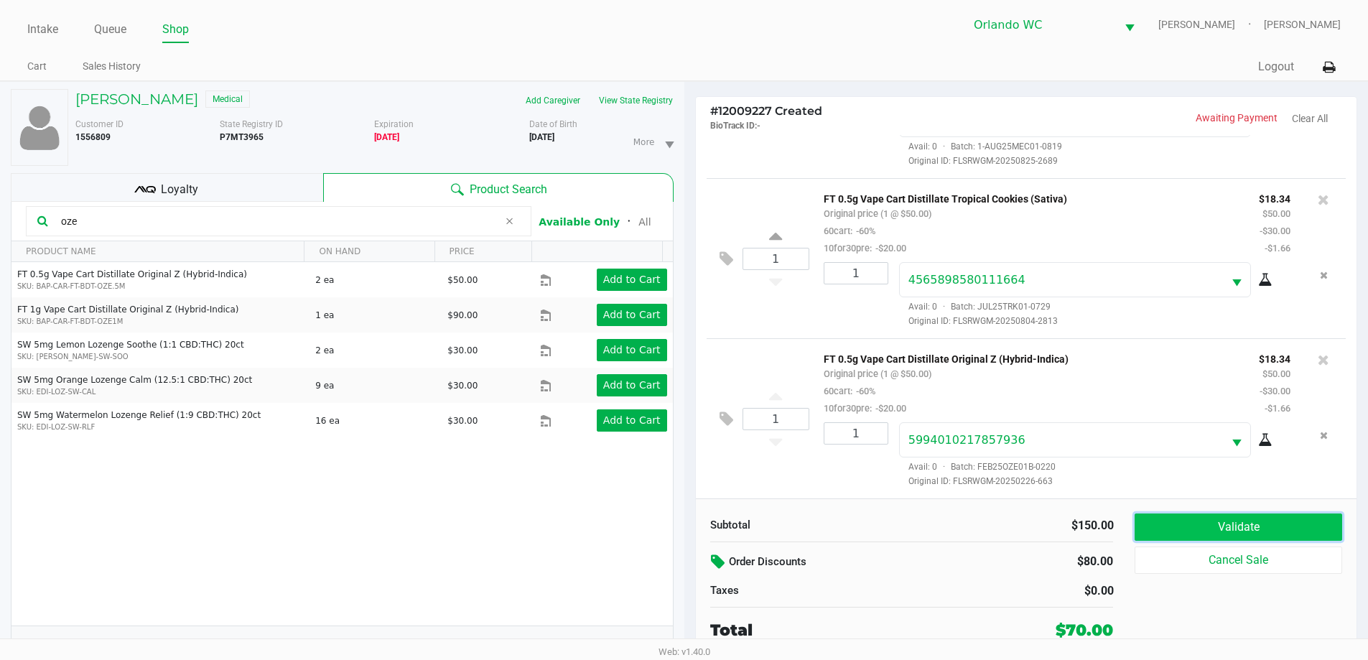
click at [1224, 518] on button "Validate" at bounding box center [1238, 526] width 207 height 27
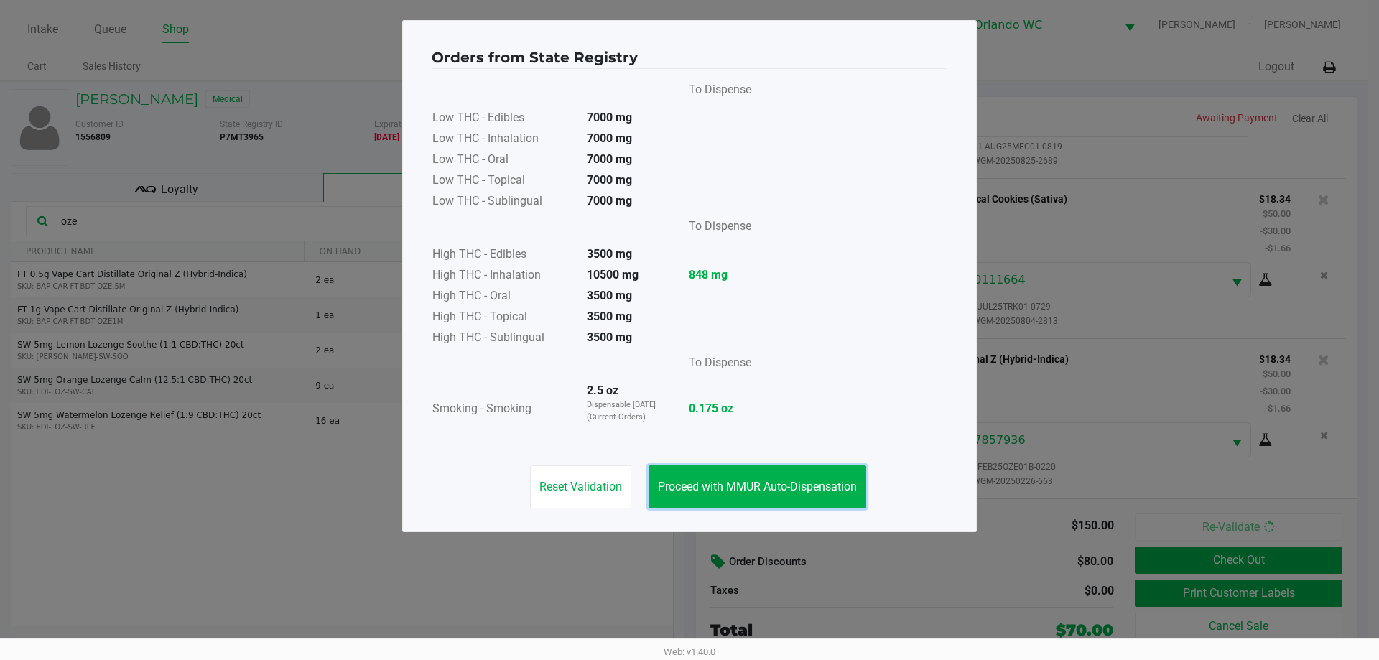
drag, startPoint x: 766, startPoint y: 470, endPoint x: 1053, endPoint y: 561, distance: 300.5
click at [768, 470] on button "Proceed with MMUR Auto-Dispensation" at bounding box center [757, 486] width 218 height 43
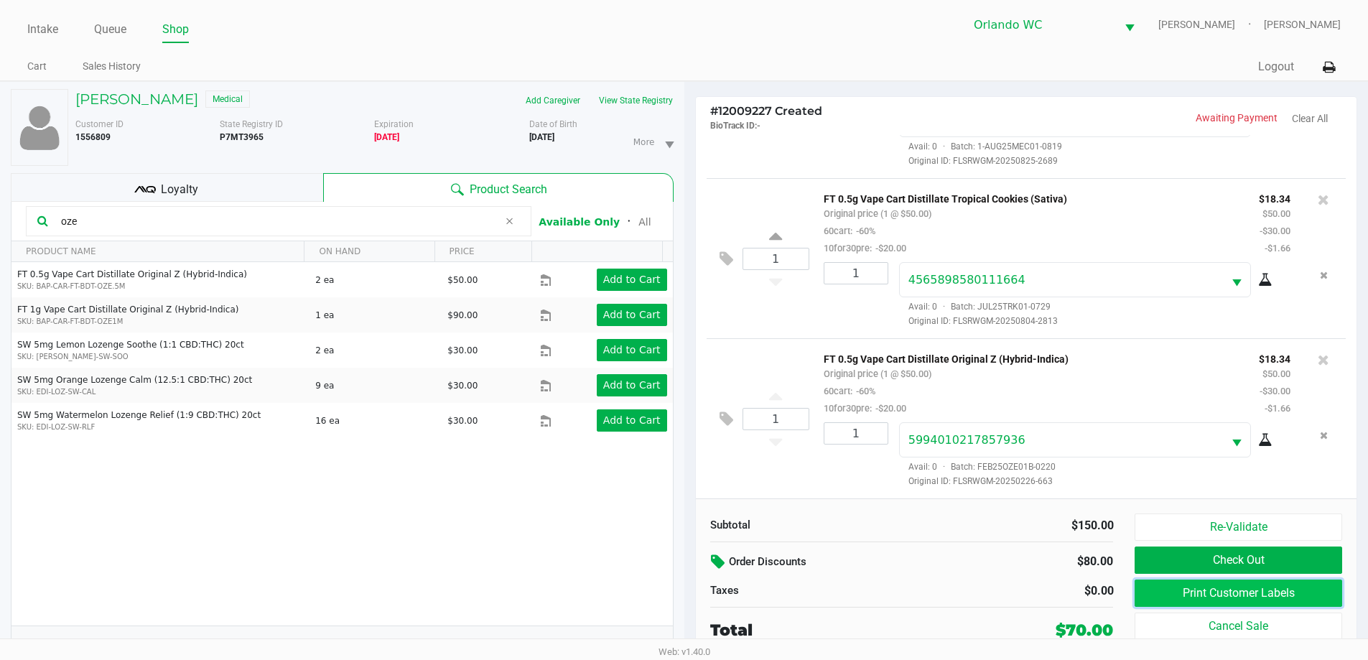
click at [1200, 592] on button "Print Customer Labels" at bounding box center [1238, 593] width 207 height 27
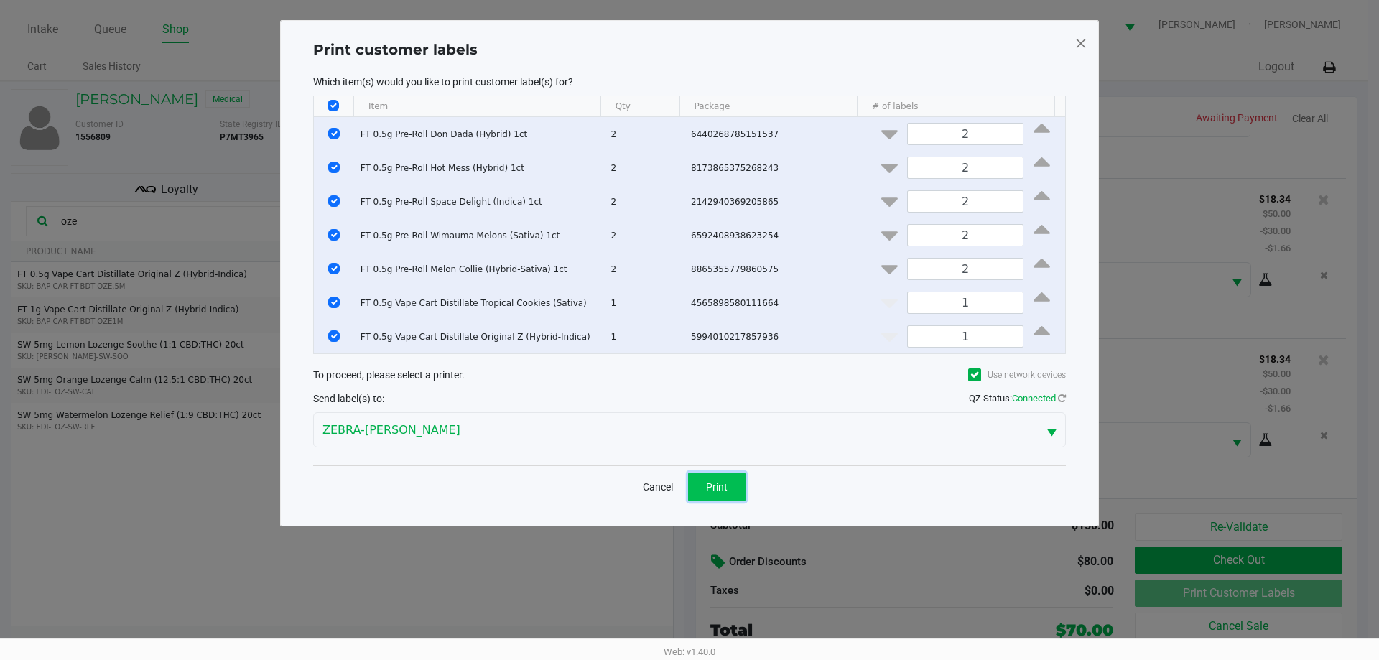
click at [729, 493] on button "Print" at bounding box center [716, 487] width 57 height 29
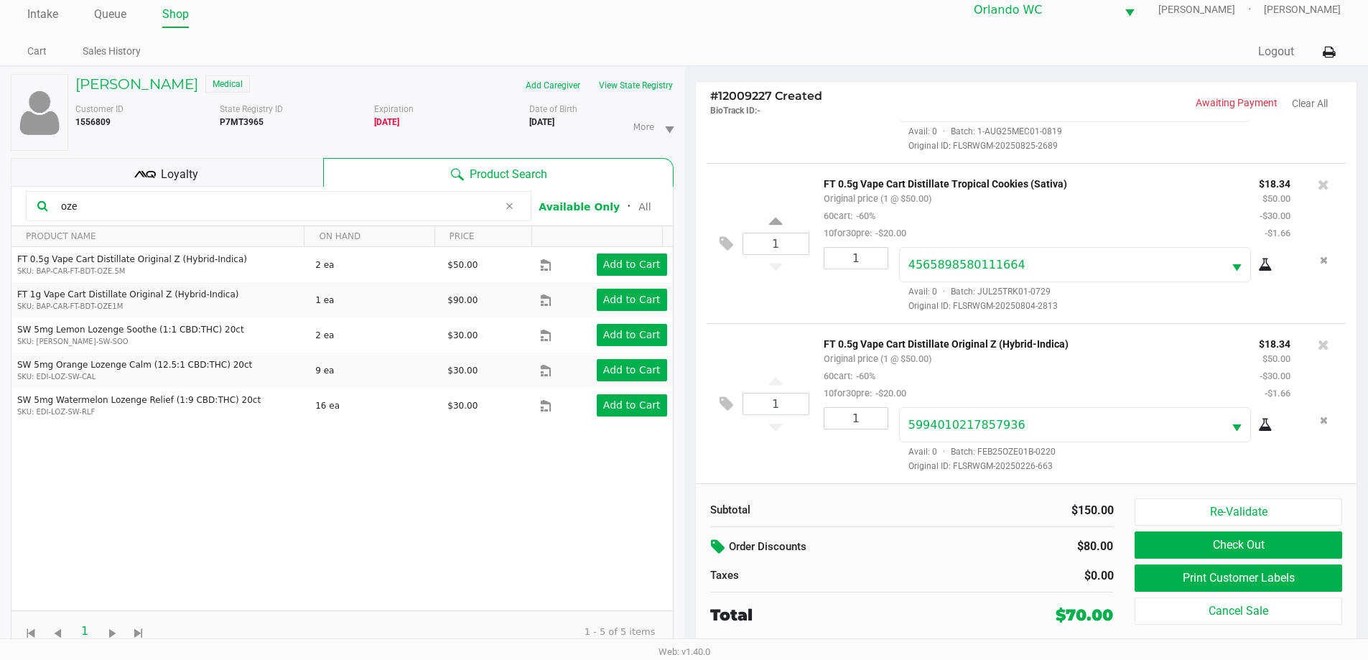
click at [180, 176] on span "Loyalty" at bounding box center [179, 174] width 37 height 17
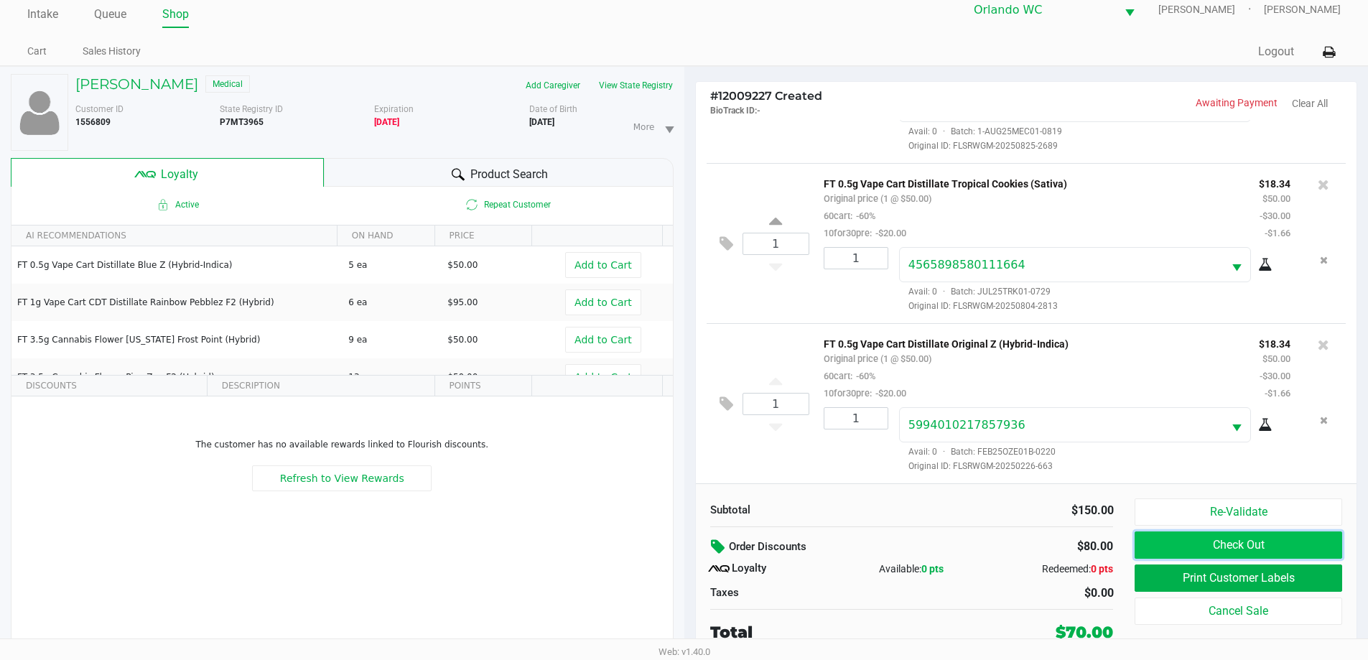
click at [1201, 534] on button "Check Out" at bounding box center [1238, 544] width 207 height 27
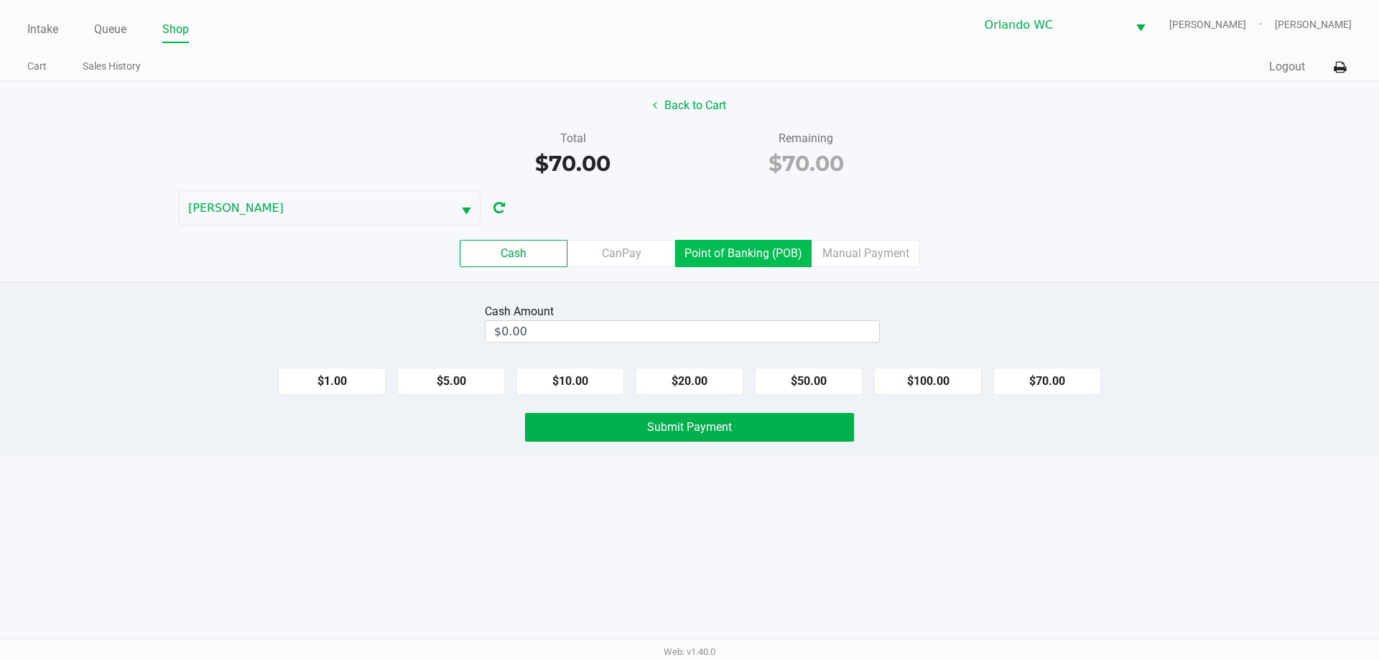
click at [735, 262] on label "Point of Banking (POB)" at bounding box center [743, 253] width 136 height 27
click at [0, 0] on 7 "Point of Banking (POB)" at bounding box center [0, 0] width 0 height 0
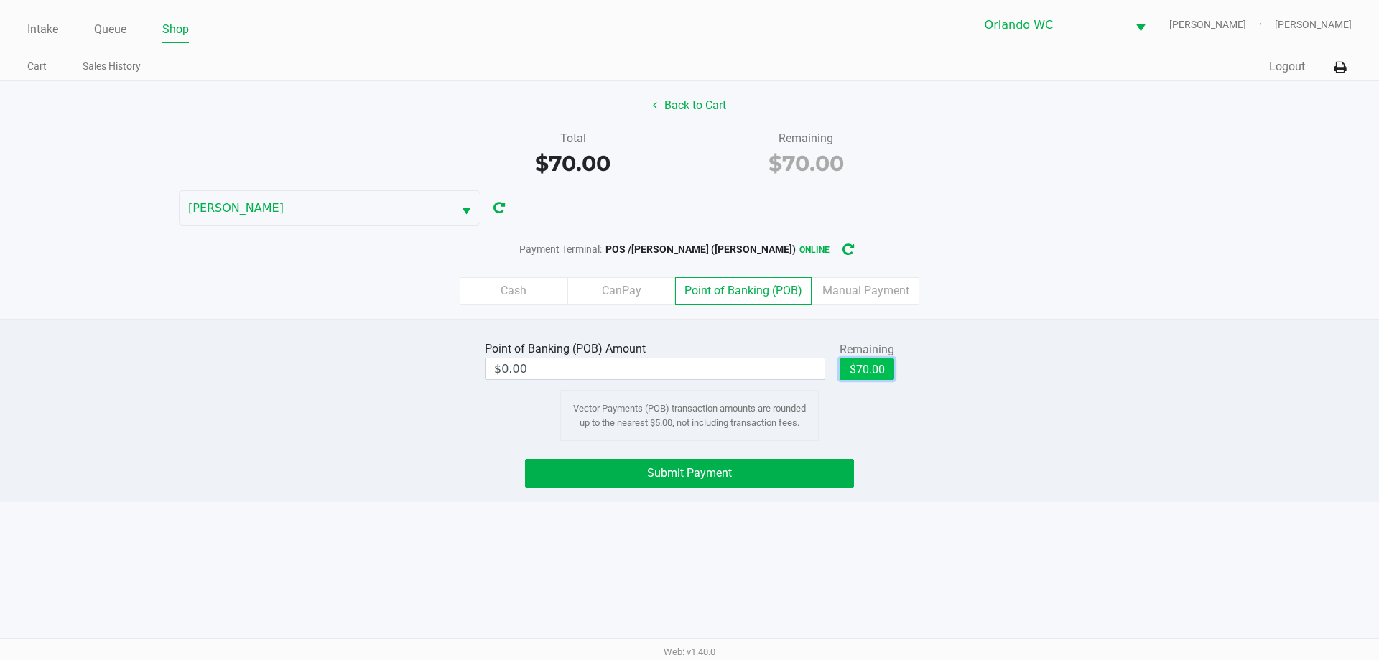
click at [874, 375] on button "$70.00" at bounding box center [866, 369] width 55 height 22
type input "$70.00"
click at [730, 470] on span "Submit Payment" at bounding box center [689, 473] width 85 height 14
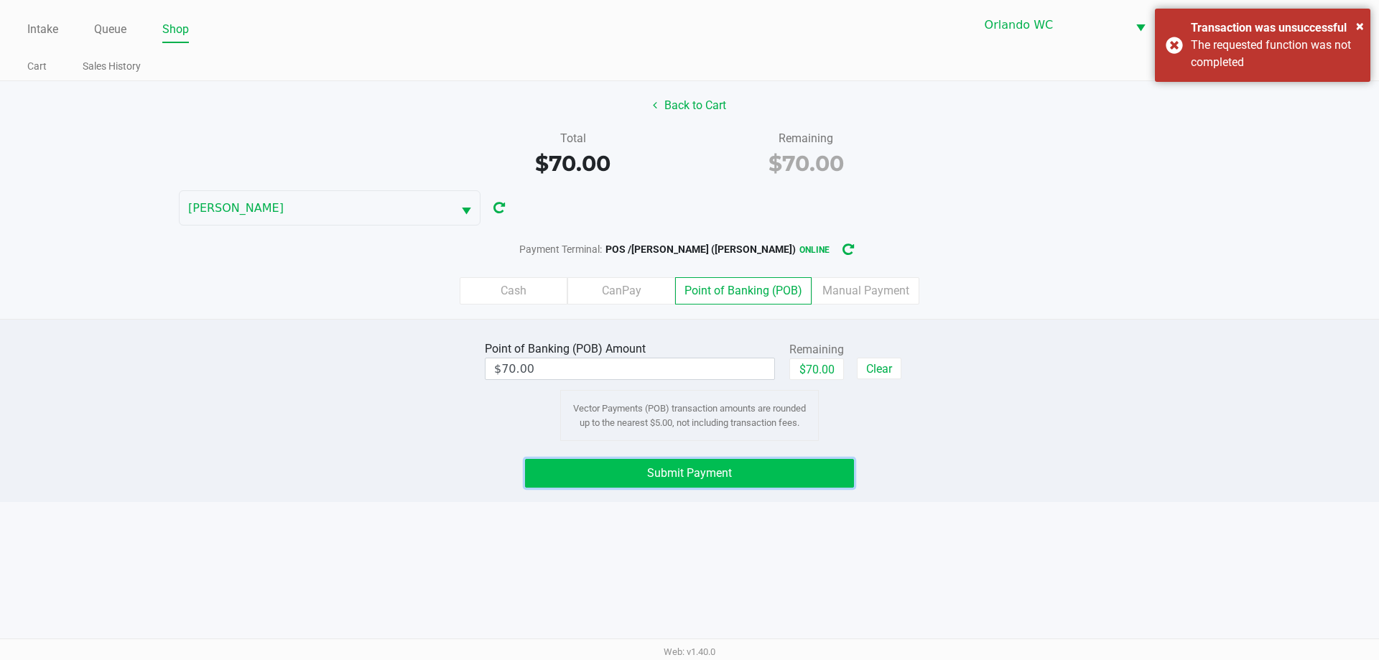
click at [768, 478] on button "Submit Payment" at bounding box center [689, 473] width 329 height 29
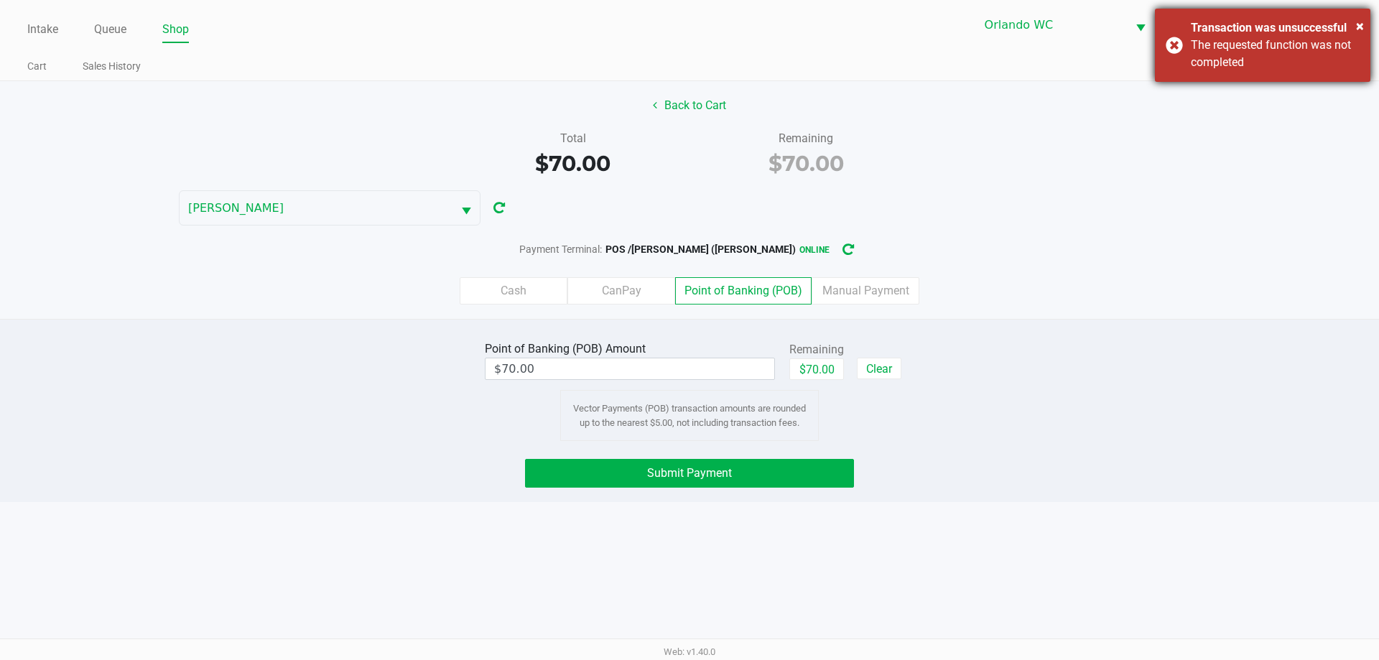
click at [1216, 52] on div "The requested function was not completed" at bounding box center [1275, 54] width 169 height 34
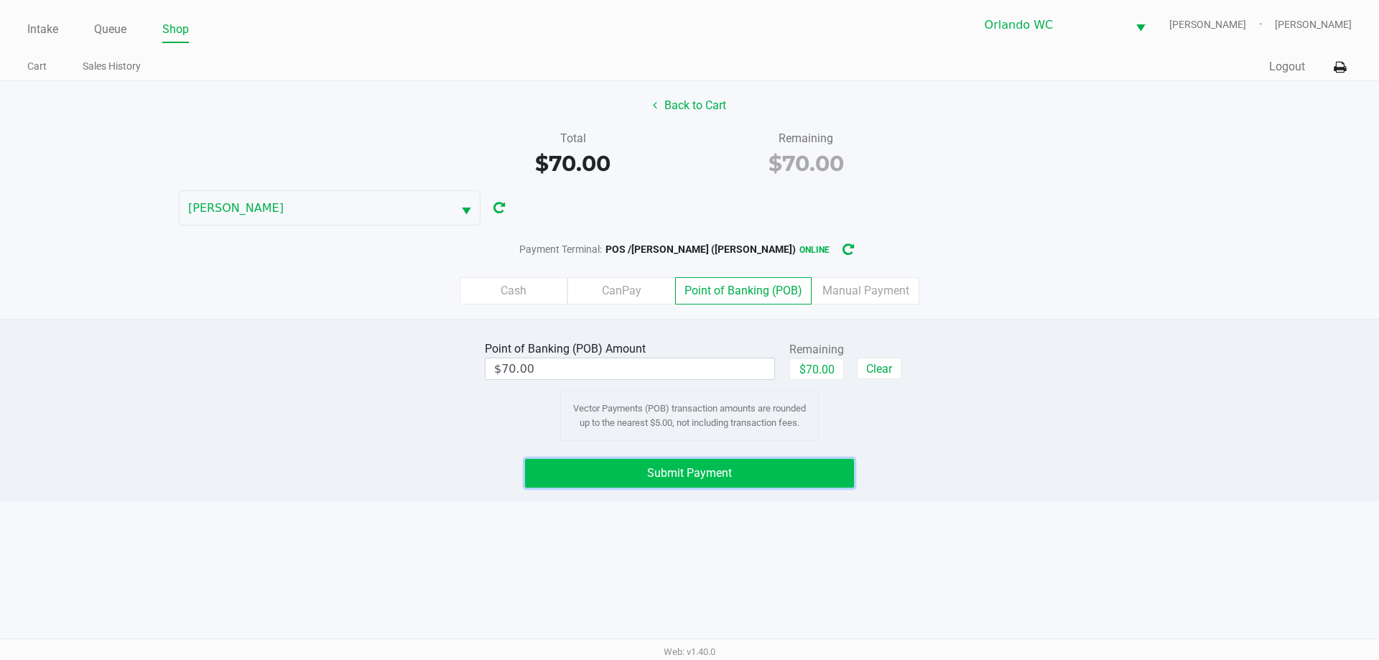
click at [696, 485] on button "Submit Payment" at bounding box center [689, 473] width 329 height 29
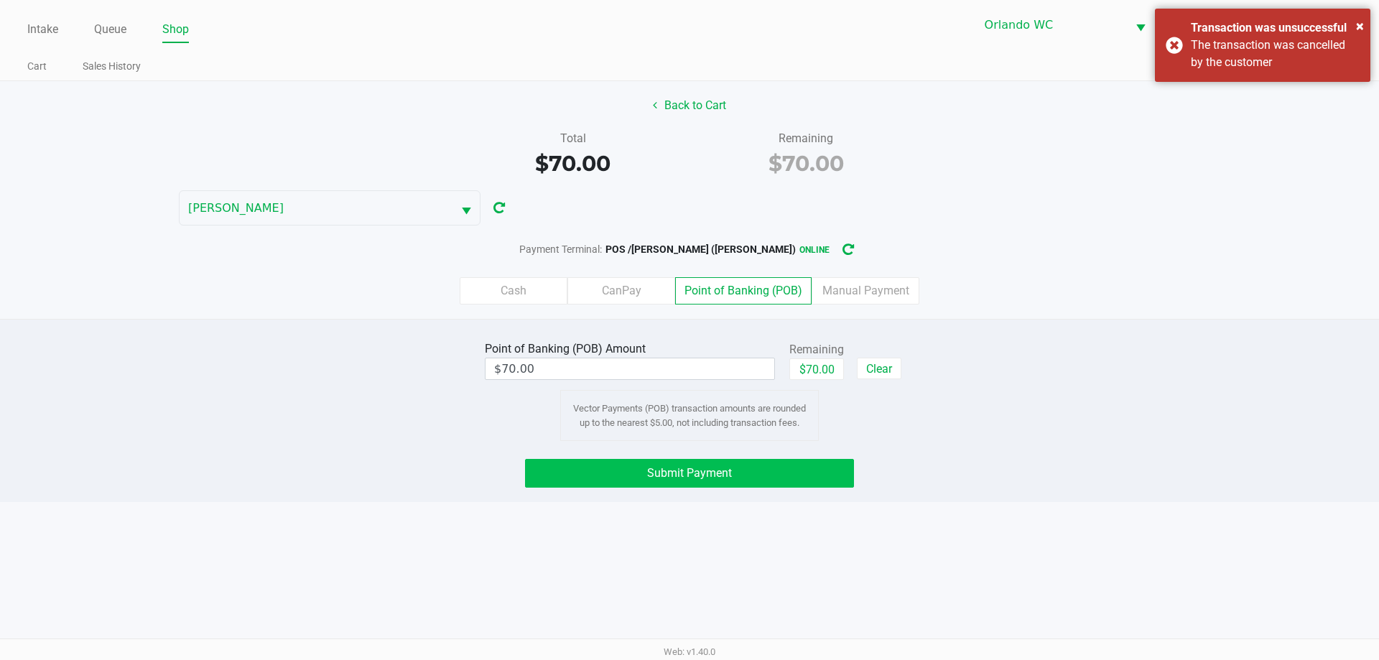
click at [699, 484] on button "Submit Payment" at bounding box center [689, 473] width 329 height 29
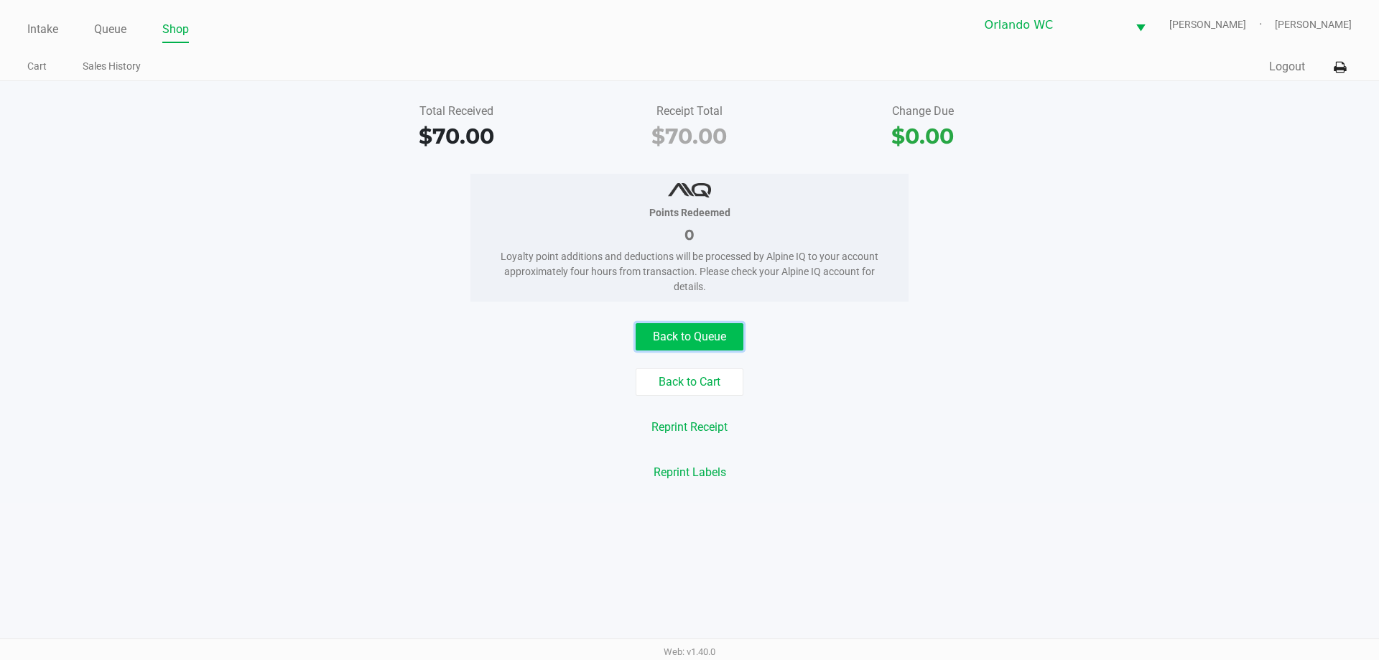
click at [728, 328] on button "Back to Queue" at bounding box center [690, 336] width 108 height 27
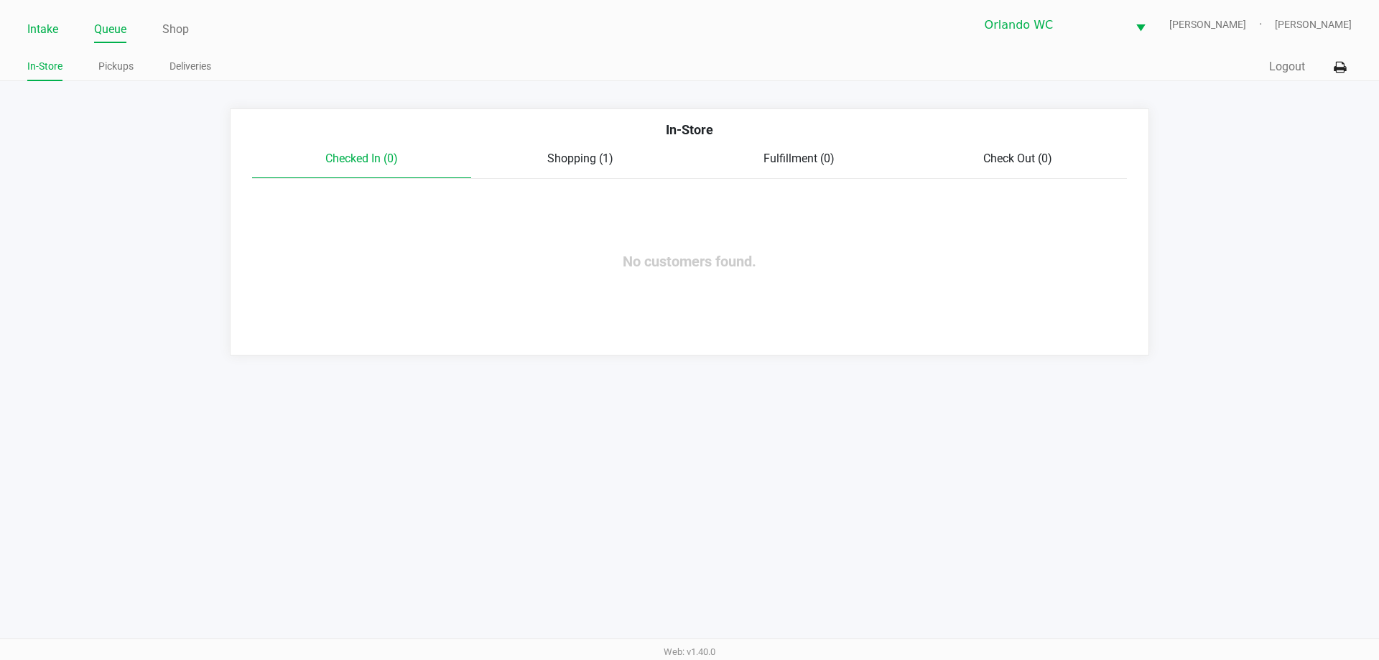
click at [43, 24] on link "Intake" at bounding box center [42, 29] width 31 height 20
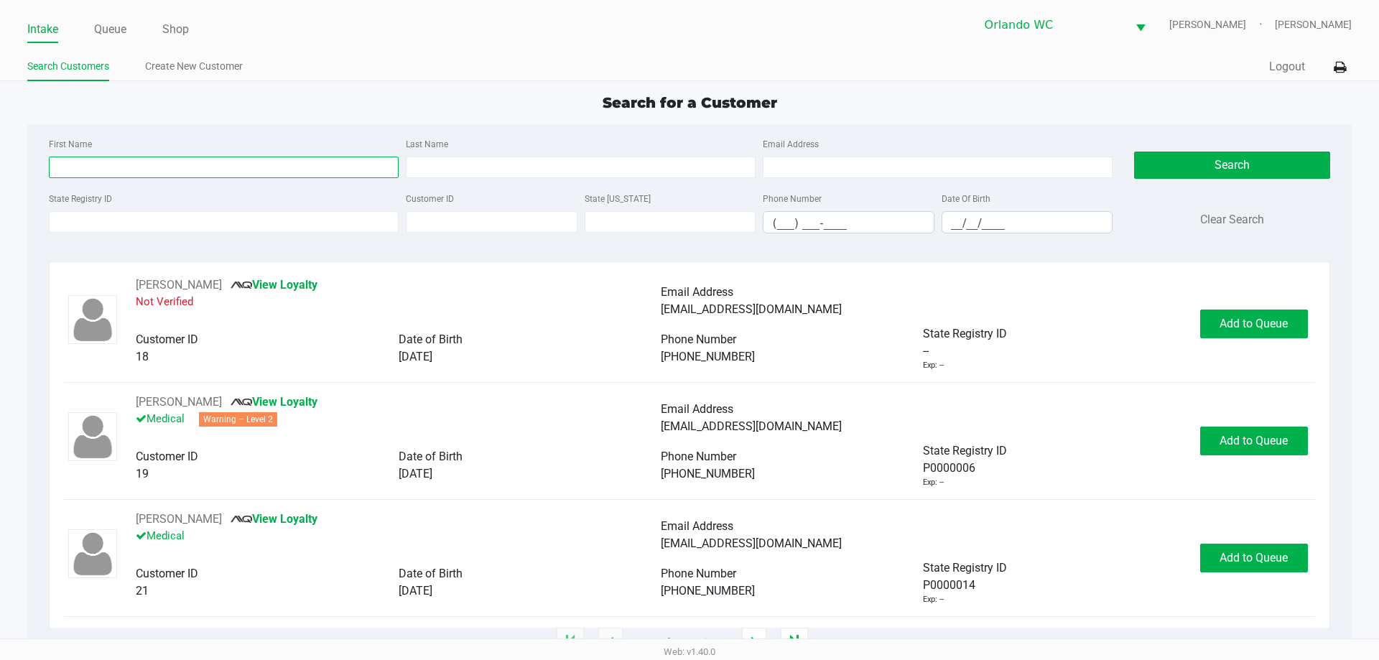
click at [232, 163] on input "First Name" at bounding box center [224, 168] width 350 height 22
type input "[PERSON_NAME]"
click at [950, 227] on input "__/__/____" at bounding box center [1027, 223] width 170 height 22
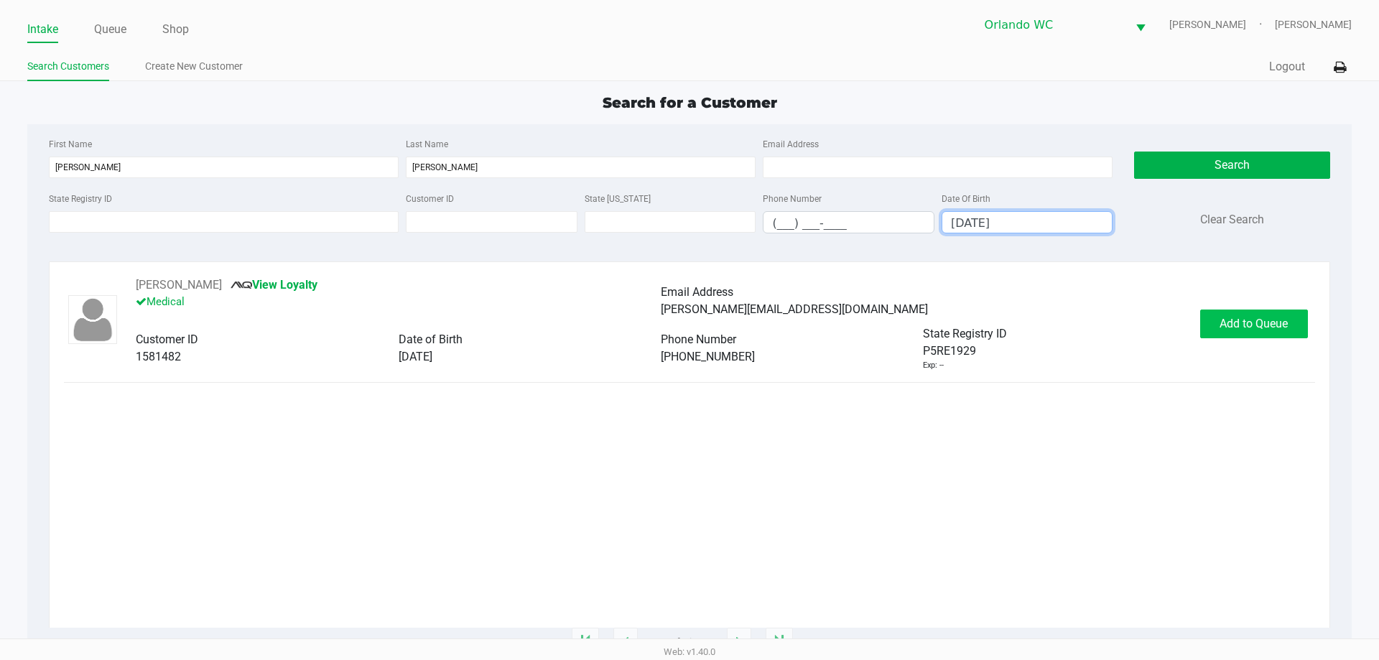
type input "[DATE]"
click at [1256, 329] on span "Add to Queue" at bounding box center [1253, 324] width 68 height 14
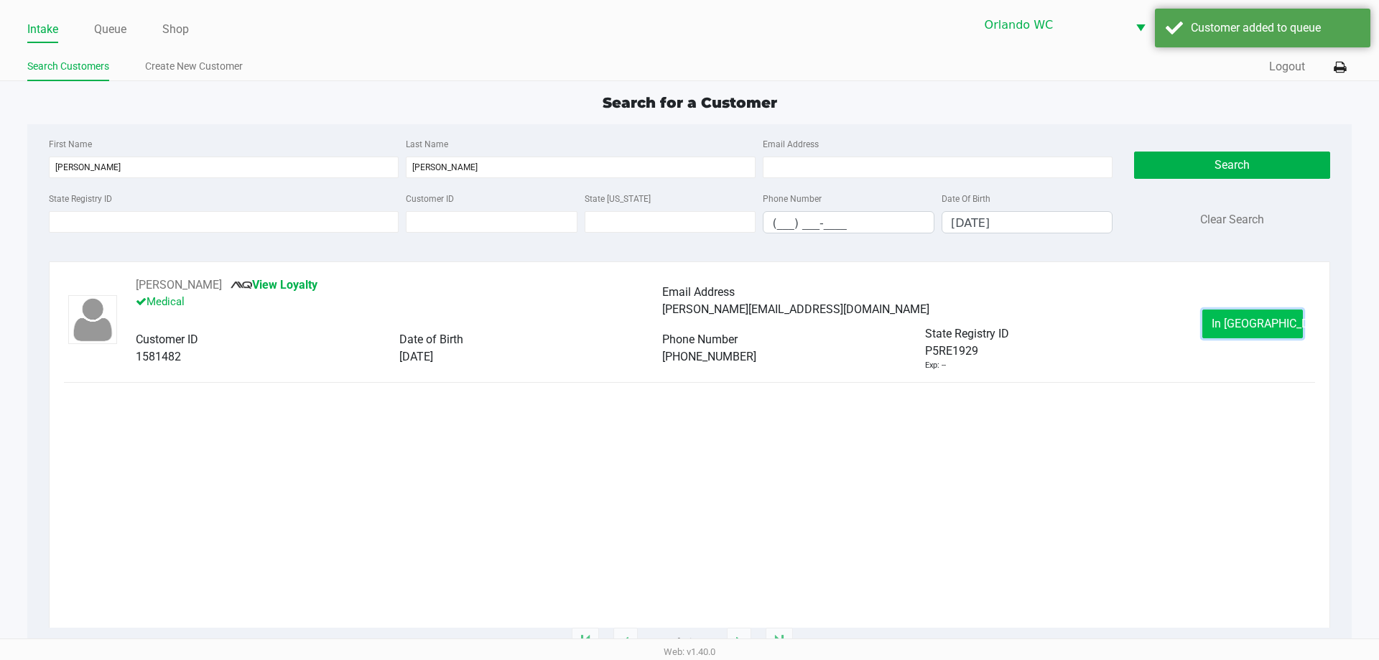
click at [1260, 328] on span "In [GEOGRAPHIC_DATA]" at bounding box center [1271, 324] width 121 height 14
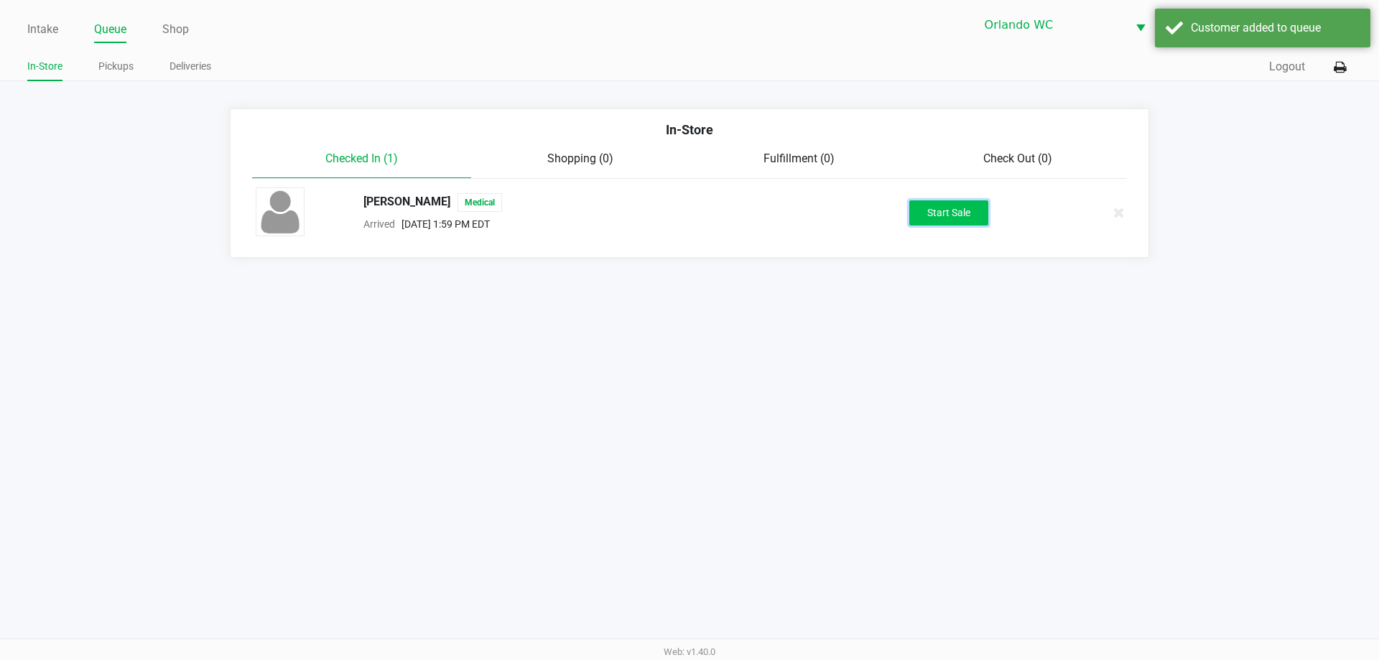
click at [968, 212] on button "Start Sale" at bounding box center [948, 212] width 79 height 25
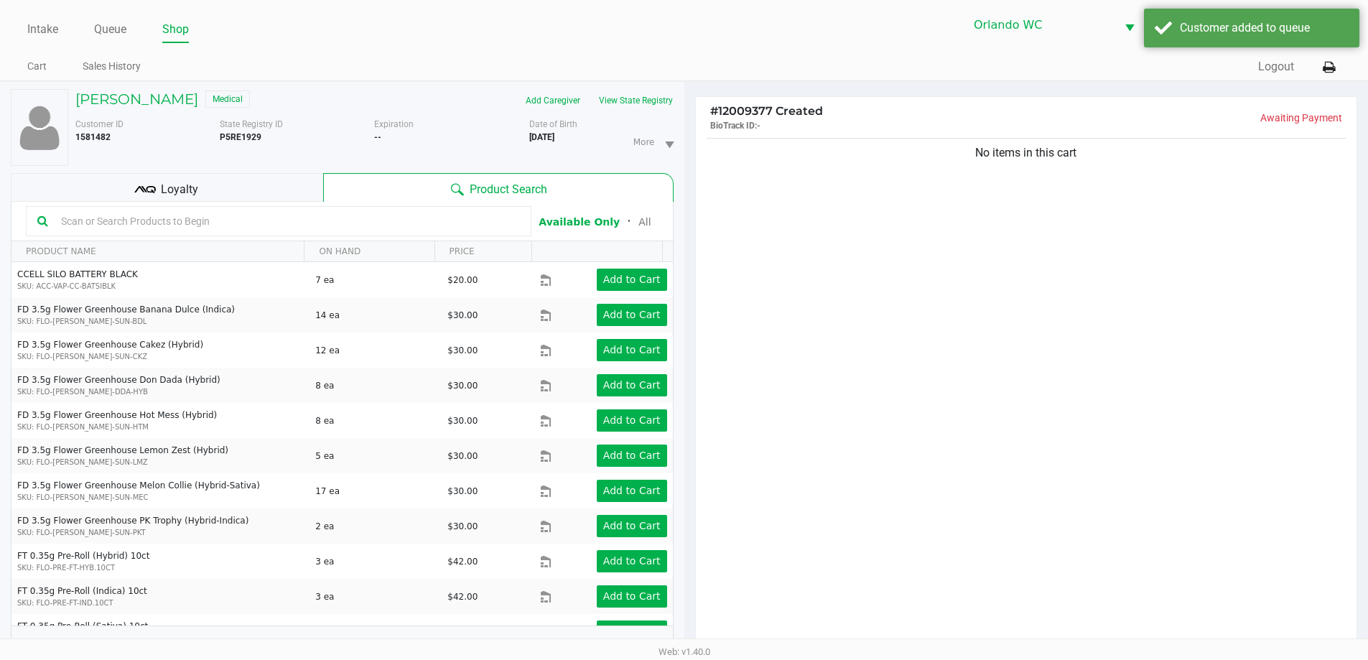
click at [189, 181] on span "Loyalty" at bounding box center [179, 189] width 37 height 17
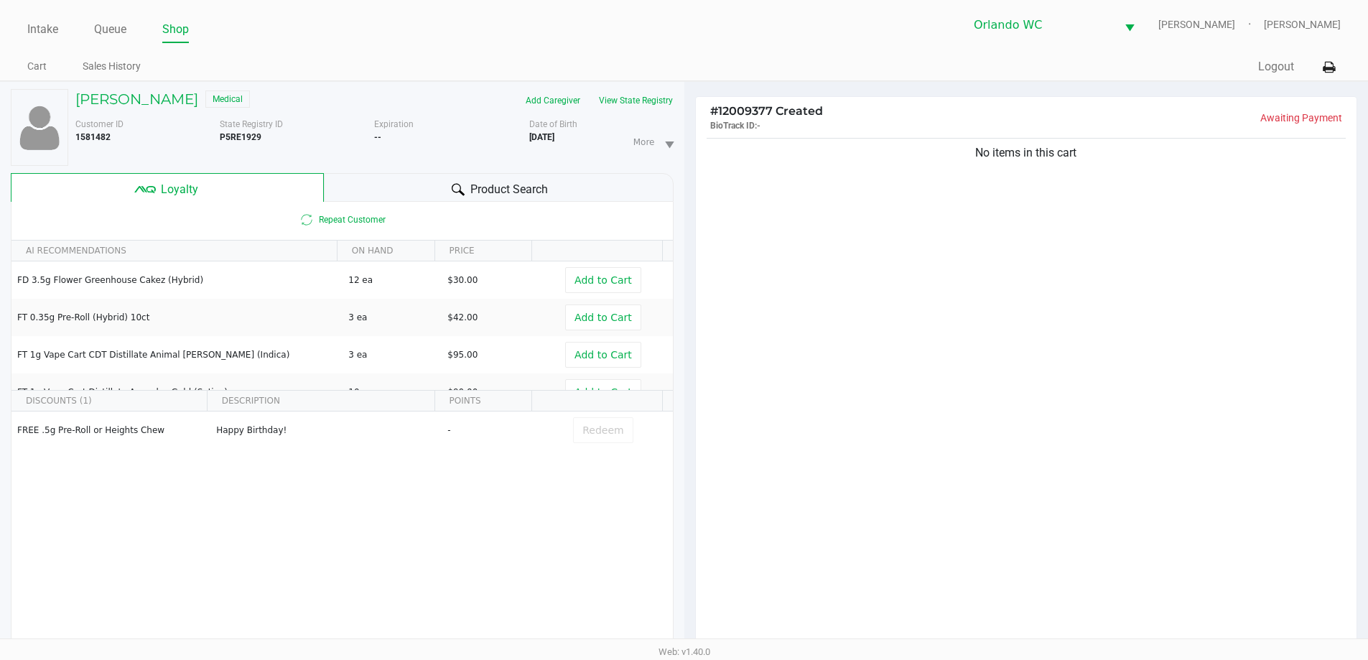
click at [513, 192] on span "Product Search" at bounding box center [509, 189] width 78 height 17
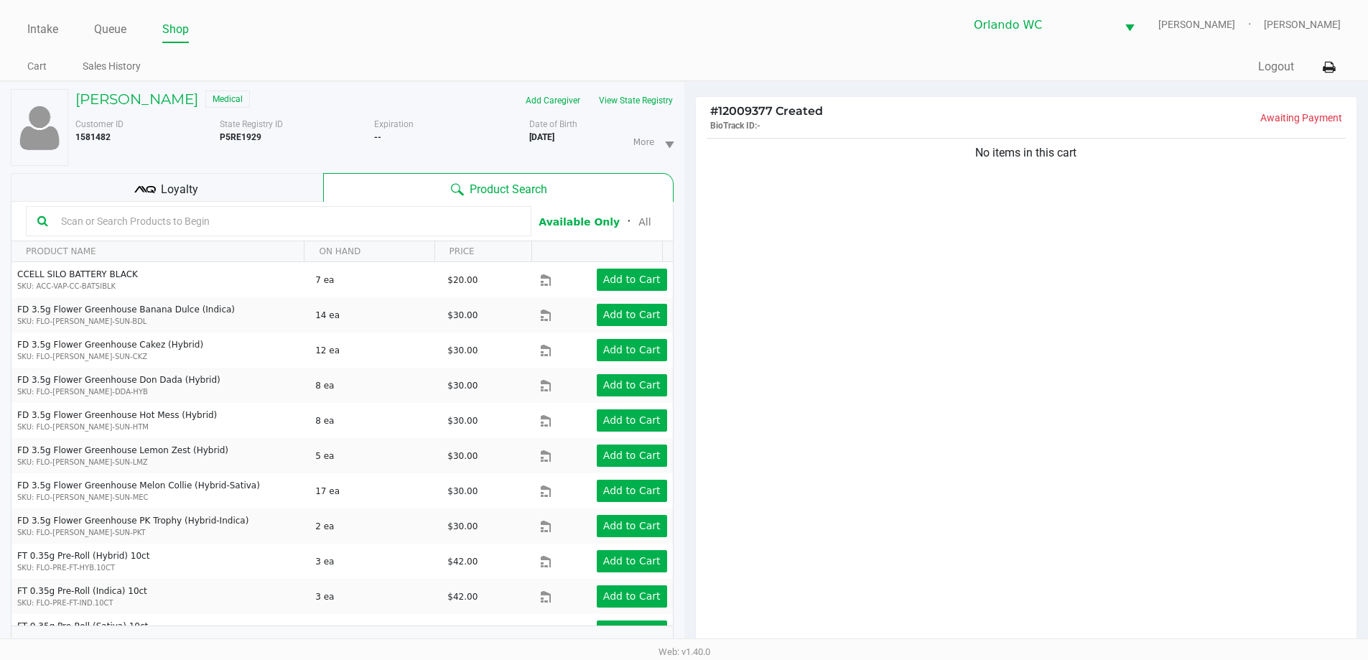
click at [427, 223] on input "text" at bounding box center [287, 221] width 465 height 22
type input "s"
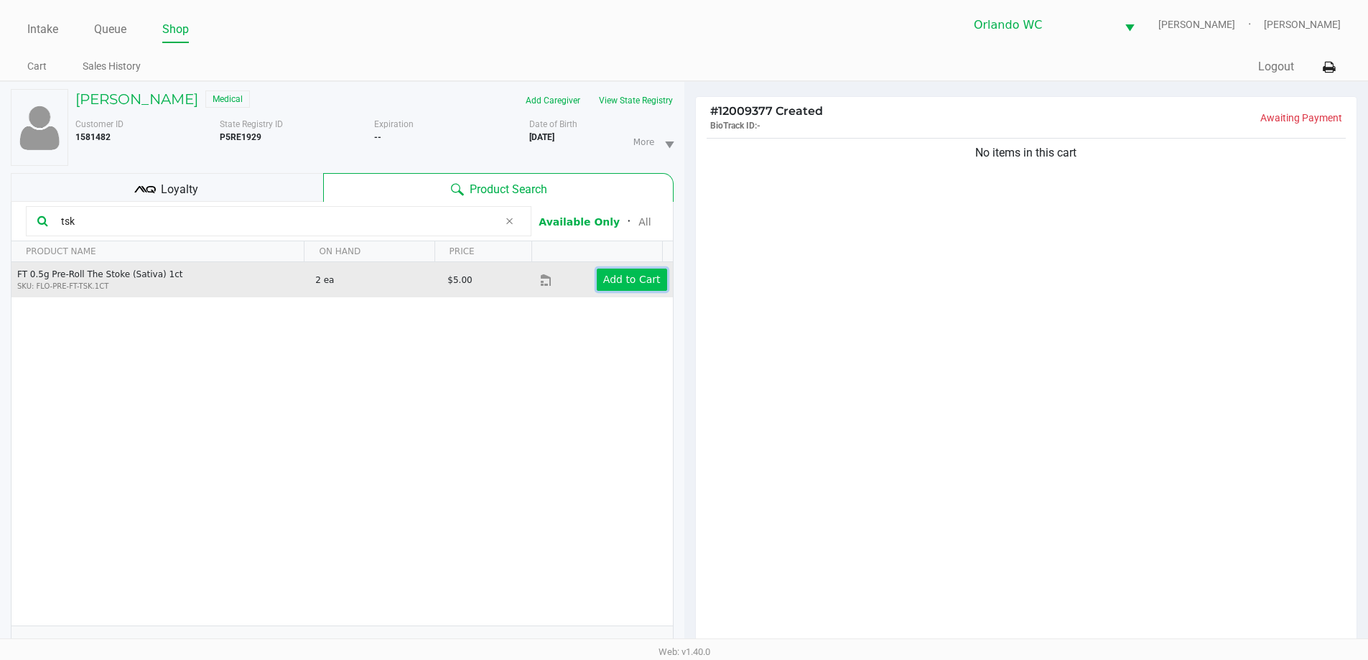
click at [647, 284] on app-button-loader "Add to Cart" at bounding box center [631, 279] width 57 height 11
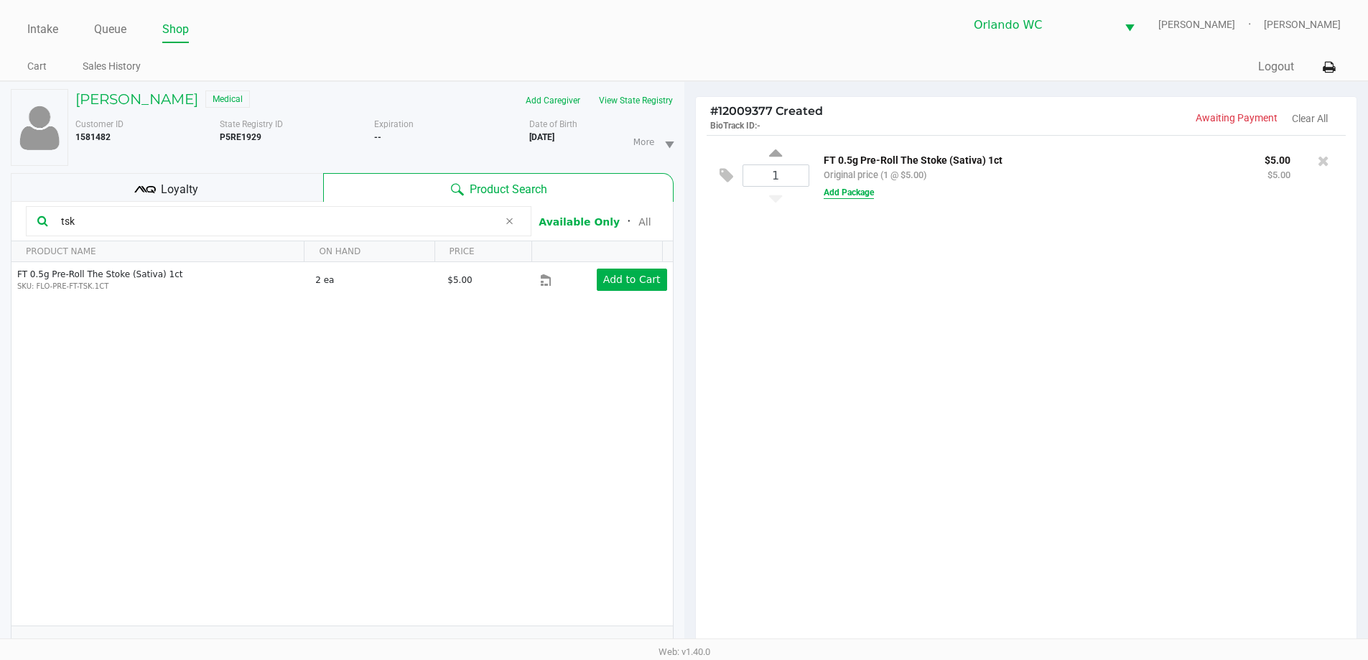
click at [847, 195] on button "Add Package" at bounding box center [849, 192] width 50 height 13
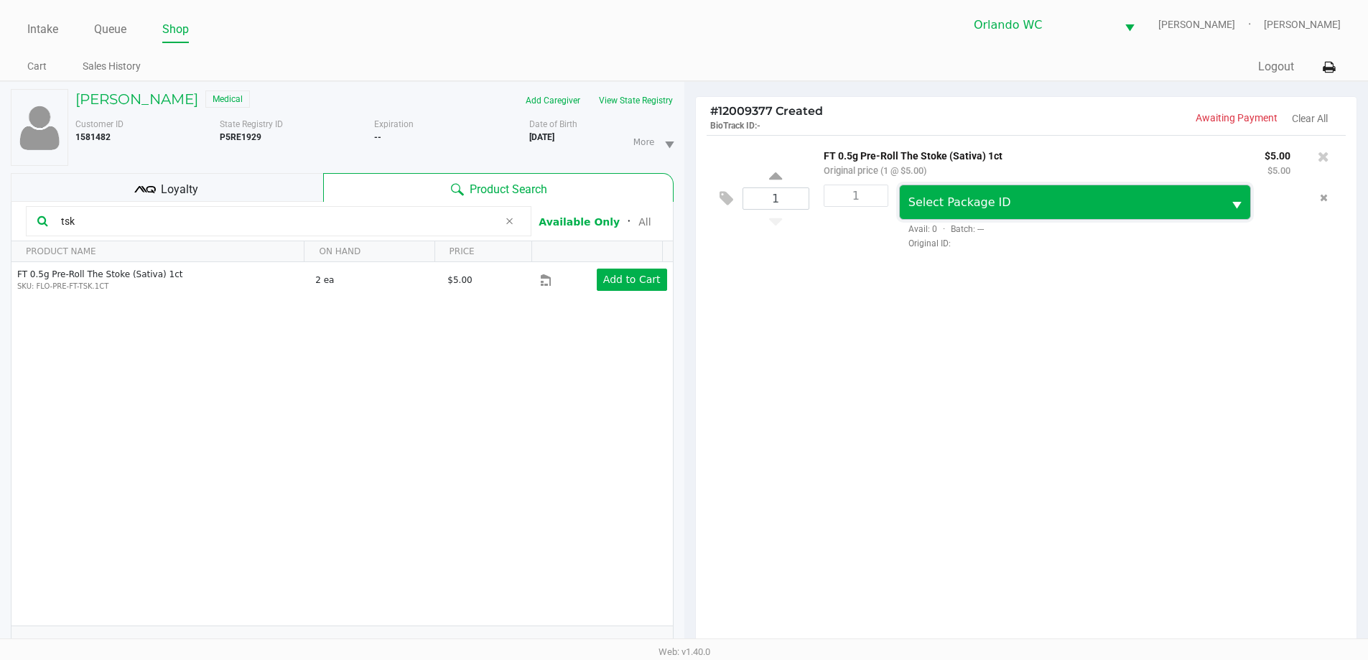
click at [961, 206] on span "Select Package ID" at bounding box center [959, 202] width 103 height 14
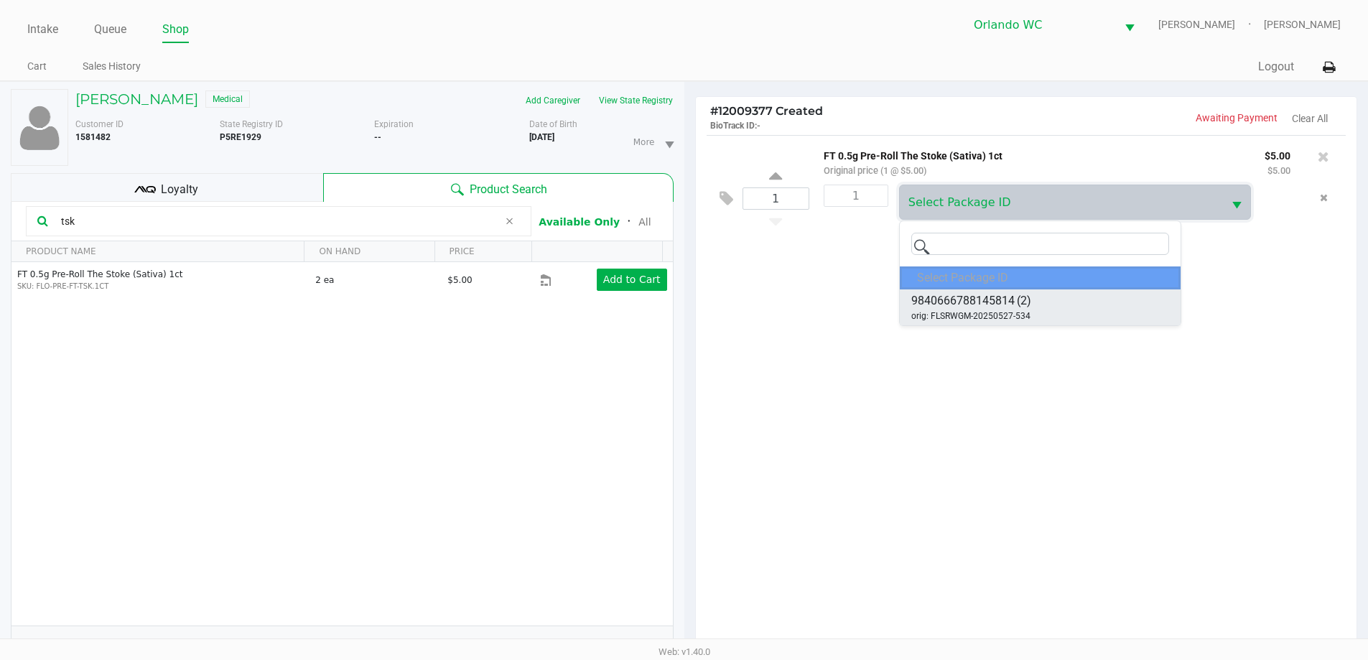
click at [1032, 307] on li "9840666788145814 (2) orig: FLSRWGM-20250527-534" at bounding box center [1040, 307] width 281 height 36
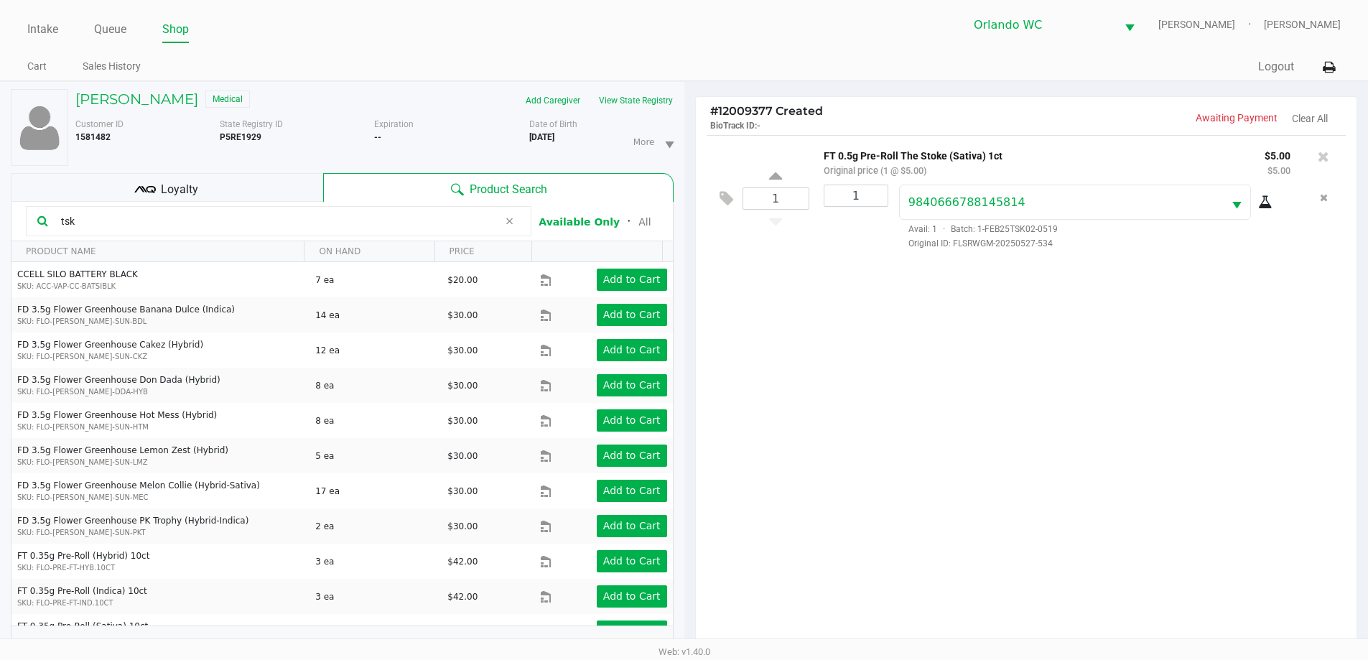
click at [1271, 203] on icon at bounding box center [1265, 202] width 14 height 11
click at [223, 225] on input "tsk" at bounding box center [276, 221] width 443 height 22
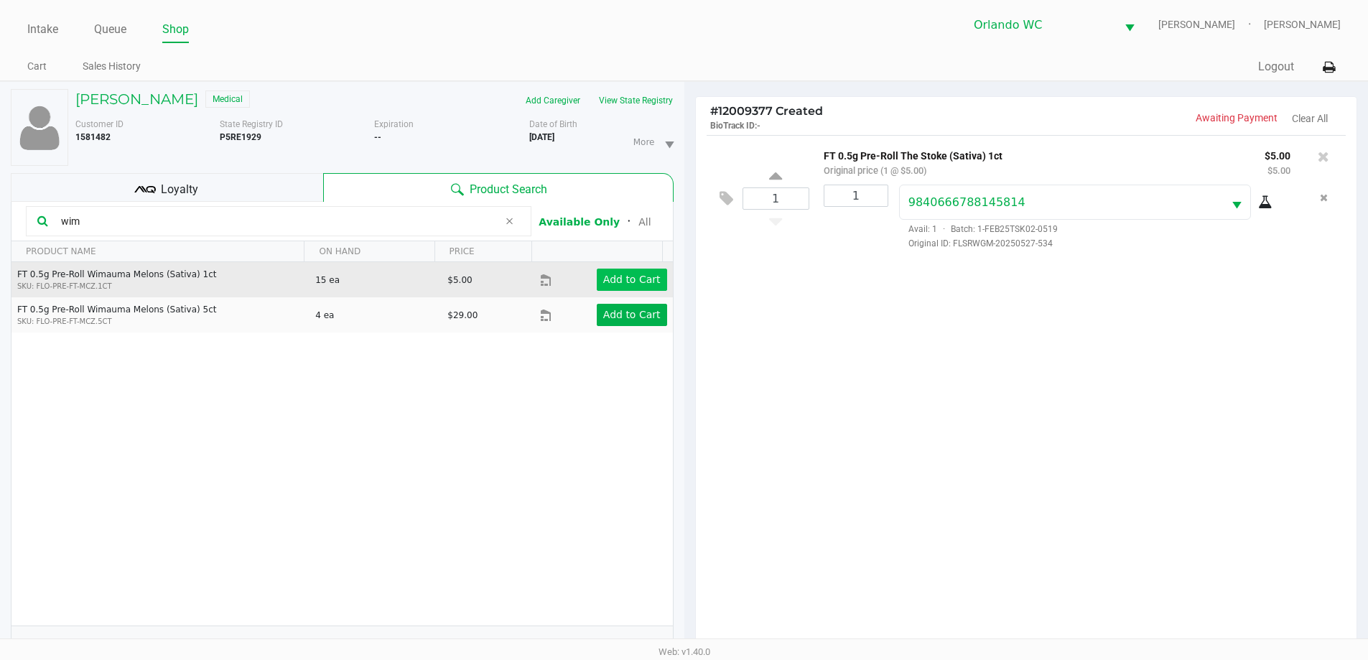
type input "wim"
click at [632, 289] on button "Add to Cart" at bounding box center [632, 280] width 70 height 22
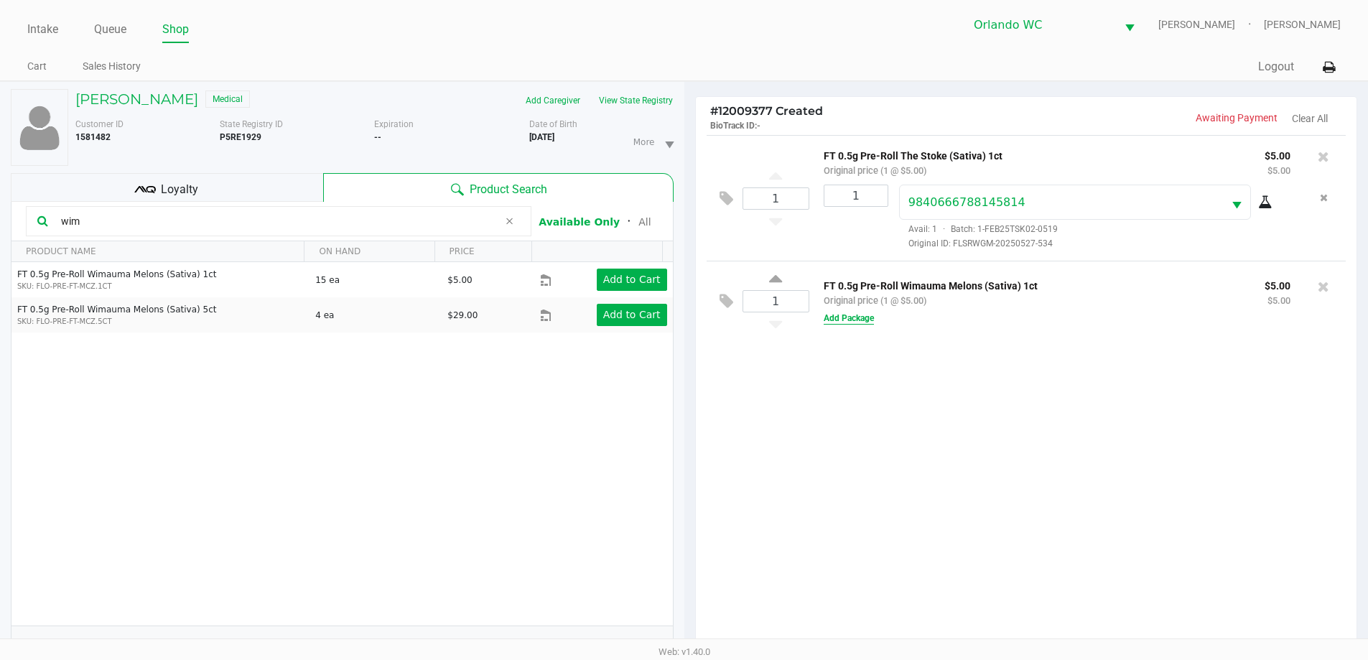
click at [864, 318] on button "Add Package" at bounding box center [849, 318] width 50 height 13
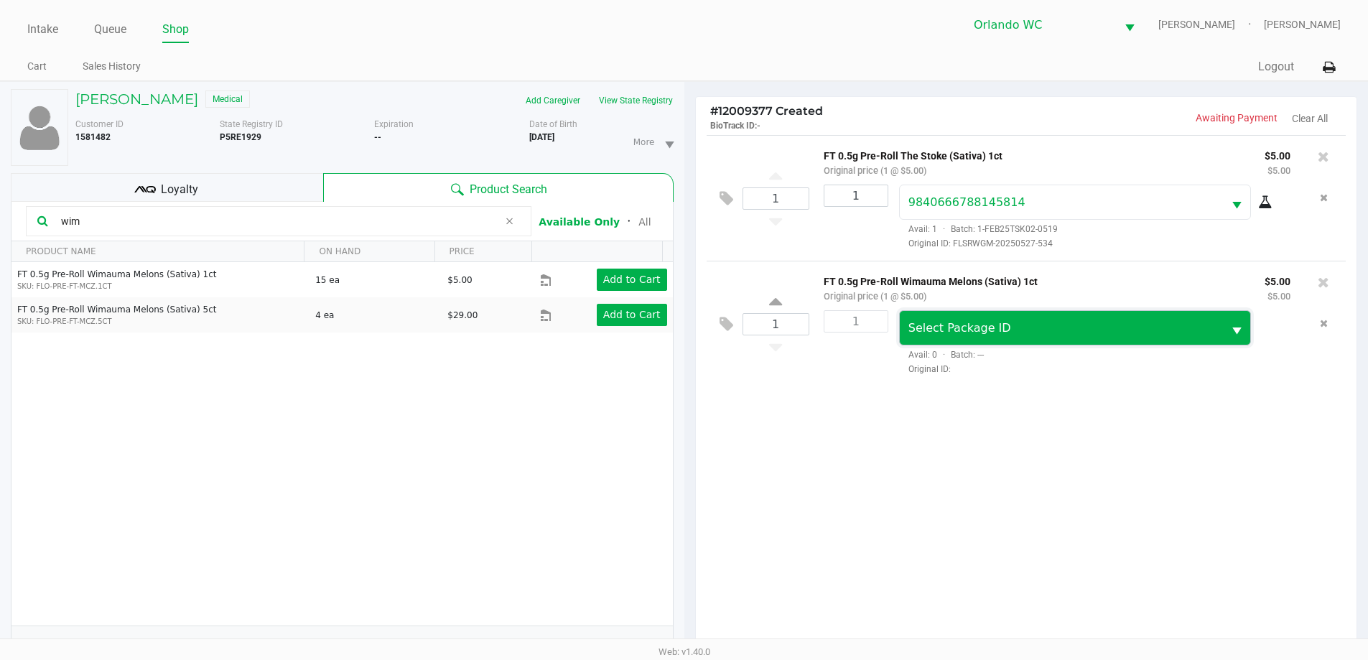
click at [937, 332] on span "Select Package ID" at bounding box center [959, 328] width 103 height 14
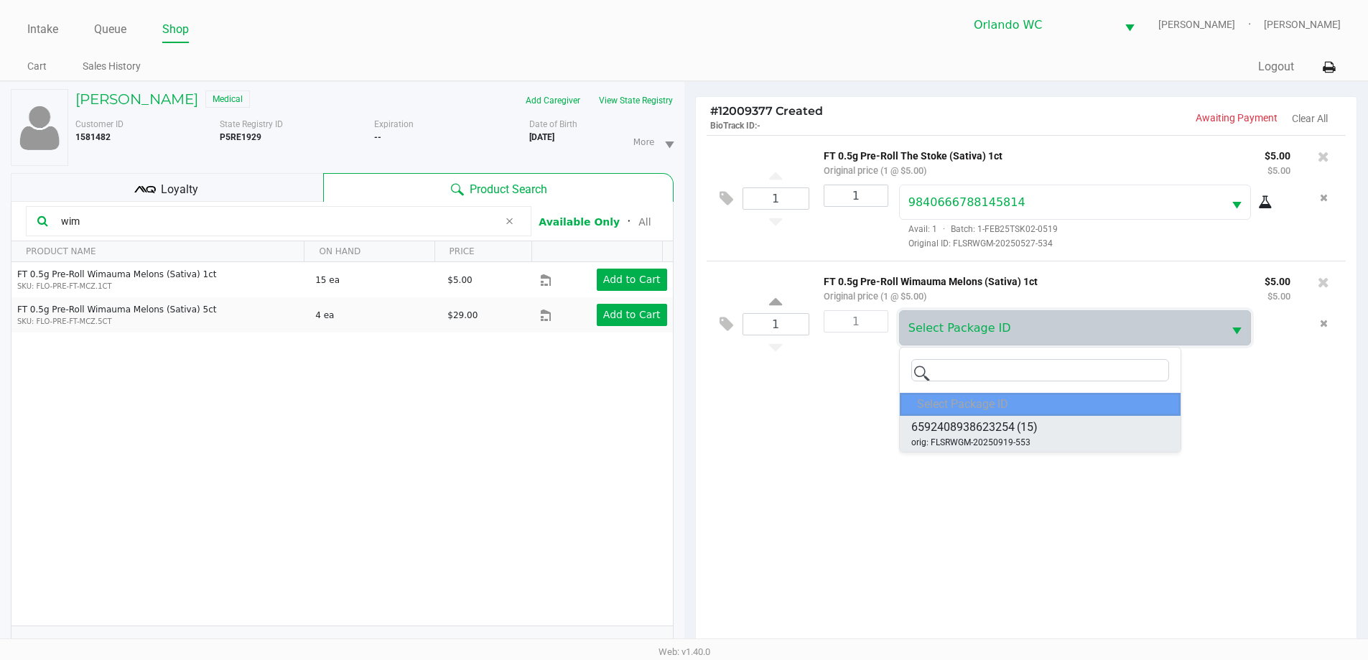
click at [1031, 426] on span "(15)" at bounding box center [1027, 427] width 21 height 17
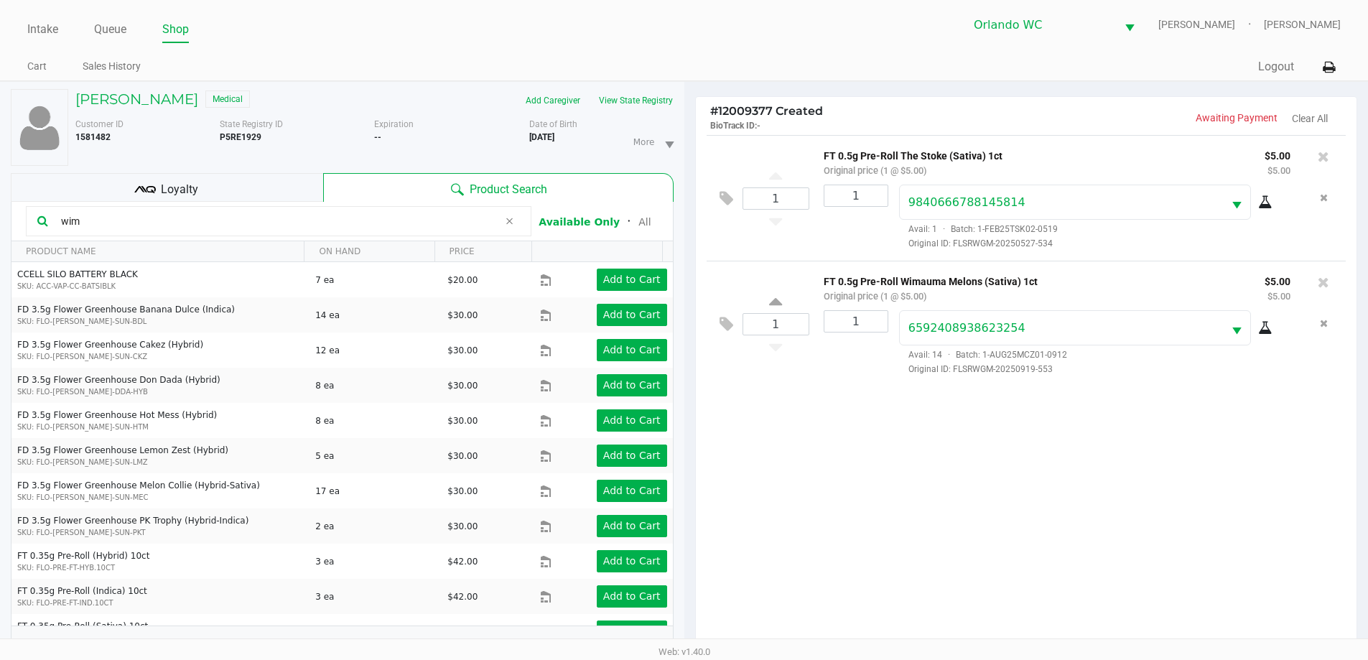
click at [1272, 332] on icon at bounding box center [1265, 327] width 14 height 11
click at [295, 224] on input "wim" at bounding box center [276, 221] width 443 height 22
click at [1323, 281] on icon at bounding box center [1323, 282] width 11 height 14
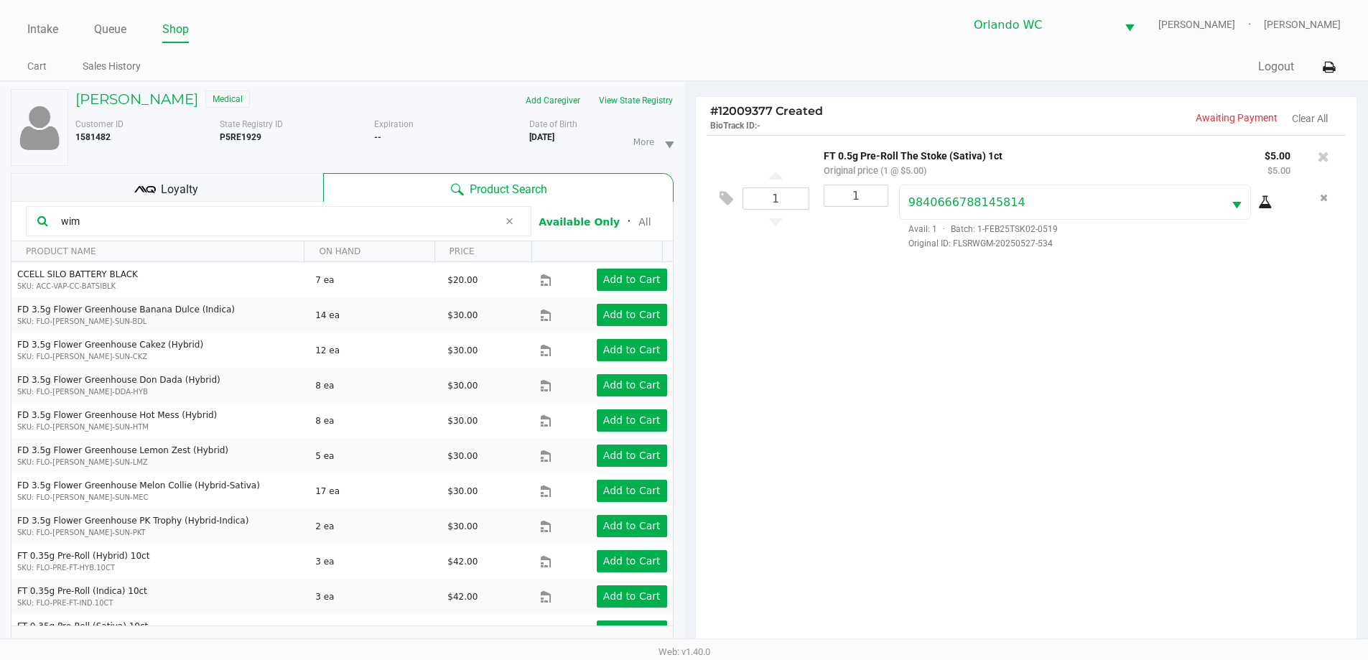
click at [1323, 199] on icon "Remove the package from the orderLine" at bounding box center [1324, 197] width 8 height 10
click at [1232, 381] on div "1 FT 0.5g Pre-Roll The Stoke (Sativa) 1ct Original price (1 @ $5.00) $5.00 $5.0…" at bounding box center [1026, 395] width 661 height 521
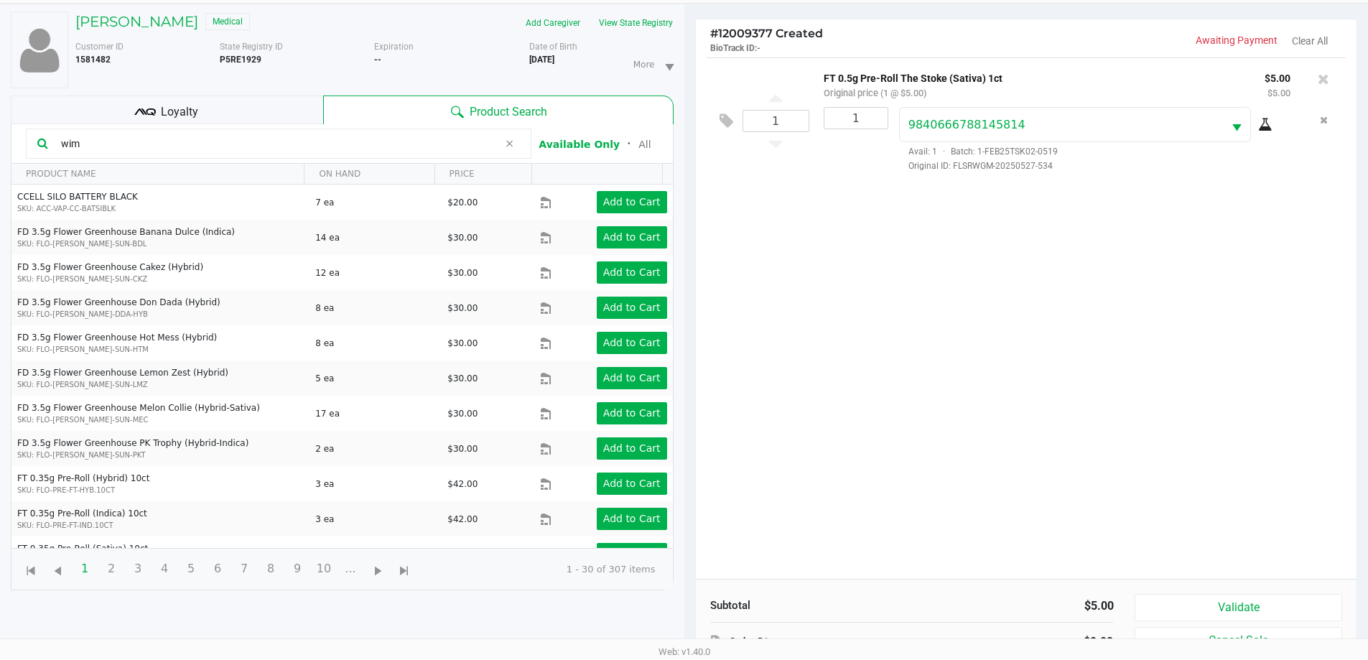
scroll to position [172, 0]
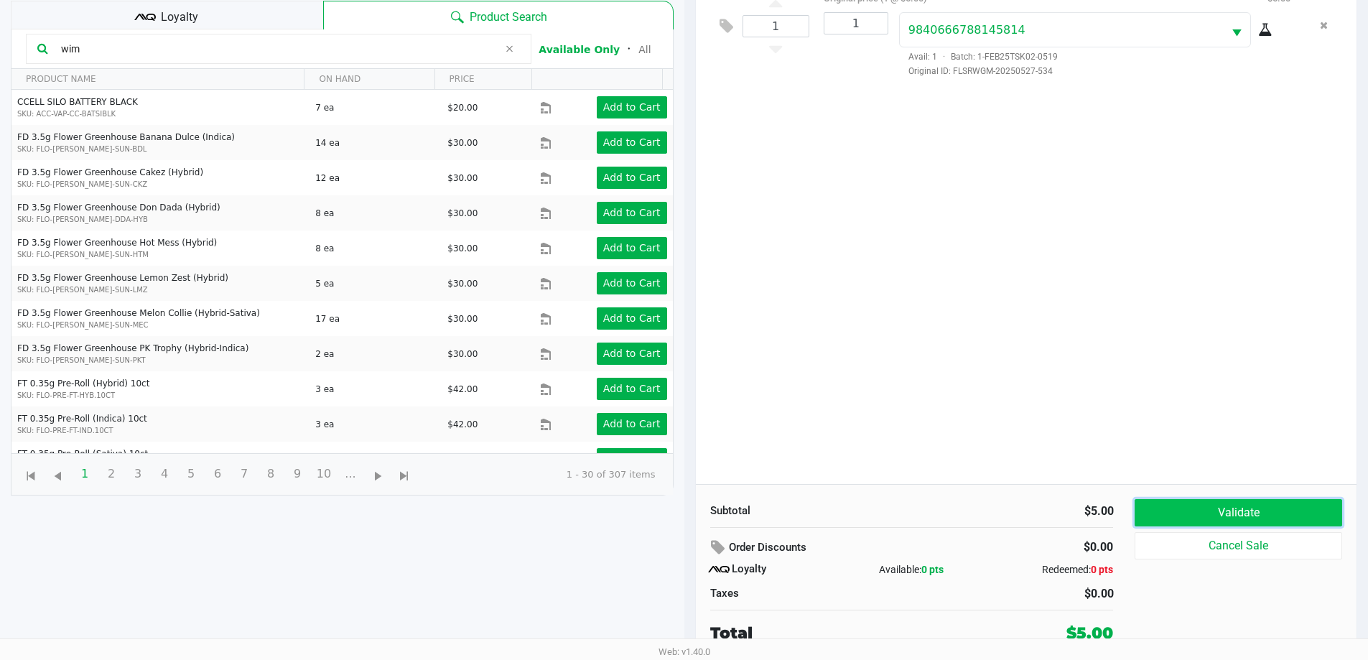
click at [1227, 511] on button "Validate" at bounding box center [1238, 512] width 207 height 27
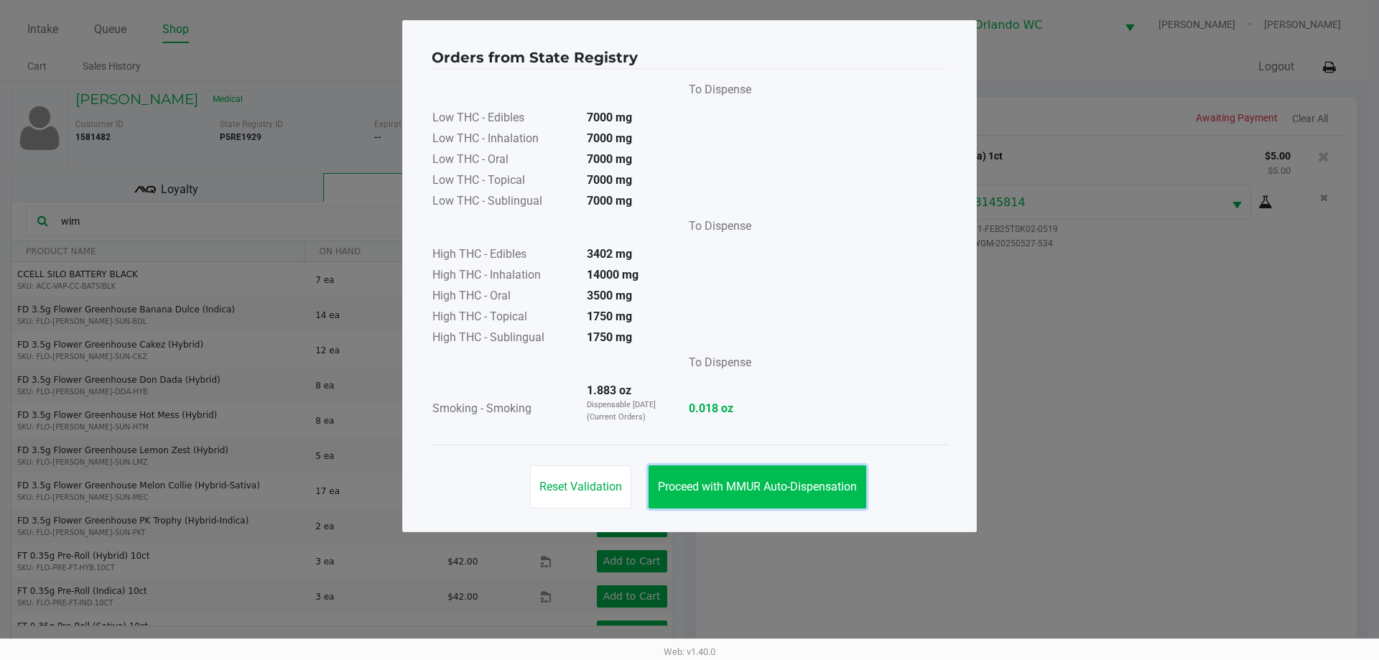
click at [722, 497] on button "Proceed with MMUR Auto-Dispensation" at bounding box center [757, 486] width 218 height 43
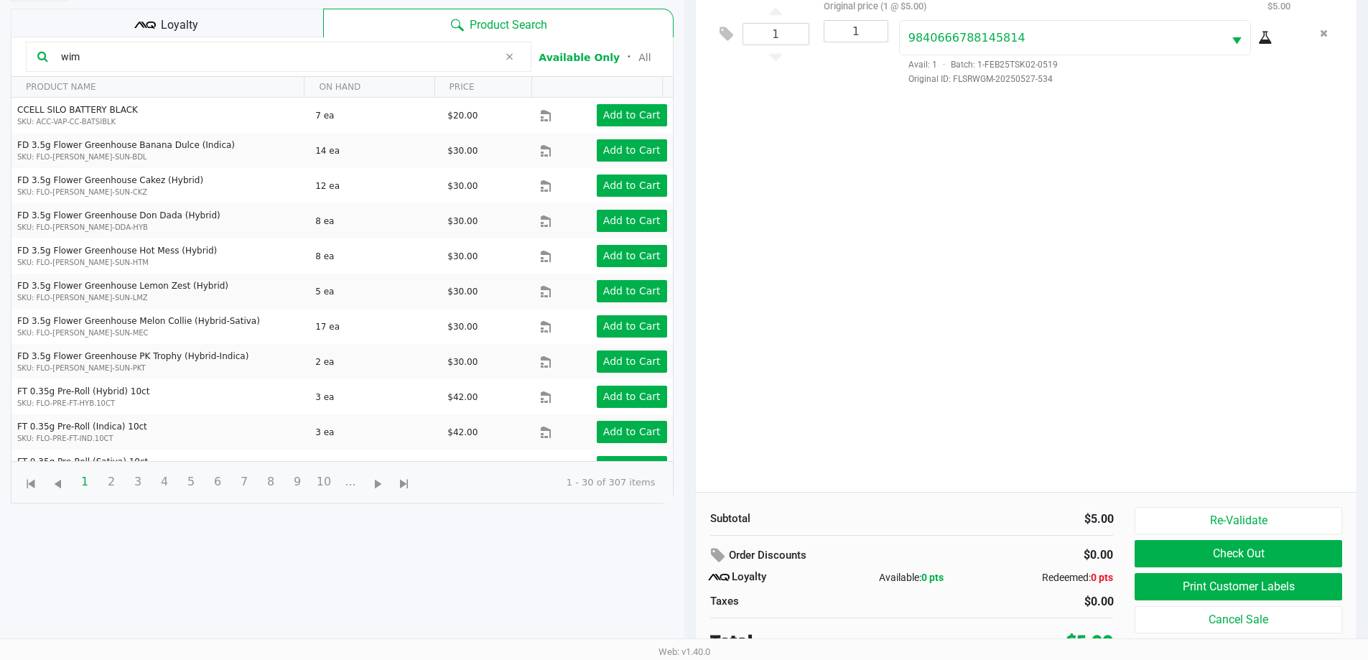
scroll to position [172, 0]
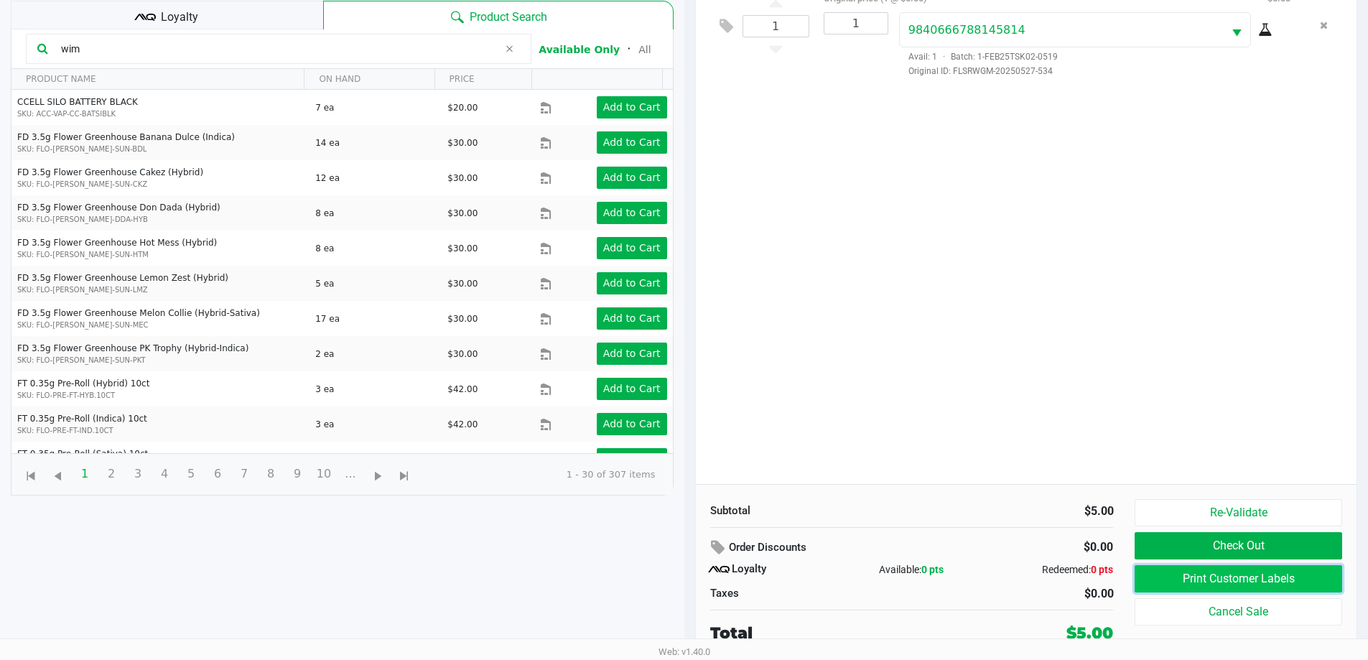
click at [1207, 576] on button "Print Customer Labels" at bounding box center [1238, 578] width 207 height 27
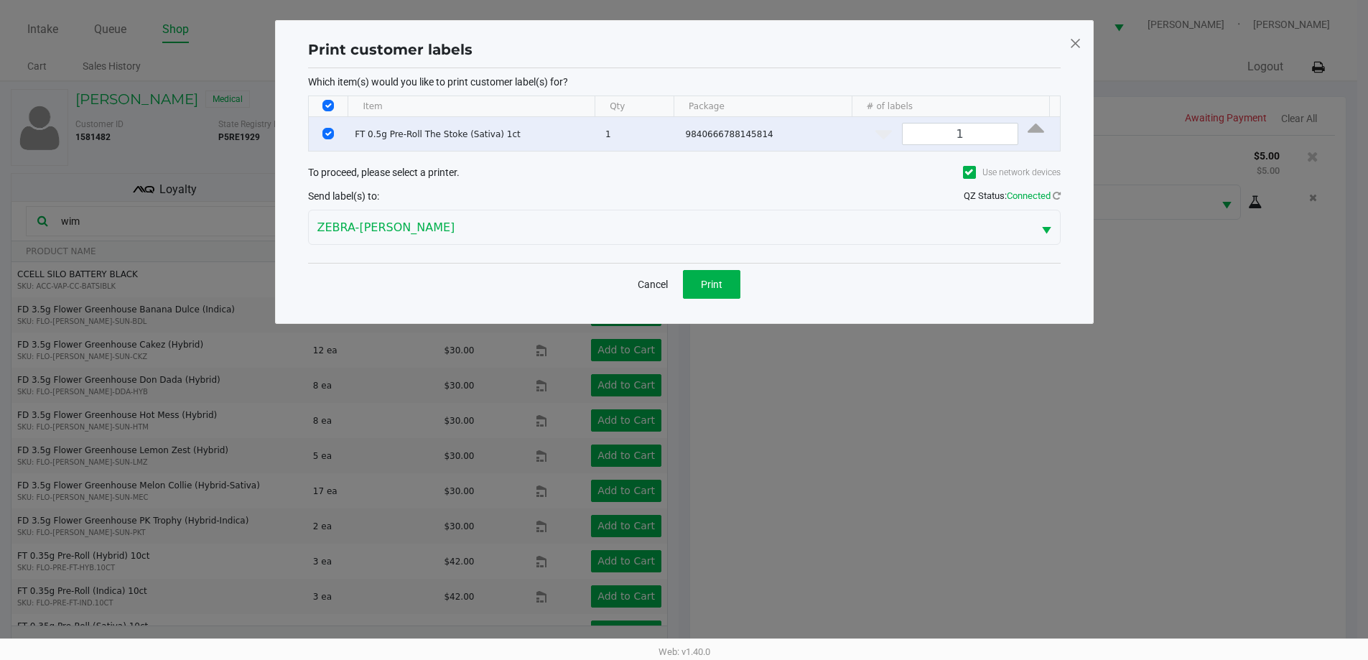
scroll to position [0, 0]
click at [725, 274] on button "Print" at bounding box center [716, 284] width 57 height 29
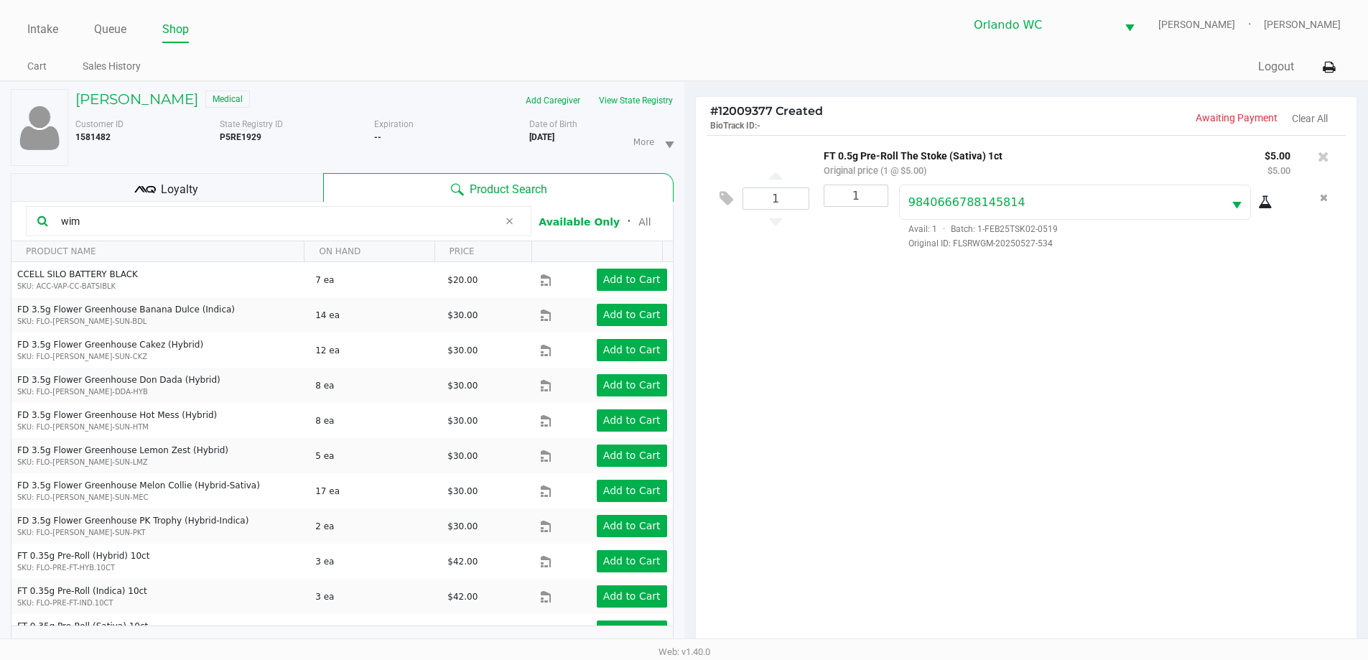
click at [282, 180] on div "Loyalty" at bounding box center [167, 187] width 312 height 29
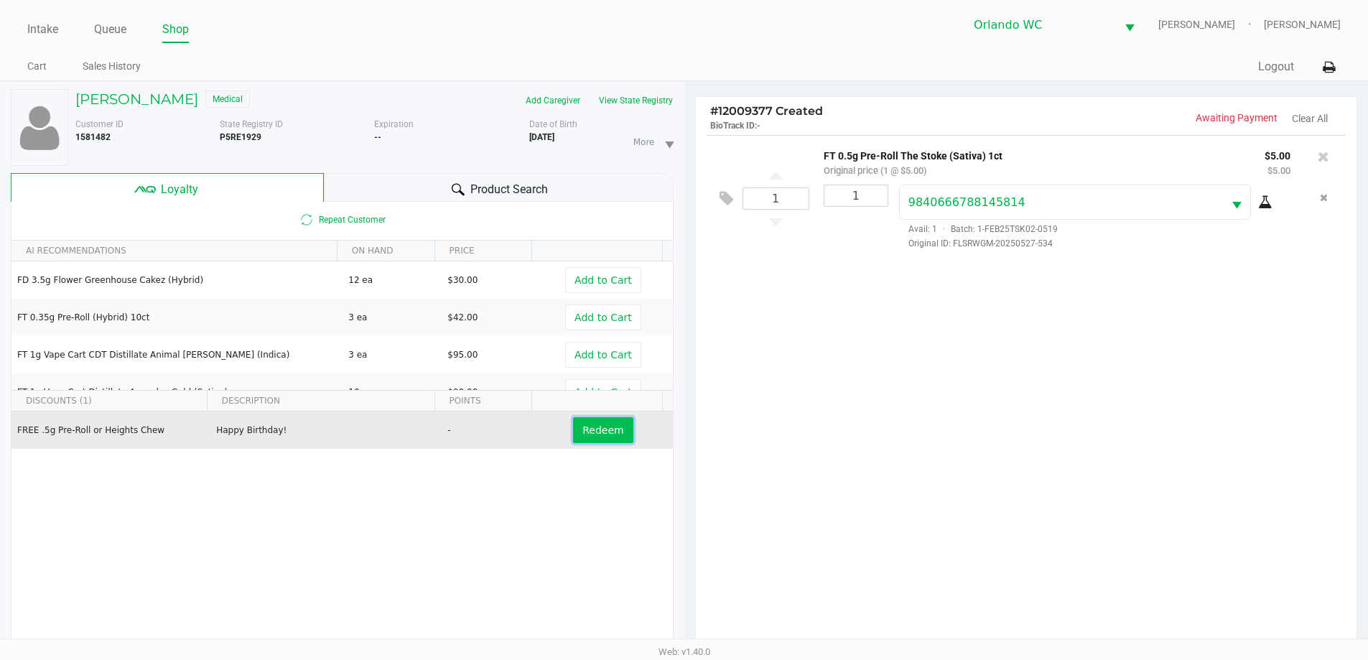
click at [597, 436] on span "Redeem" at bounding box center [602, 429] width 41 height 11
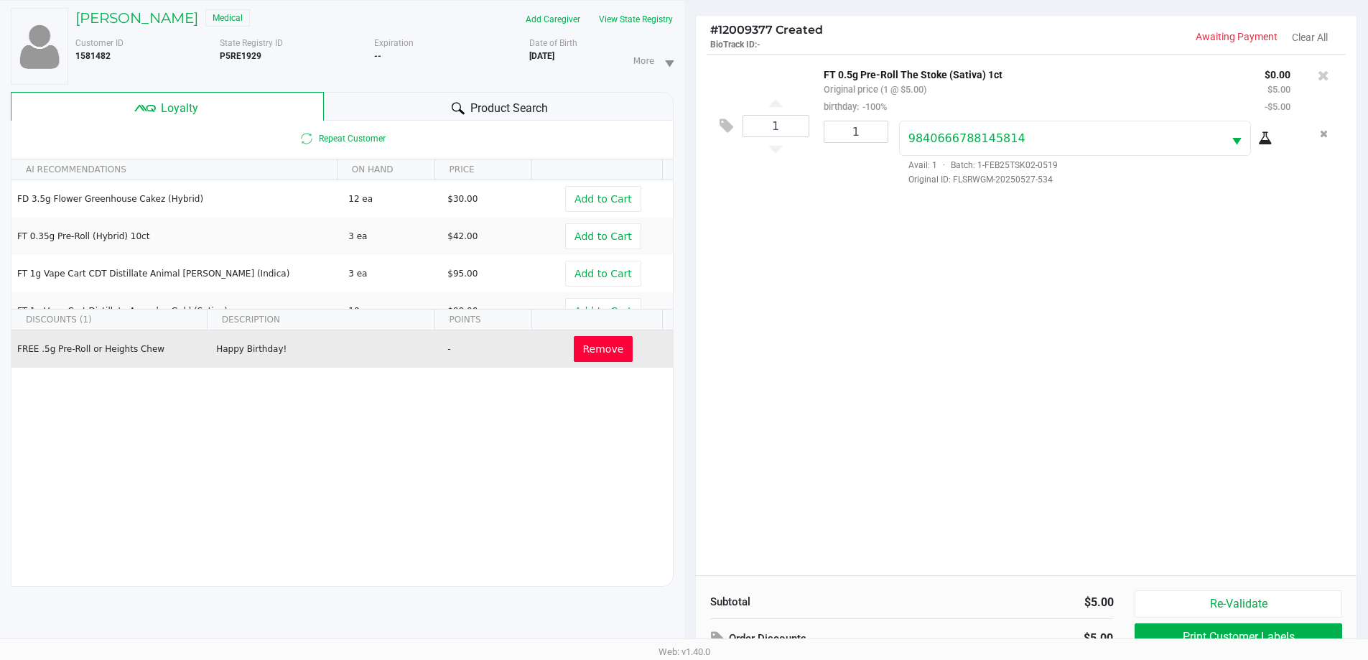
scroll to position [208, 0]
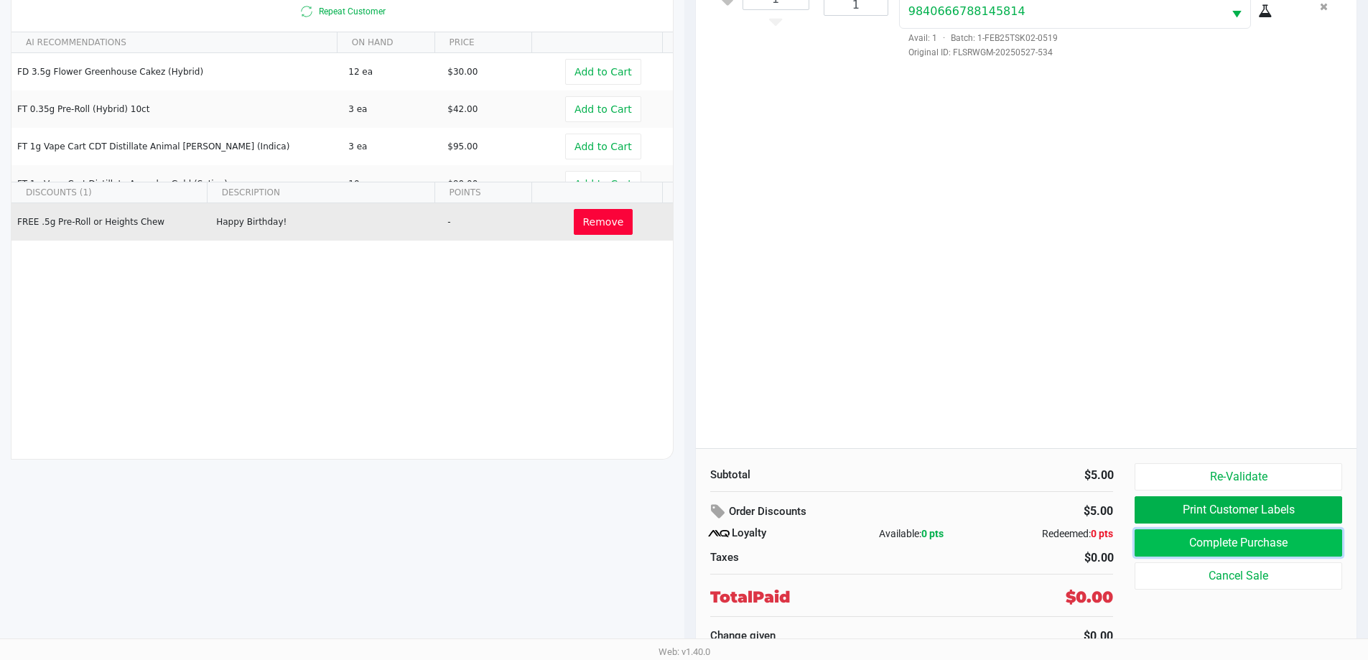
click at [1252, 544] on button "Complete Purchase" at bounding box center [1238, 542] width 207 height 27
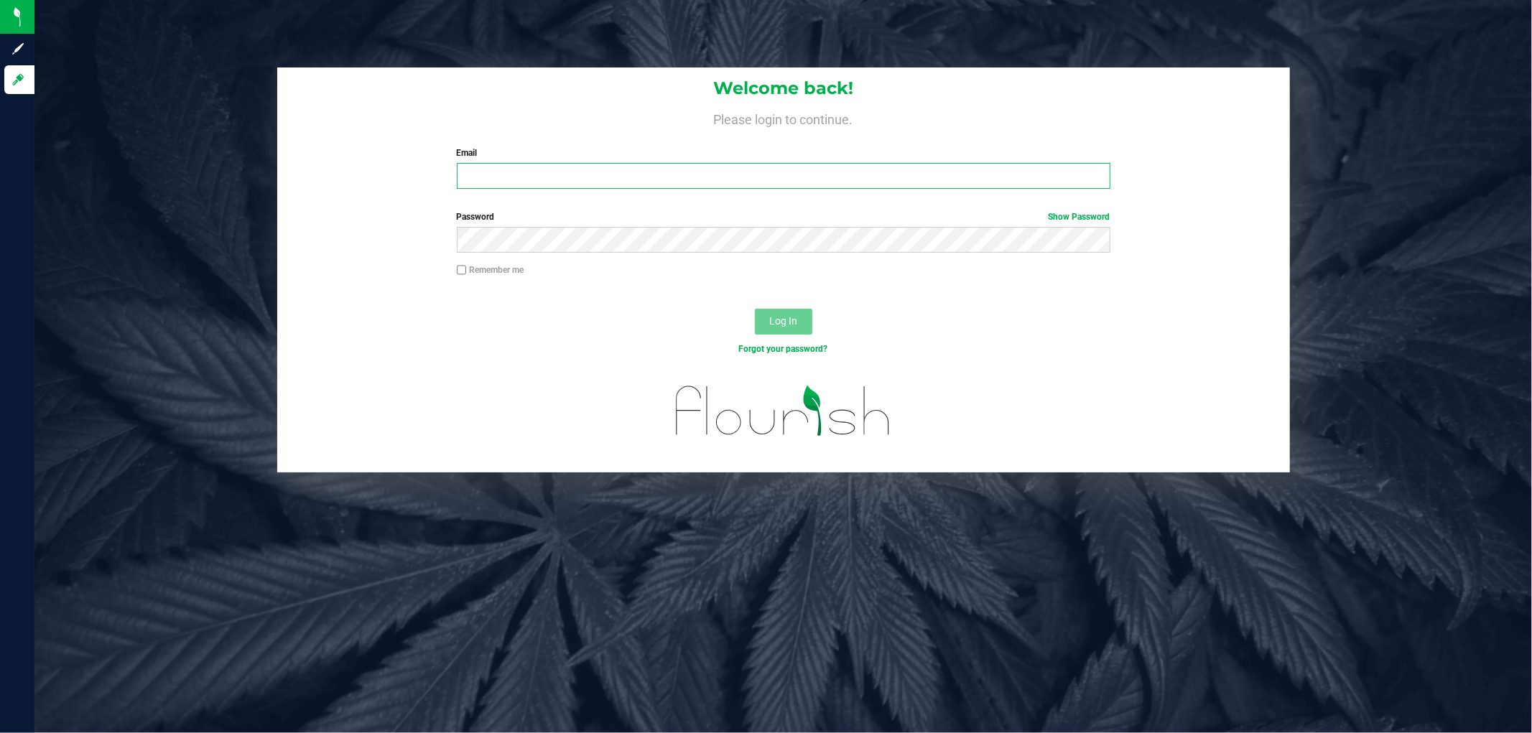
click at [564, 166] on input "Email" at bounding box center [783, 176] width 653 height 26
type input "[EMAIL_ADDRESS][DOMAIN_NAME]"
click at [755, 309] on button "Log In" at bounding box center [783, 322] width 57 height 26
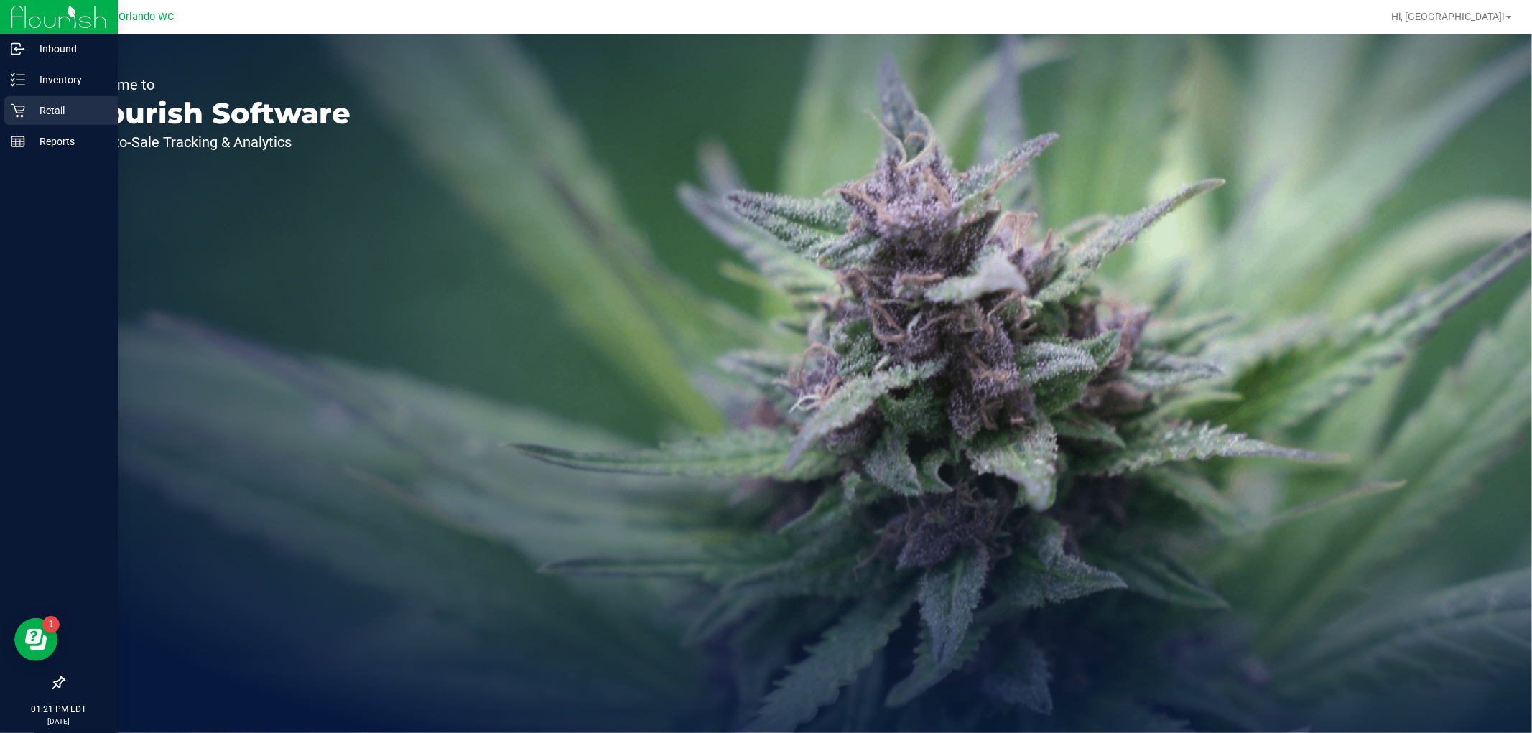
click at [37, 109] on p "Retail" at bounding box center [68, 110] width 86 height 17
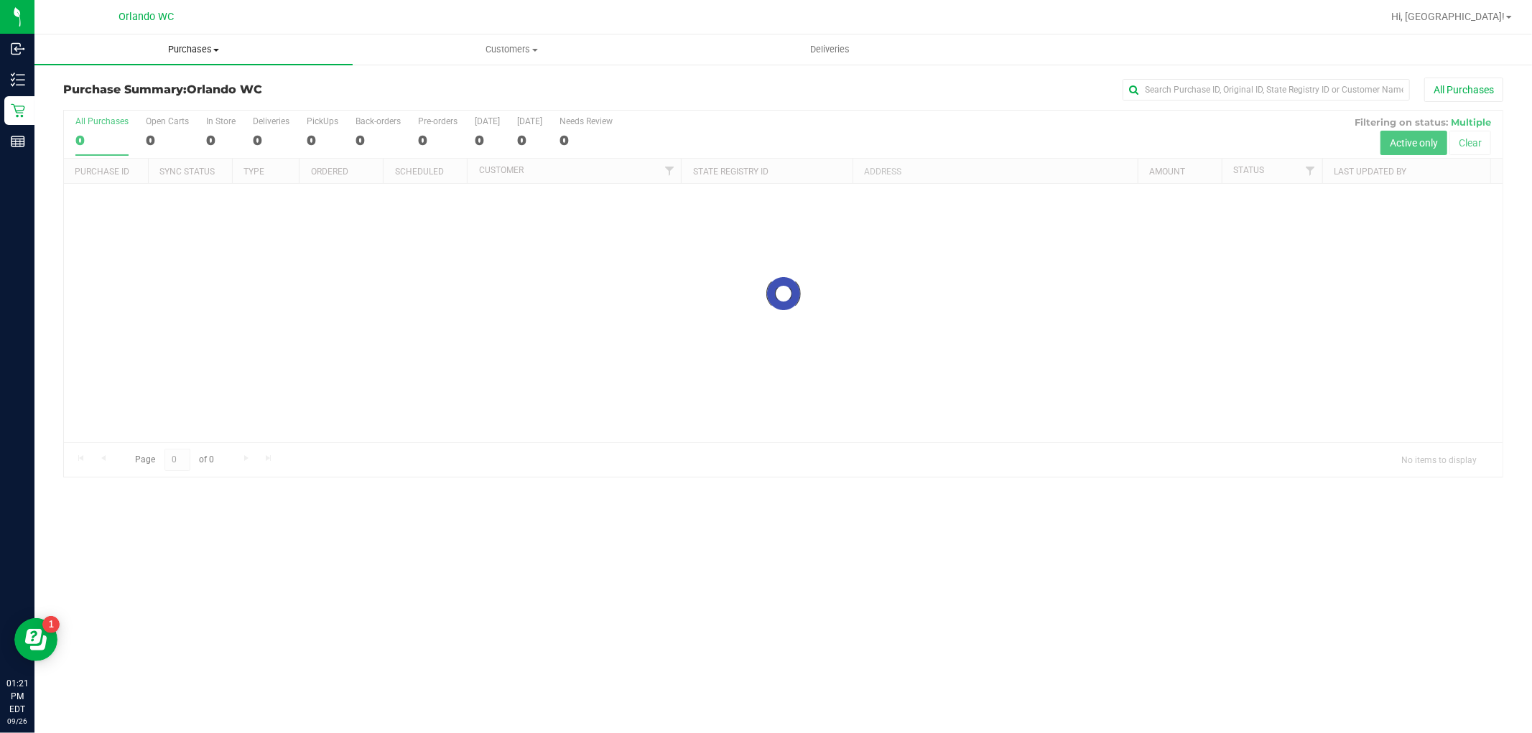
click at [211, 50] on span "Purchases" at bounding box center [193, 49] width 318 height 13
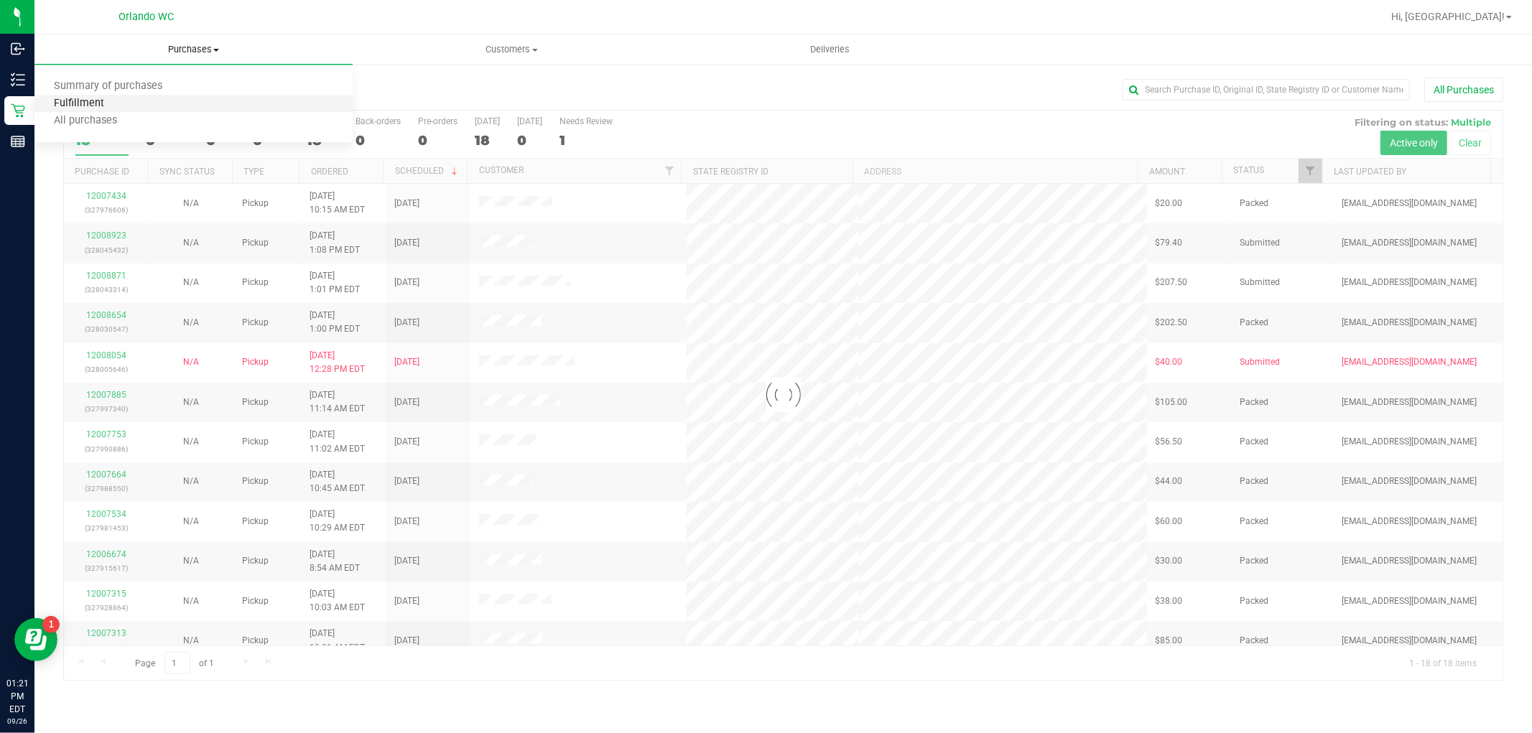
click at [105, 98] on span "Fulfillment" at bounding box center [78, 104] width 89 height 12
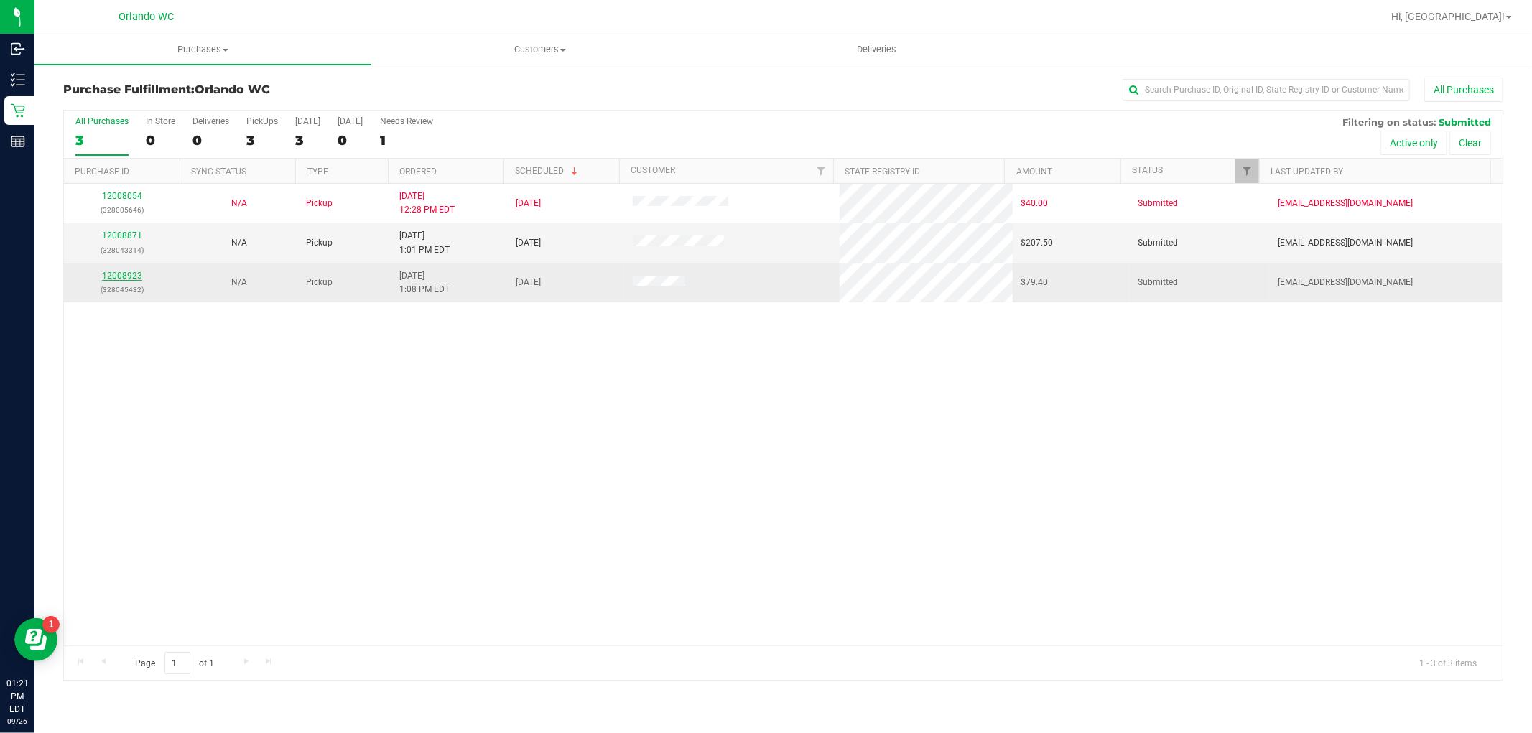
click at [130, 278] on link "12008923" at bounding box center [122, 276] width 40 height 10
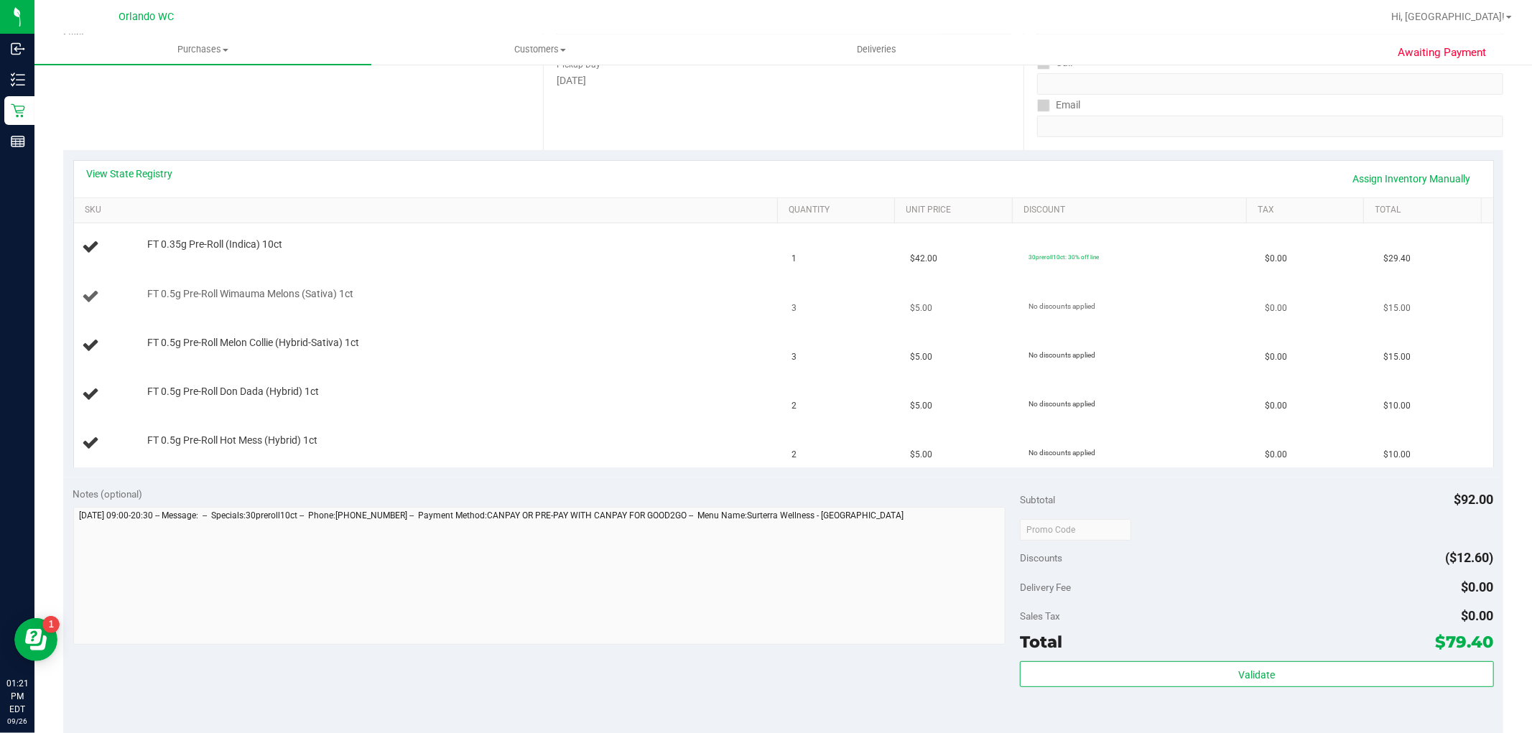
scroll to position [239, 0]
click at [134, 174] on link "View State Registry" at bounding box center [130, 171] width 86 height 14
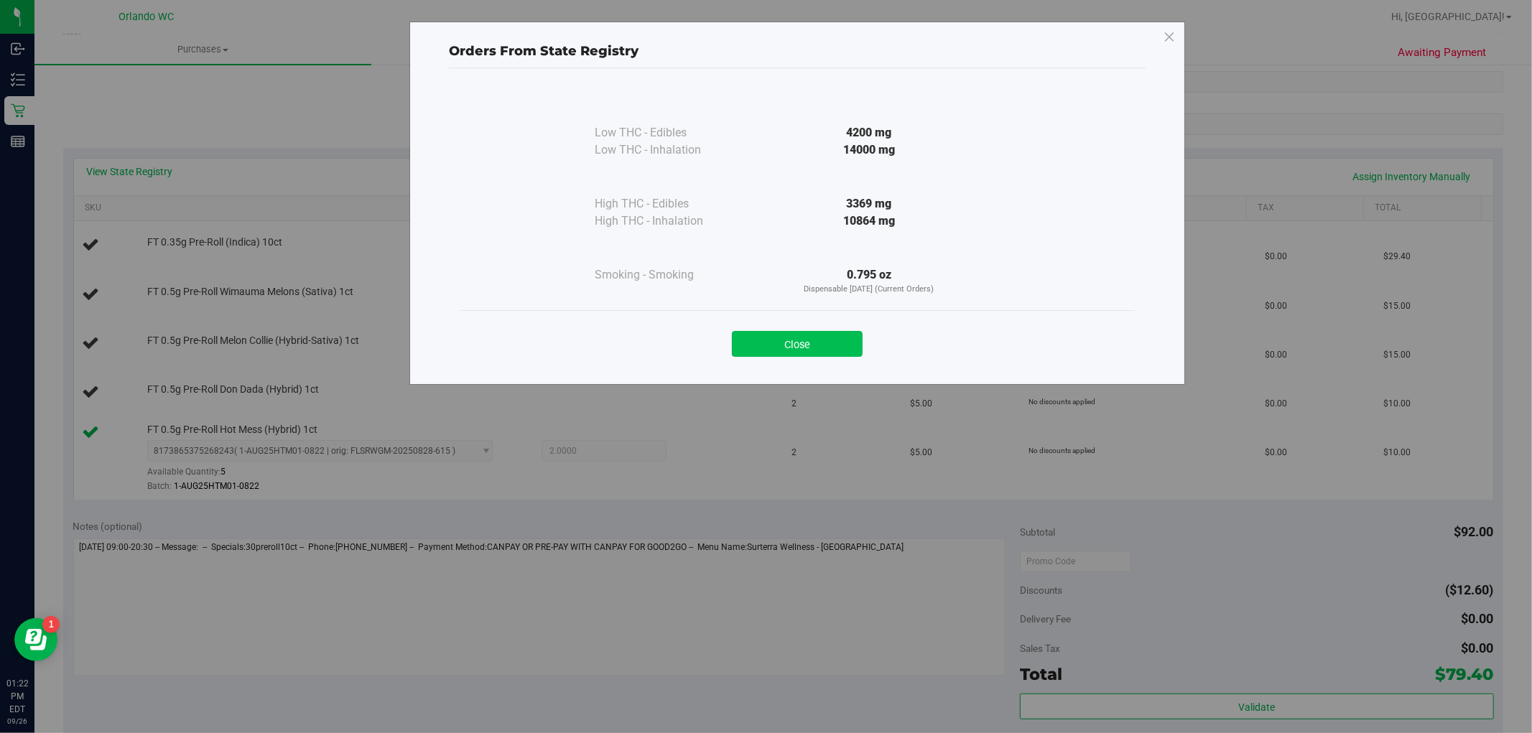
click at [815, 354] on button "Close" at bounding box center [797, 344] width 131 height 26
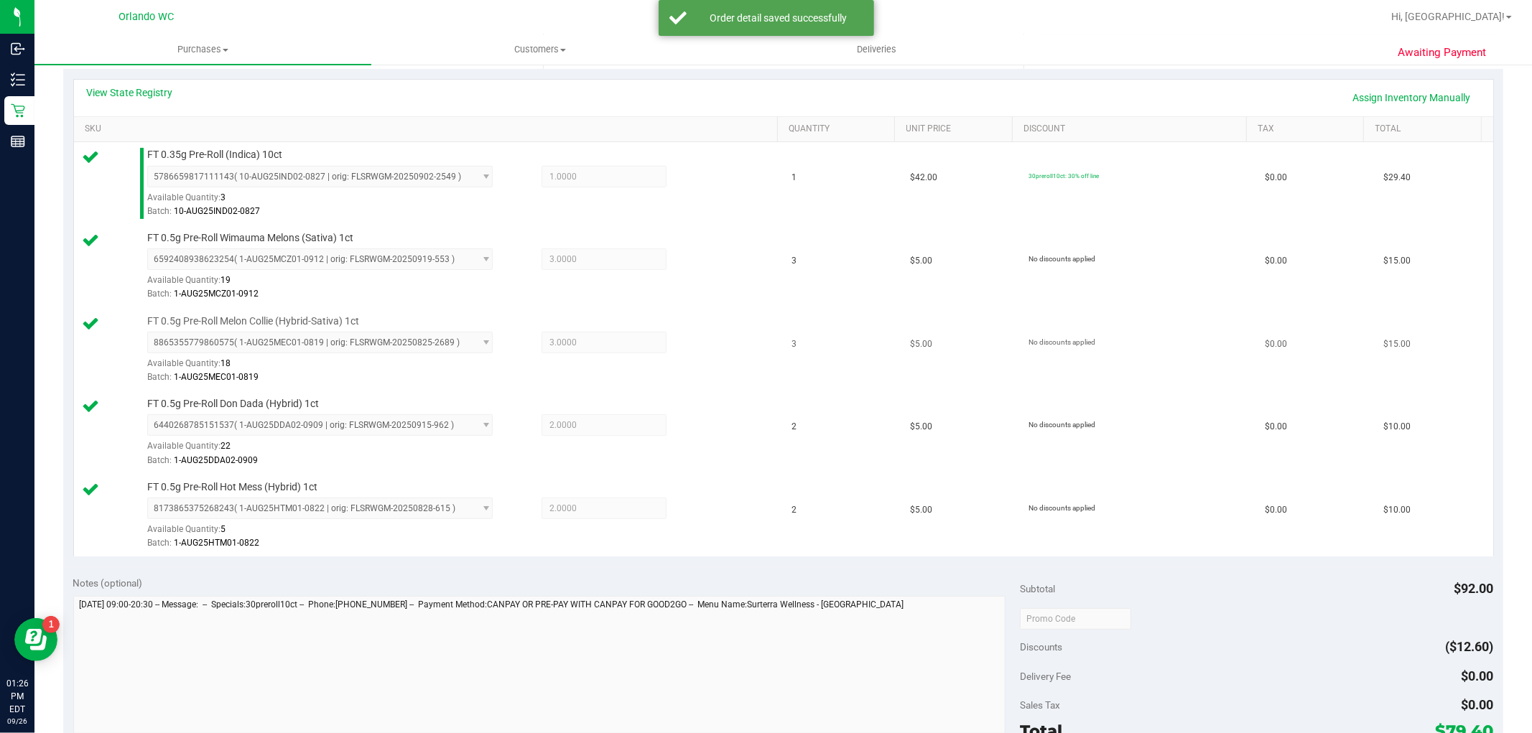
scroll to position [558, 0]
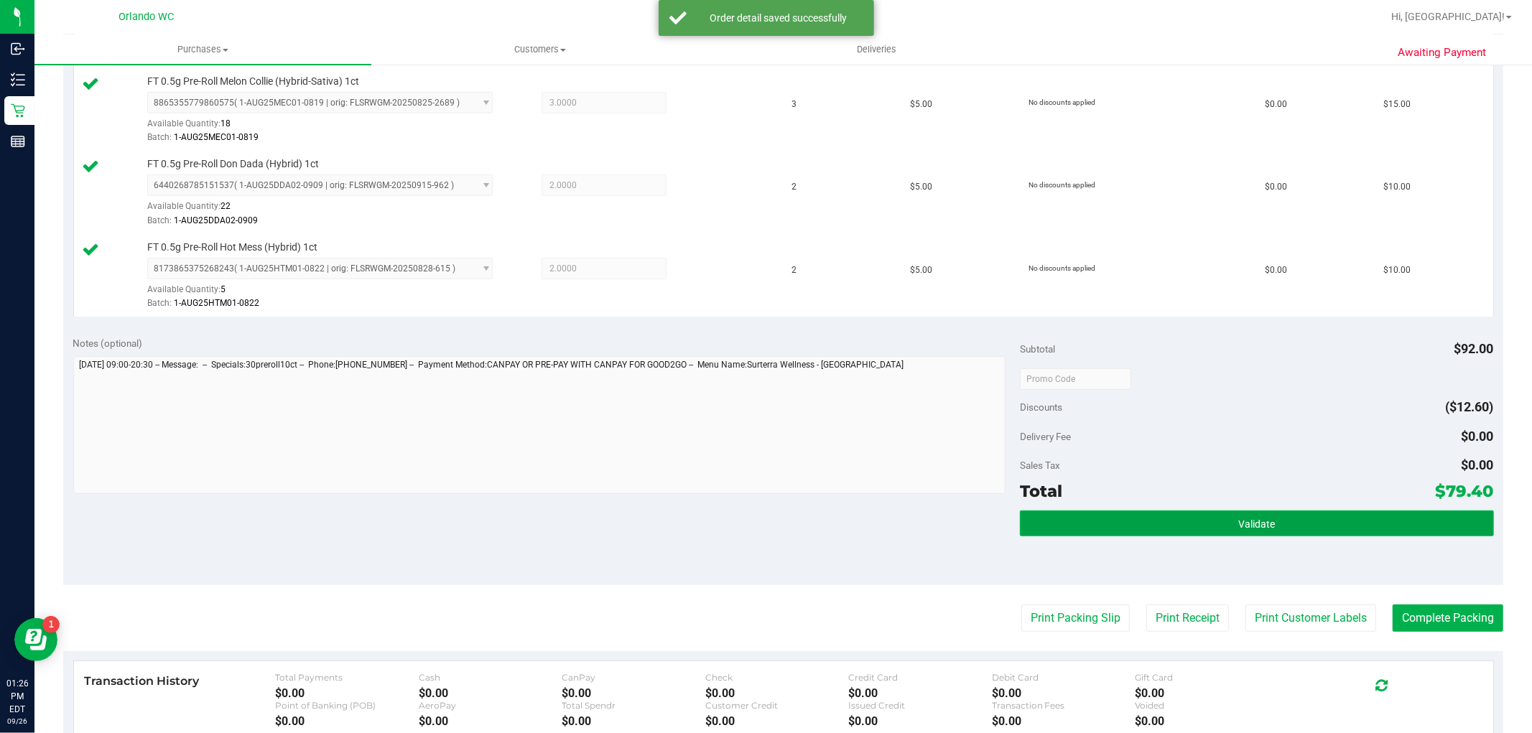
click at [1238, 525] on span "Validate" at bounding box center [1256, 523] width 37 height 11
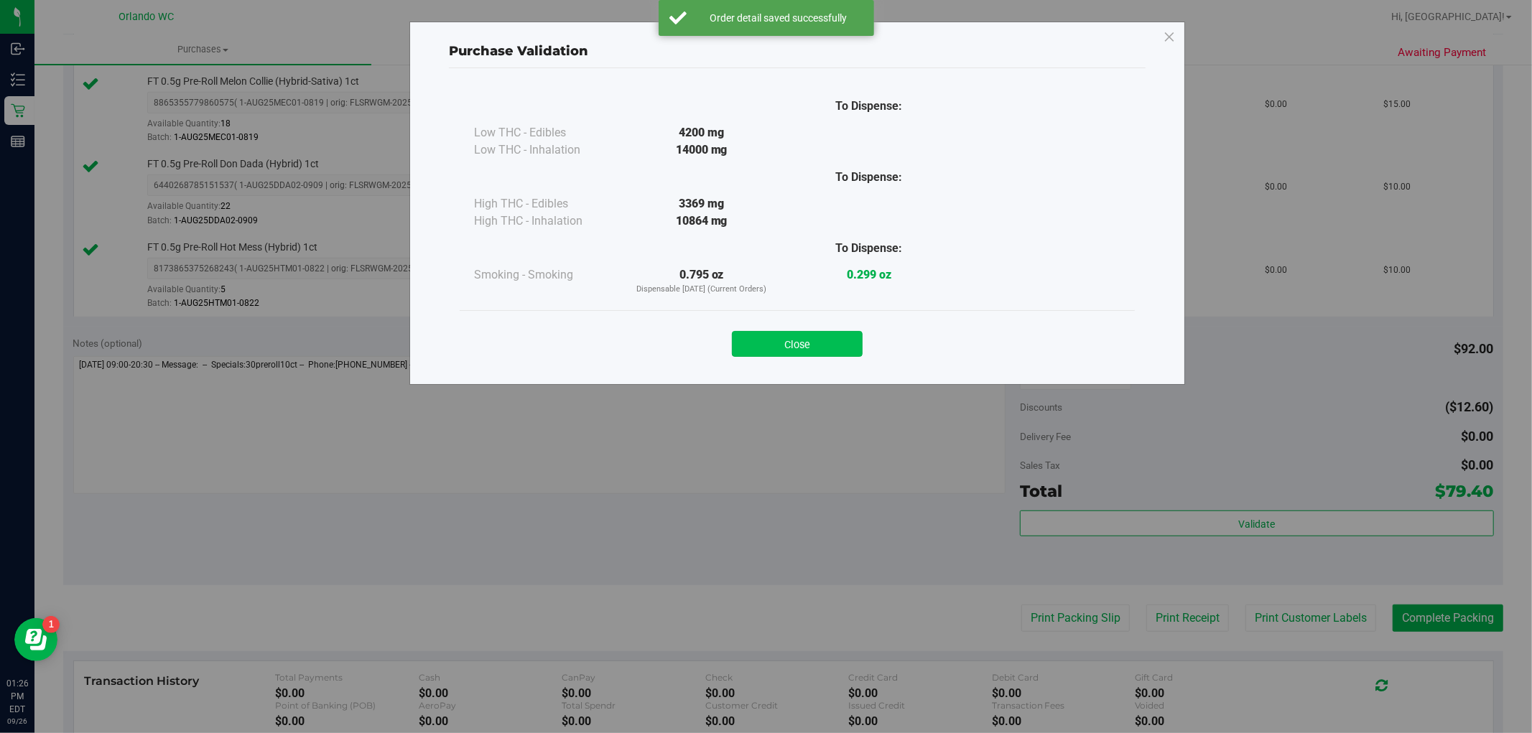
click at [795, 346] on button "Close" at bounding box center [797, 344] width 131 height 26
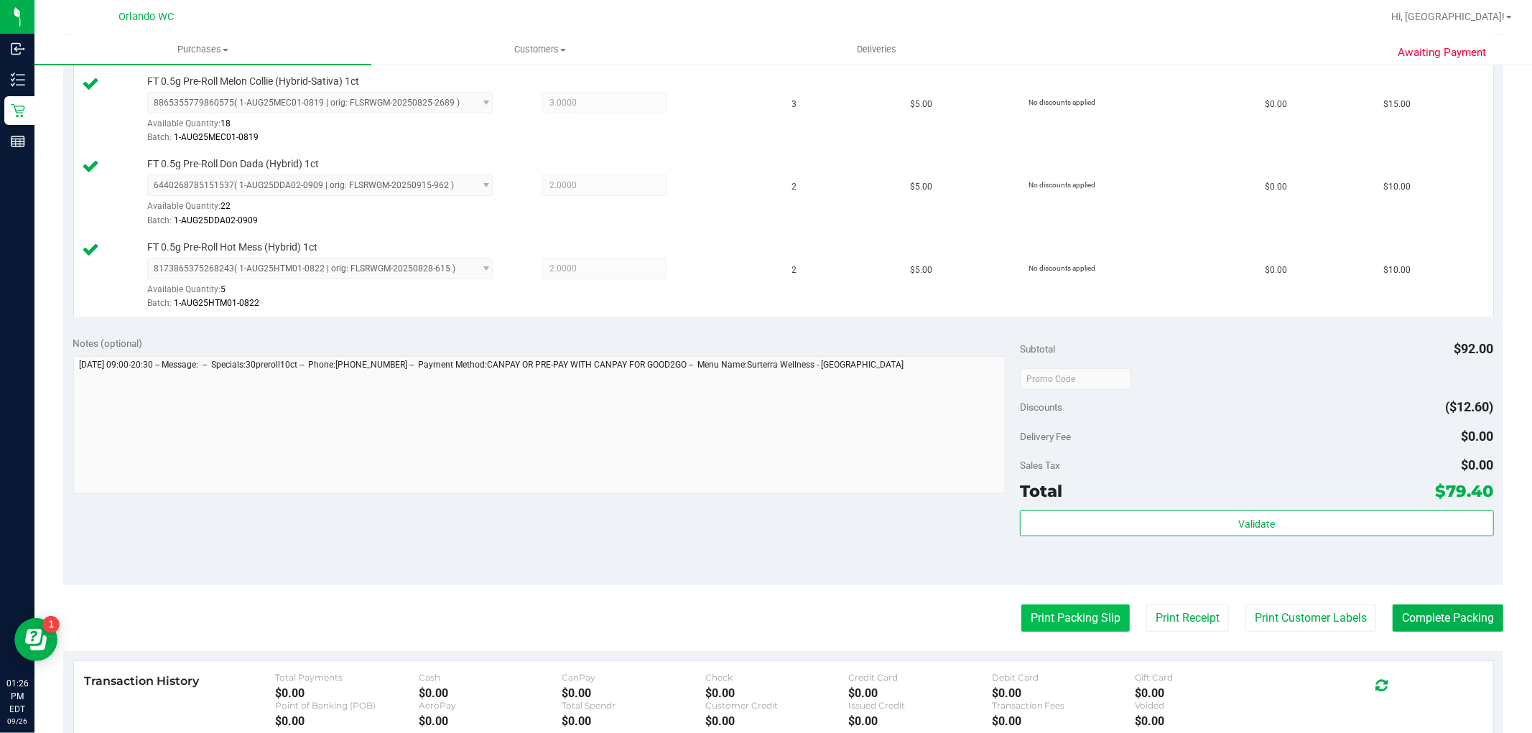
click at [1066, 625] on button "Print Packing Slip" at bounding box center [1075, 618] width 108 height 27
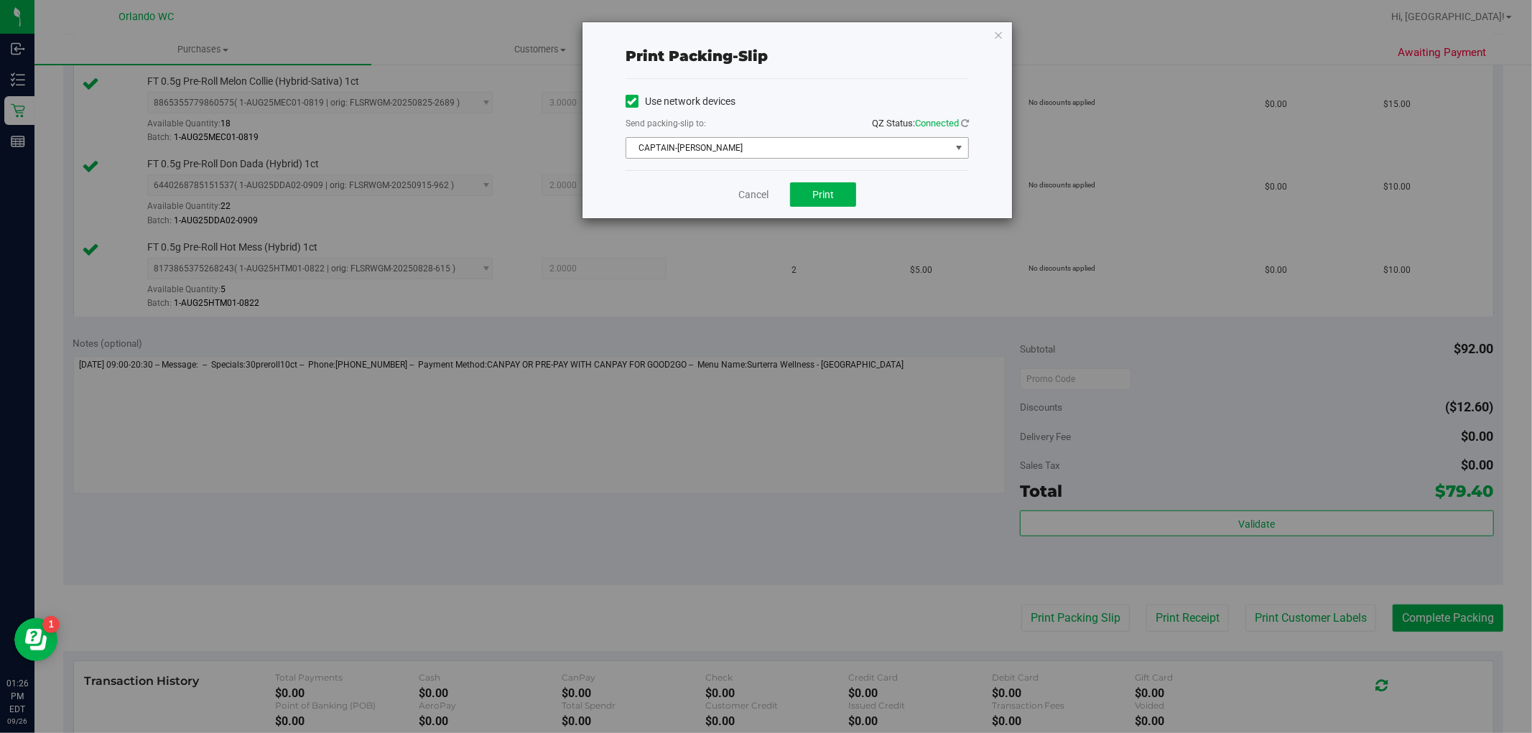
click at [796, 155] on span "CAPTAIN-[PERSON_NAME]" at bounding box center [788, 148] width 324 height 20
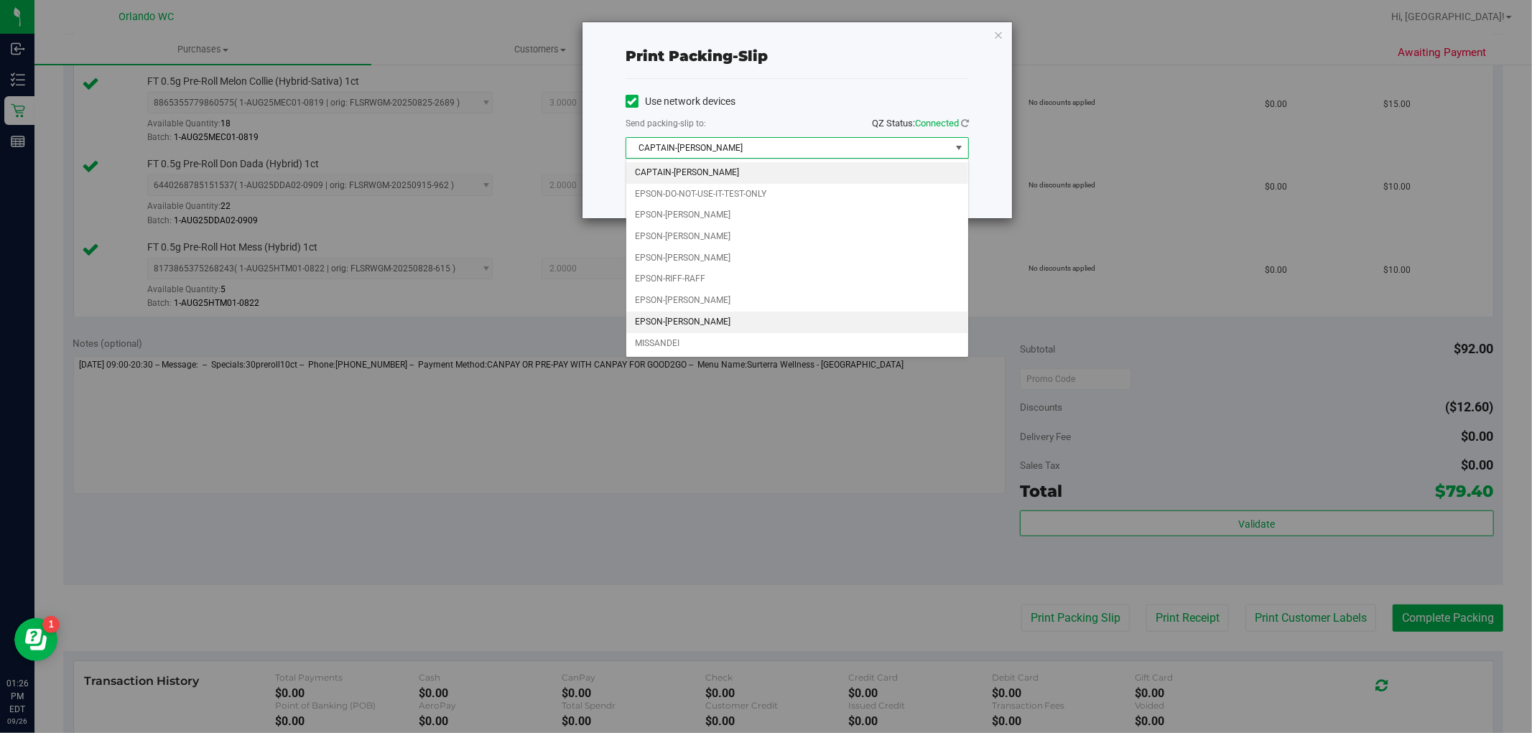
click at [706, 320] on li "EPSON-[PERSON_NAME]" at bounding box center [797, 323] width 342 height 22
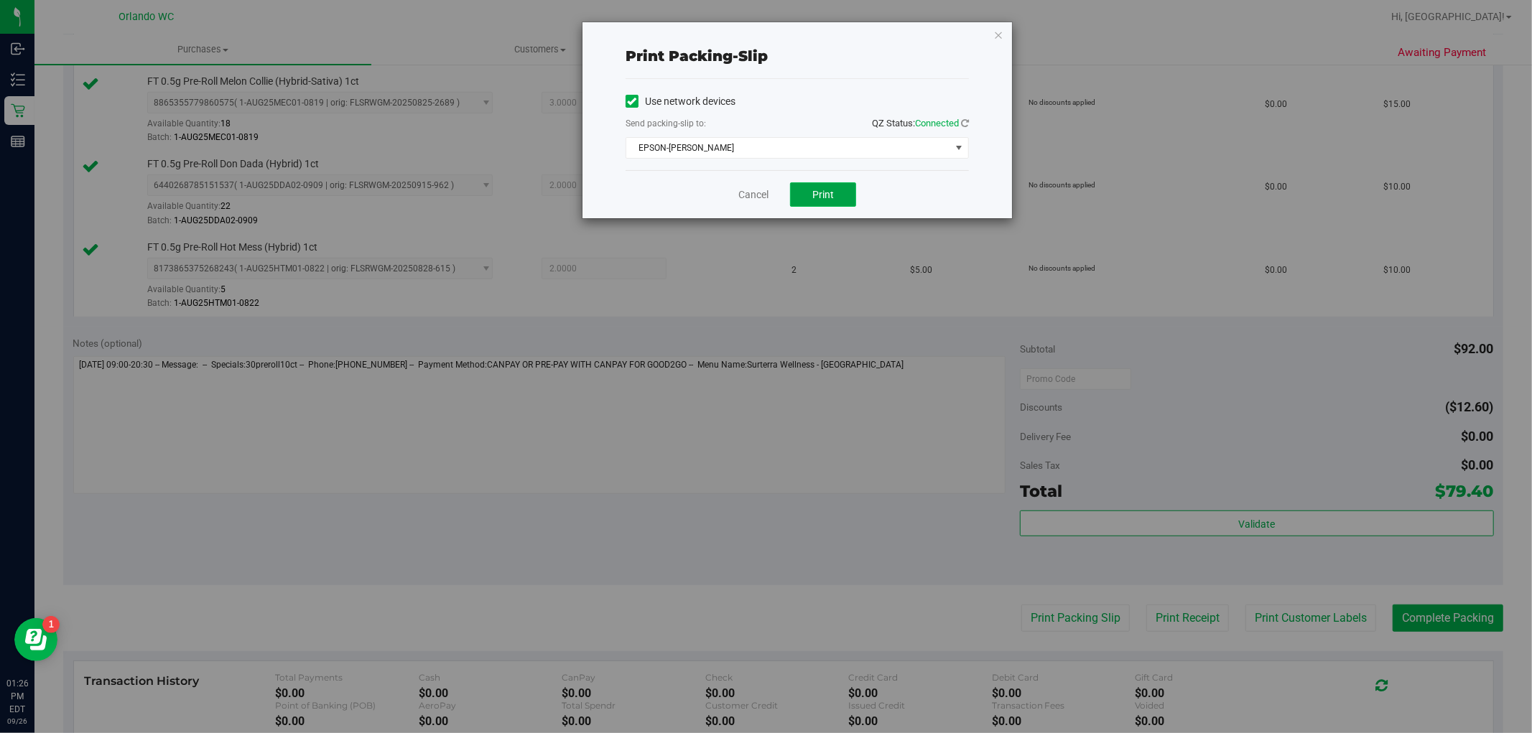
click at [830, 192] on span "Print" at bounding box center [823, 194] width 22 height 11
click at [748, 195] on link "Cancel" at bounding box center [753, 194] width 30 height 15
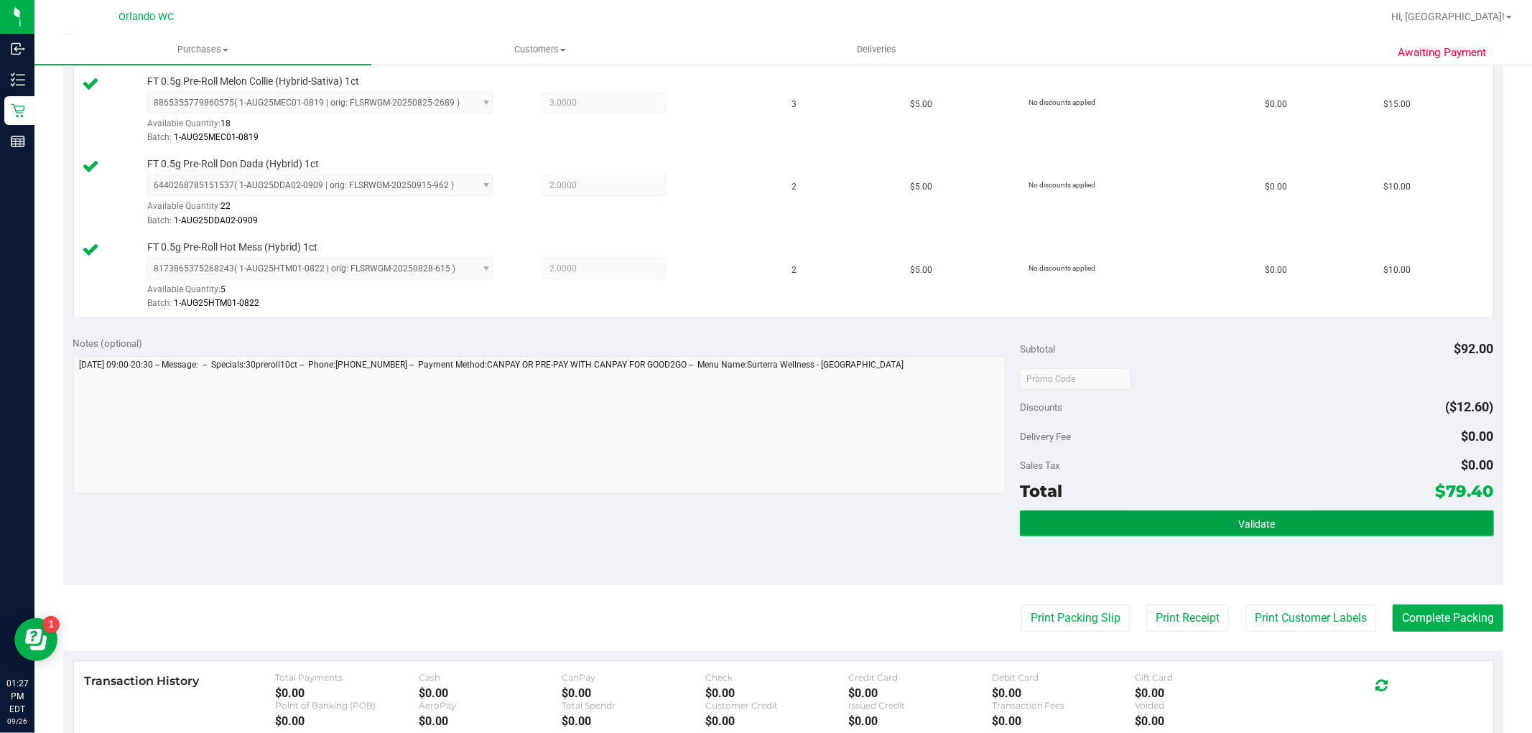
click at [1207, 516] on button "Validate" at bounding box center [1256, 524] width 473 height 26
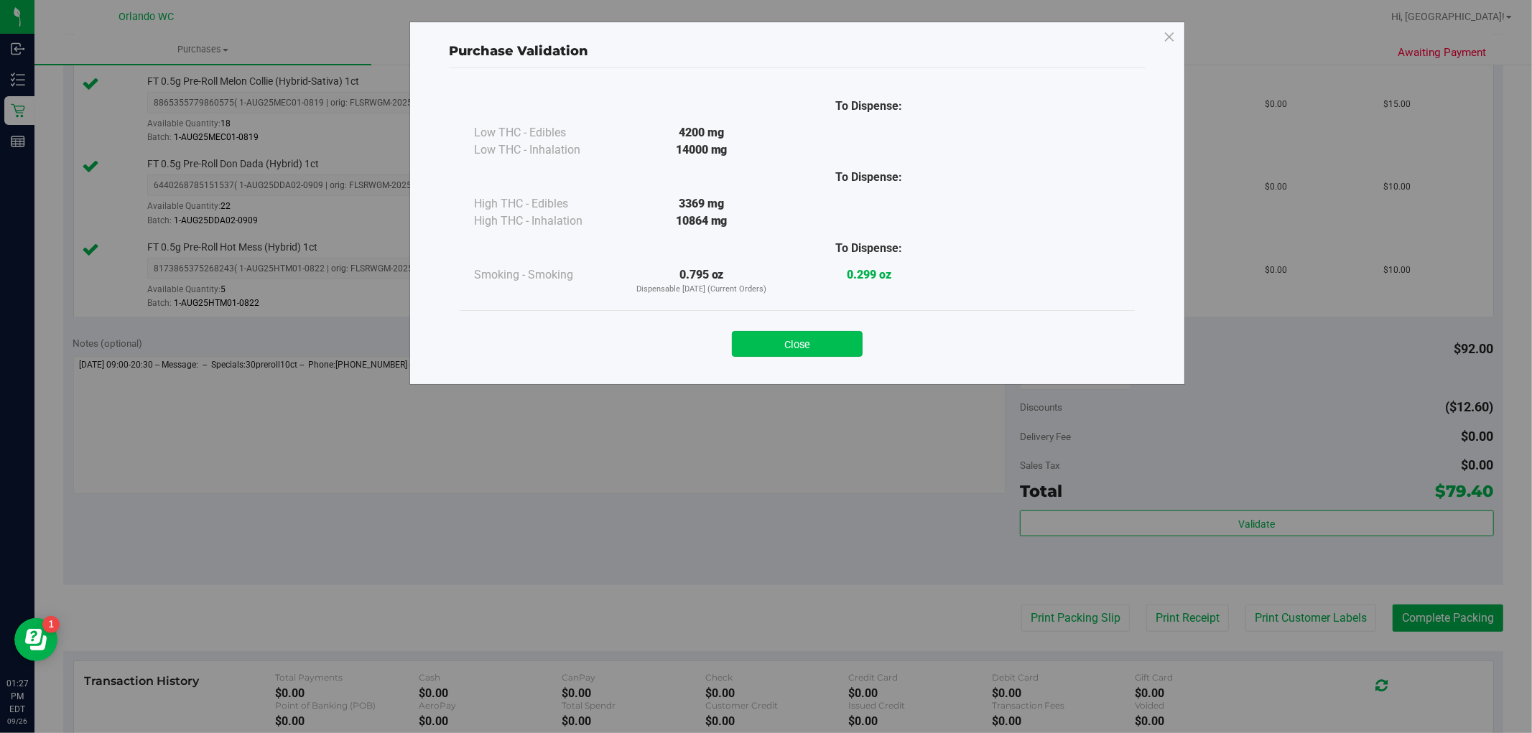
click at [795, 350] on button "Close" at bounding box center [797, 344] width 131 height 26
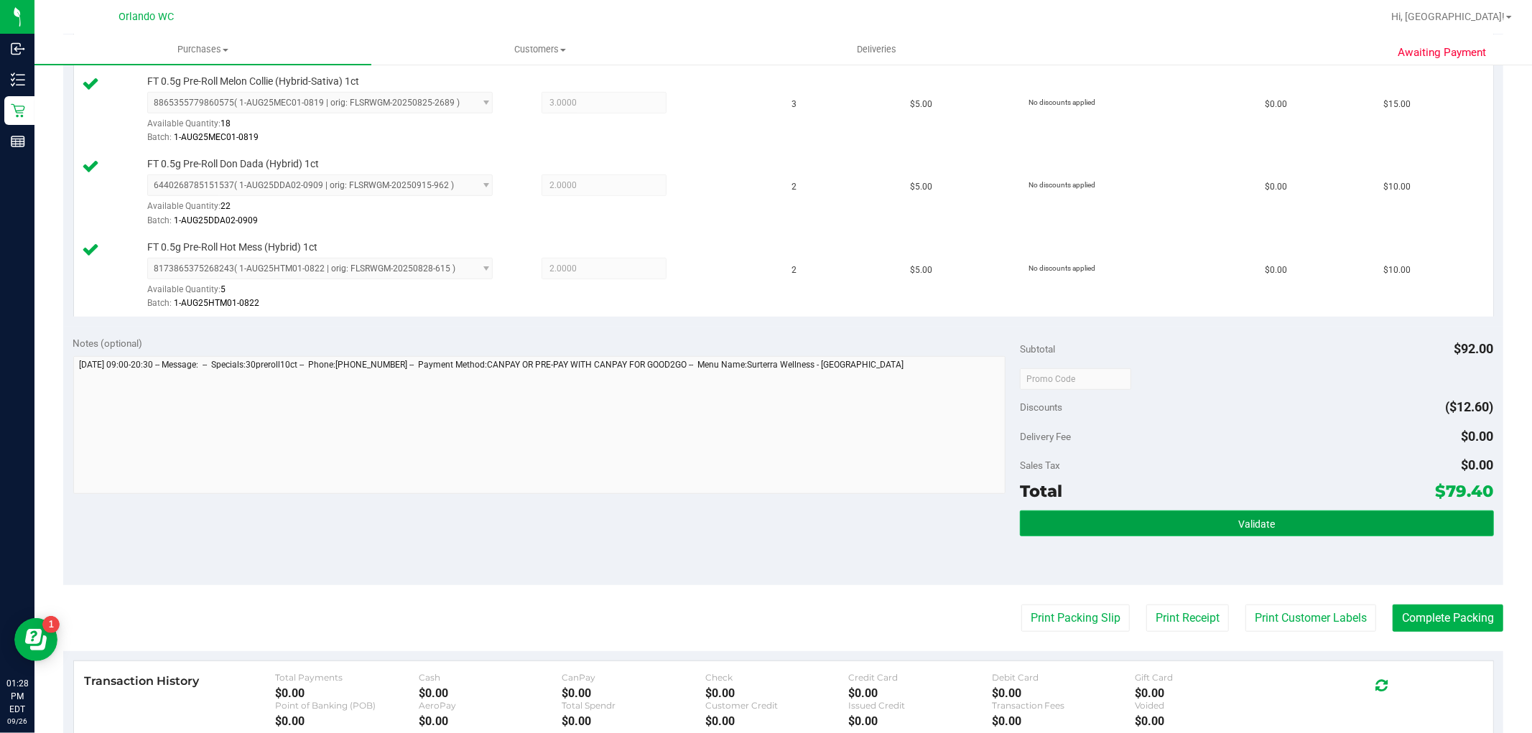
click at [1302, 527] on button "Validate" at bounding box center [1256, 524] width 473 height 26
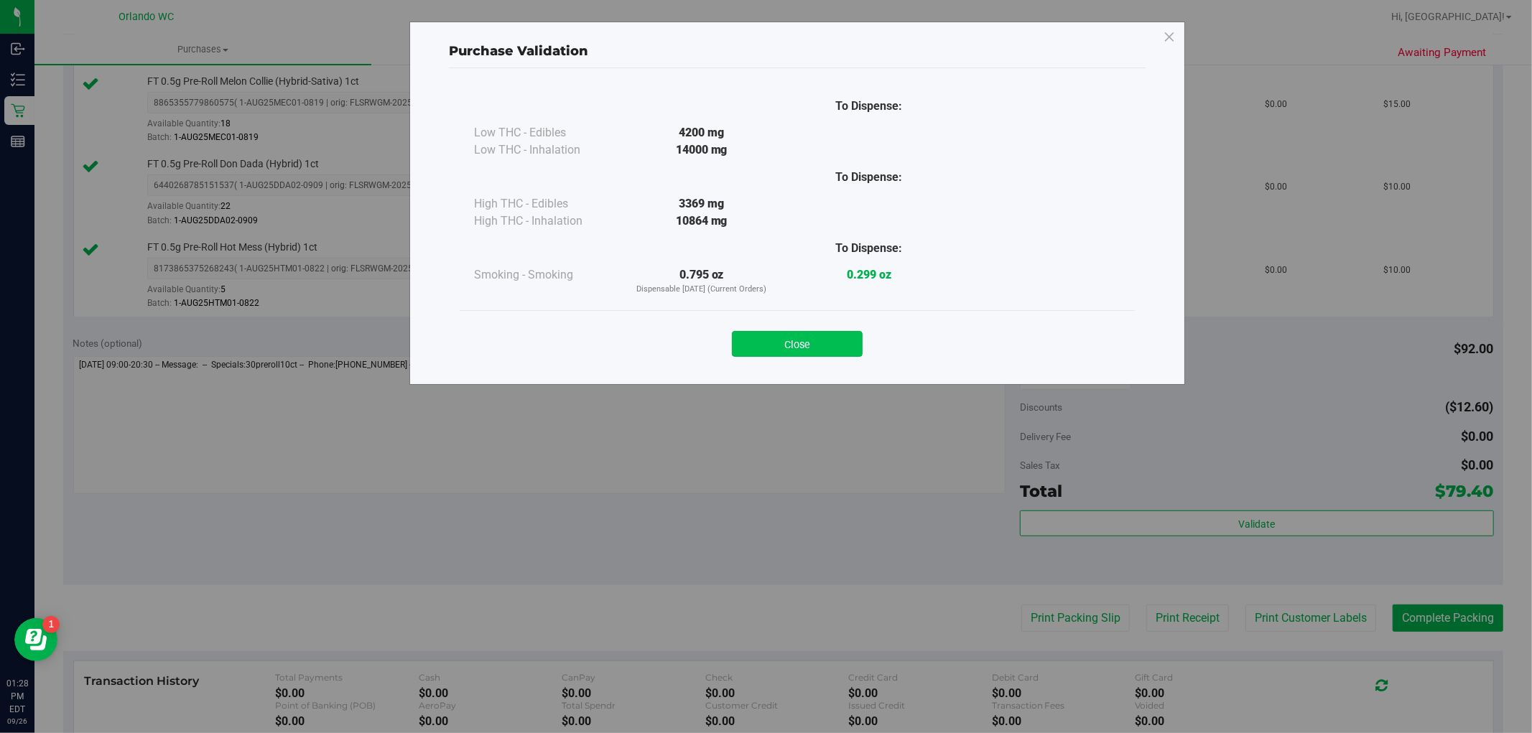
click at [834, 346] on button "Close" at bounding box center [797, 344] width 131 height 26
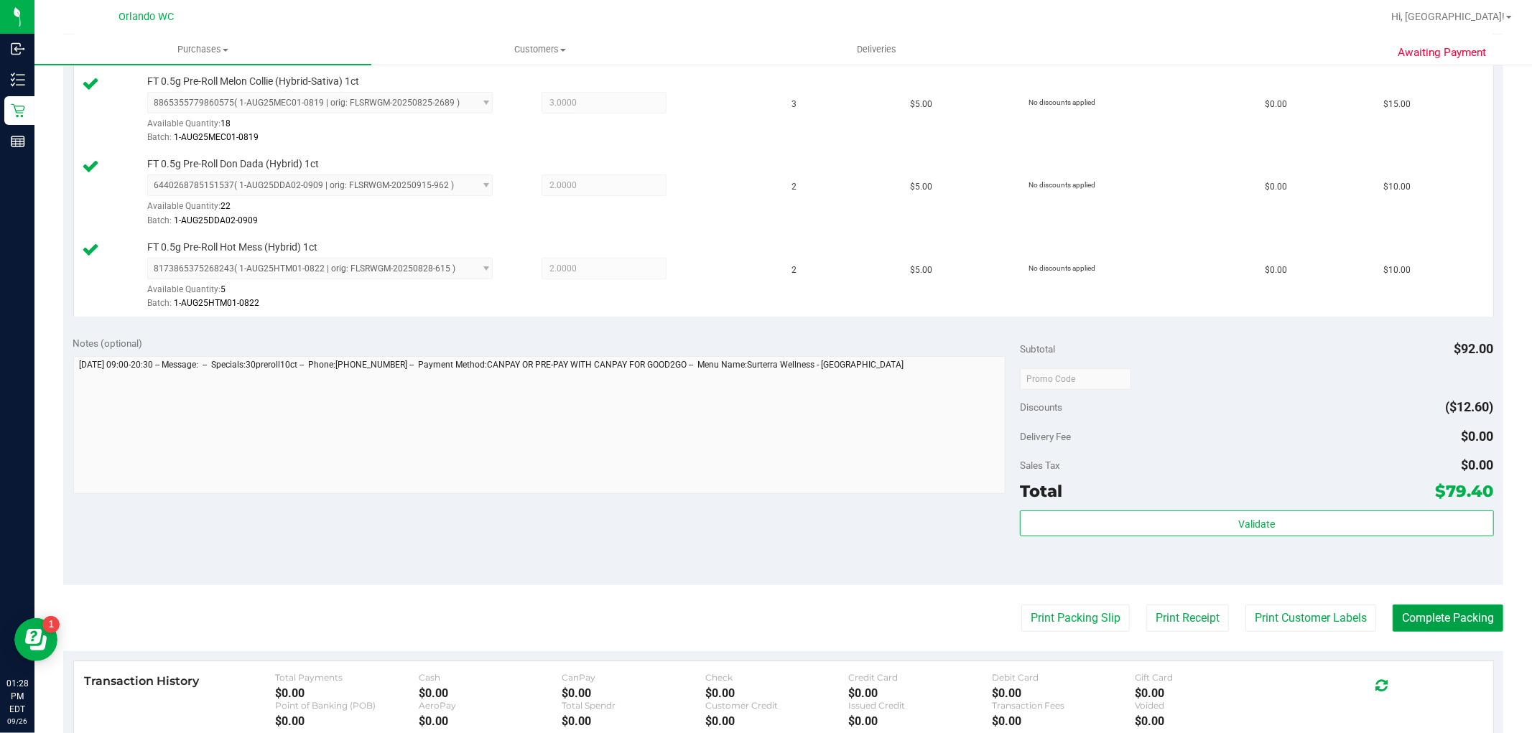
click at [1458, 623] on button "Complete Packing" at bounding box center [1447, 618] width 111 height 27
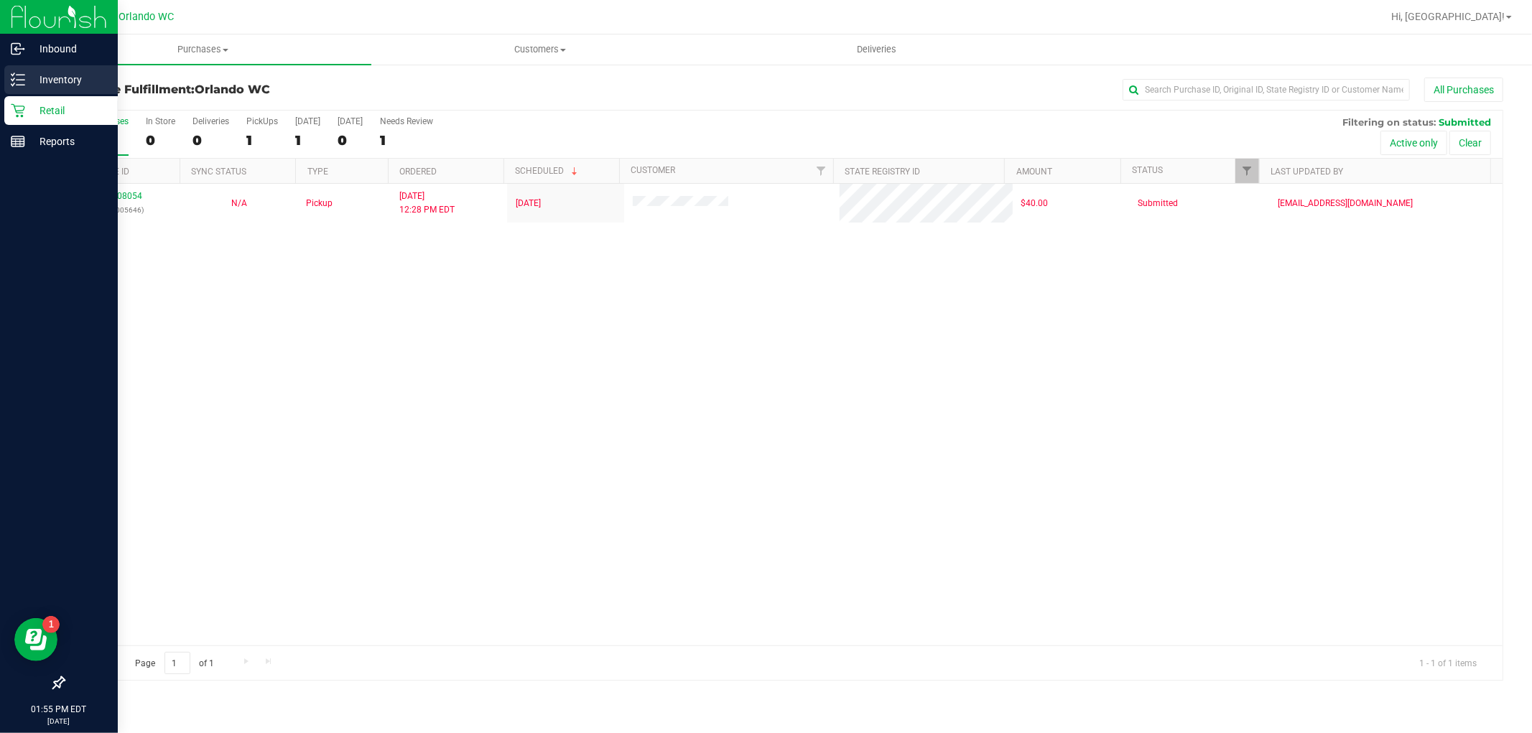
click at [12, 76] on icon at bounding box center [18, 80] width 14 height 14
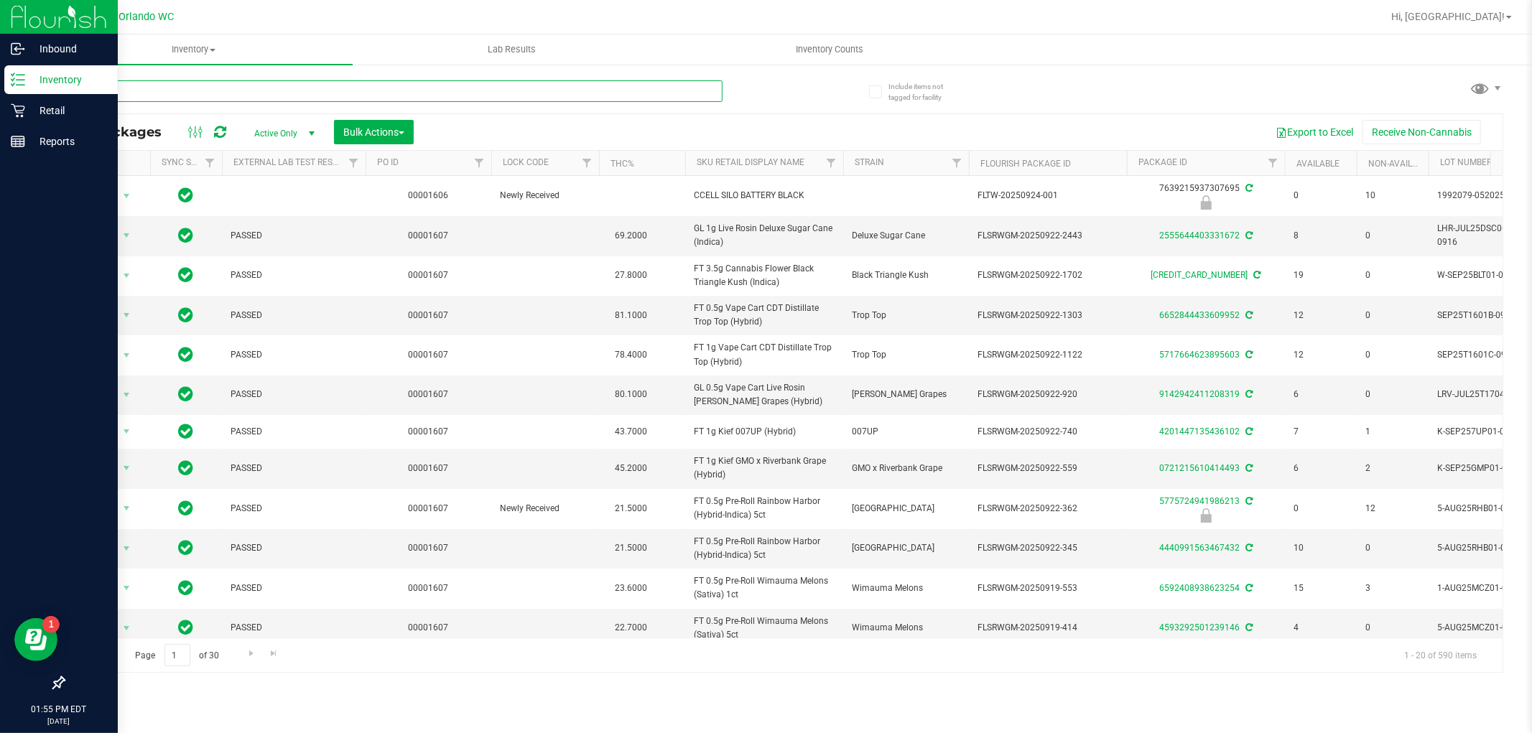
click at [554, 94] on input "text" at bounding box center [392, 91] width 659 height 22
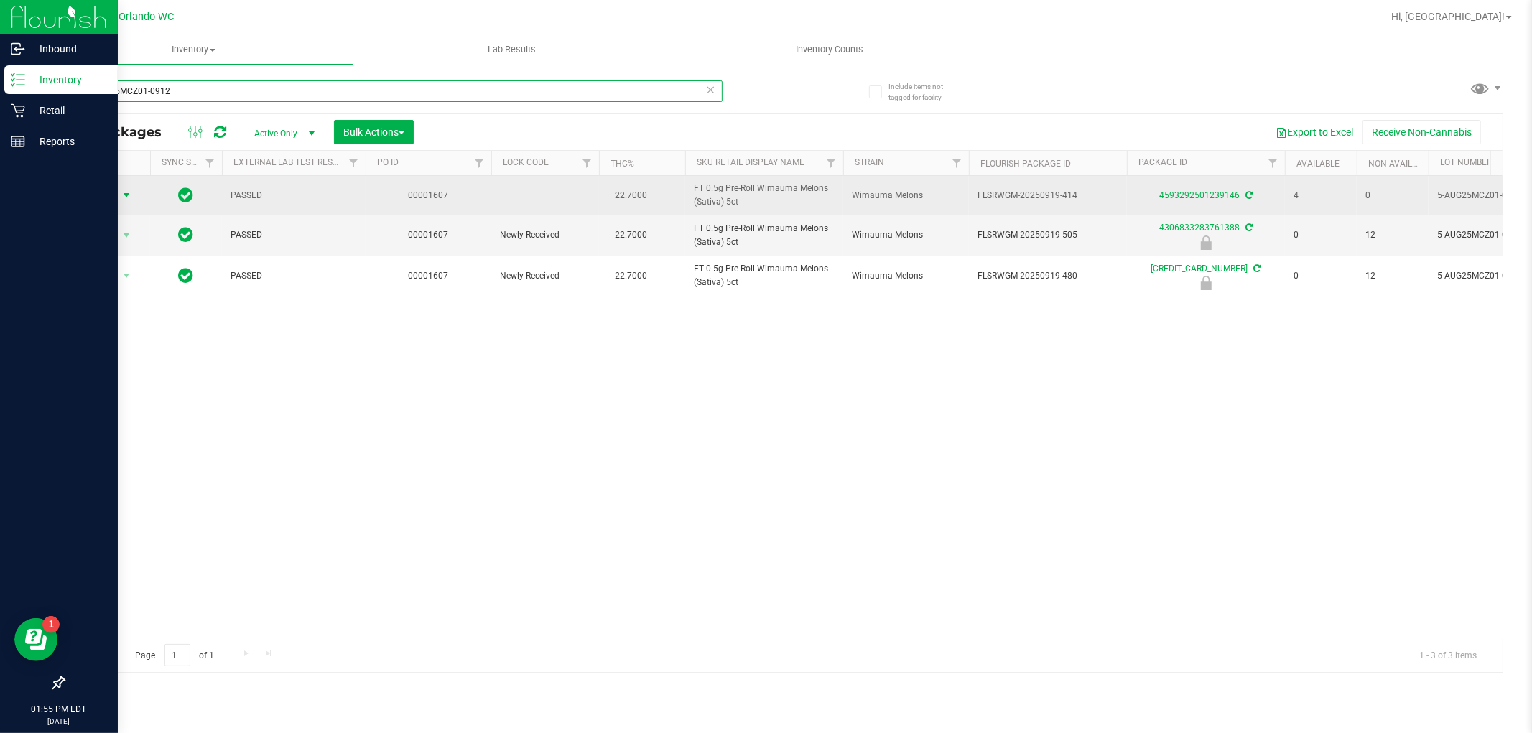
type input "5-AUG25MCZ01-0912"
click at [125, 200] on span "select" at bounding box center [126, 195] width 11 height 11
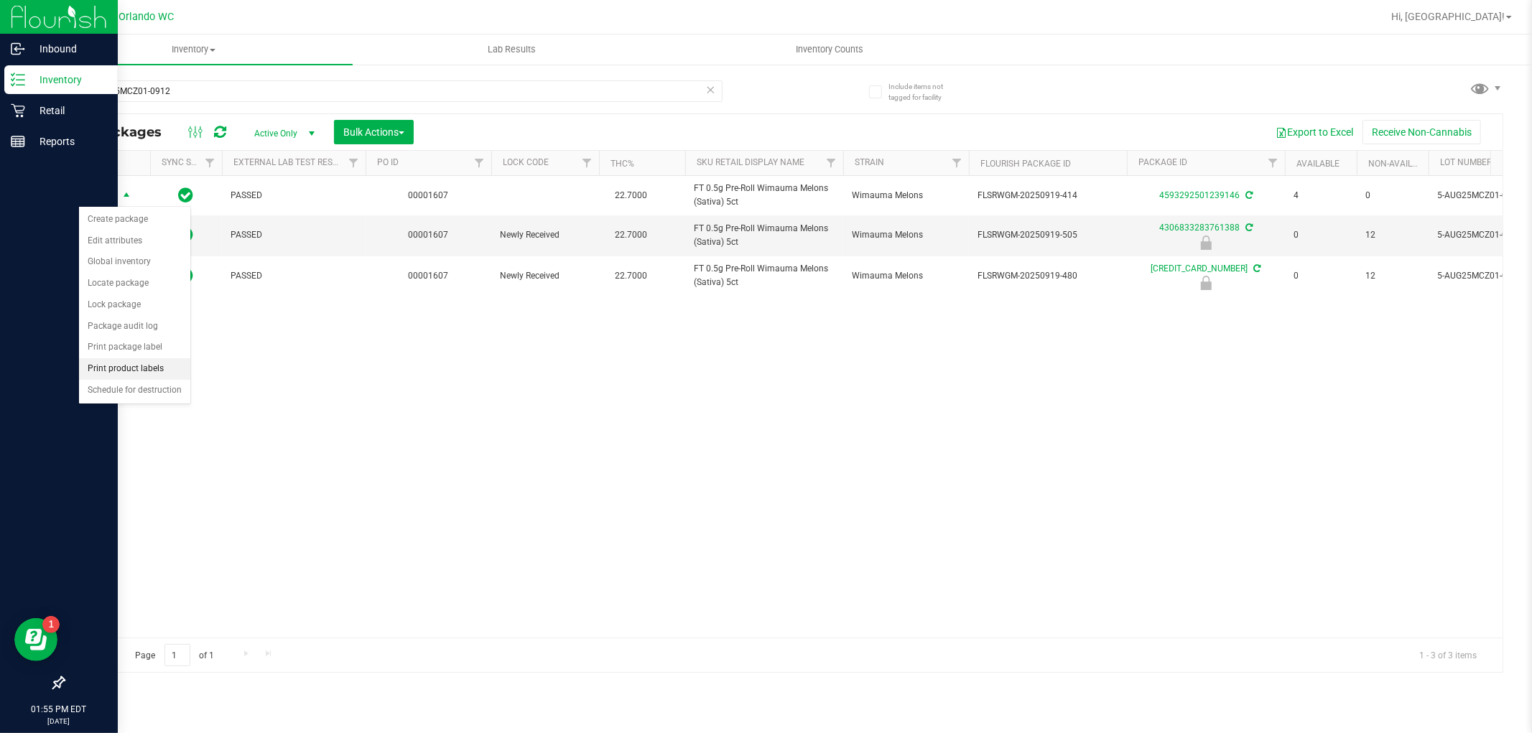
click at [144, 373] on li "Print product labels" at bounding box center [134, 369] width 111 height 22
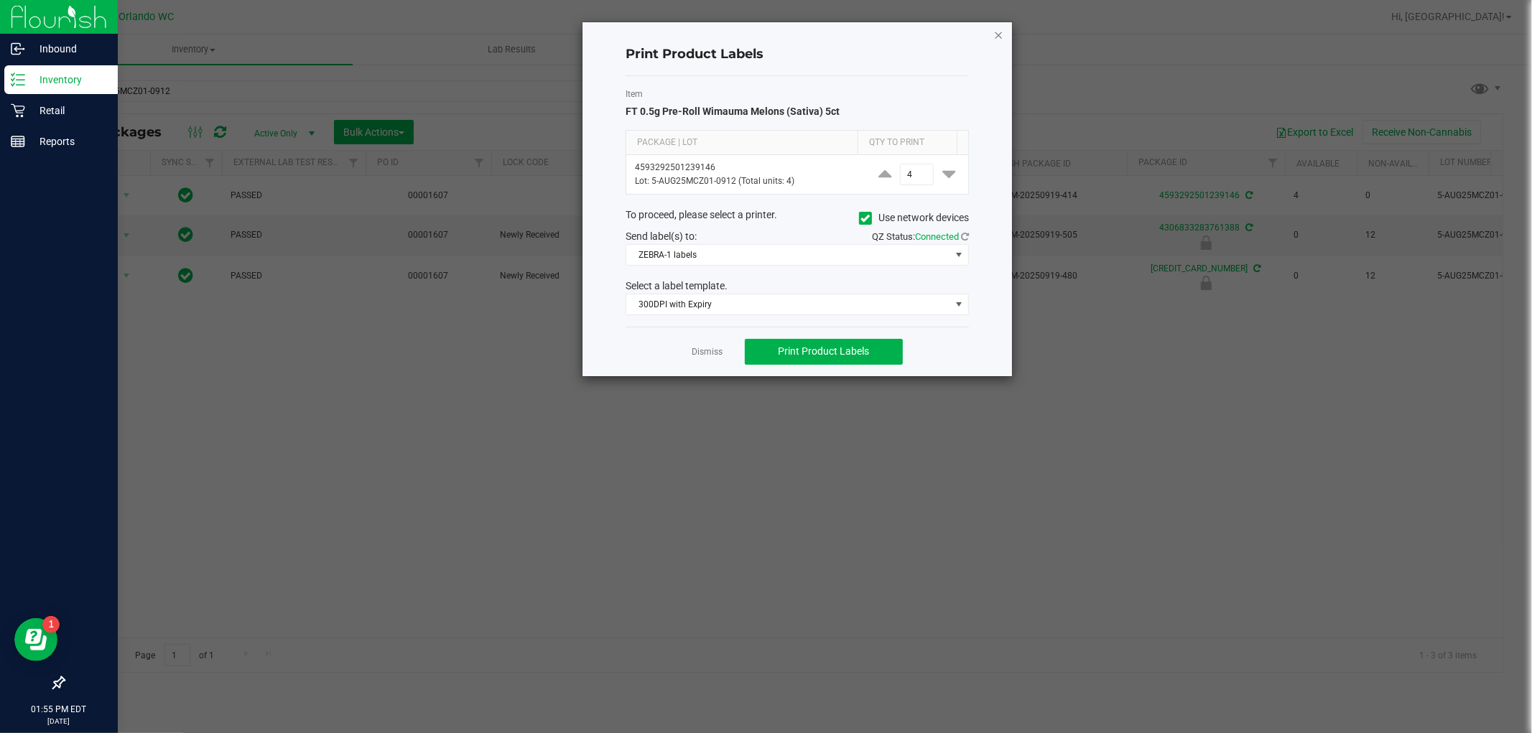
click at [996, 37] on icon "button" at bounding box center [998, 34] width 10 height 17
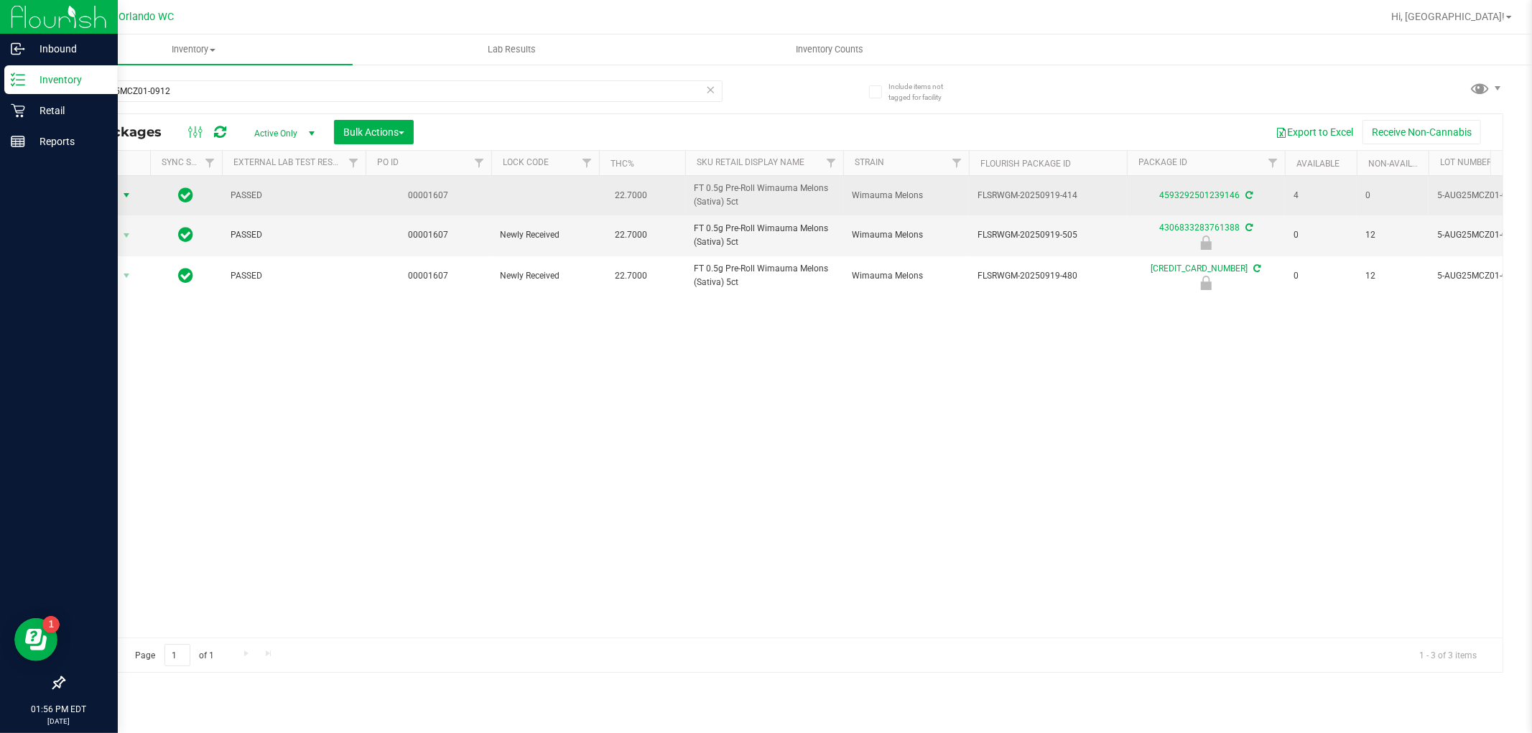
click at [124, 200] on span "select" at bounding box center [126, 195] width 11 height 11
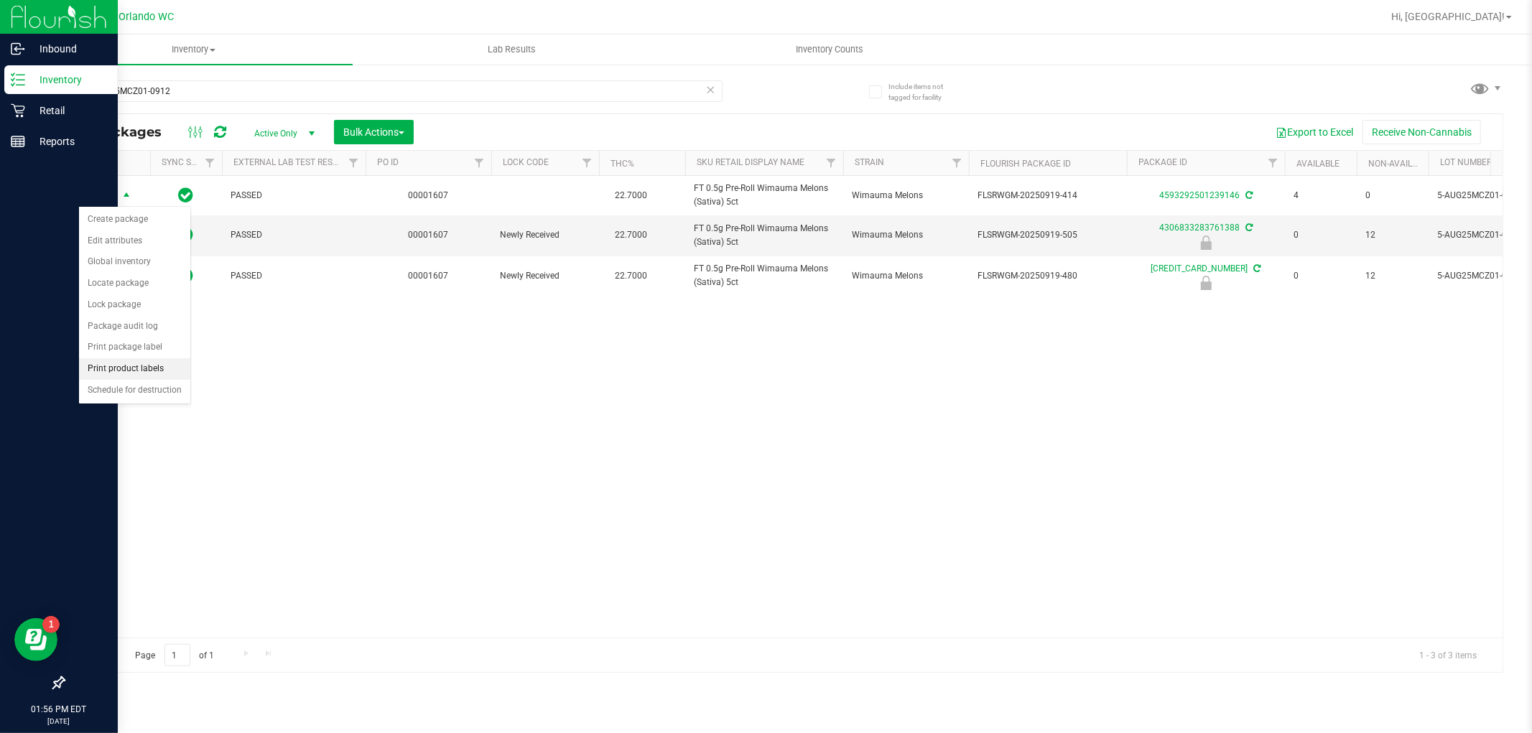
click at [162, 371] on li "Print product labels" at bounding box center [134, 369] width 111 height 22
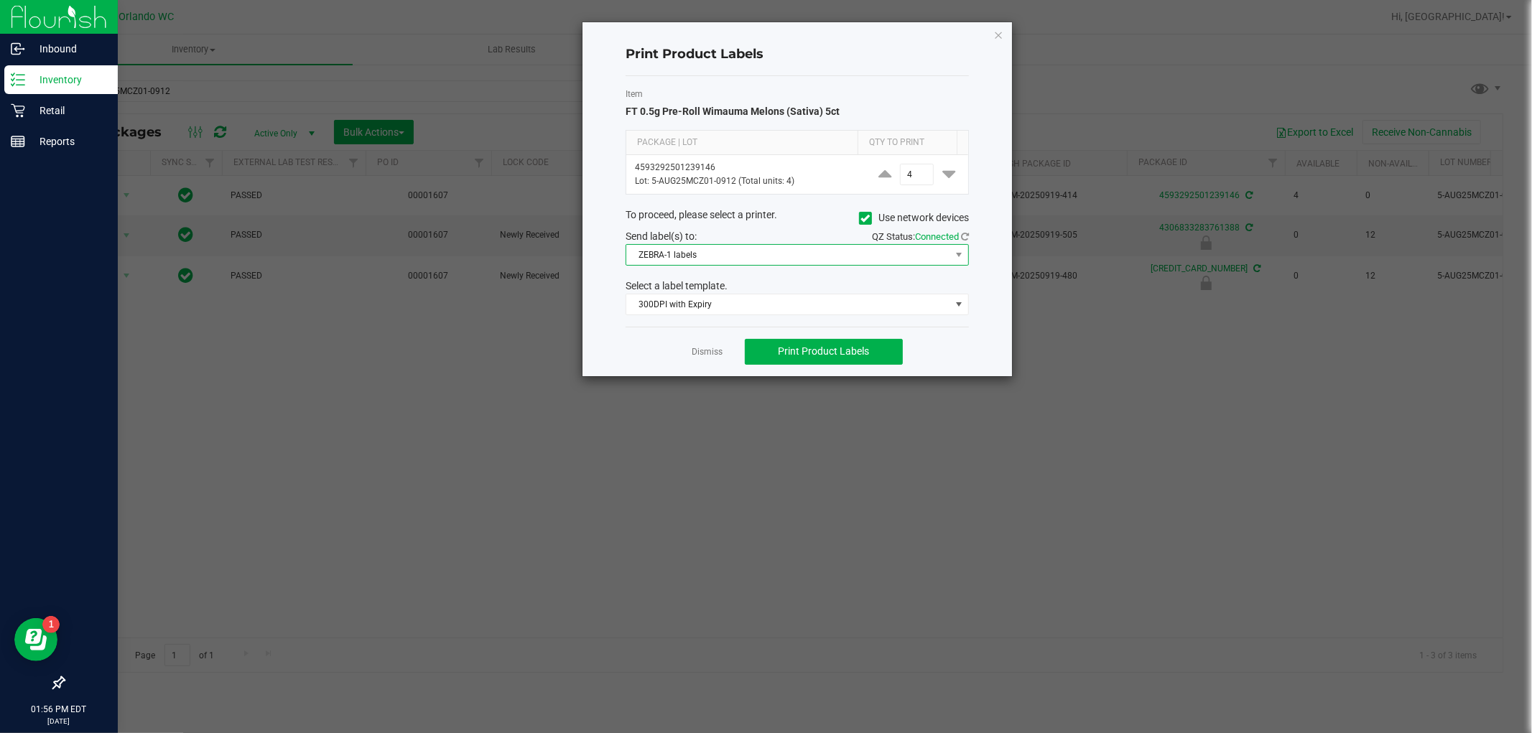
click at [758, 254] on span "ZEBRA-1 labels" at bounding box center [788, 255] width 324 height 20
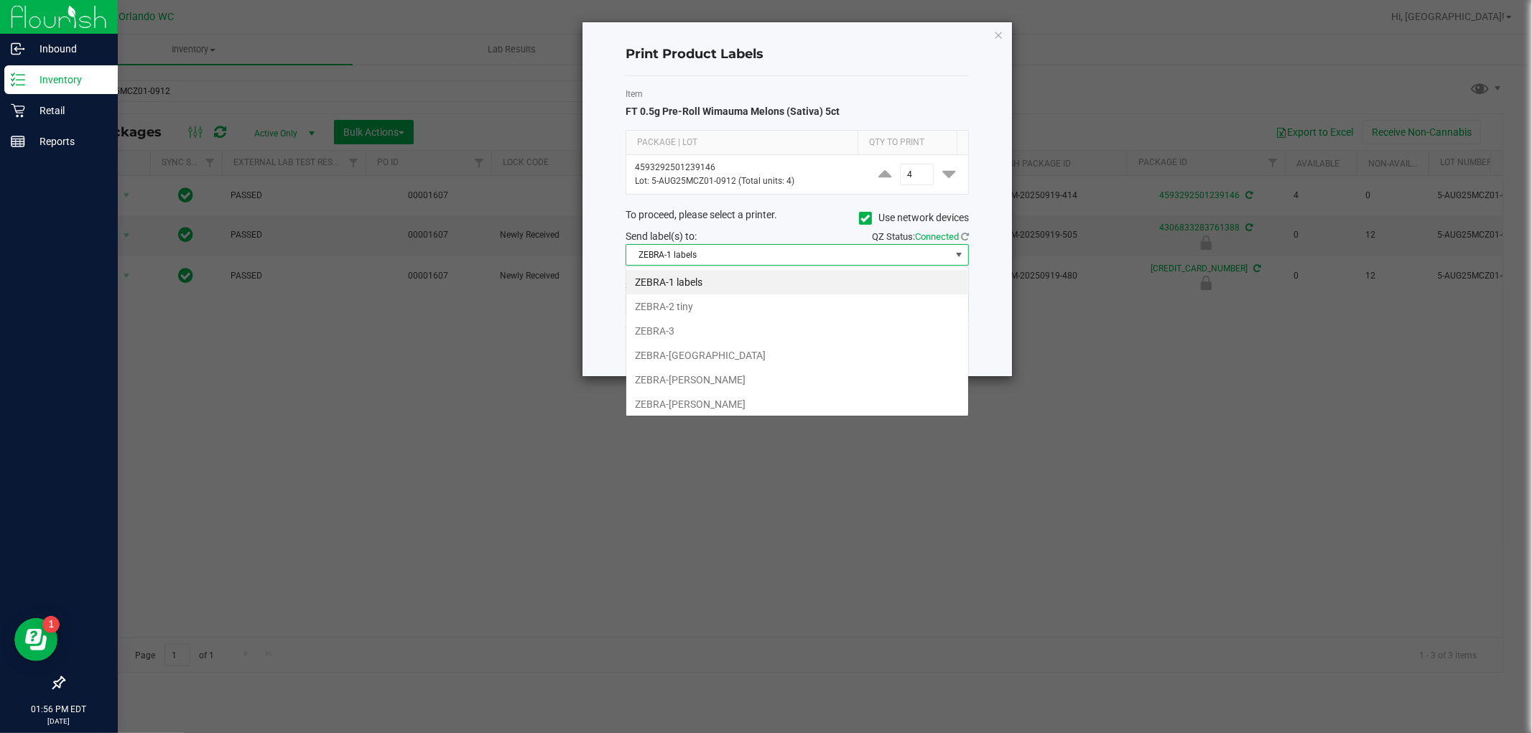
scroll to position [22, 343]
click at [729, 402] on li "ZEBRA-[PERSON_NAME]" at bounding box center [797, 404] width 342 height 24
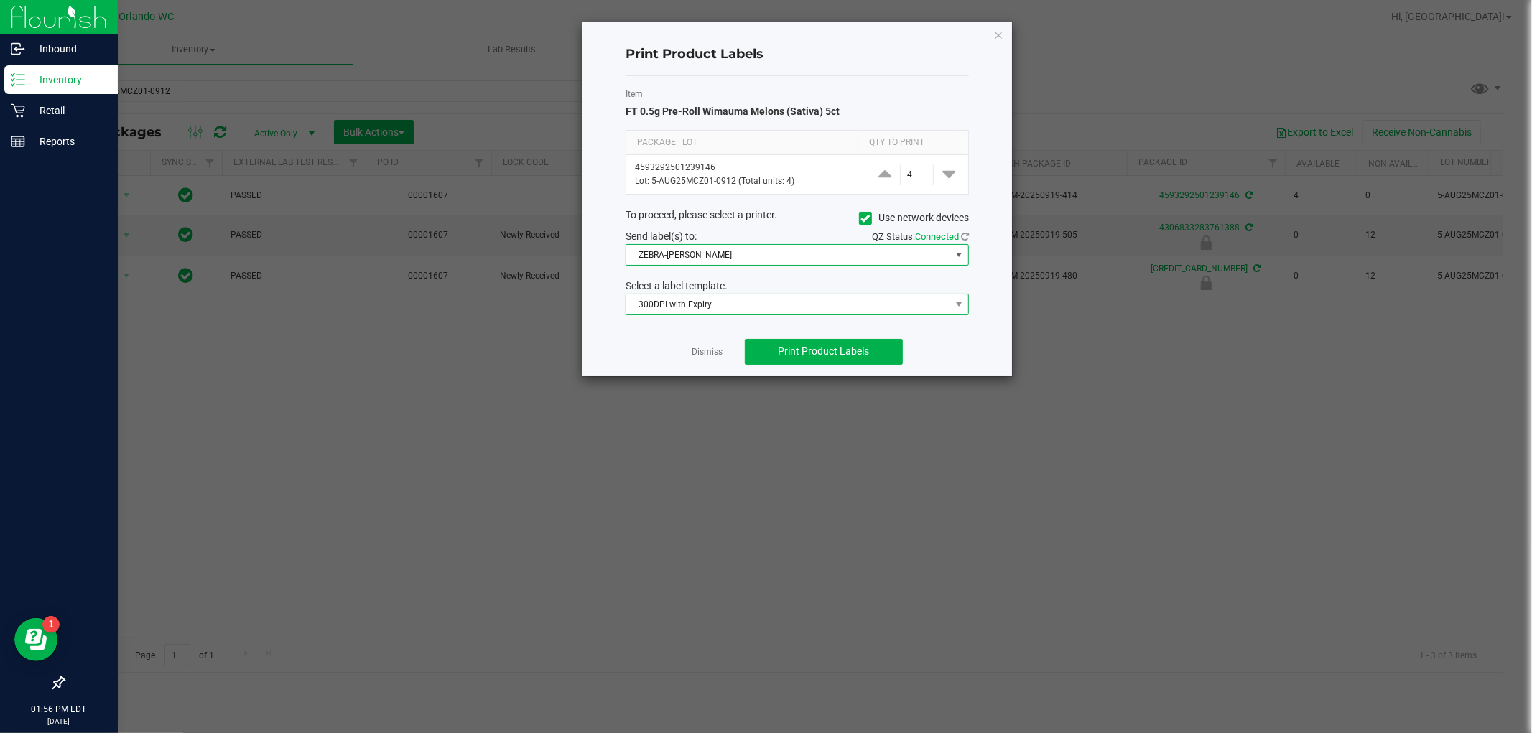
click at [729, 304] on span "300DPI with Expiry" at bounding box center [788, 304] width 324 height 20
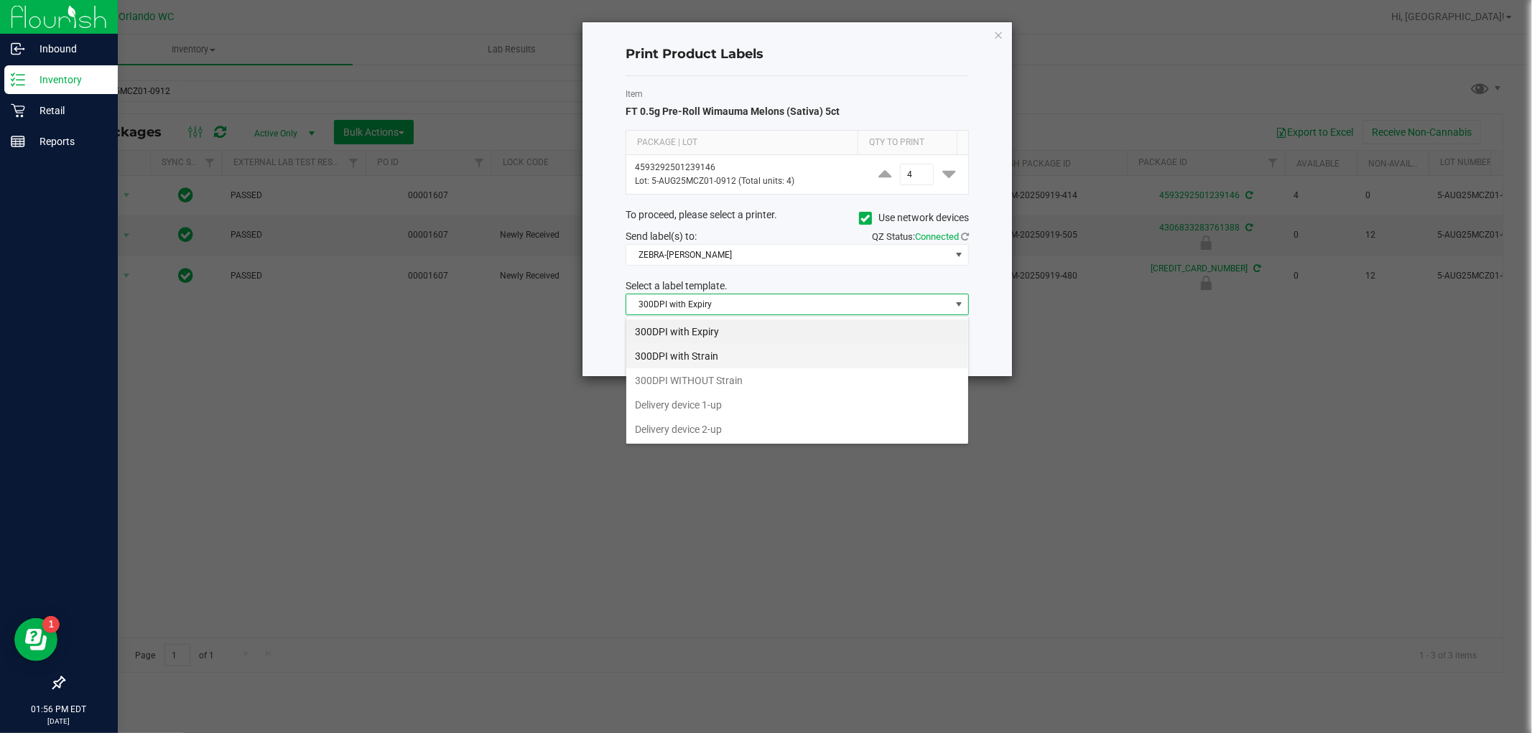
click at [649, 361] on li "300DPI with Strain" at bounding box center [797, 356] width 342 height 24
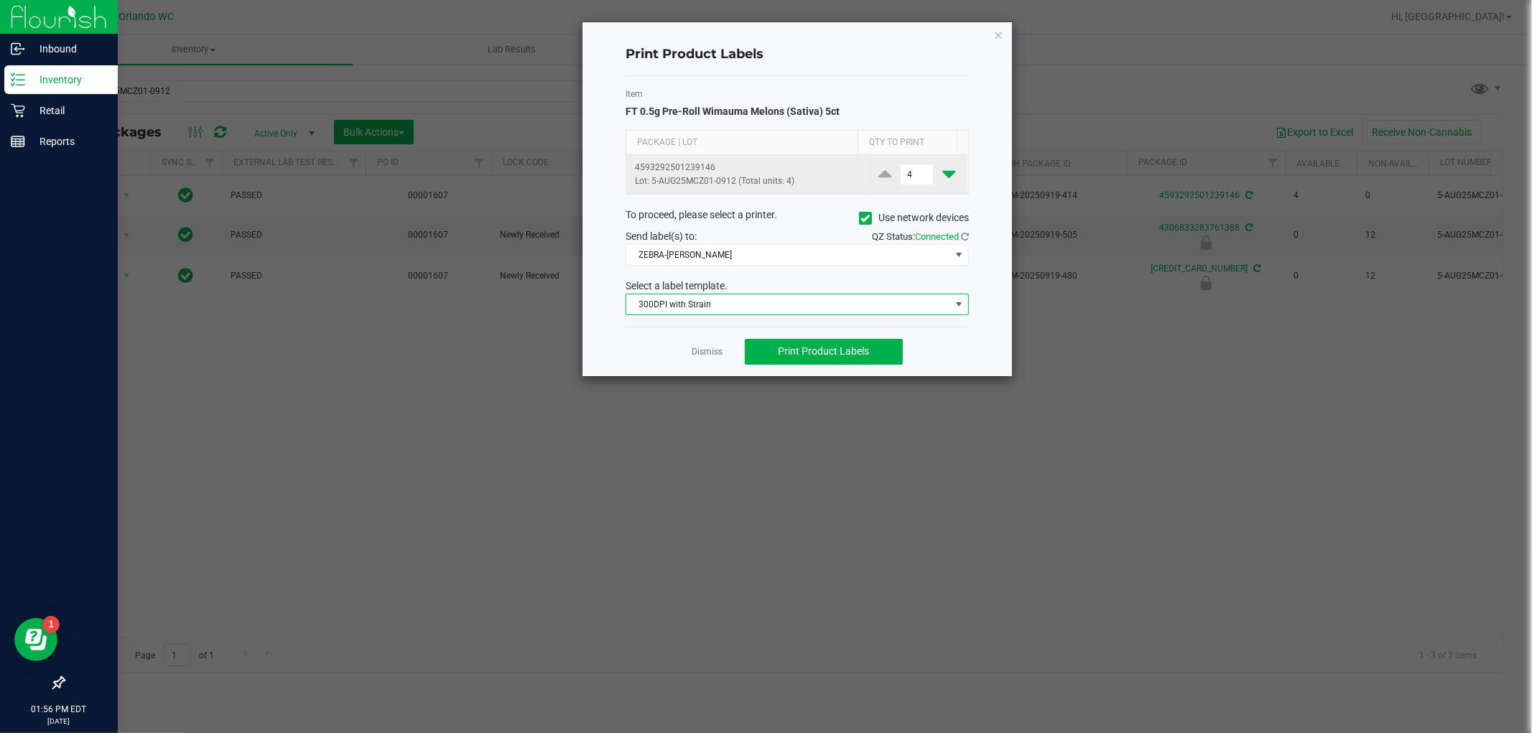
click at [942, 174] on icon at bounding box center [948, 174] width 13 height 18
type input "2"
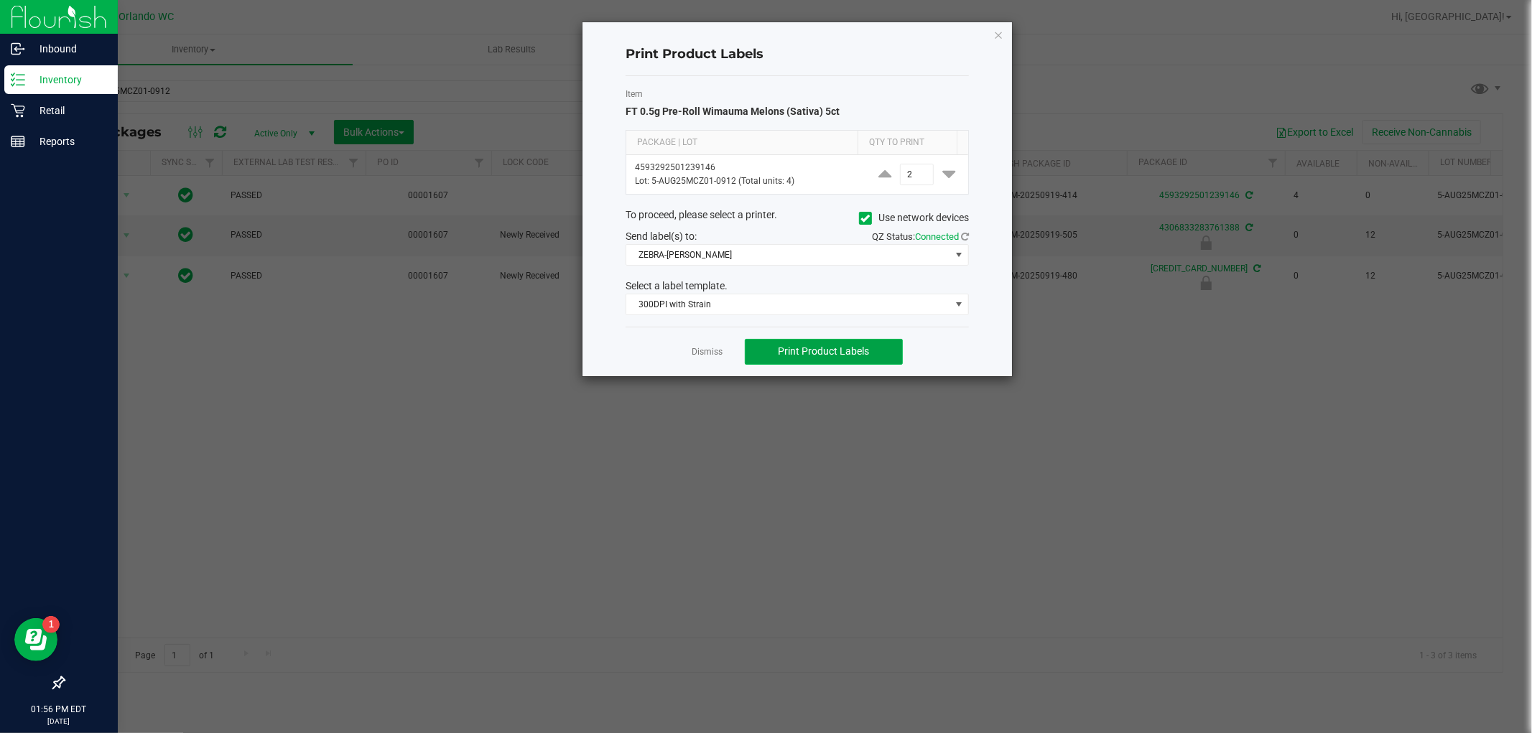
click at [874, 349] on button "Print Product Labels" at bounding box center [824, 352] width 158 height 26
click at [878, 352] on button "Print Product Labels" at bounding box center [824, 352] width 158 height 26
click at [718, 352] on link "Dismiss" at bounding box center [707, 352] width 31 height 12
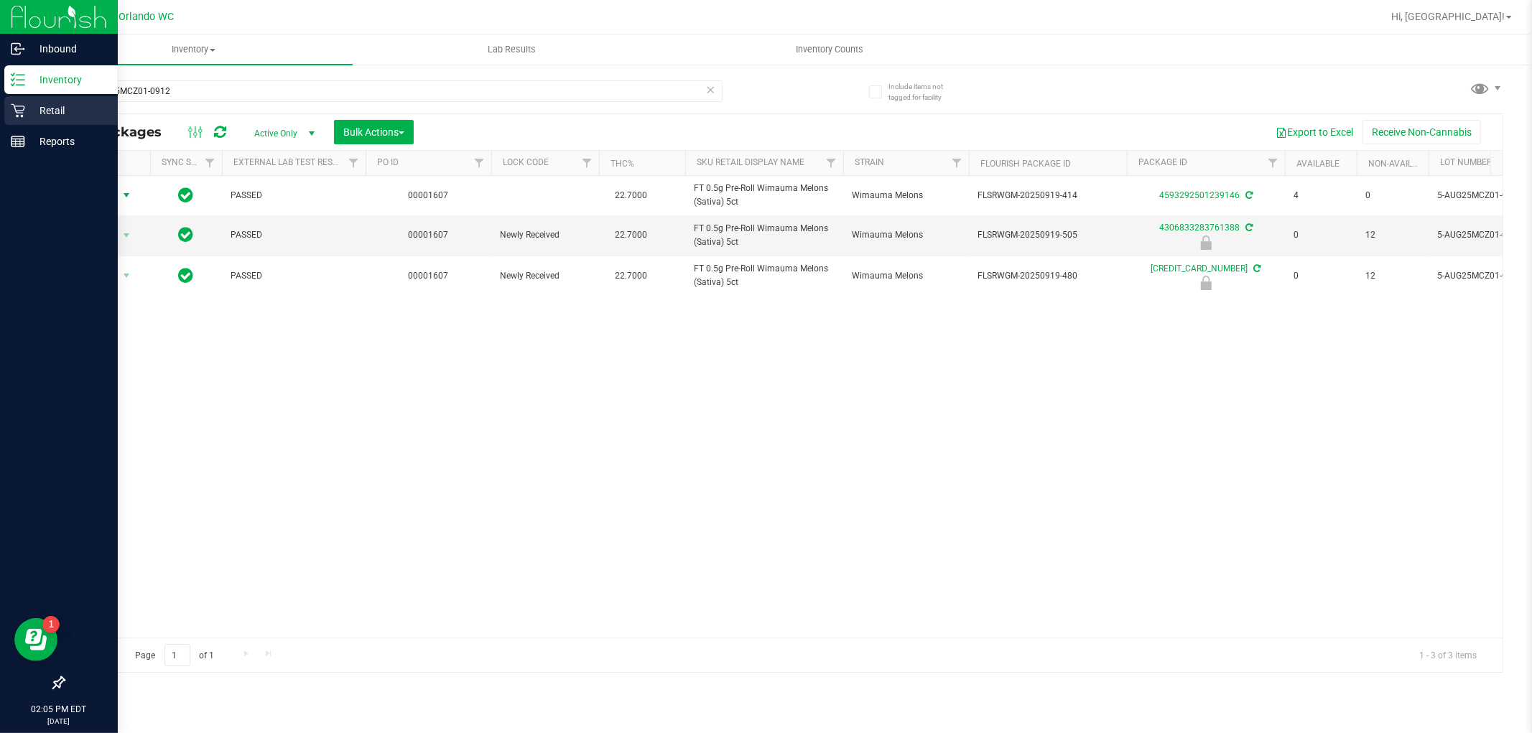
click at [22, 106] on icon at bounding box center [18, 110] width 14 height 14
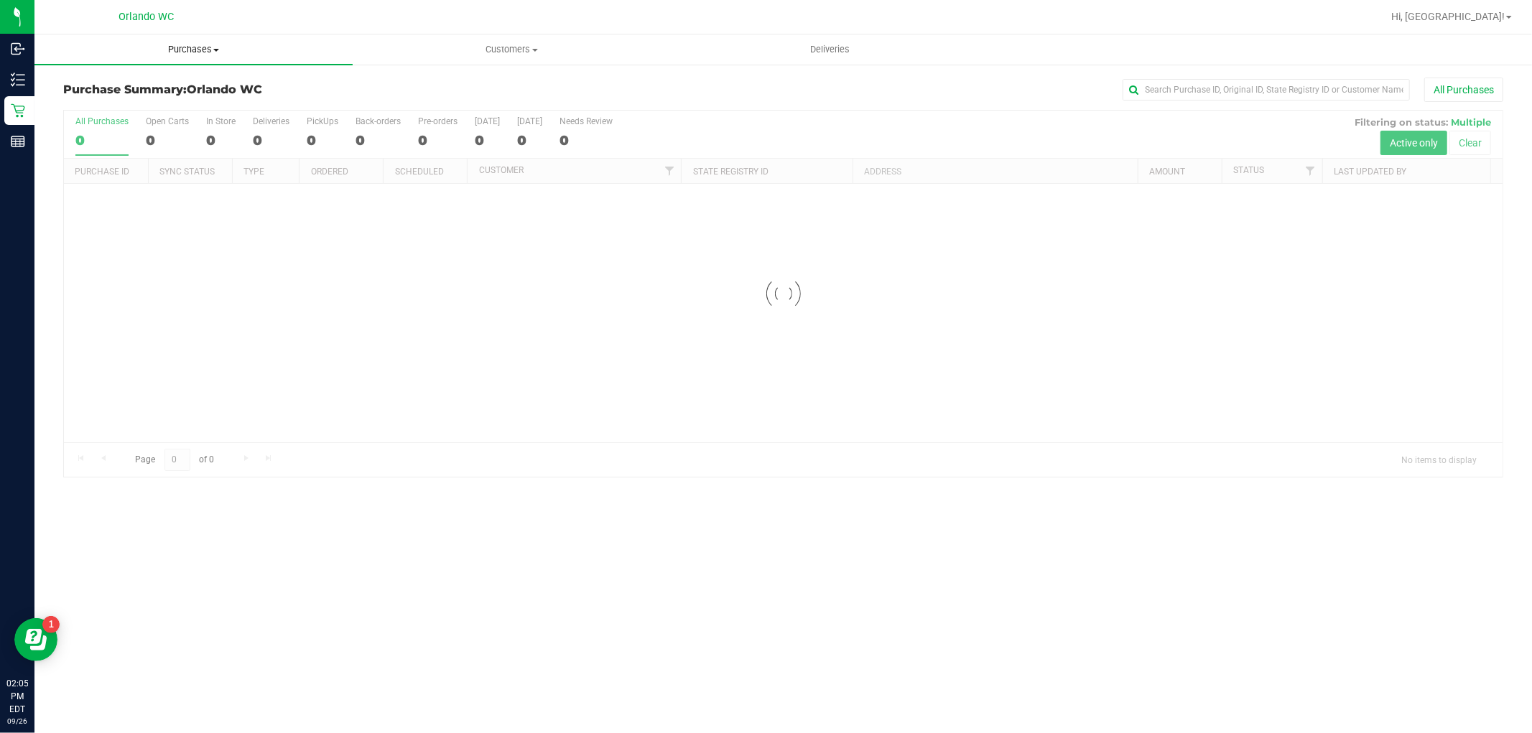
click at [198, 52] on span "Purchases" at bounding box center [193, 49] width 318 height 13
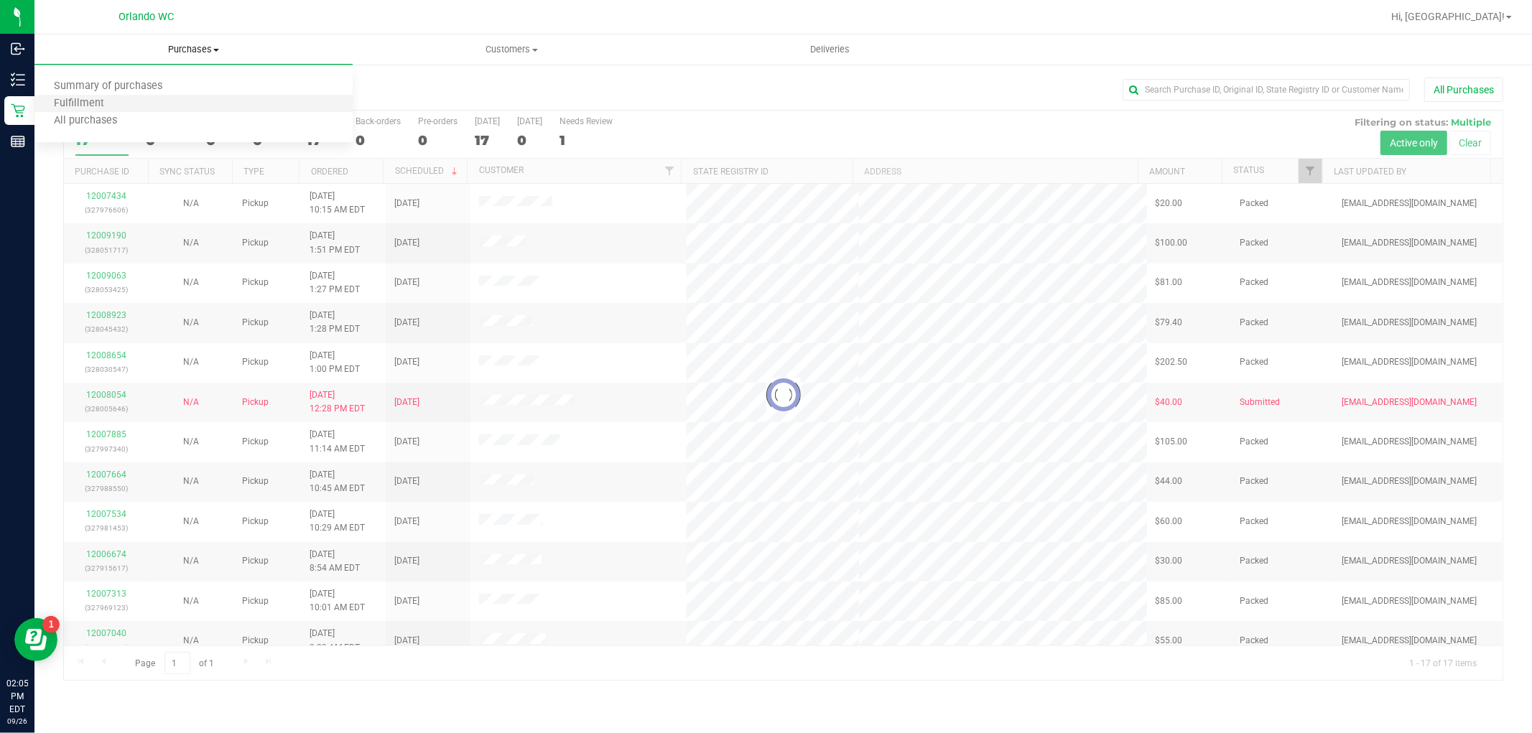
click at [132, 102] on li "Fulfillment" at bounding box center [193, 104] width 318 height 17
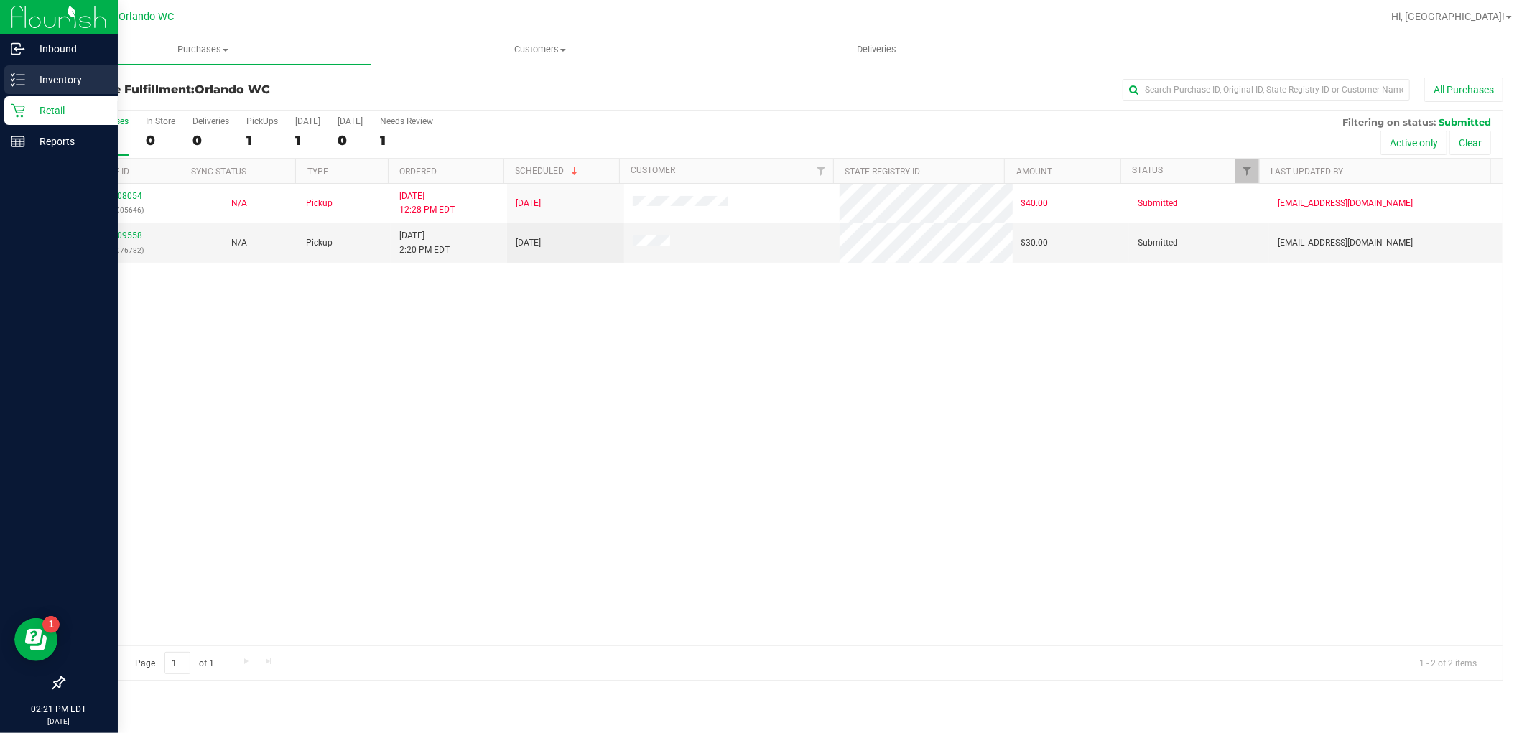
click at [19, 76] on icon at bounding box center [18, 80] width 14 height 14
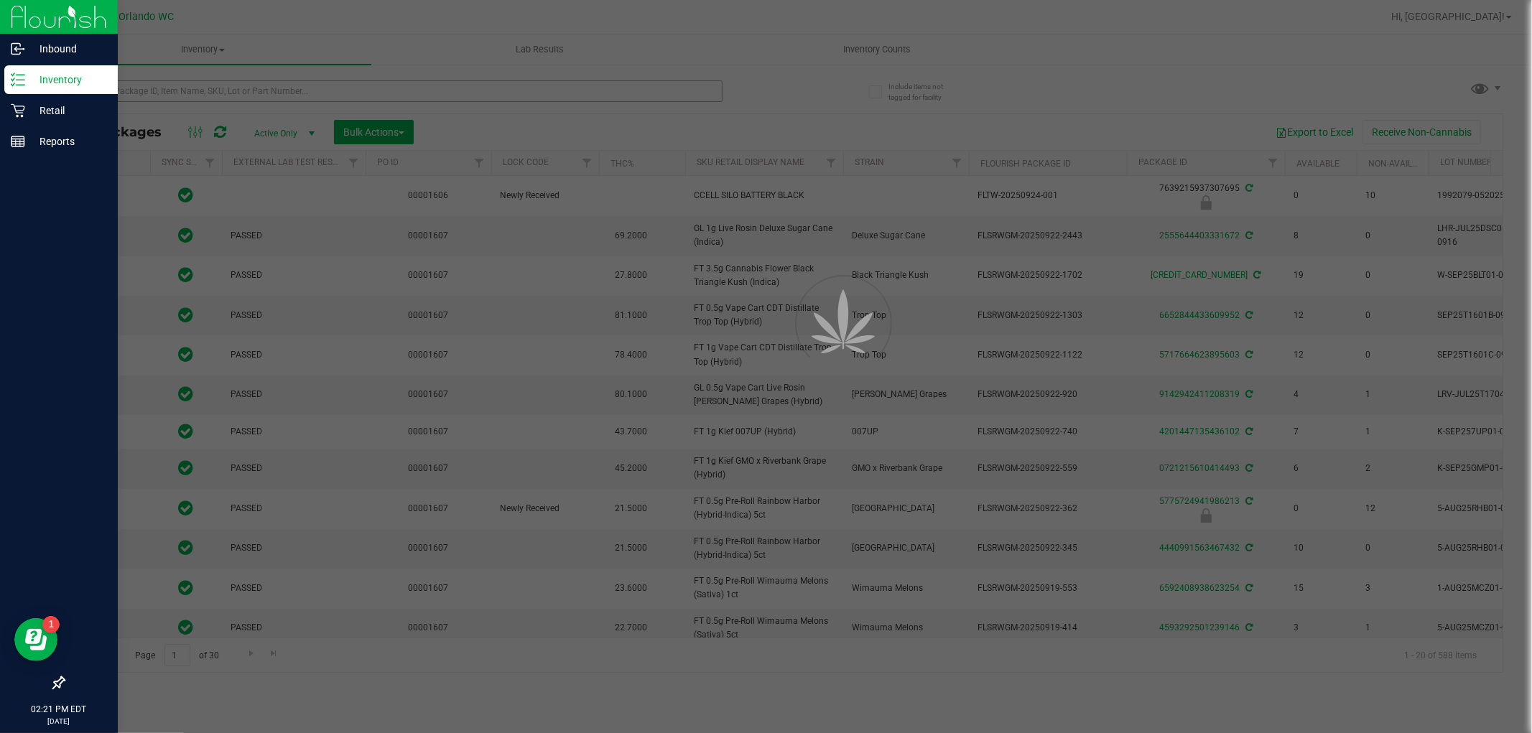
click at [11, 116] on div at bounding box center [766, 366] width 1532 height 733
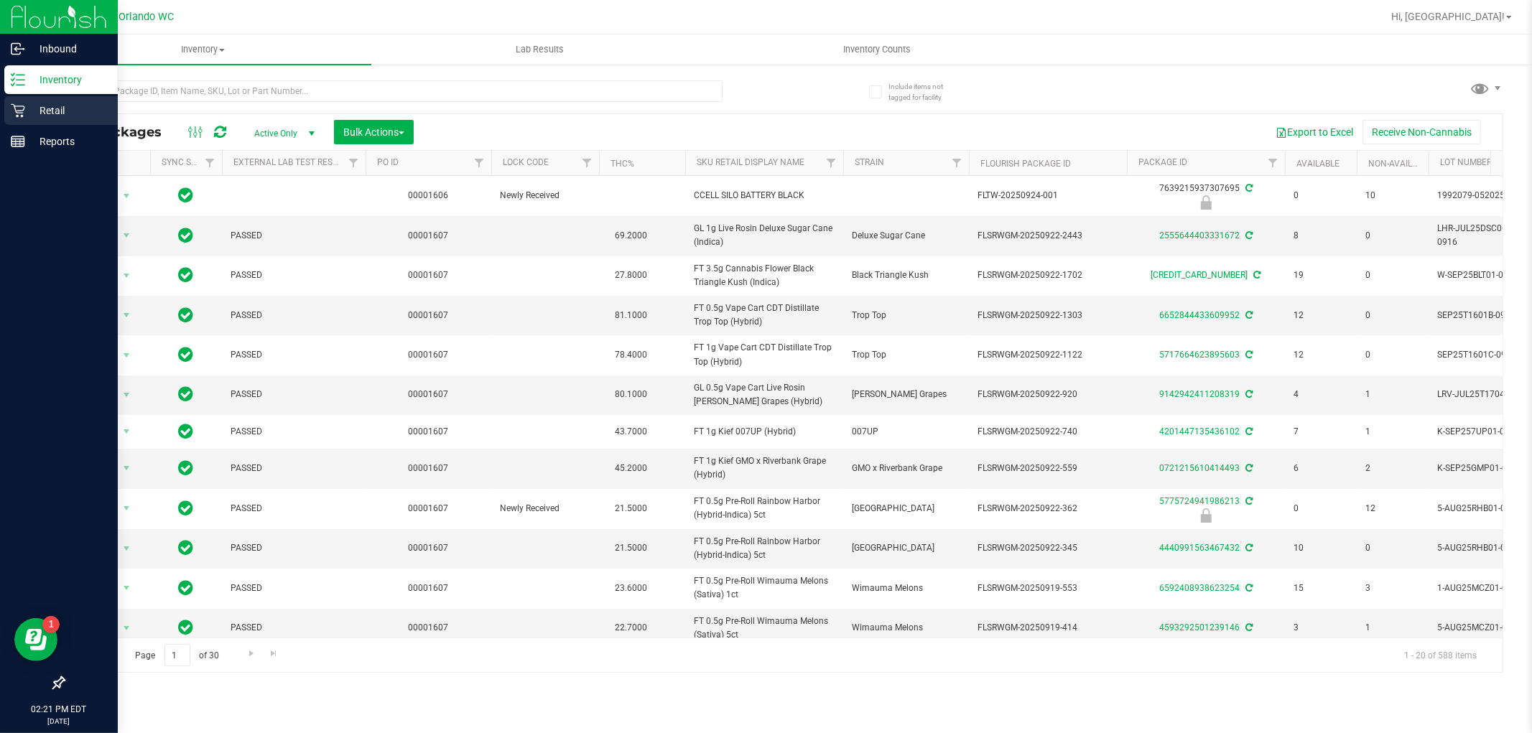
click at [11, 116] on icon at bounding box center [18, 110] width 14 height 14
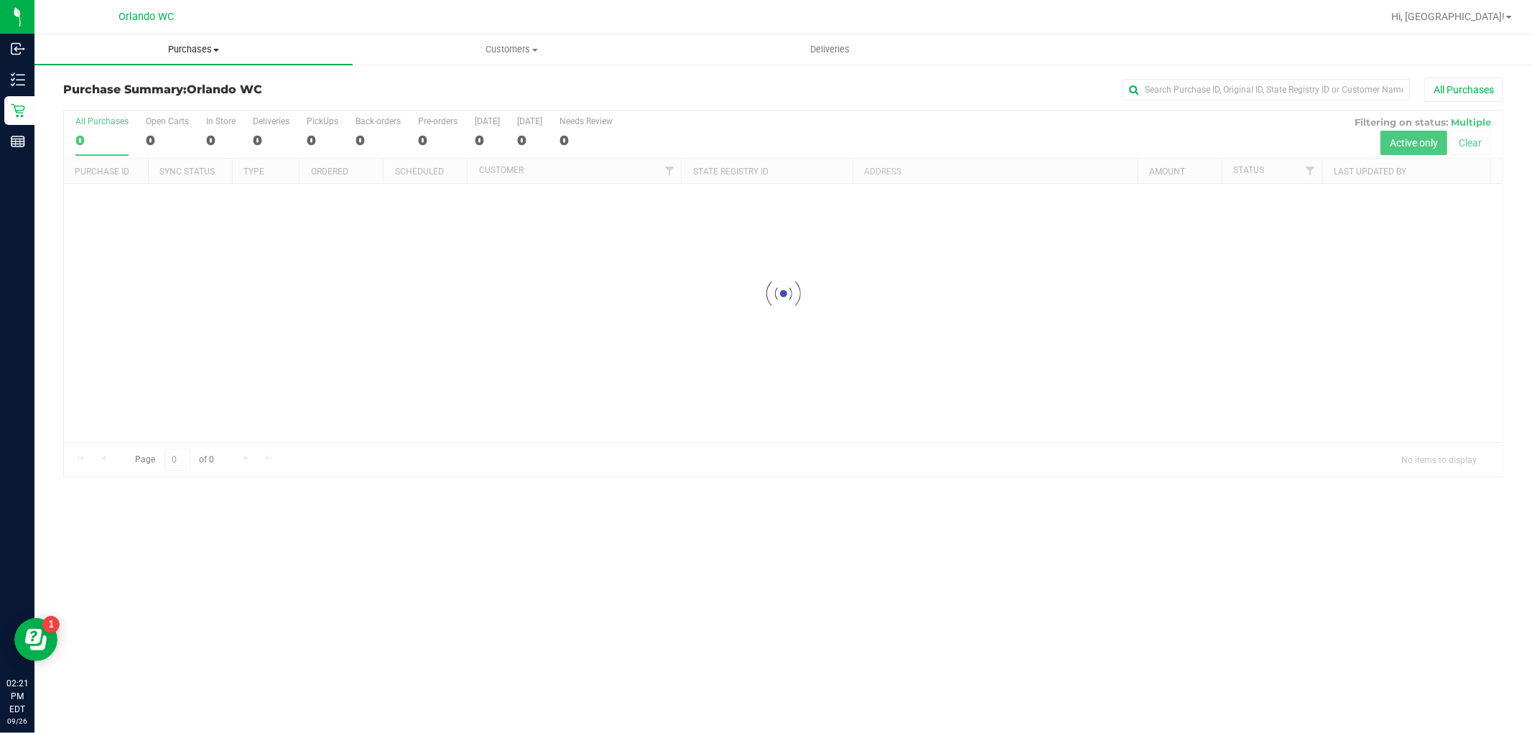
click at [208, 52] on span "Purchases" at bounding box center [193, 49] width 318 height 13
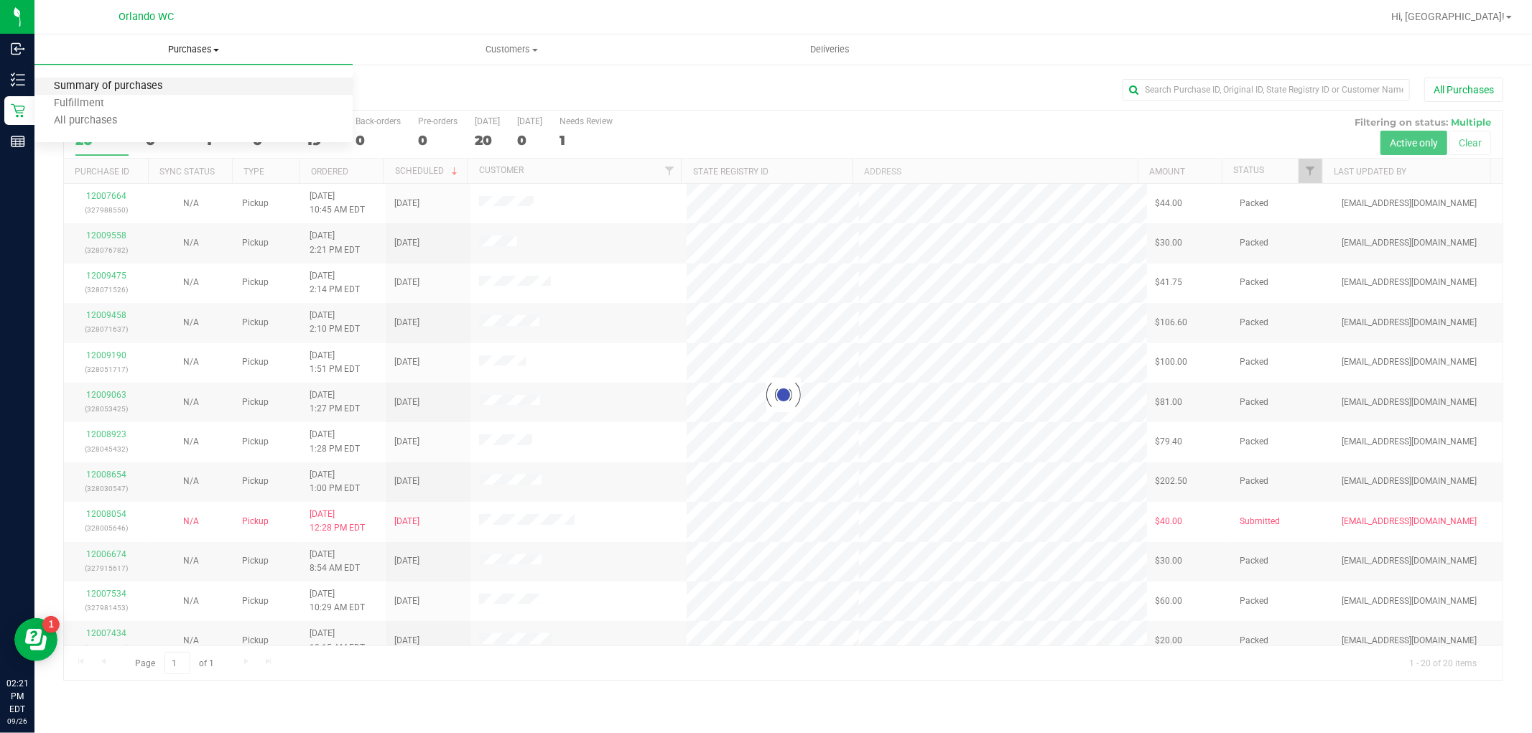
click at [146, 87] on span "Summary of purchases" at bounding box center [107, 86] width 147 height 12
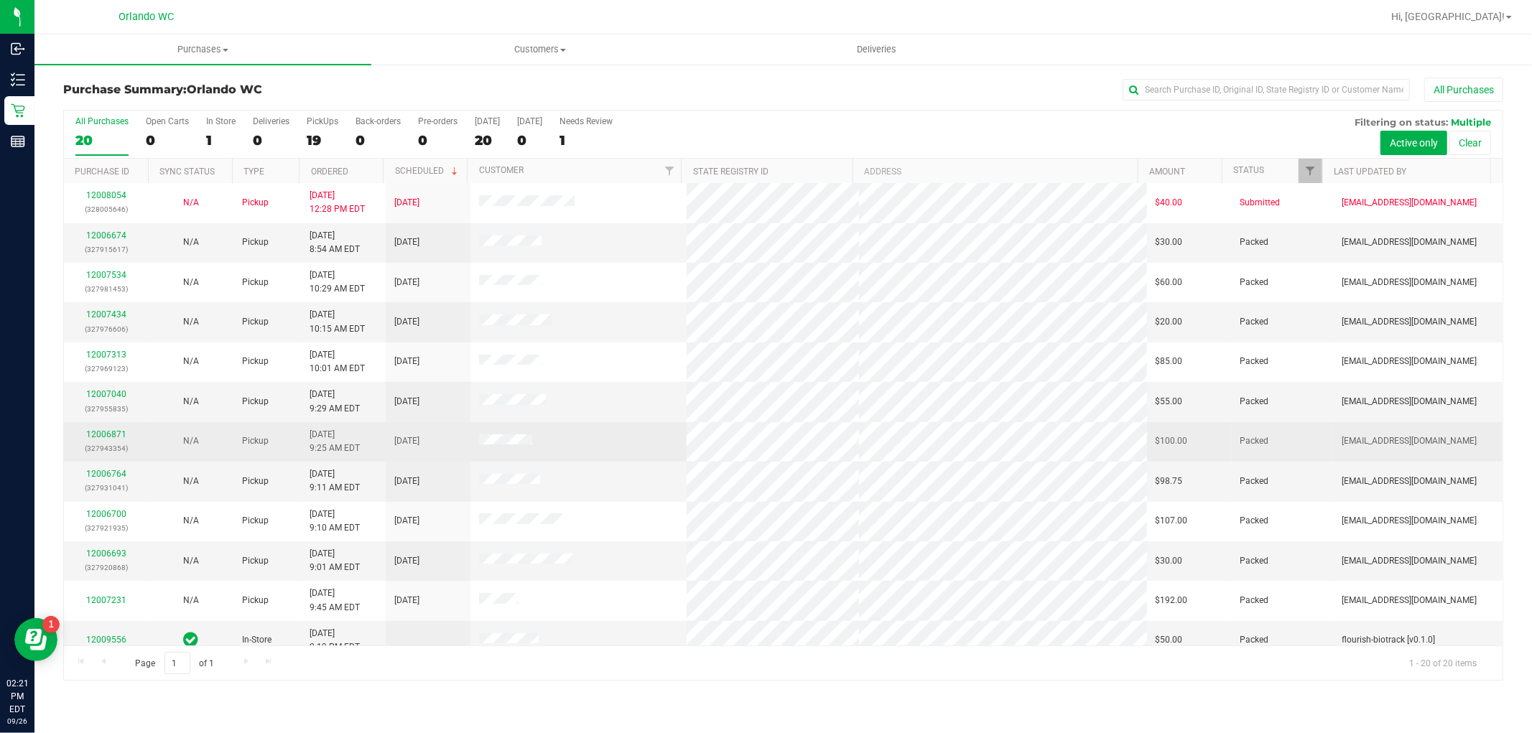
scroll to position [333, 0]
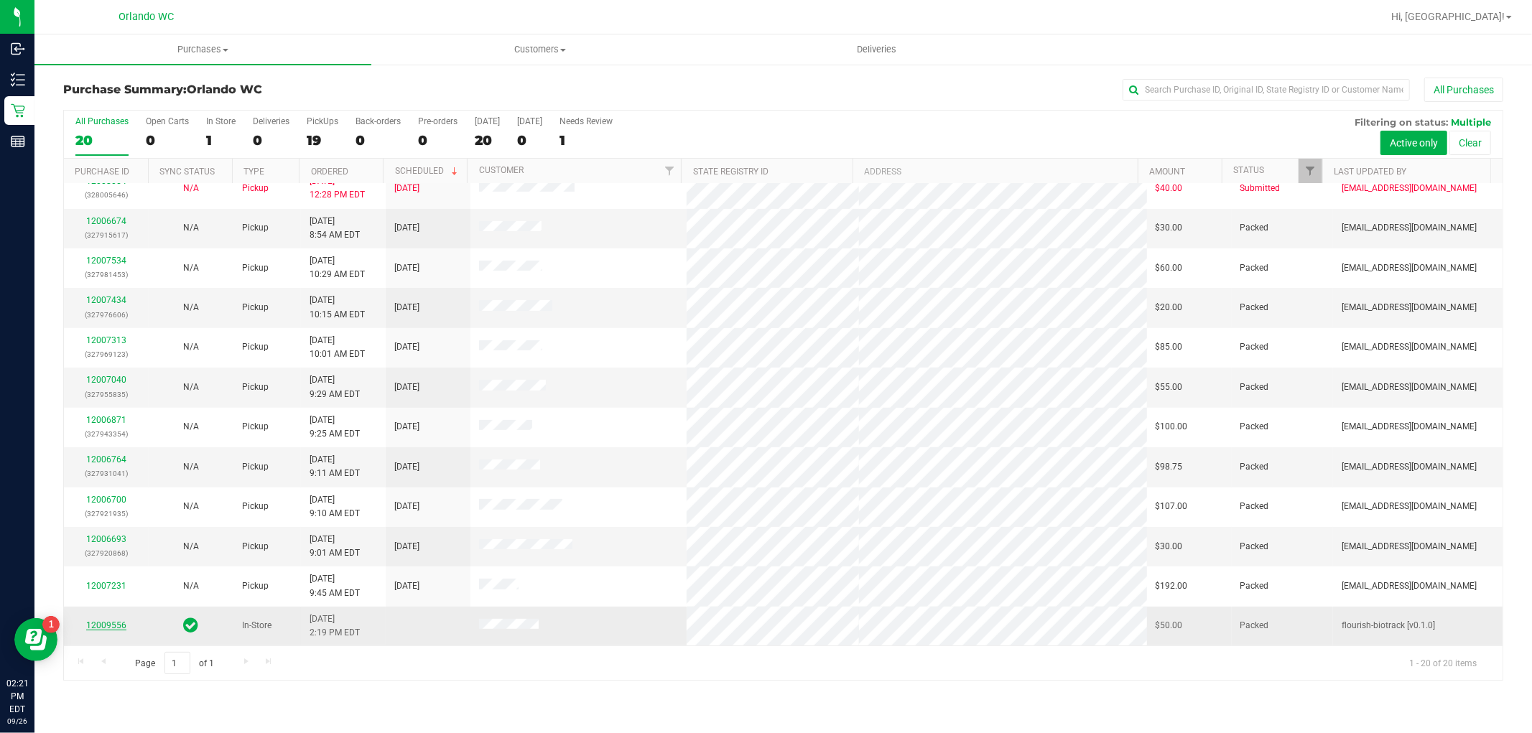
click at [102, 626] on link "12009556" at bounding box center [106, 625] width 40 height 10
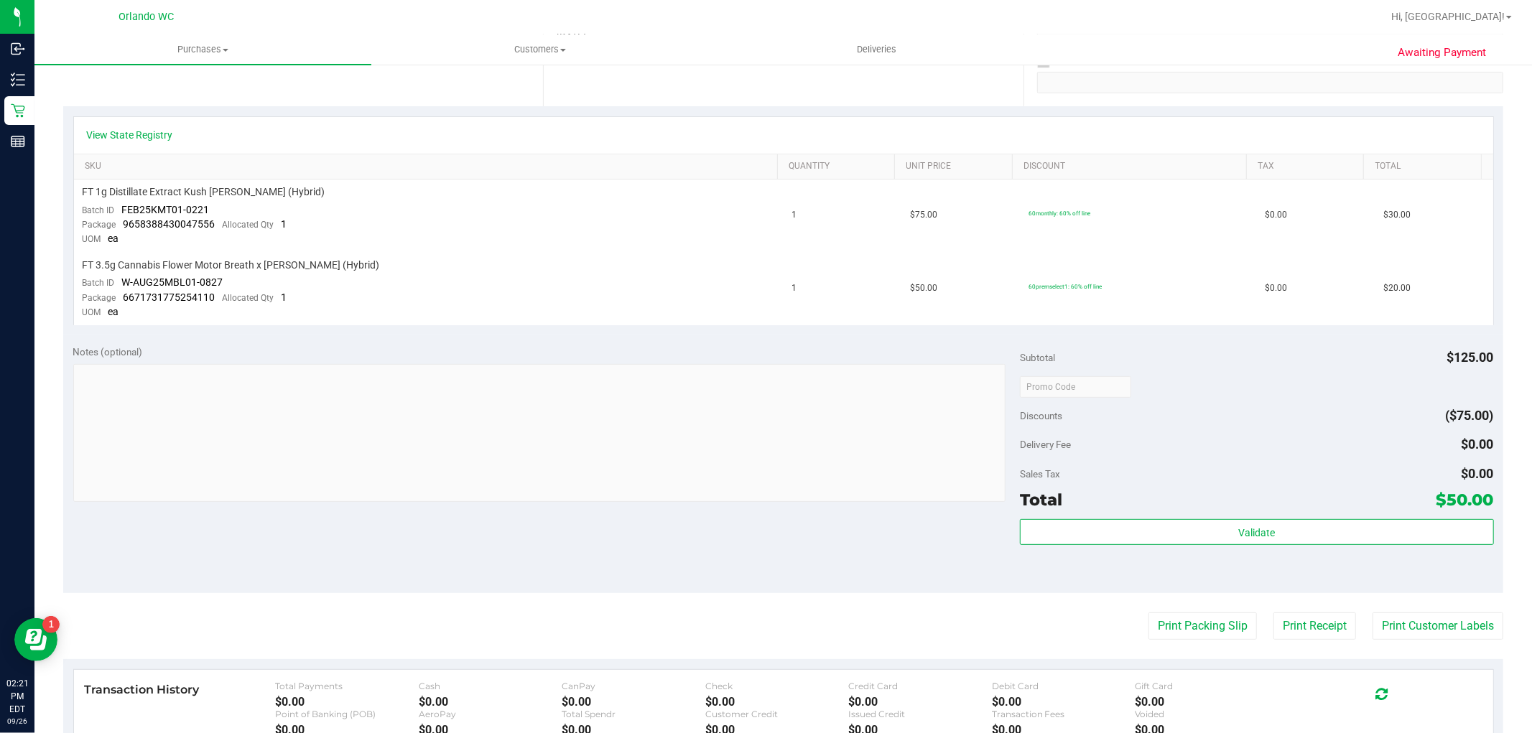
scroll to position [319, 0]
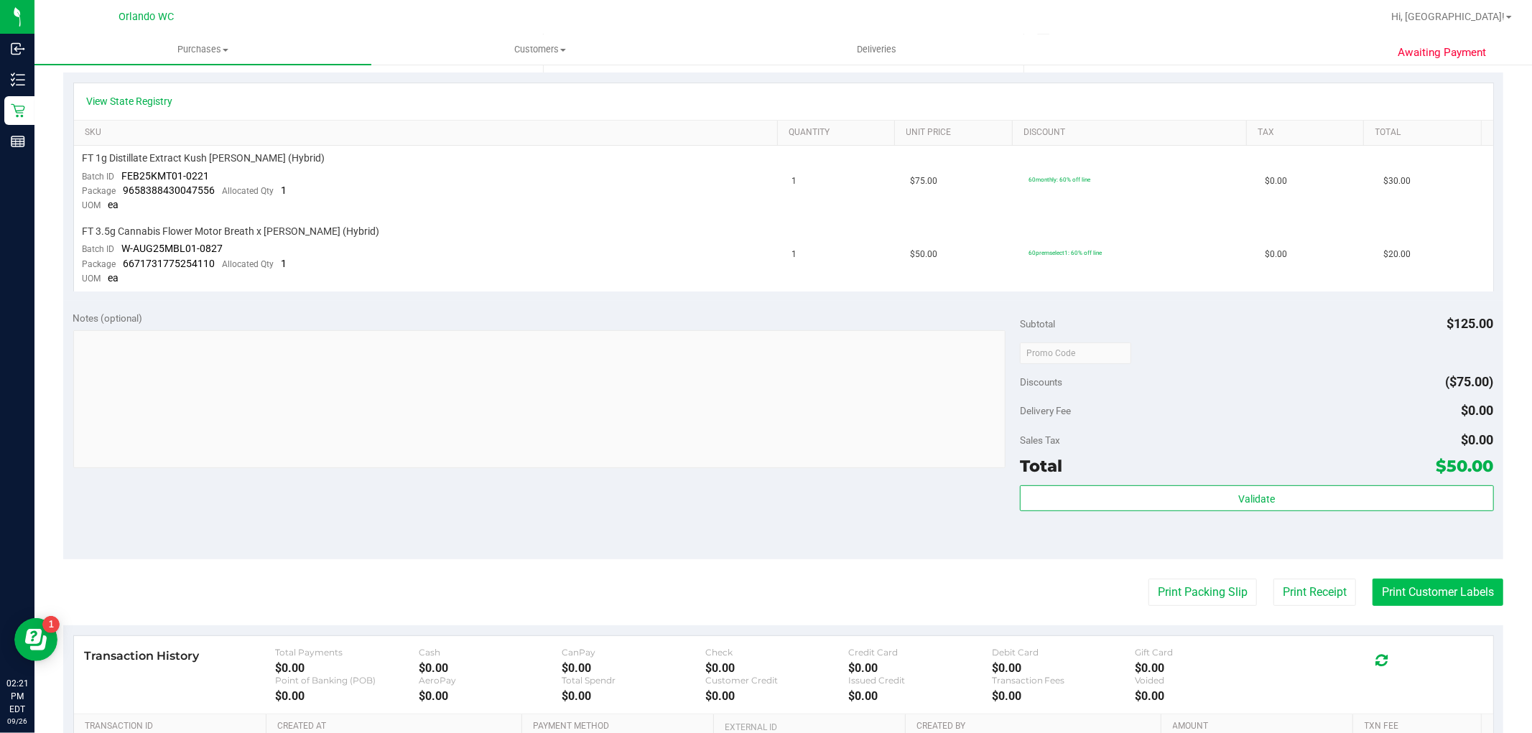
click at [1429, 600] on button "Print Customer Labels" at bounding box center [1437, 592] width 131 height 27
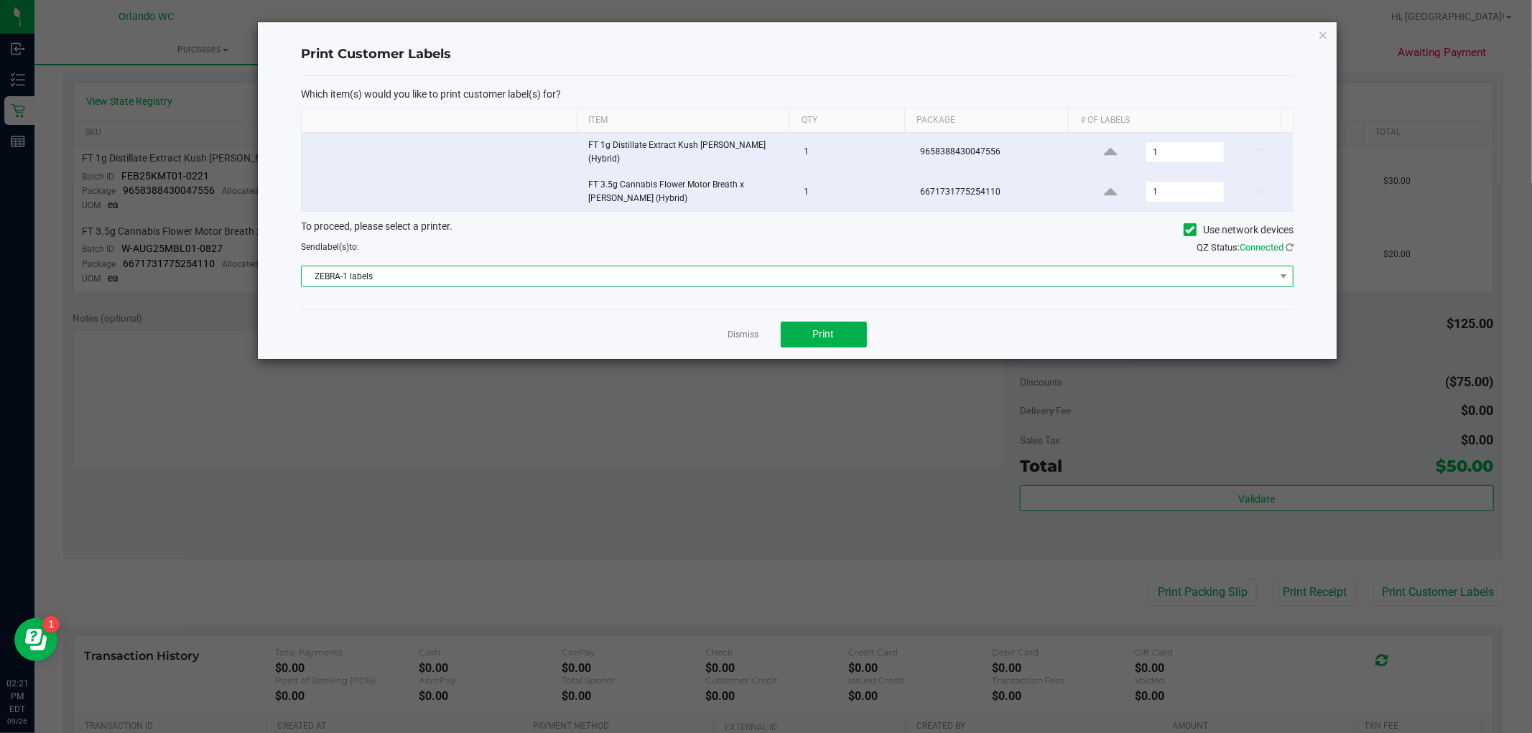
click at [638, 274] on span "ZEBRA-1 labels" at bounding box center [788, 276] width 973 height 20
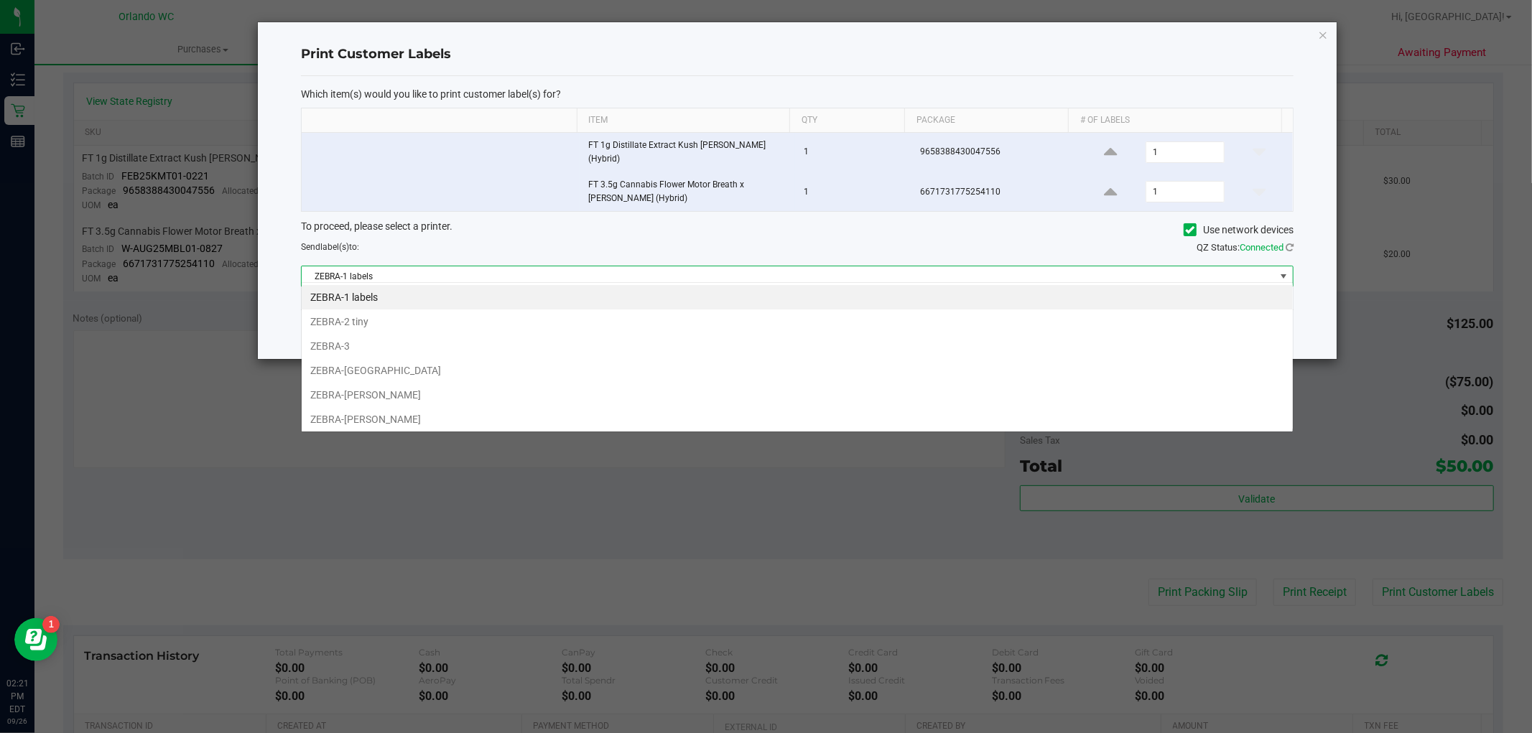
scroll to position [22, 992]
click at [464, 412] on li "ZEBRA-[PERSON_NAME]" at bounding box center [797, 419] width 991 height 24
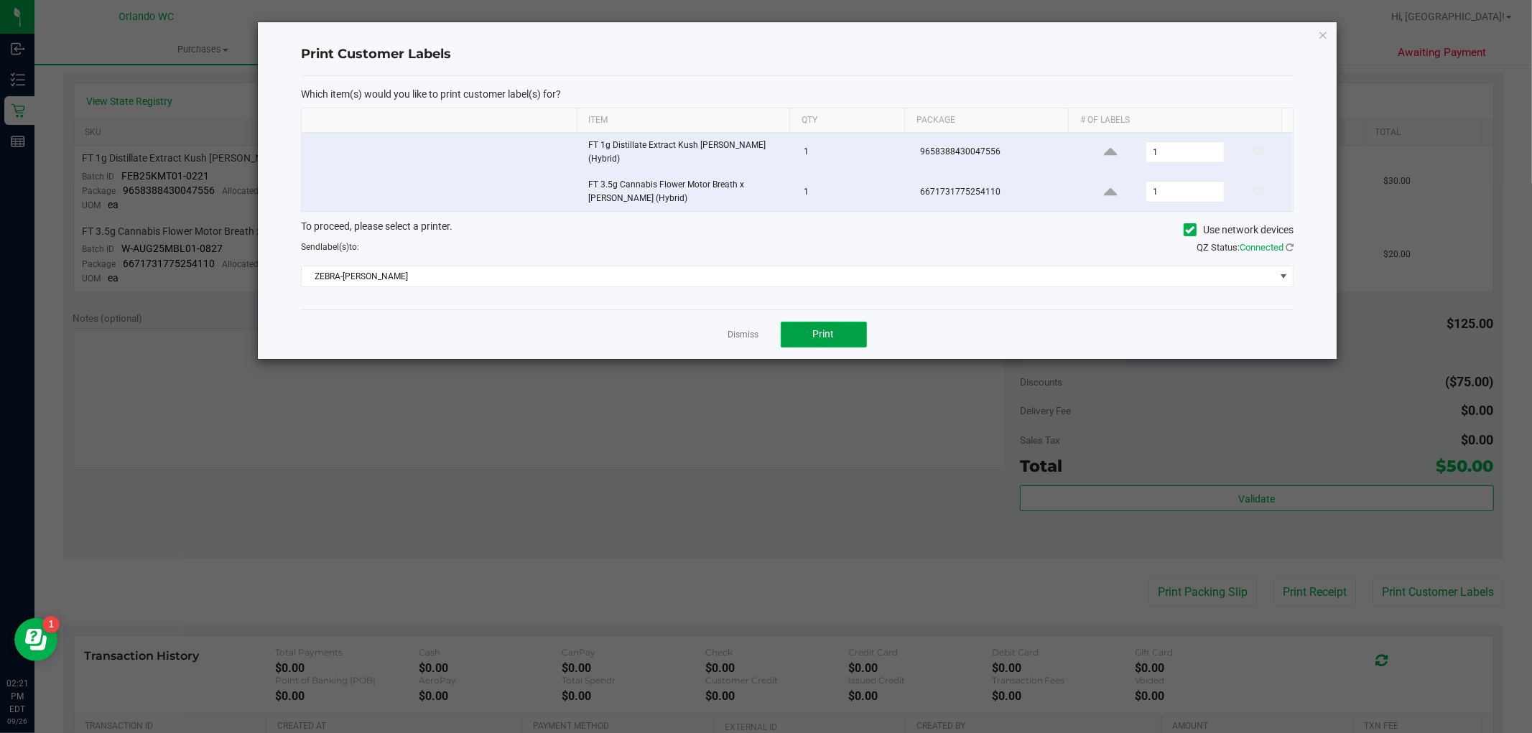
click at [864, 327] on button "Print" at bounding box center [824, 335] width 86 height 26
click at [758, 331] on div "Dismiss Print" at bounding box center [797, 335] width 992 height 50
click at [755, 330] on link "Dismiss" at bounding box center [743, 335] width 31 height 12
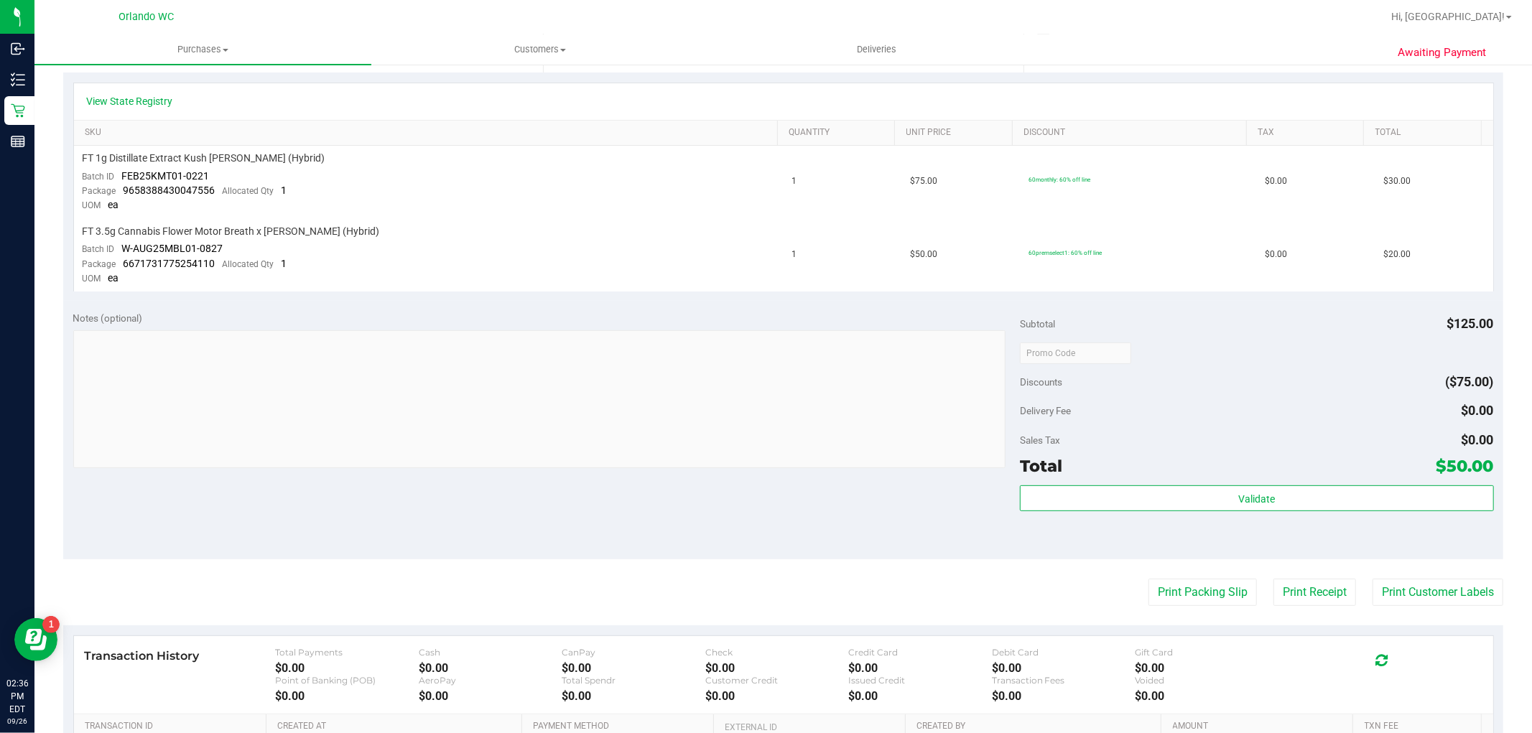
scroll to position [0, 0]
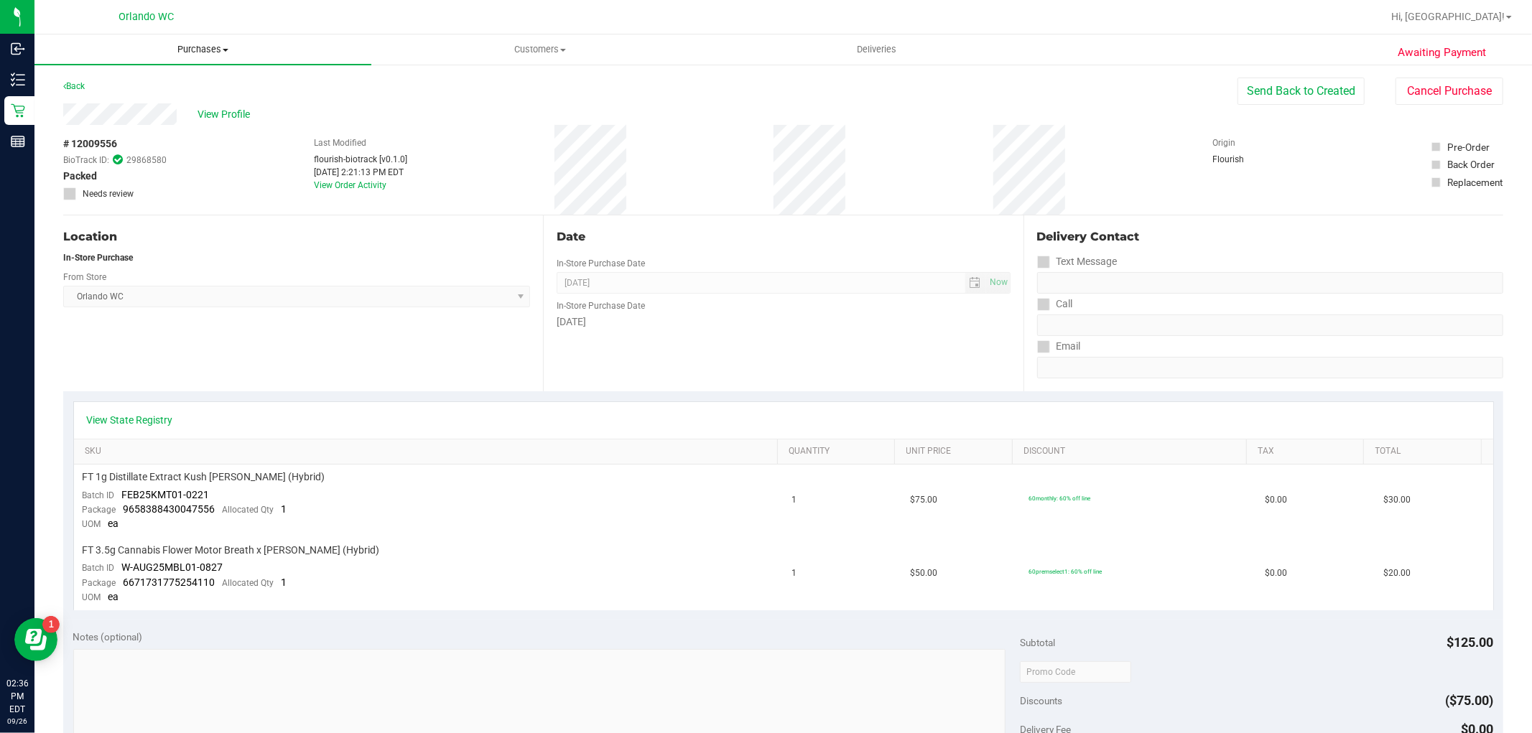
click at [194, 46] on span "Purchases" at bounding box center [202, 49] width 337 height 13
click at [101, 101] on span "Fulfillment" at bounding box center [78, 104] width 89 height 12
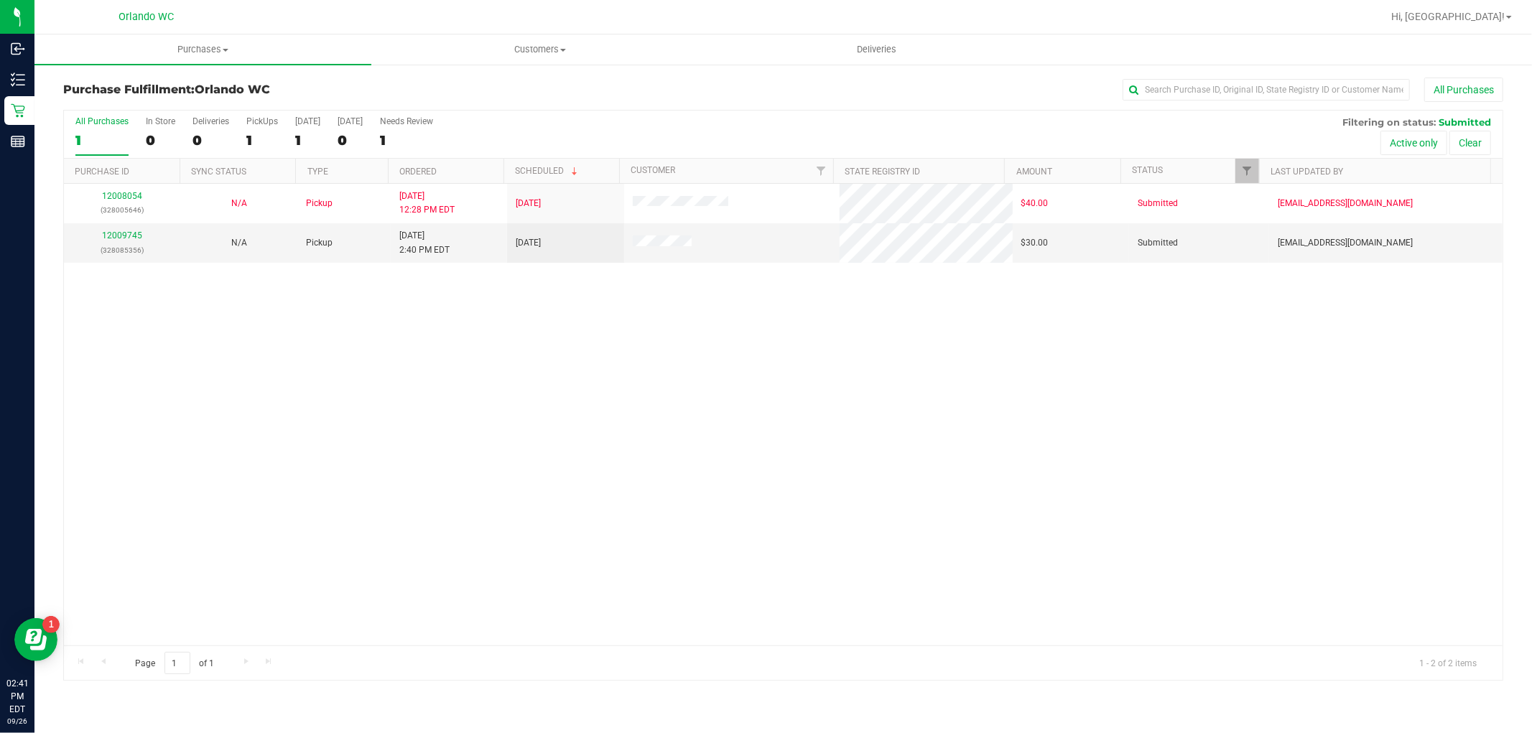
click at [1458, 556] on div "12008054 (328005646) N/A Pickup 9/26/2025 12:28 PM EDT 9/26/2025 $40.00 Submitt…" at bounding box center [783, 415] width 1438 height 462
click at [116, 233] on link "12009745" at bounding box center [122, 236] width 40 height 10
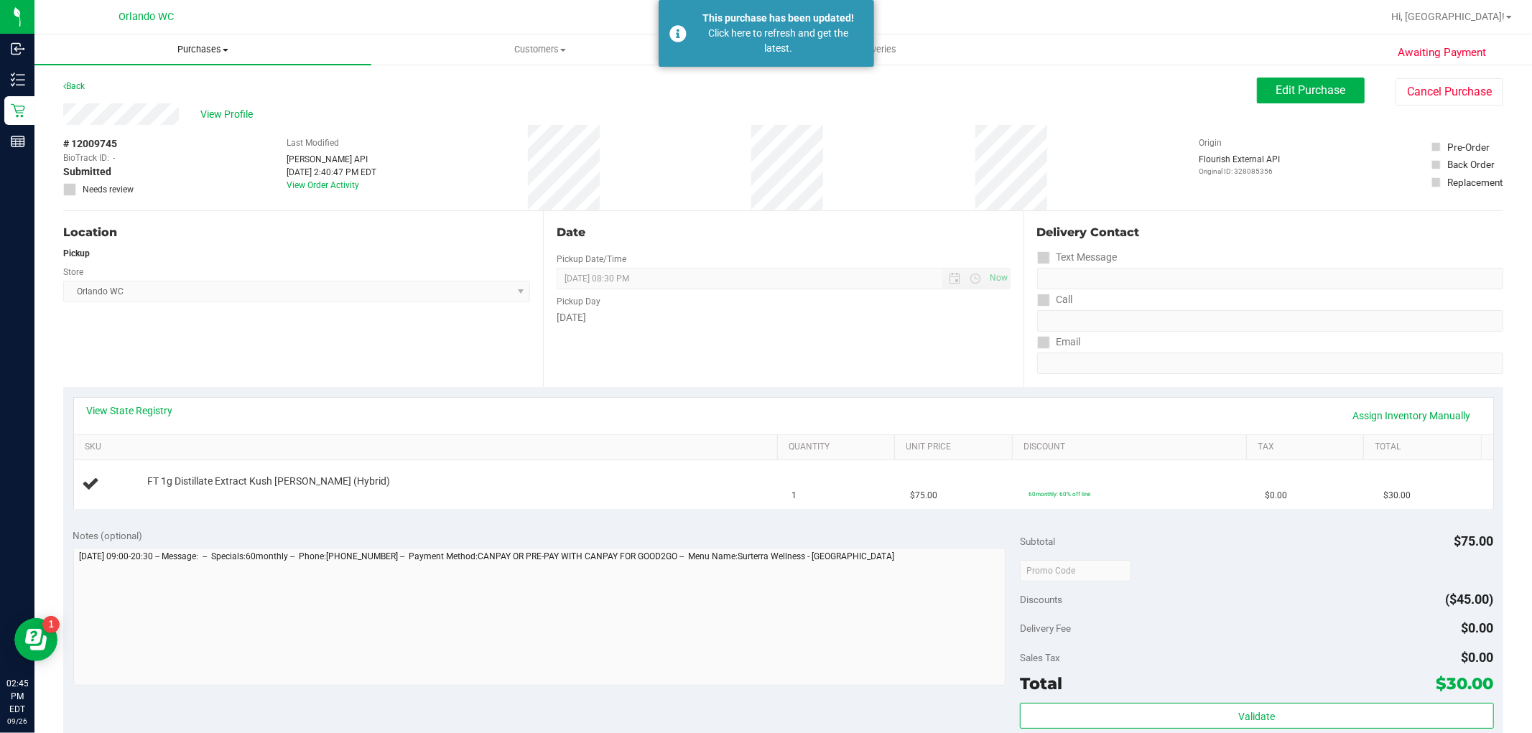
click at [180, 47] on span "Purchases" at bounding box center [202, 49] width 337 height 13
click at [118, 103] on span "Fulfillment" at bounding box center [78, 104] width 89 height 12
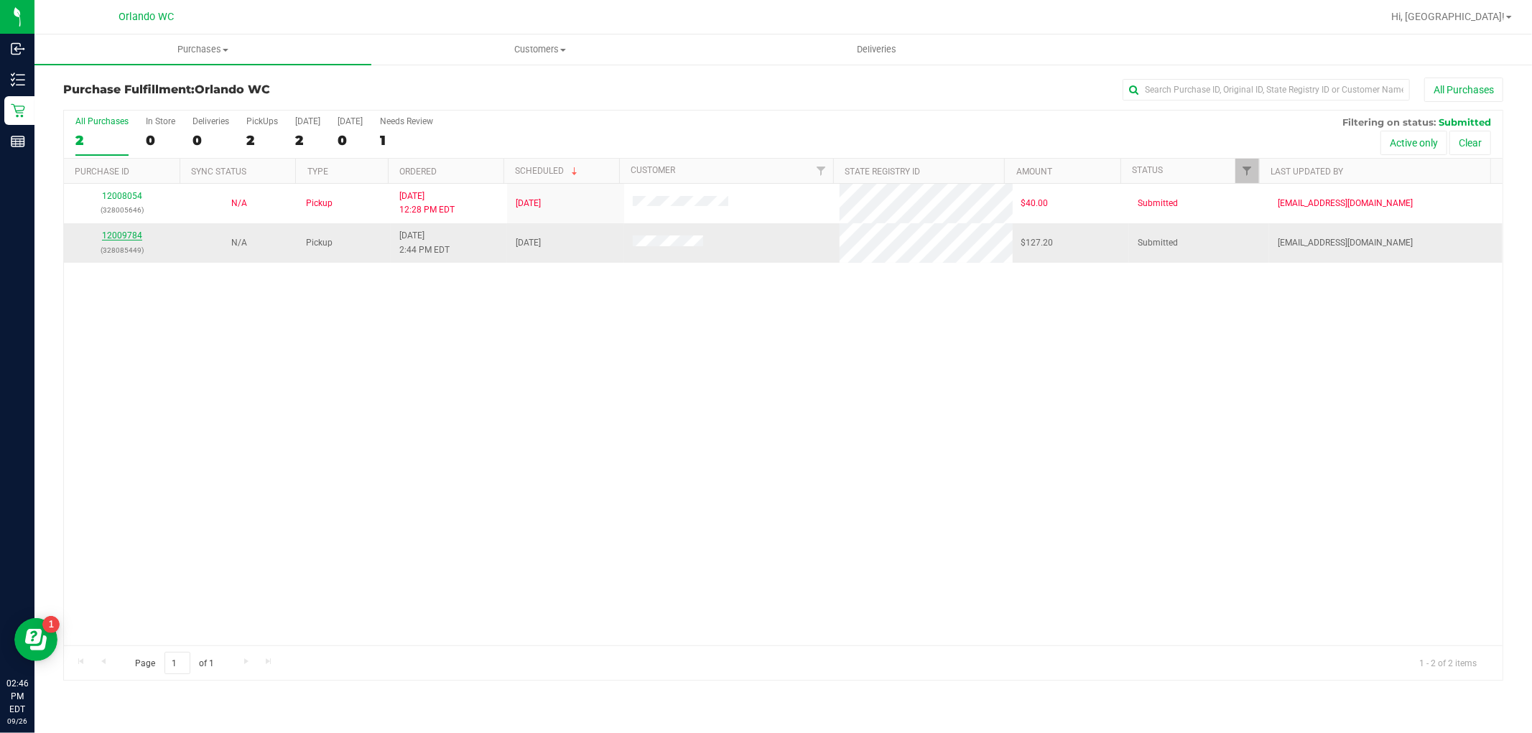
click at [138, 236] on link "12009784" at bounding box center [122, 236] width 40 height 10
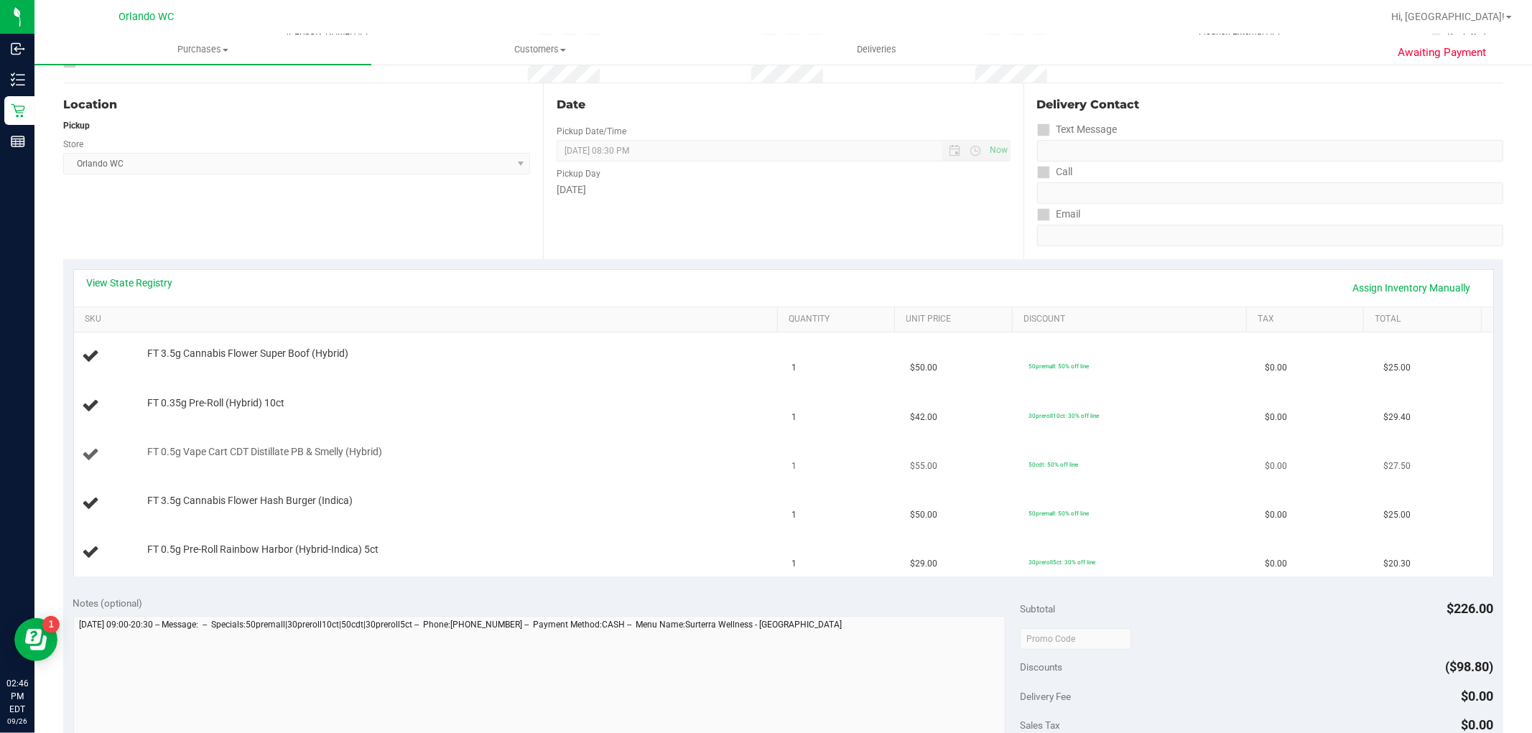
scroll to position [159, 0]
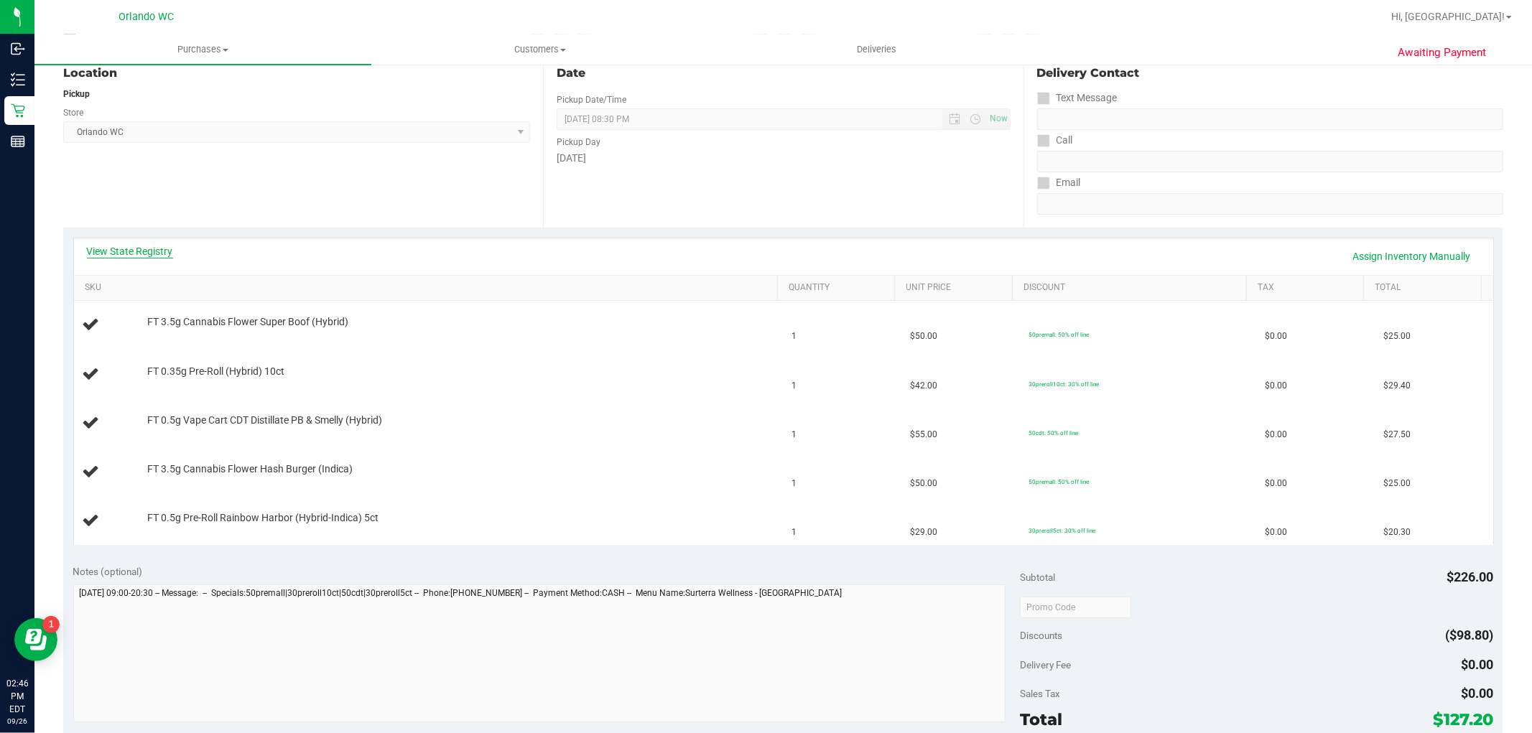
click at [134, 246] on link "View State Registry" at bounding box center [130, 251] width 86 height 14
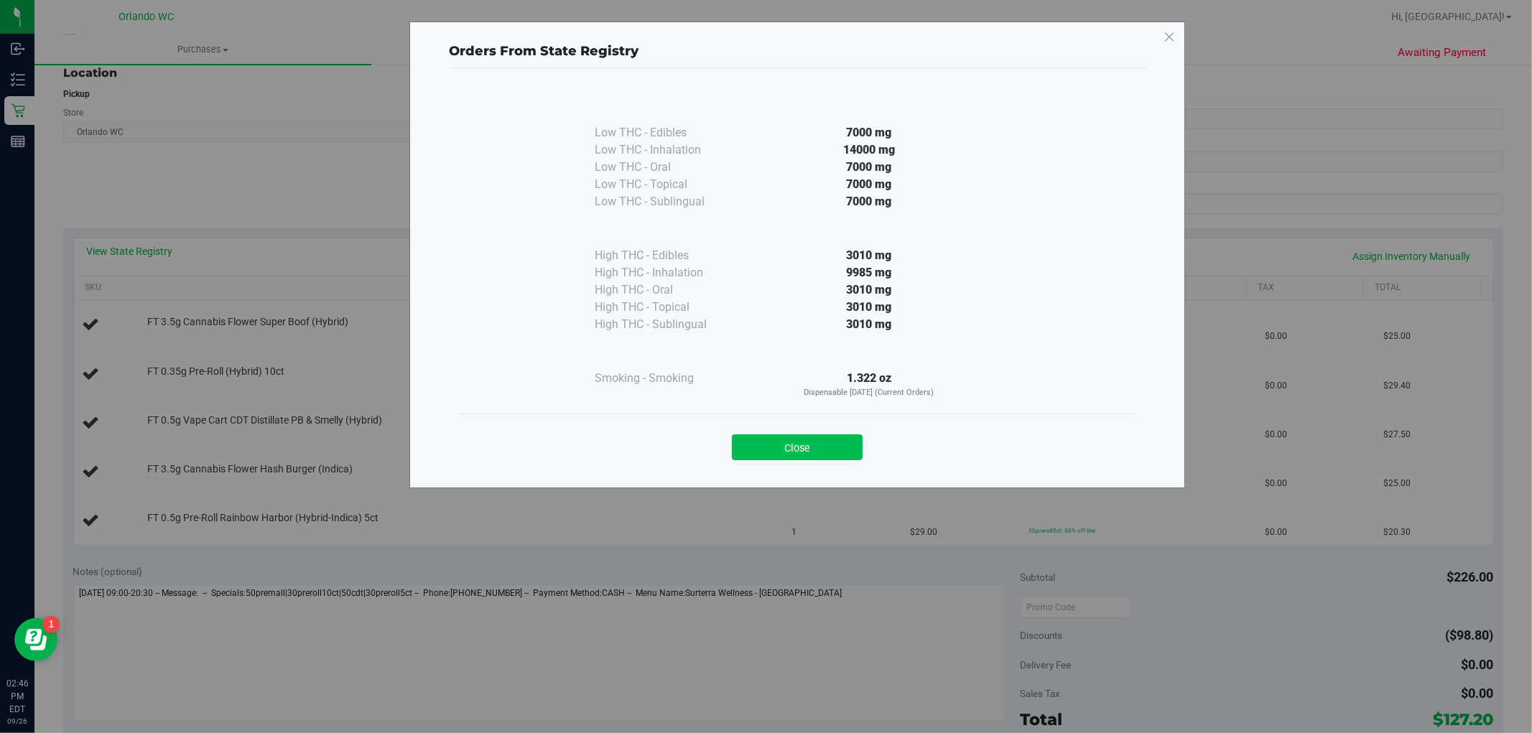
click at [783, 446] on button "Close" at bounding box center [797, 447] width 131 height 26
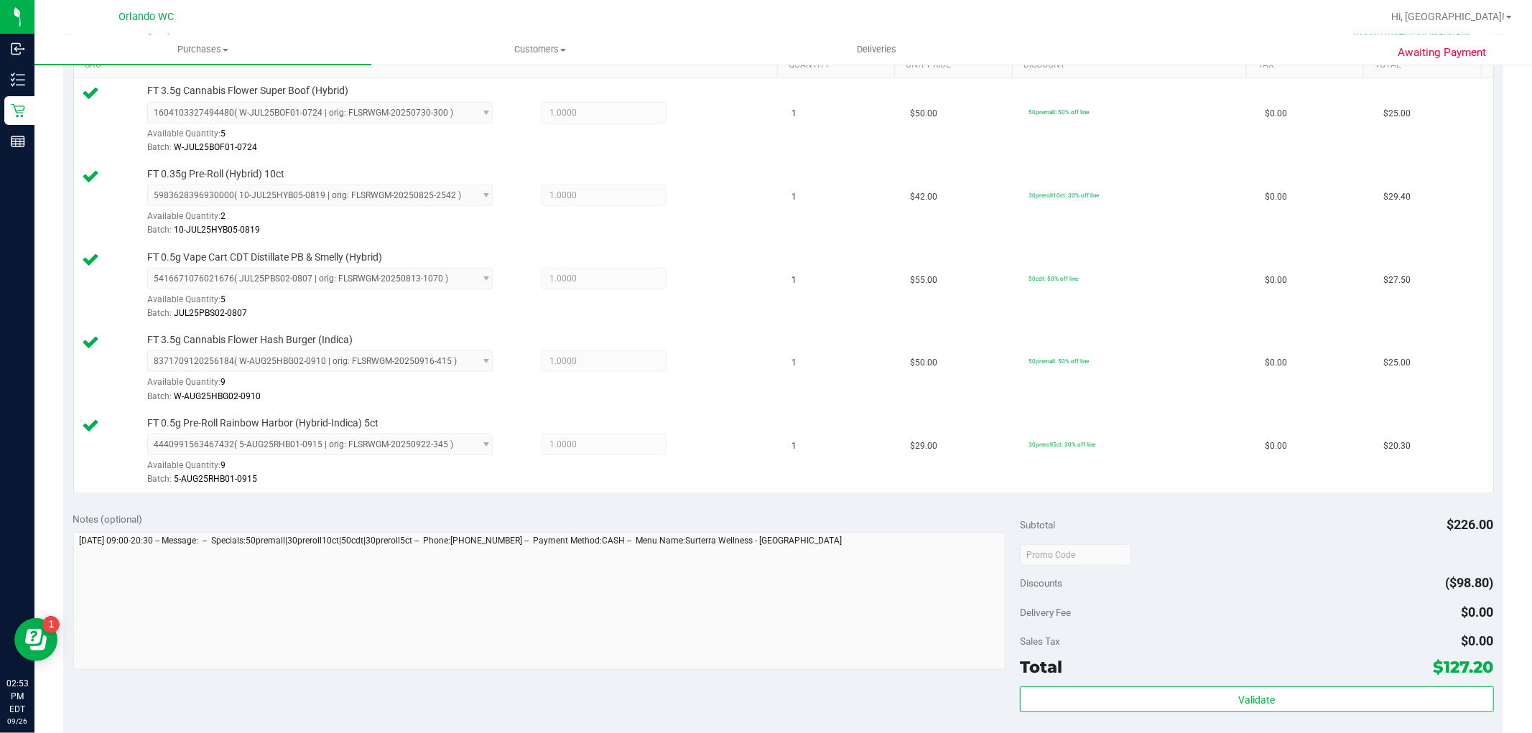
scroll to position [399, 0]
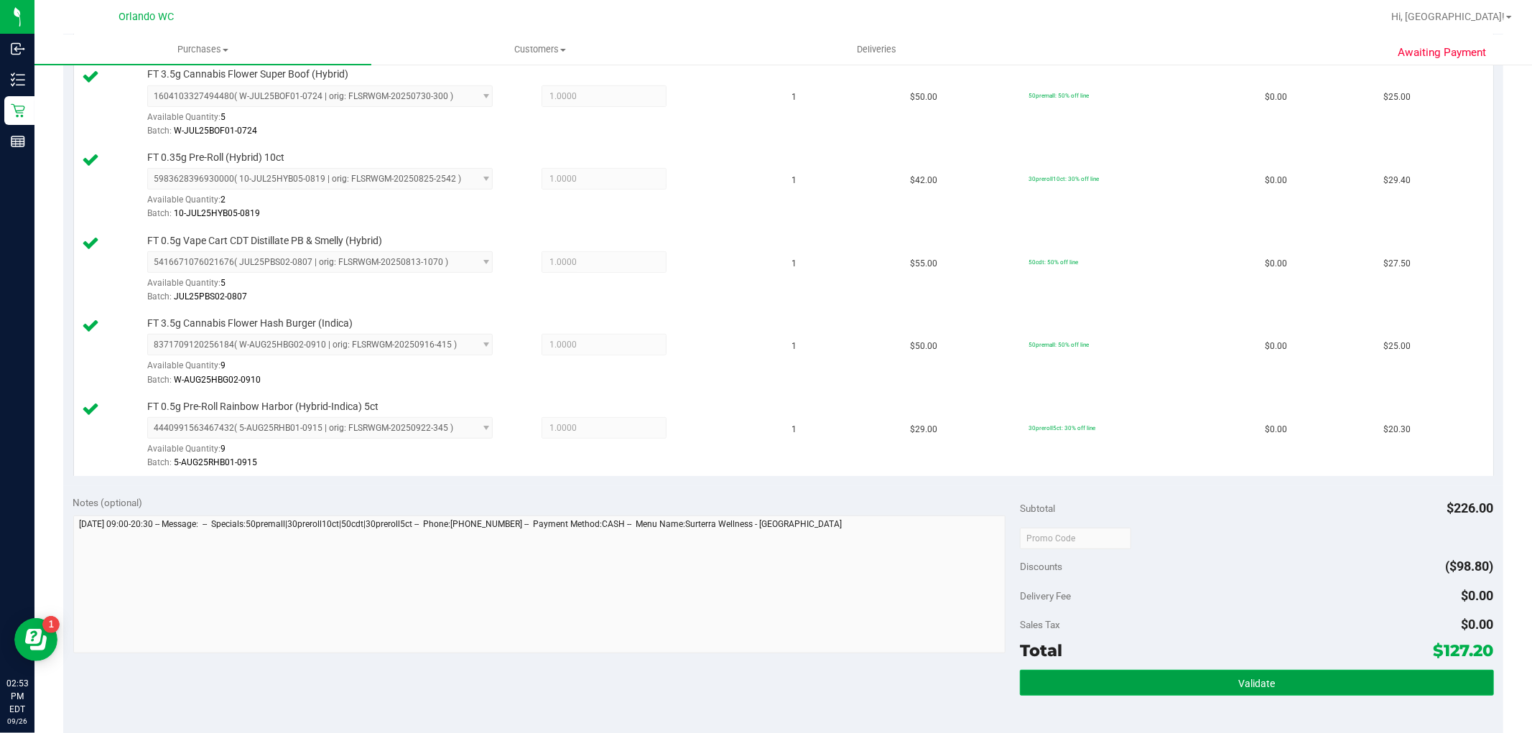
click at [1339, 692] on button "Validate" at bounding box center [1256, 683] width 473 height 26
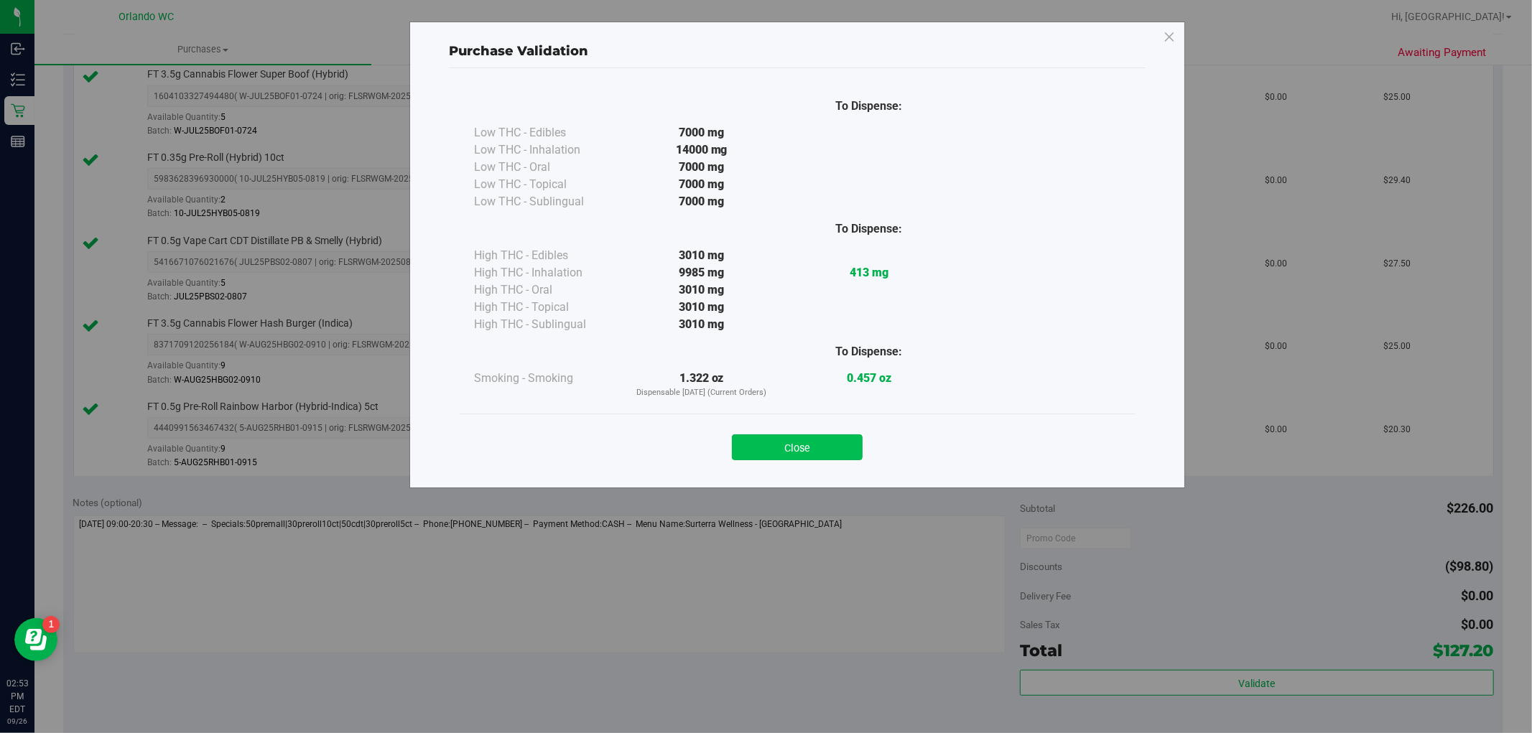
click at [776, 438] on button "Close" at bounding box center [797, 447] width 131 height 26
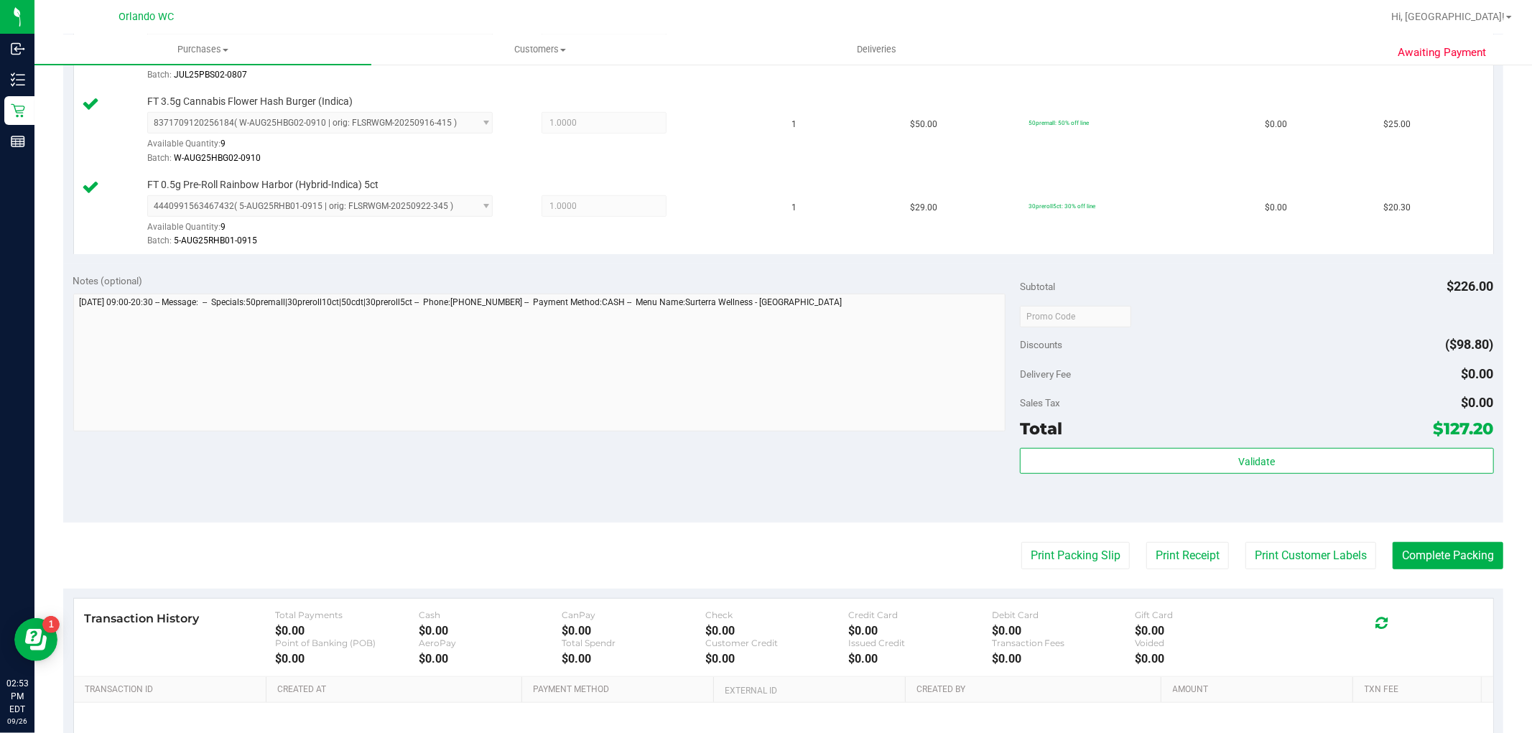
scroll to position [718, 0]
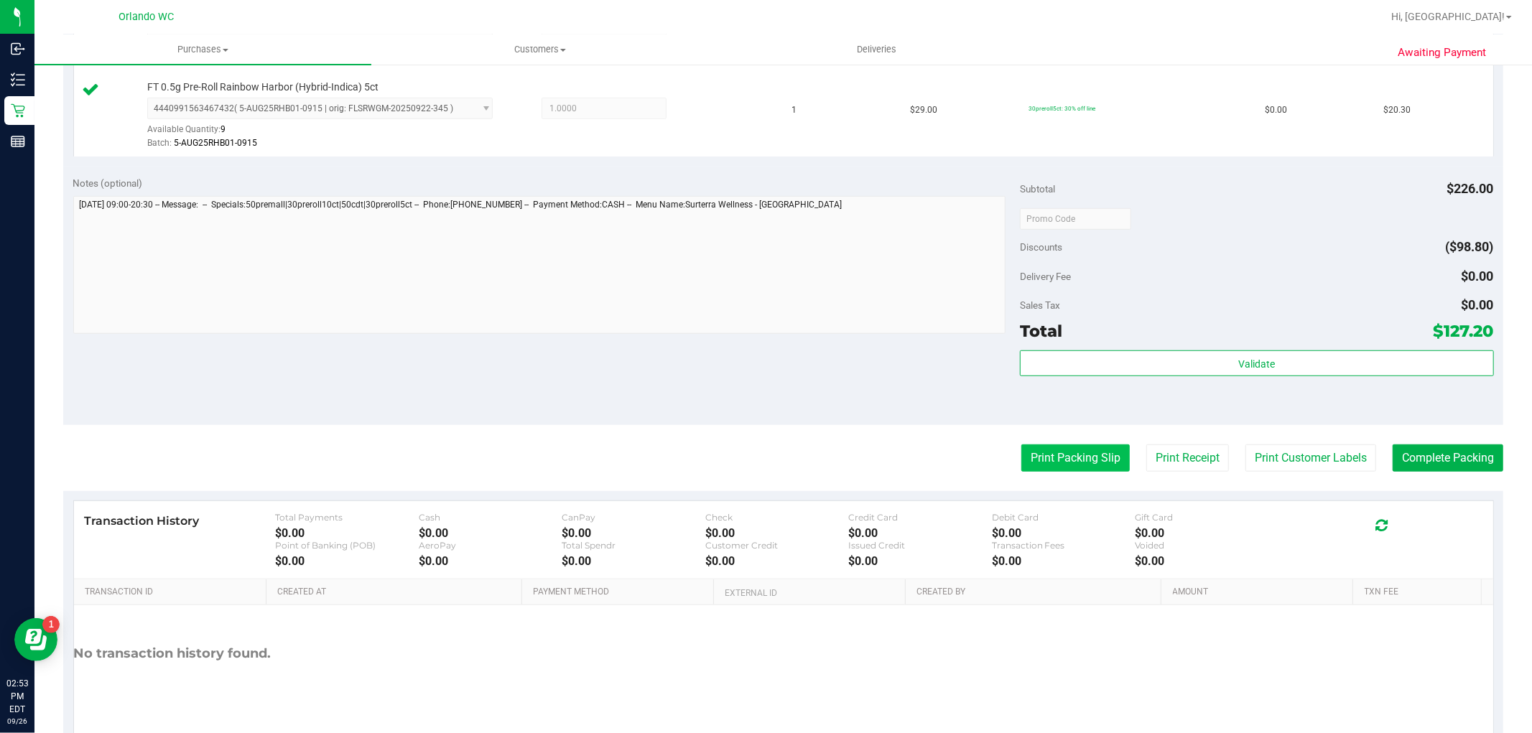
click at [1038, 456] on button "Print Packing Slip" at bounding box center [1075, 458] width 108 height 27
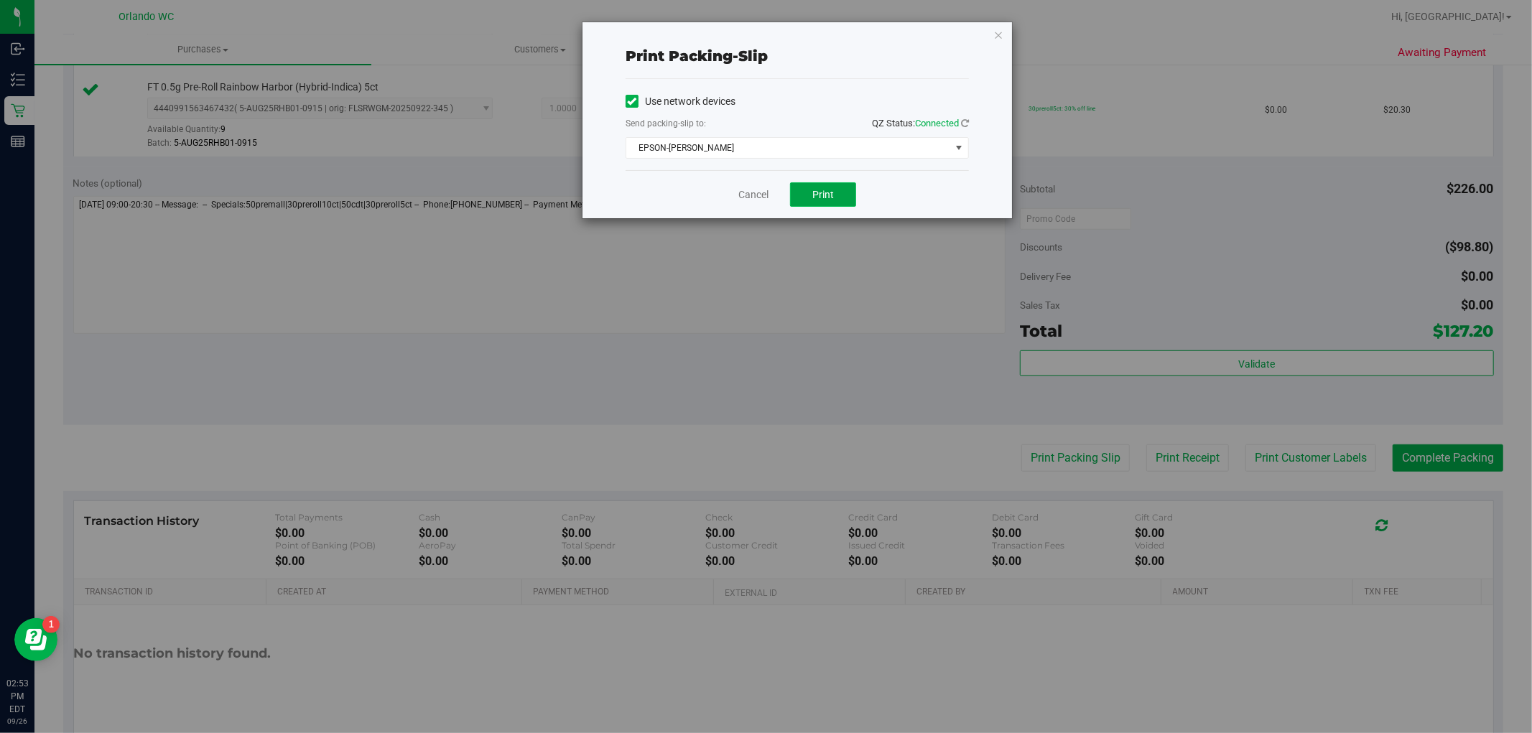
click at [824, 192] on span "Print" at bounding box center [823, 194] width 22 height 11
click at [1197, 369] on div "Print packing-slip Use network devices Send packing-slip to: QZ Status: Connect…" at bounding box center [771, 366] width 1542 height 733
click at [1188, 366] on div "Print packing-slip Use network devices Send packing-slip to: QZ Status: Connect…" at bounding box center [771, 366] width 1542 height 733
click at [758, 199] on link "Cancel" at bounding box center [753, 194] width 30 height 15
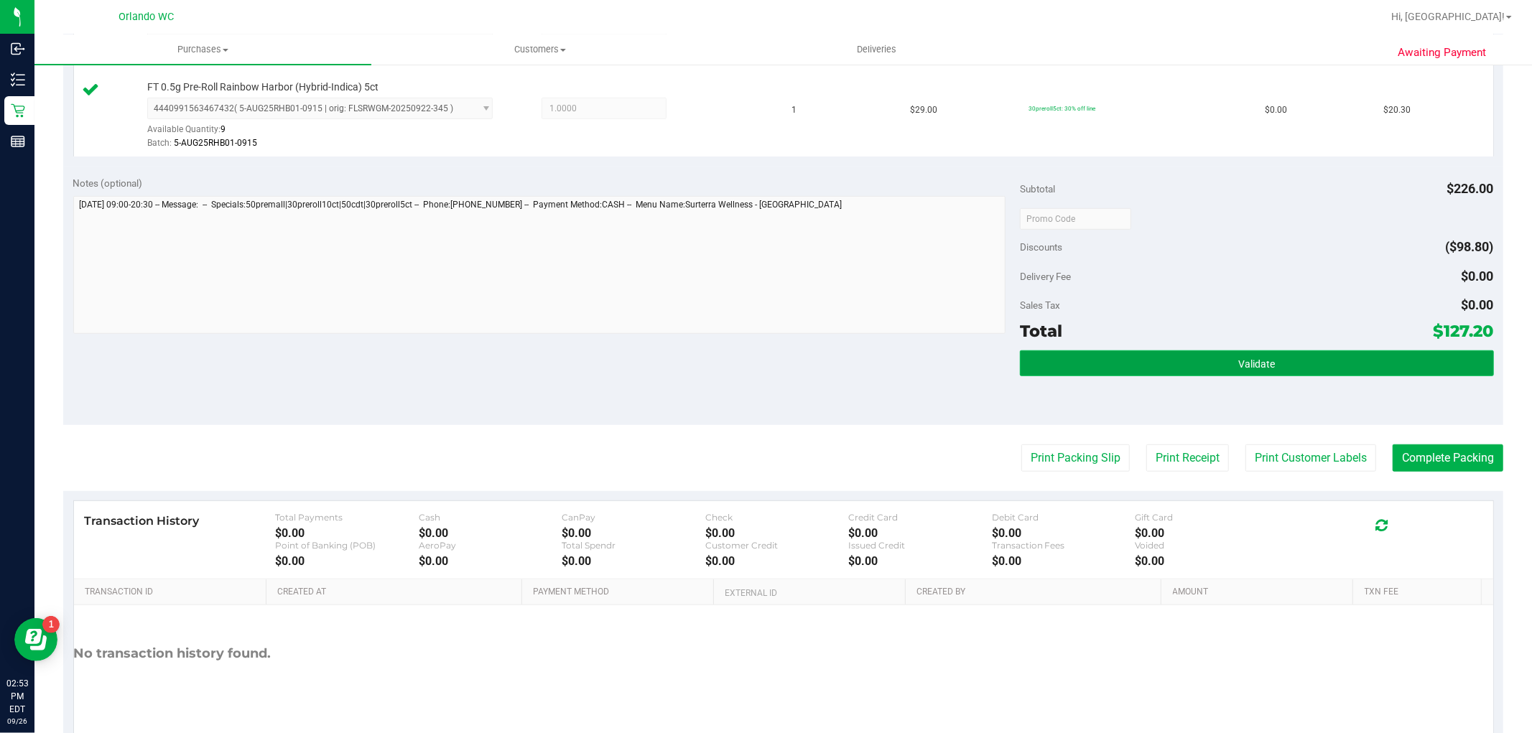
click at [1176, 368] on button "Validate" at bounding box center [1256, 363] width 473 height 26
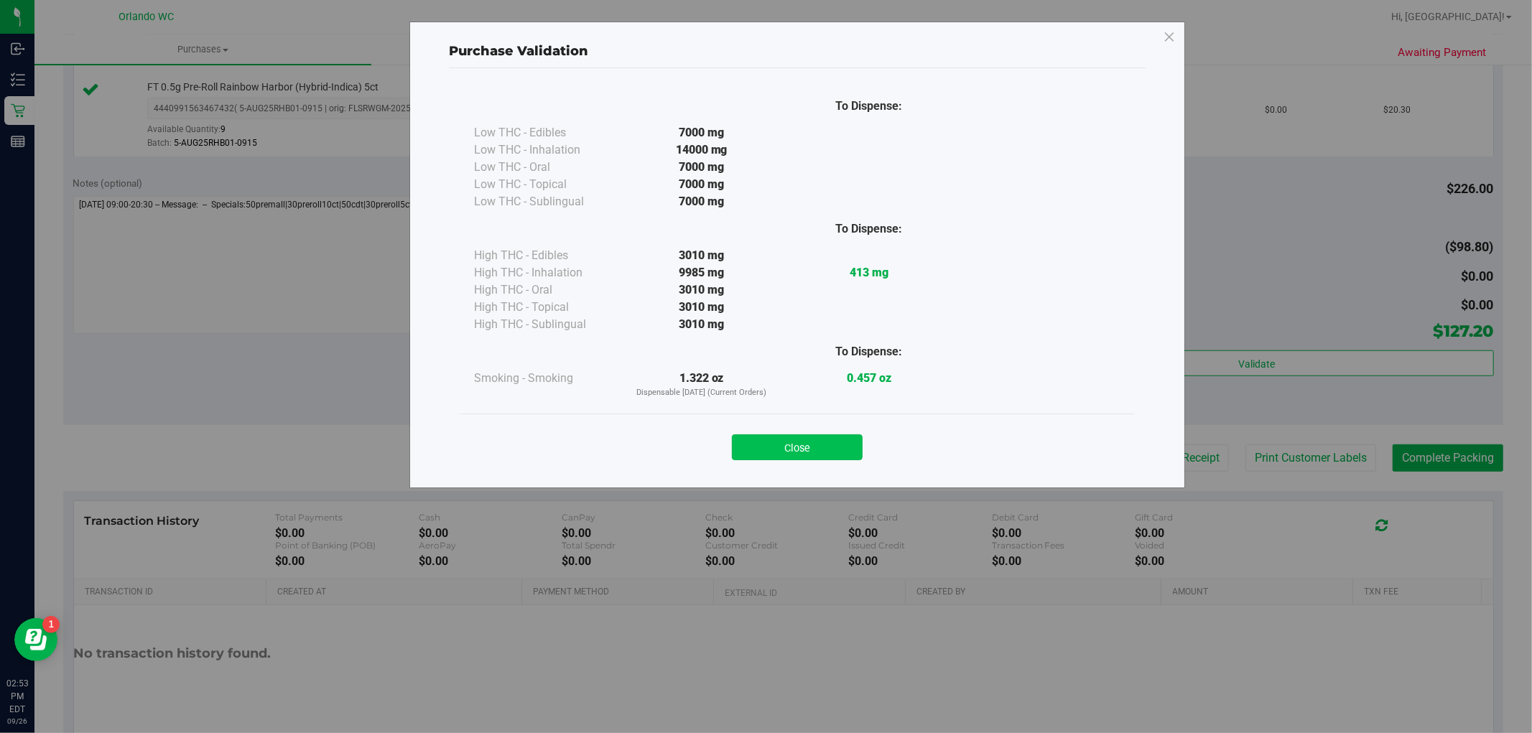
click at [786, 439] on button "Close" at bounding box center [797, 447] width 131 height 26
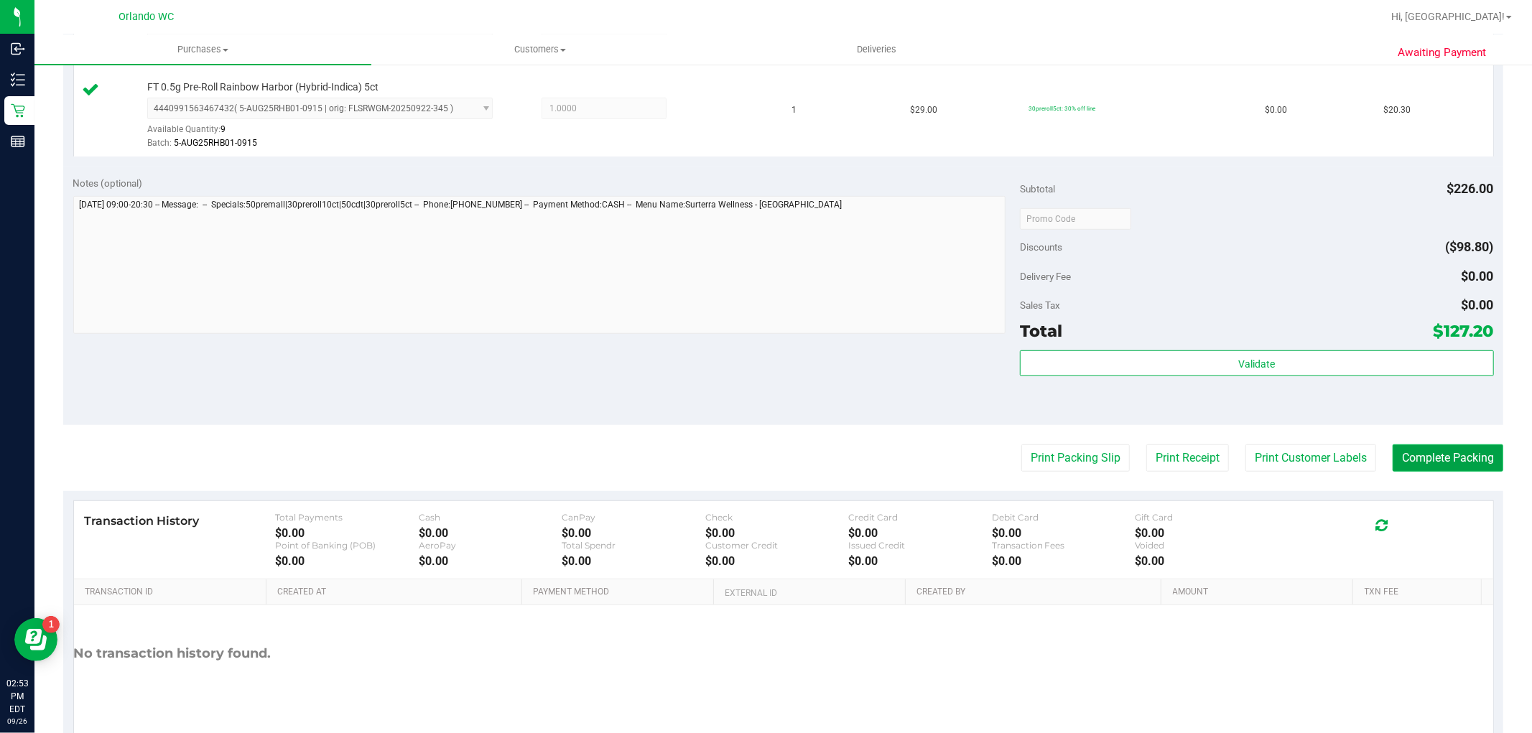
click at [1426, 460] on button "Complete Packing" at bounding box center [1447, 458] width 111 height 27
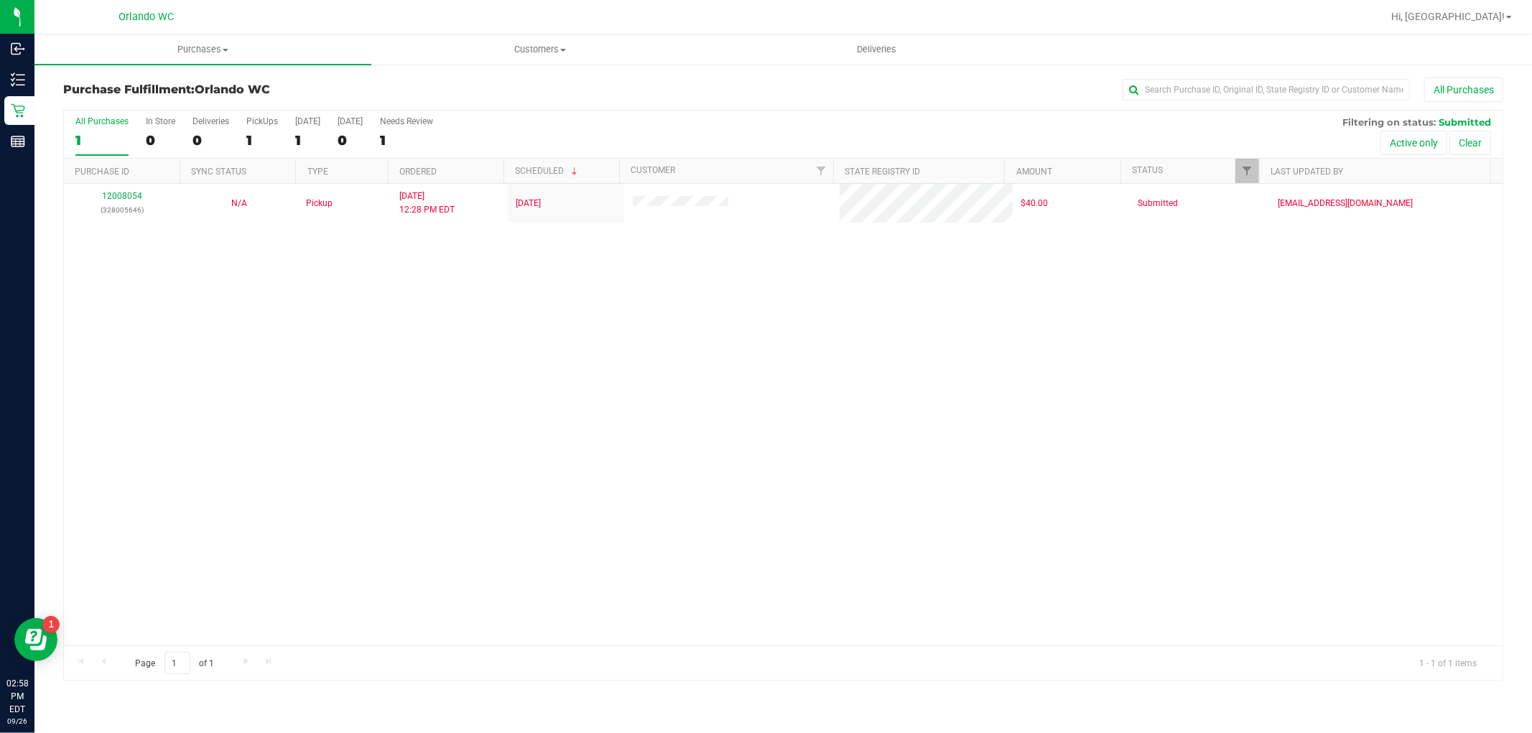
click at [515, 549] on div "12008054 (328005646) N/A Pickup 9/26/2025 12:28 PM EDT 9/26/2025 $40.00 Submitt…" at bounding box center [783, 415] width 1438 height 462
